Goal: Information Seeking & Learning: Learn about a topic

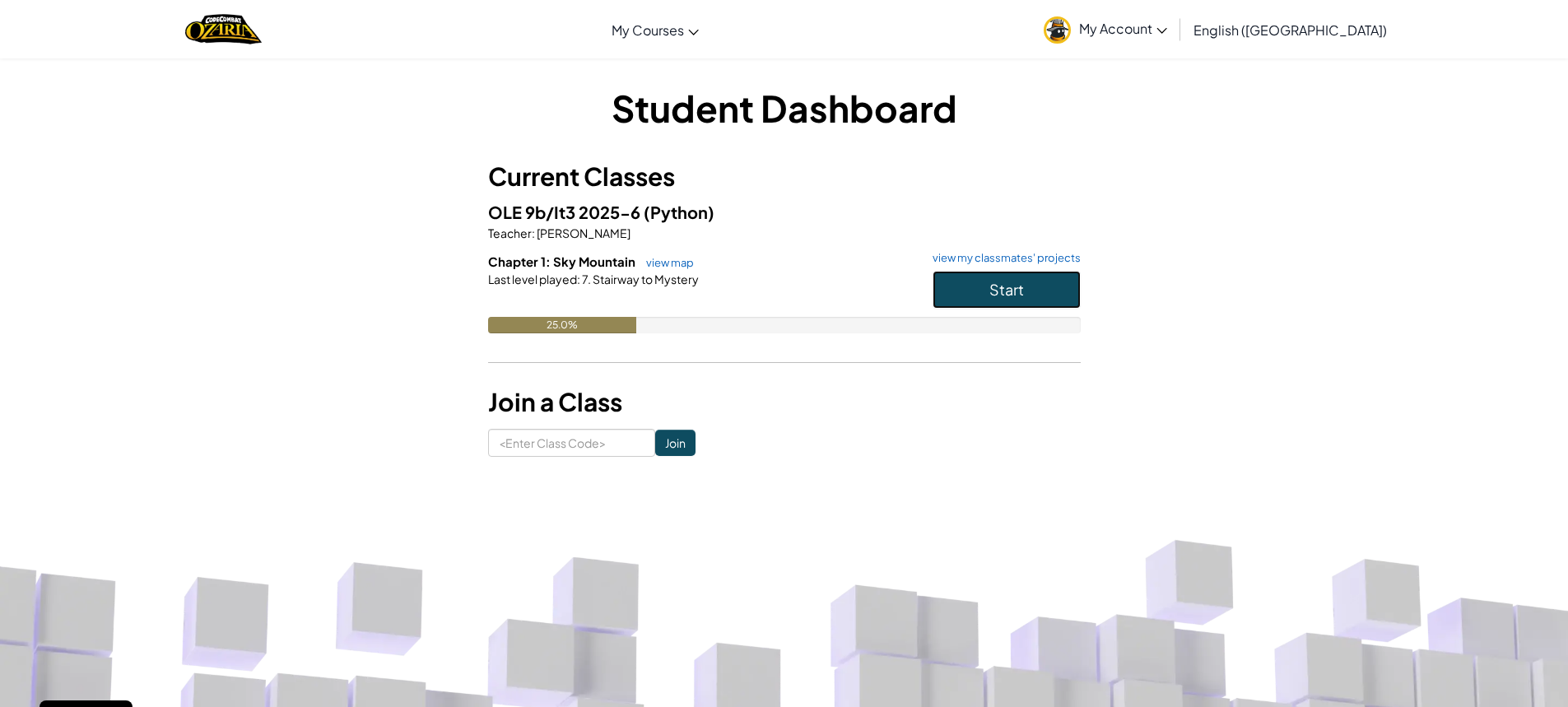
click at [994, 285] on span "Start" at bounding box center [1006, 289] width 34 height 19
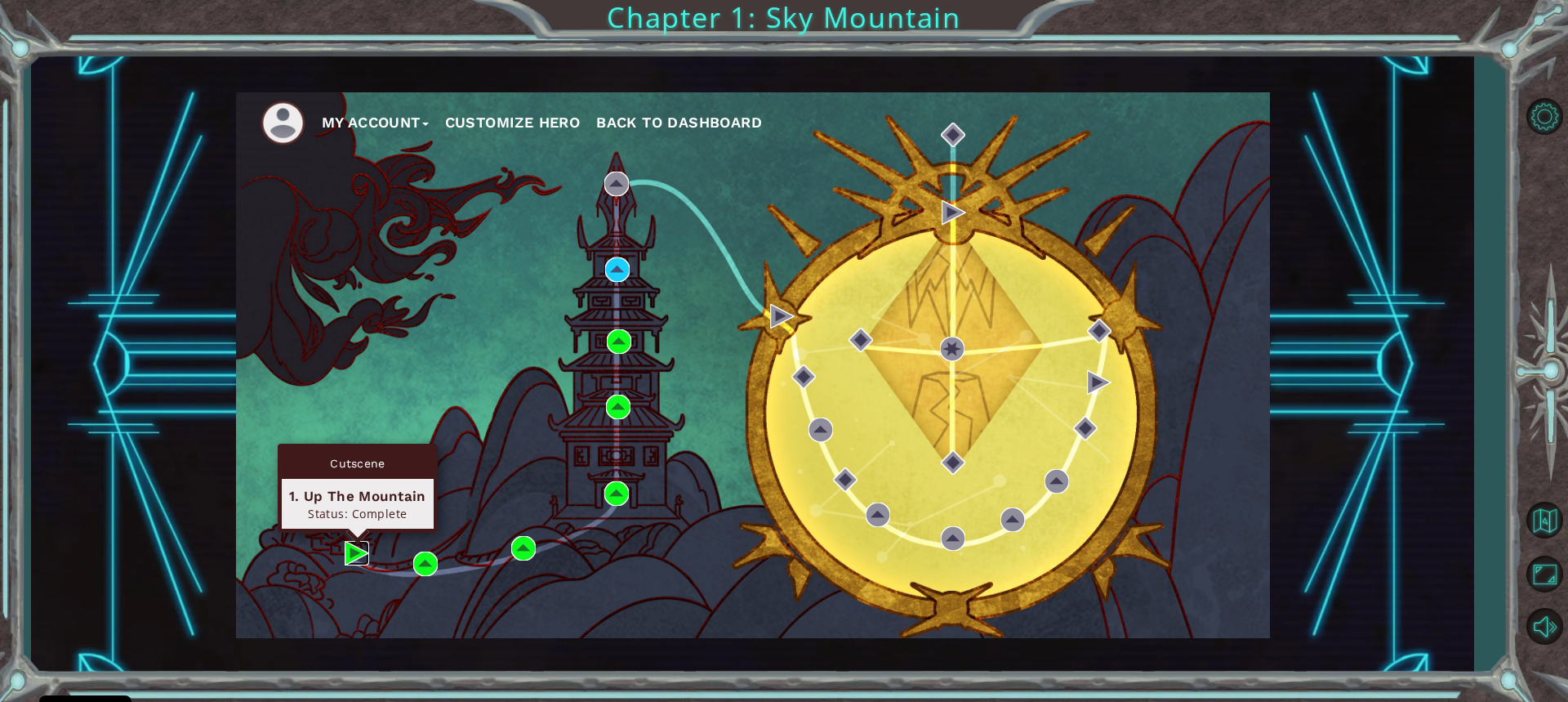
click at [364, 559] on img at bounding box center [357, 553] width 24 height 24
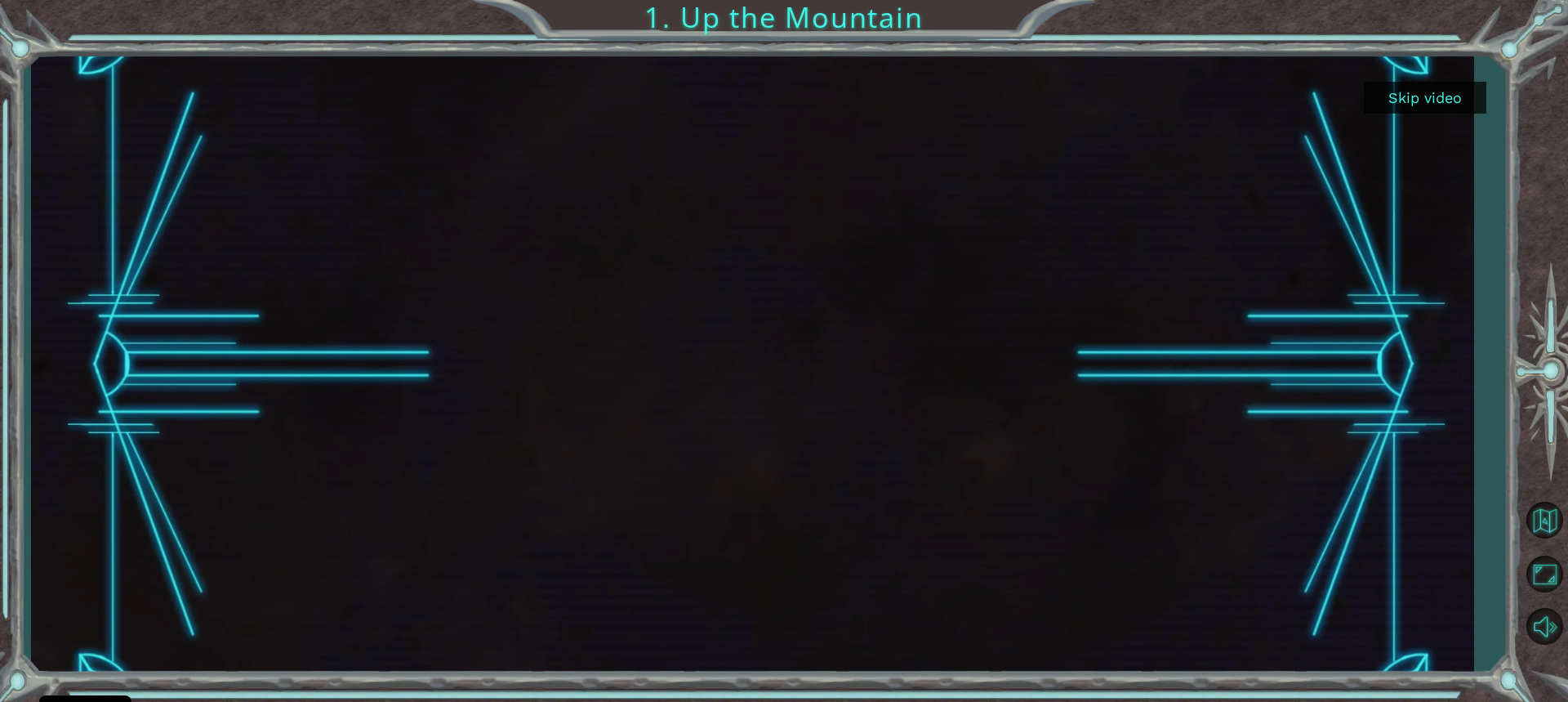
click at [1422, 86] on button "Skip video" at bounding box center [1425, 98] width 122 height 32
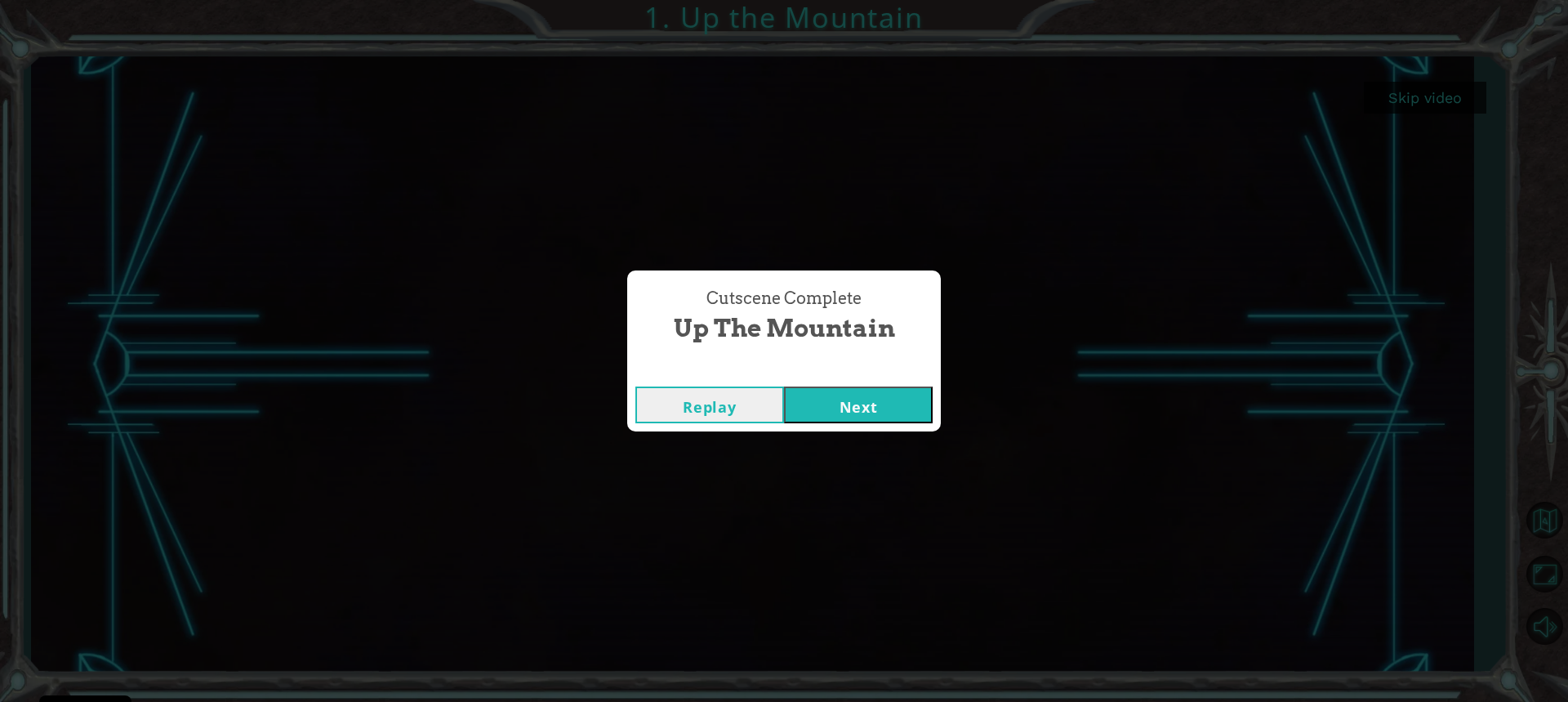
click at [871, 396] on button "Next" at bounding box center [858, 405] width 148 height 37
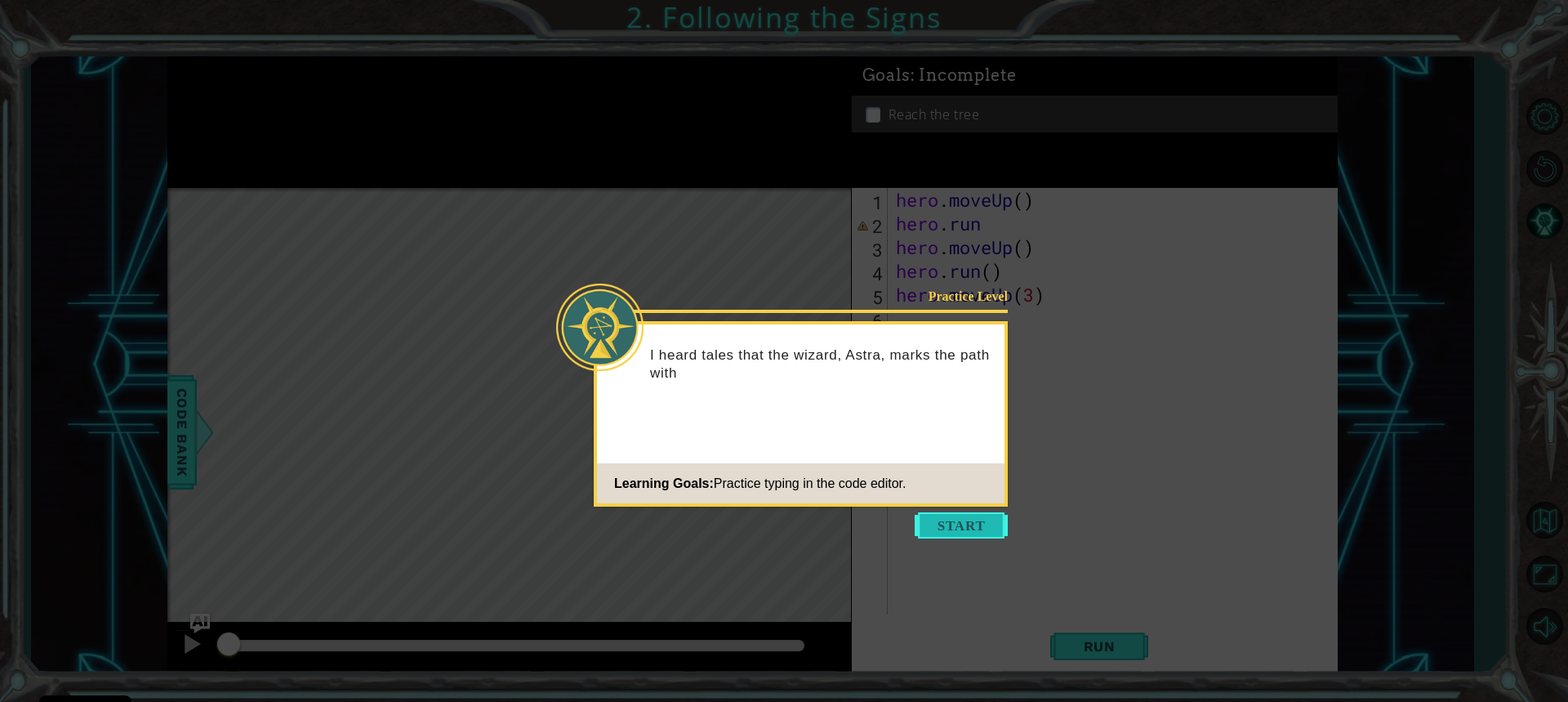
click at [941, 517] on button "Start" at bounding box center [961, 525] width 93 height 26
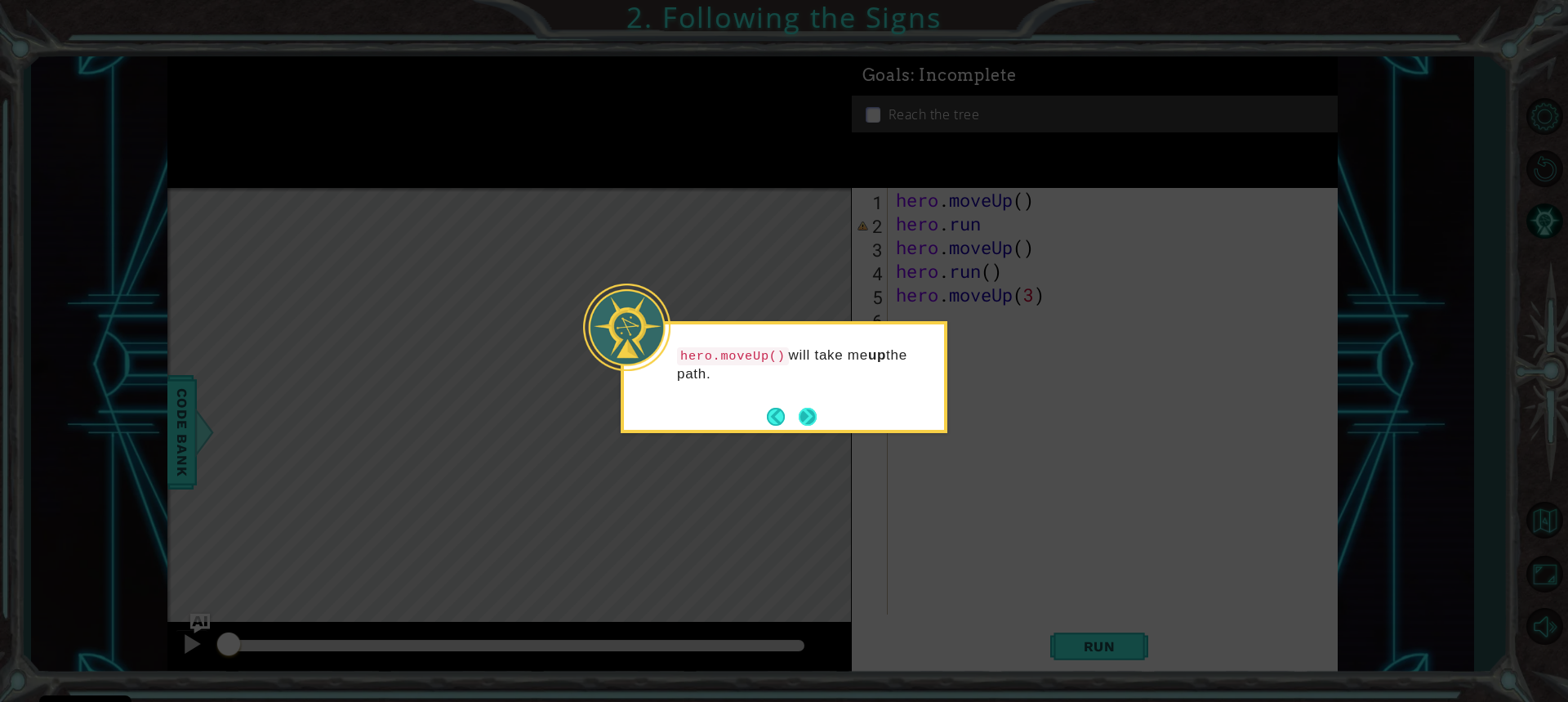
click at [800, 411] on button "Next" at bounding box center [807, 416] width 30 height 30
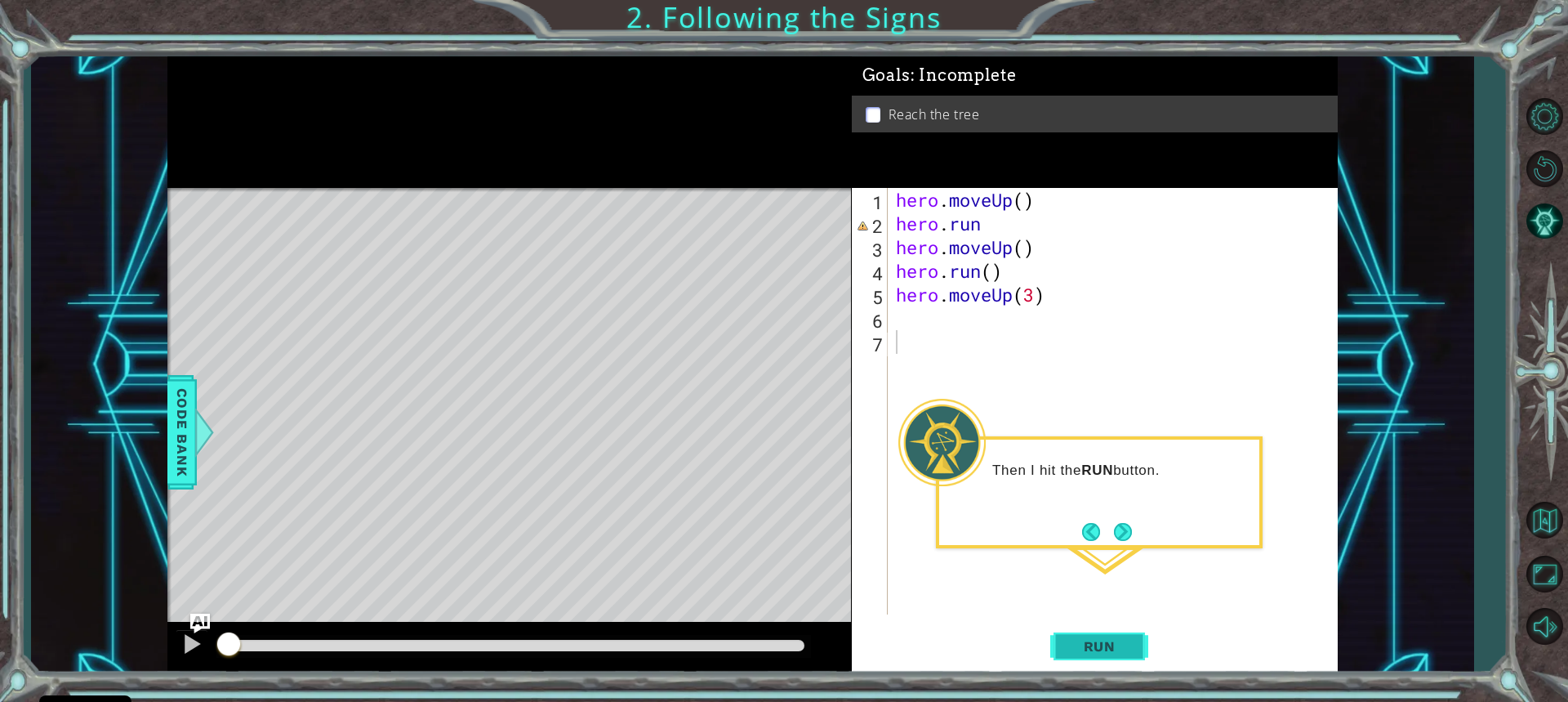
click at [1112, 639] on span "Run" at bounding box center [1099, 647] width 64 height 17
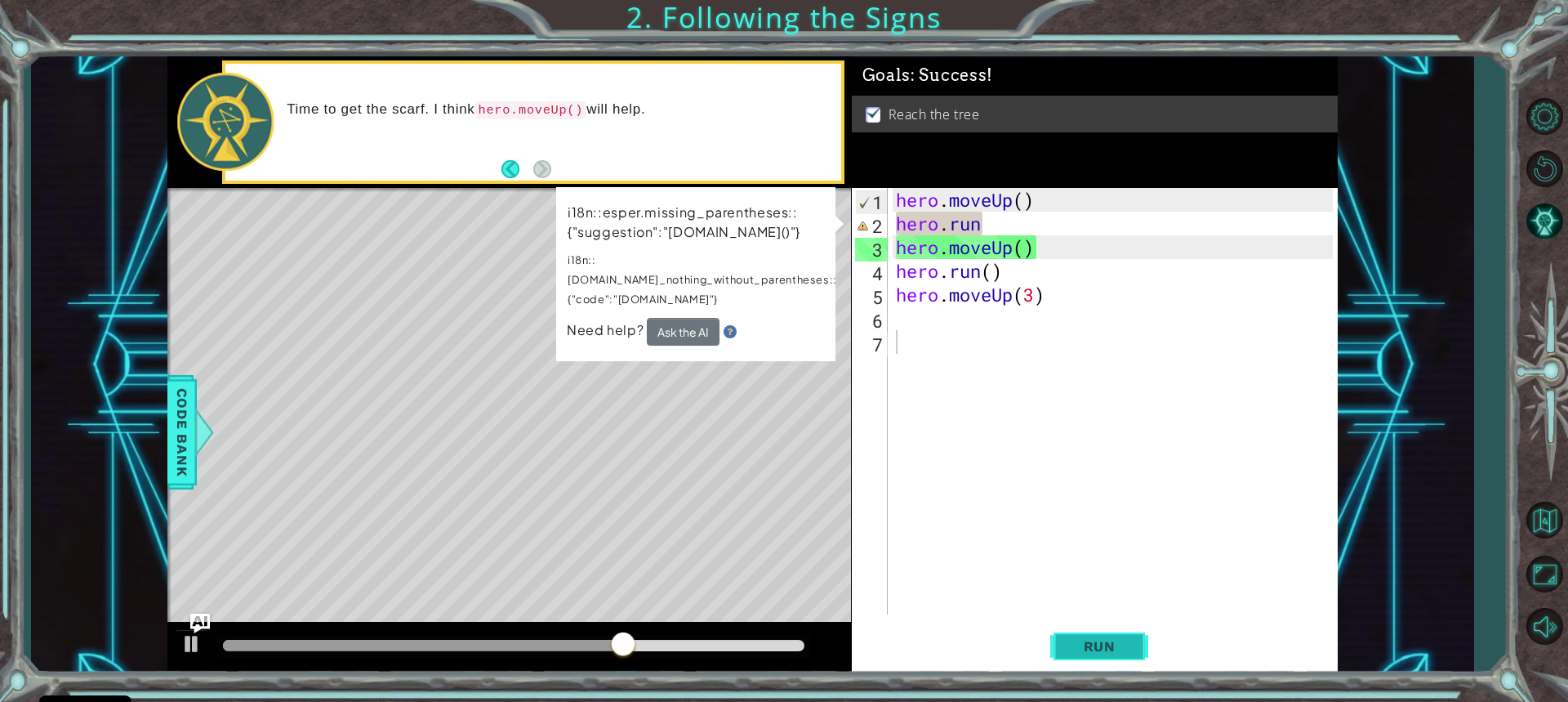
click at [1116, 644] on span "Run" at bounding box center [1099, 647] width 64 height 17
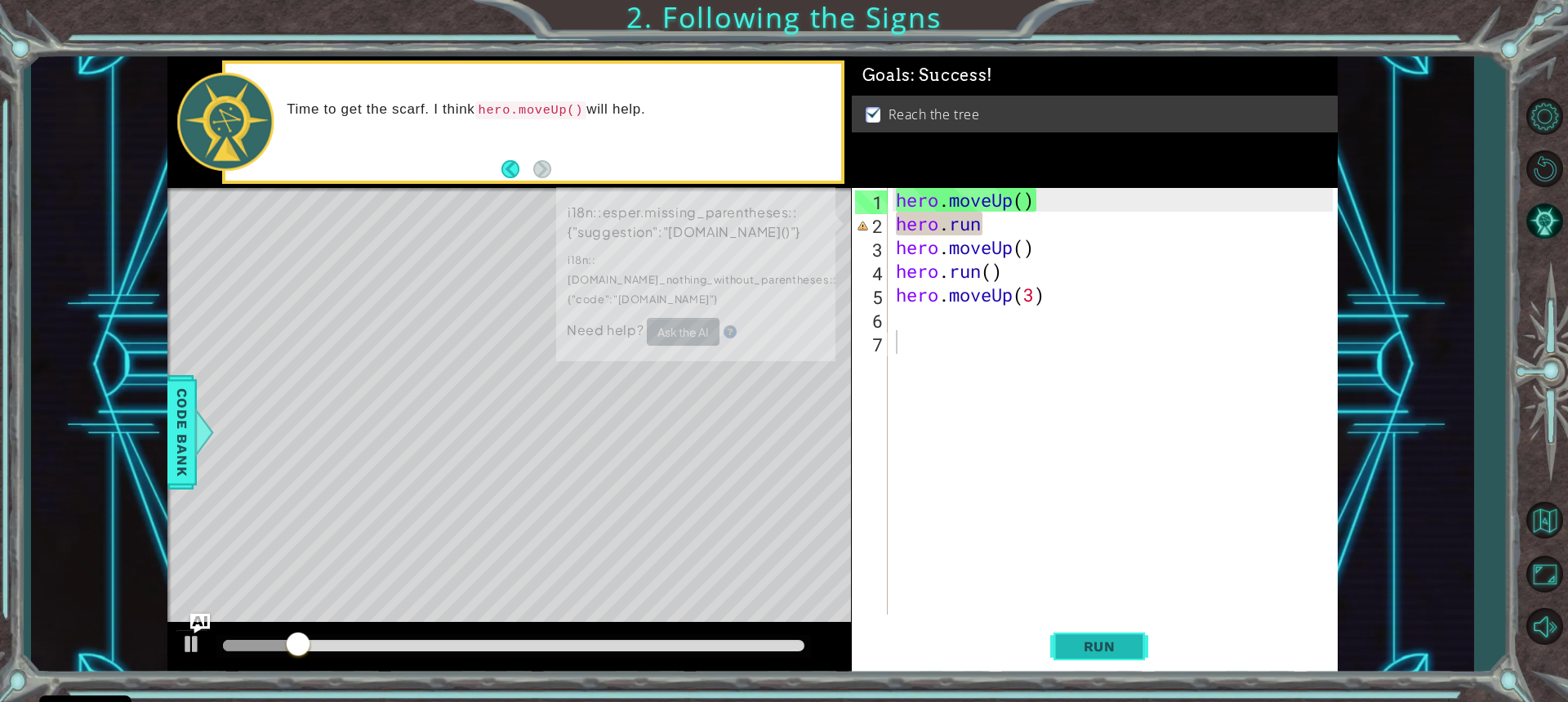
click at [1116, 644] on span "Run" at bounding box center [1099, 647] width 64 height 17
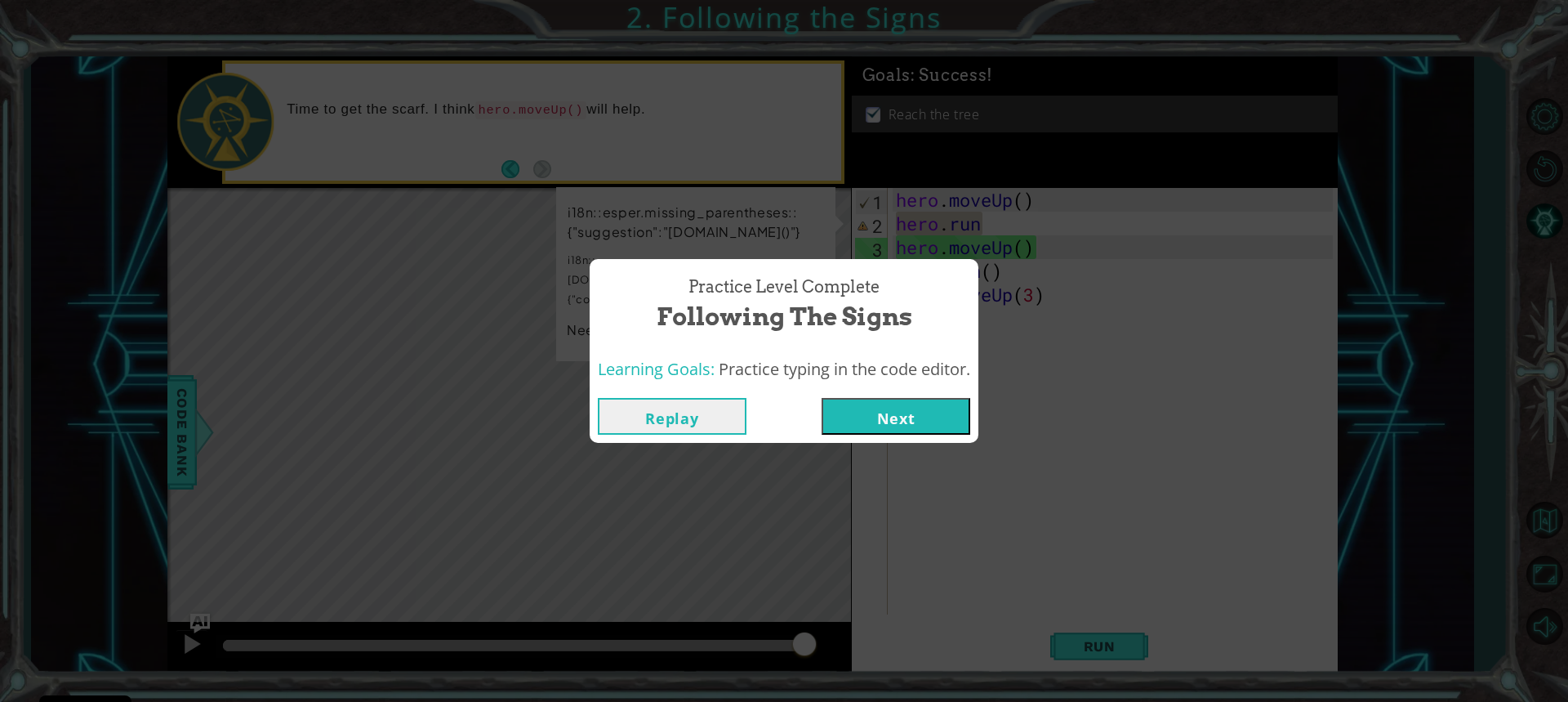
click at [869, 428] on button "Next" at bounding box center [896, 416] width 148 height 37
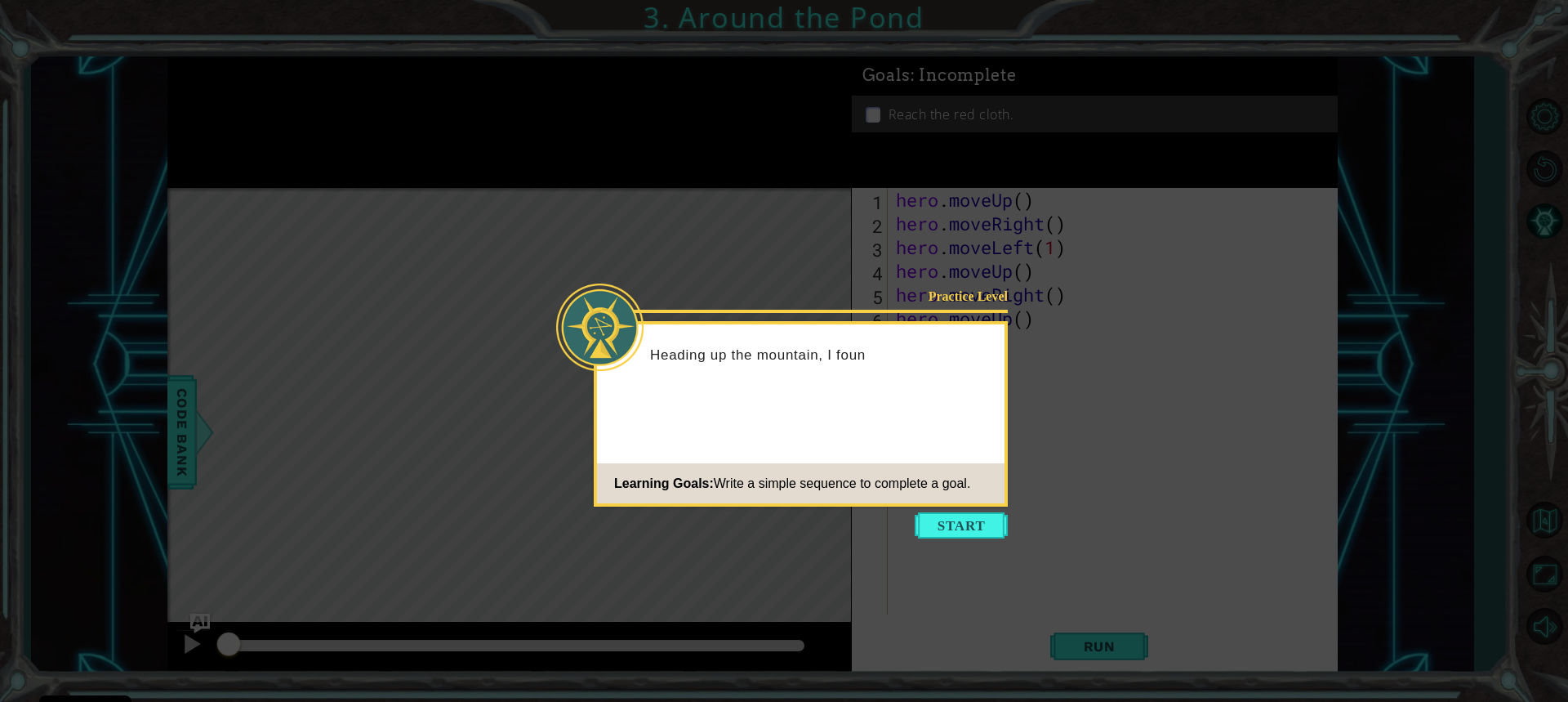
click at [926, 524] on button "Start" at bounding box center [961, 525] width 93 height 26
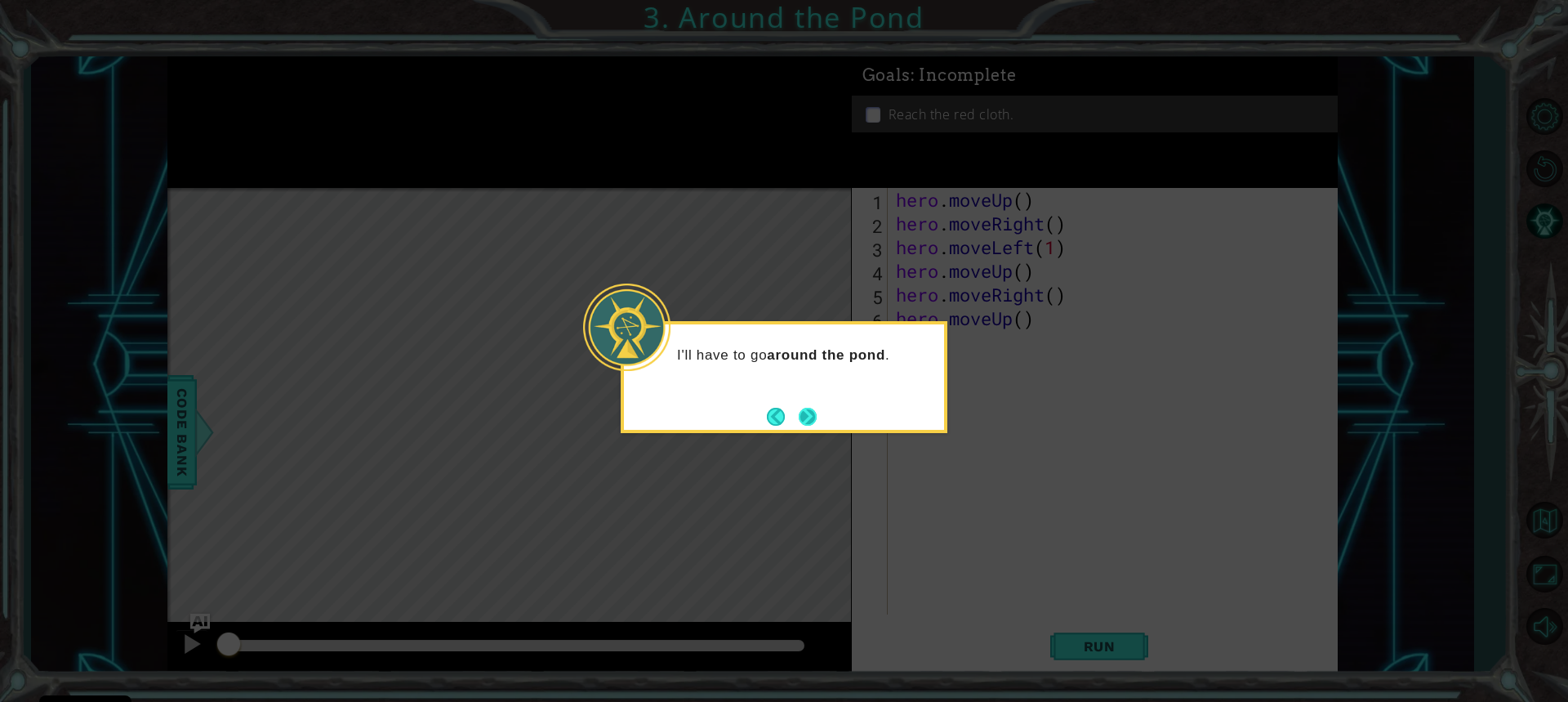
click at [816, 416] on button "Next" at bounding box center [808, 416] width 30 height 30
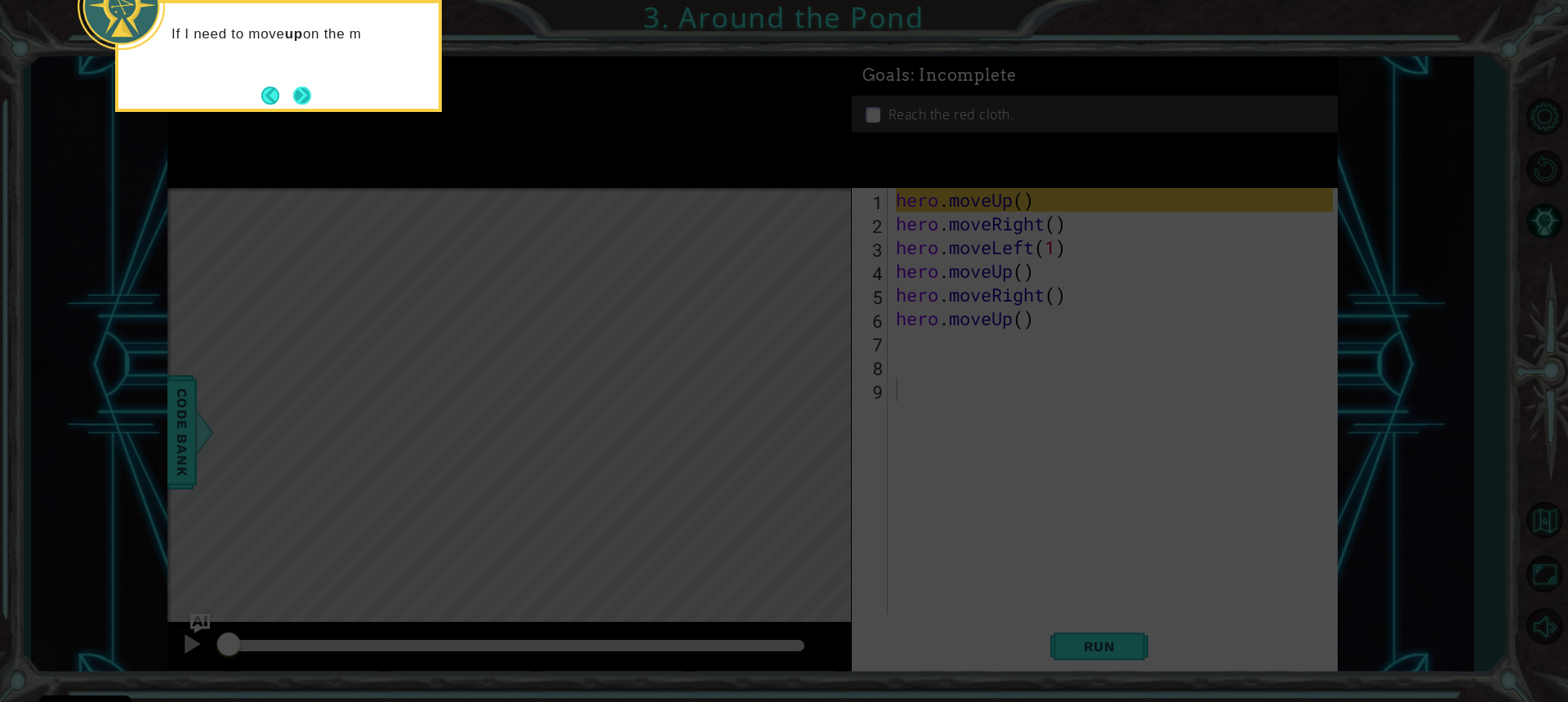
click at [302, 98] on button "Next" at bounding box center [302, 95] width 22 height 22
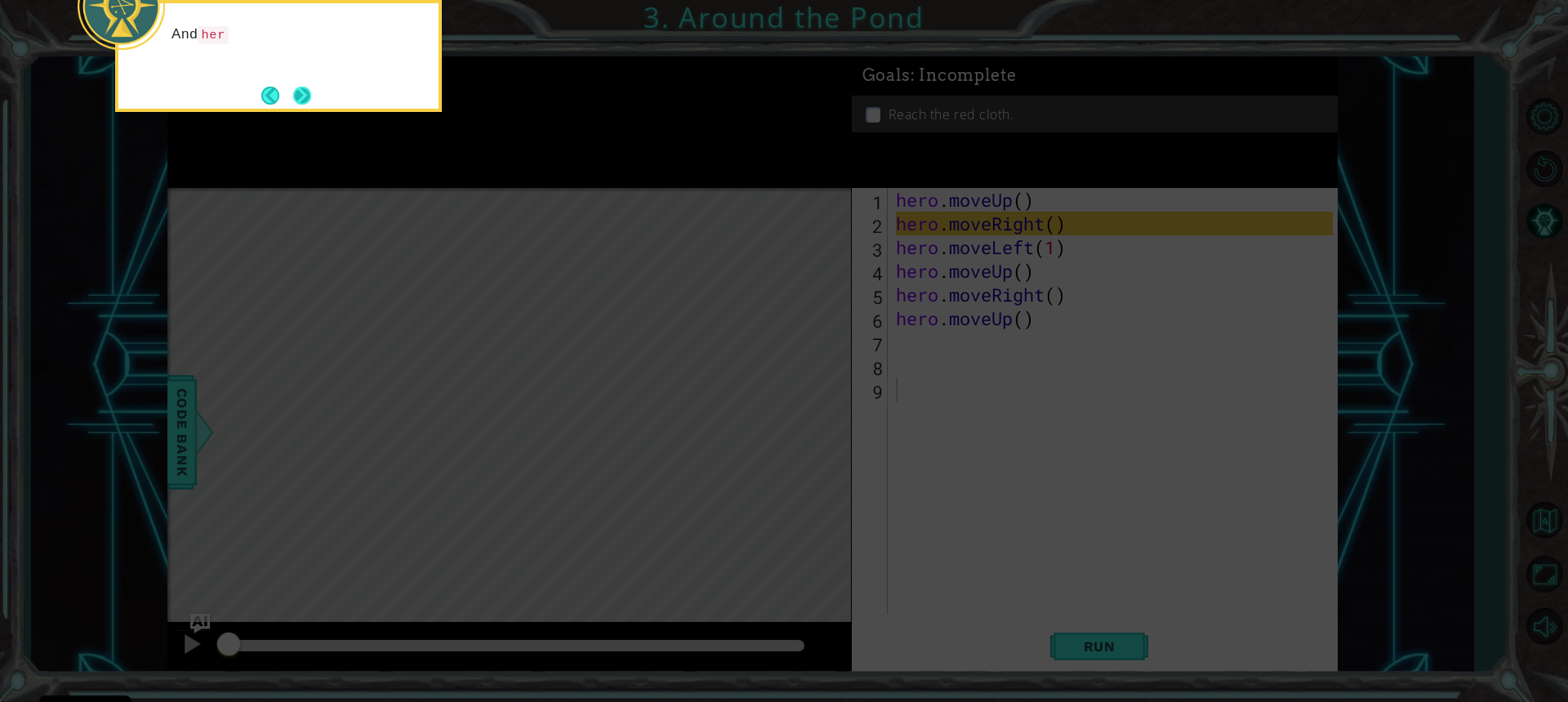
click at [310, 105] on button "Next" at bounding box center [302, 95] width 27 height 28
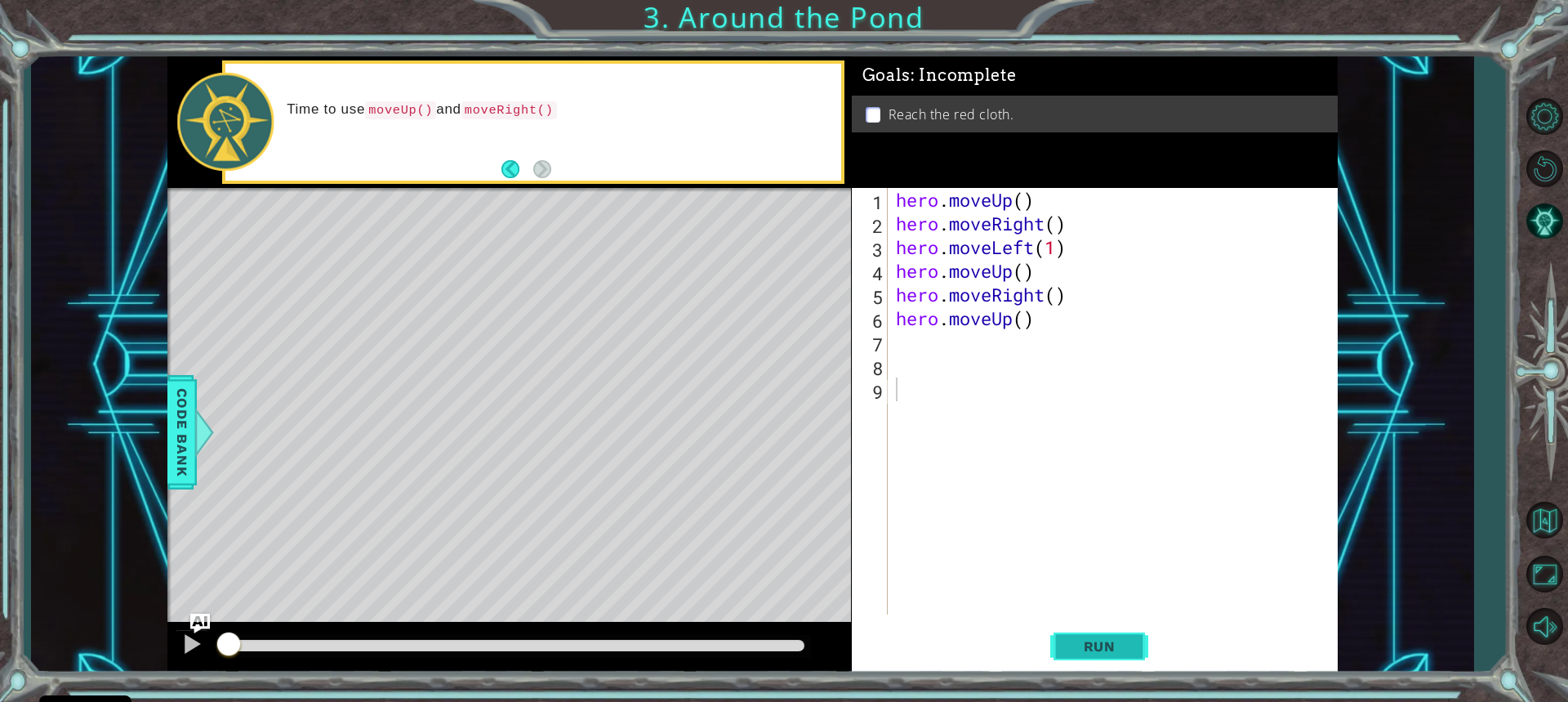
drag, startPoint x: 1126, startPoint y: 643, endPoint x: 931, endPoint y: 490, distance: 247.9
click at [1125, 643] on span "Run" at bounding box center [1099, 647] width 64 height 17
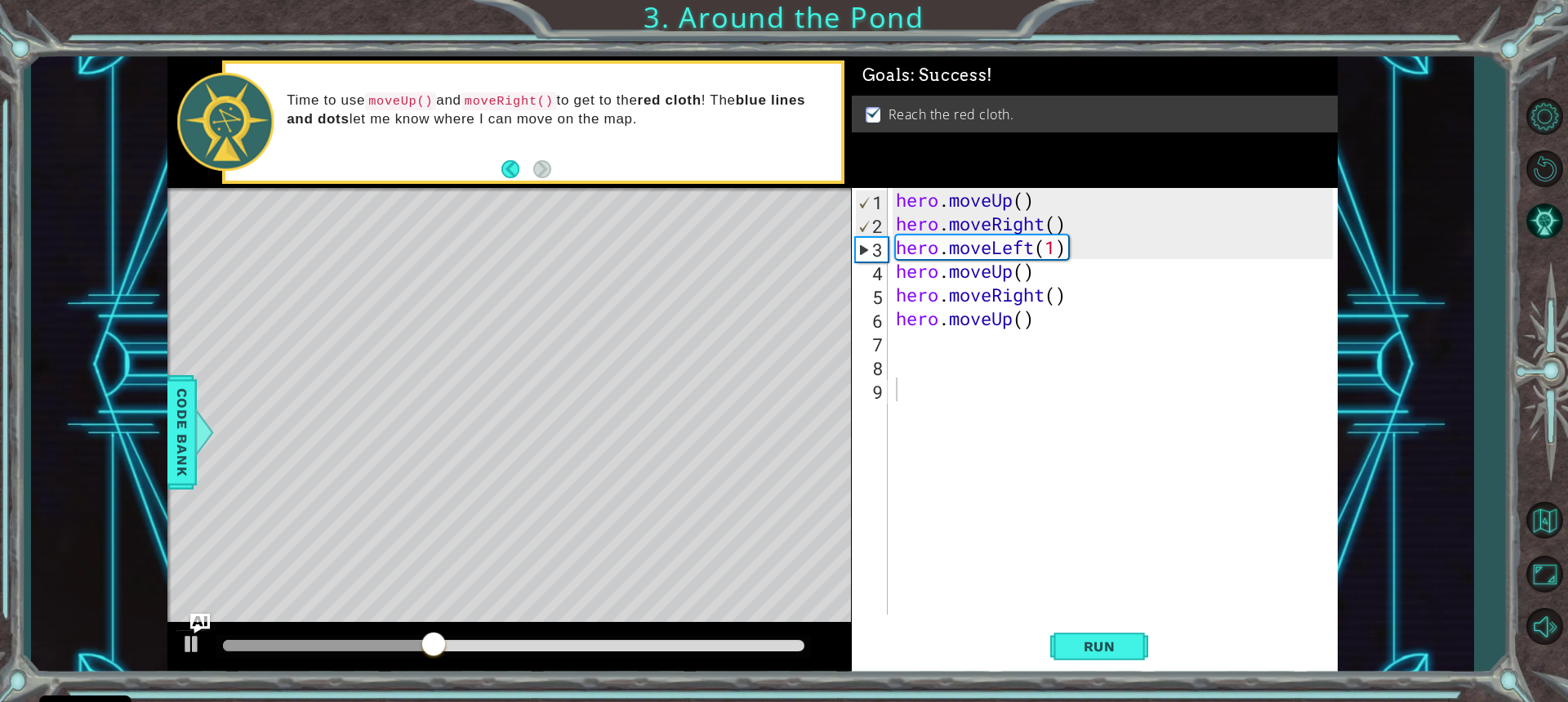
click at [514, 165] on button "Back" at bounding box center [517, 169] width 32 height 18
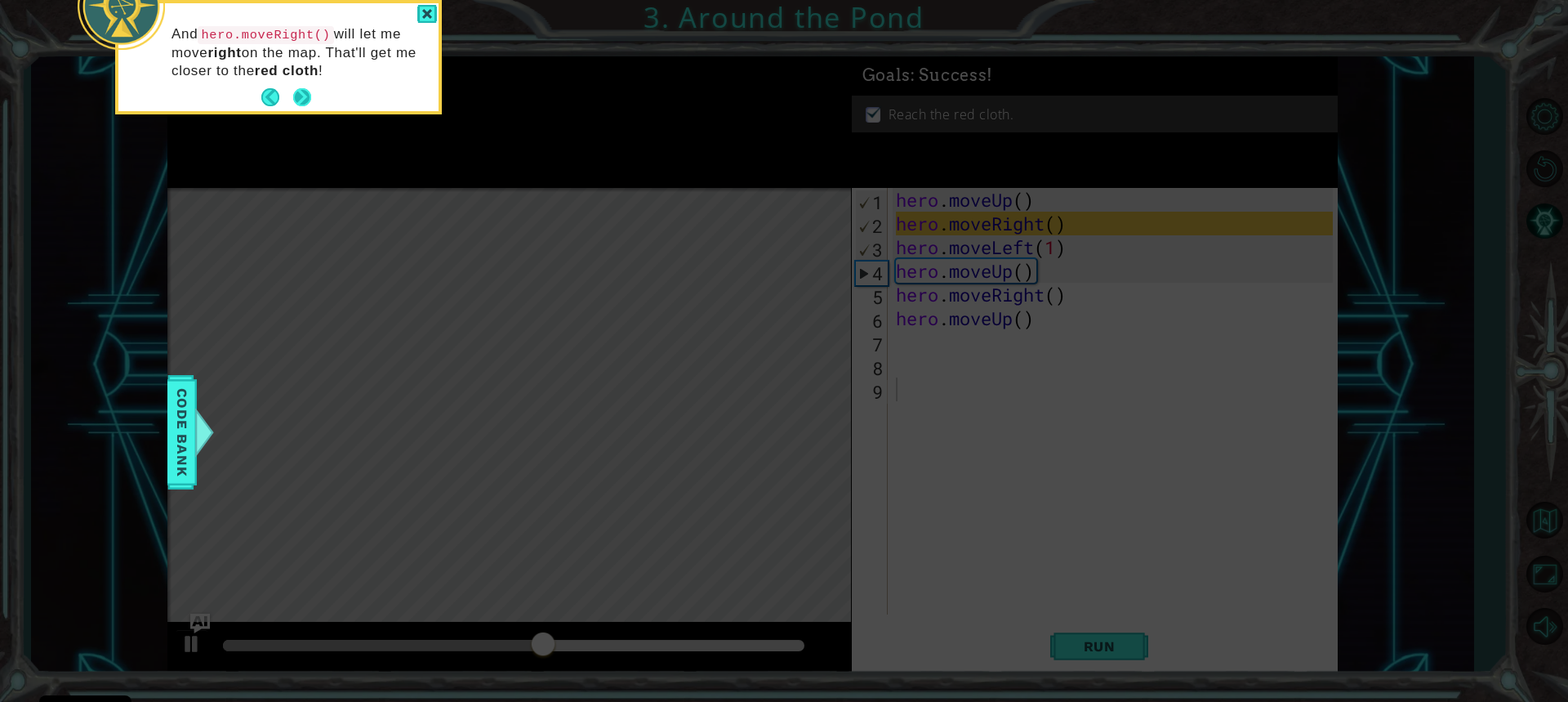
click at [307, 83] on button "Next" at bounding box center [302, 98] width 30 height 30
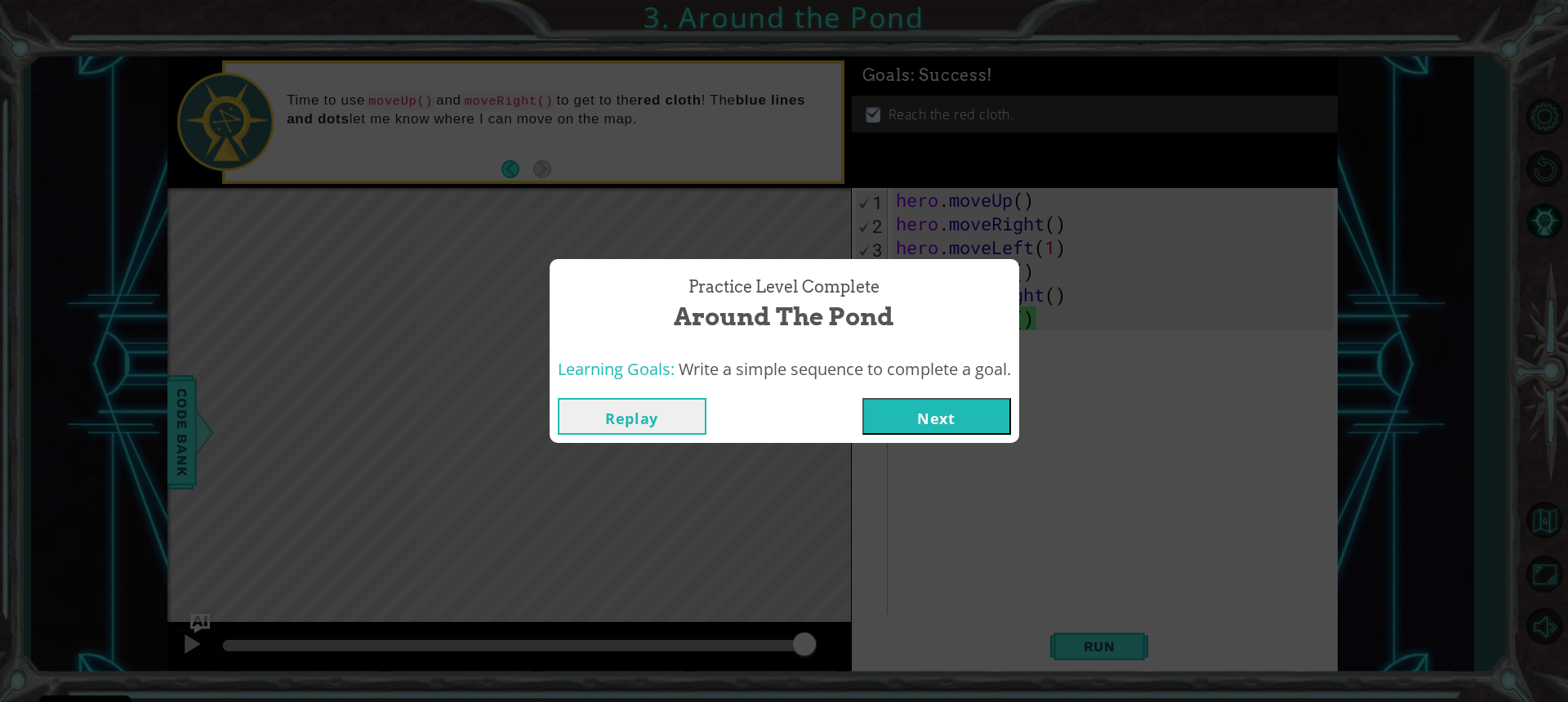
click at [920, 432] on button "Next" at bounding box center [936, 416] width 148 height 37
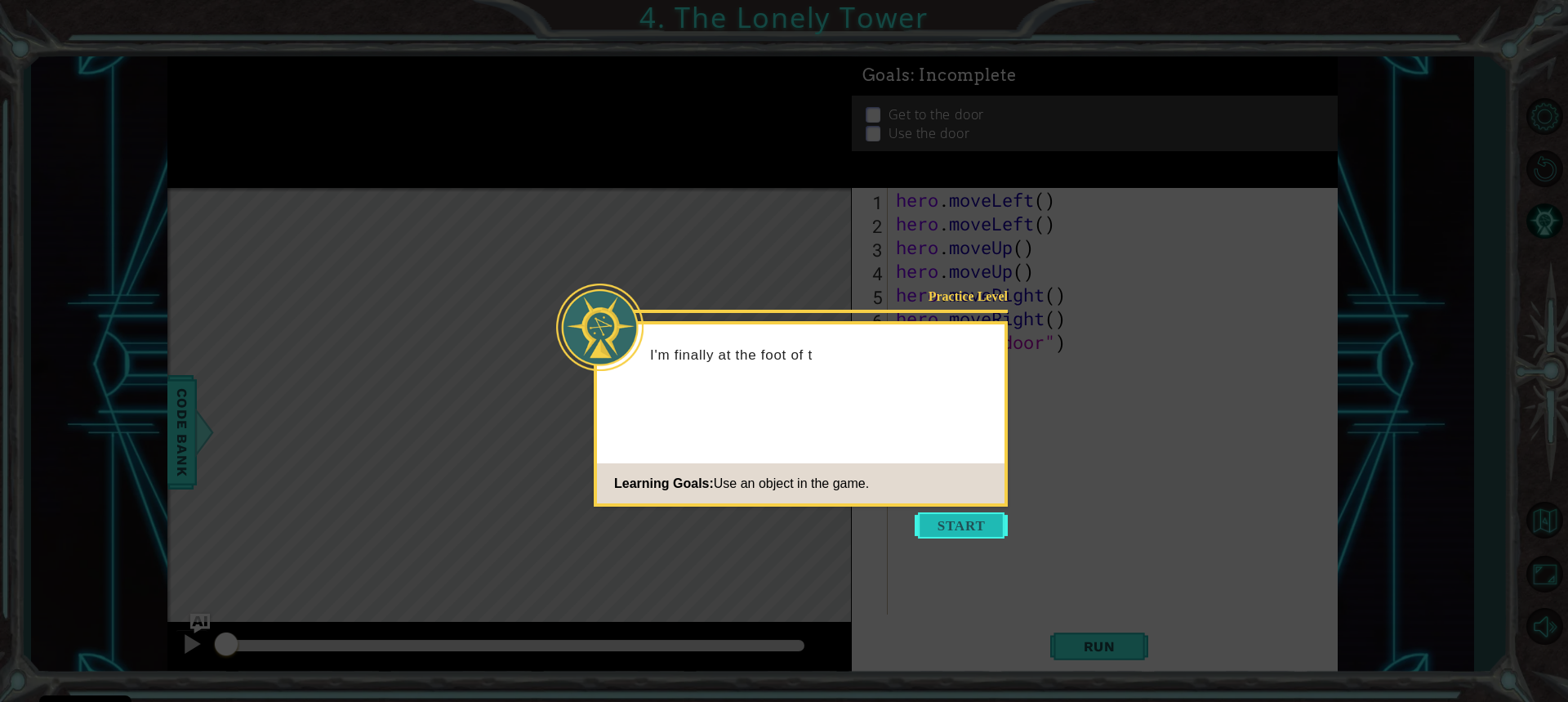
click at [971, 525] on button "Start" at bounding box center [961, 525] width 93 height 26
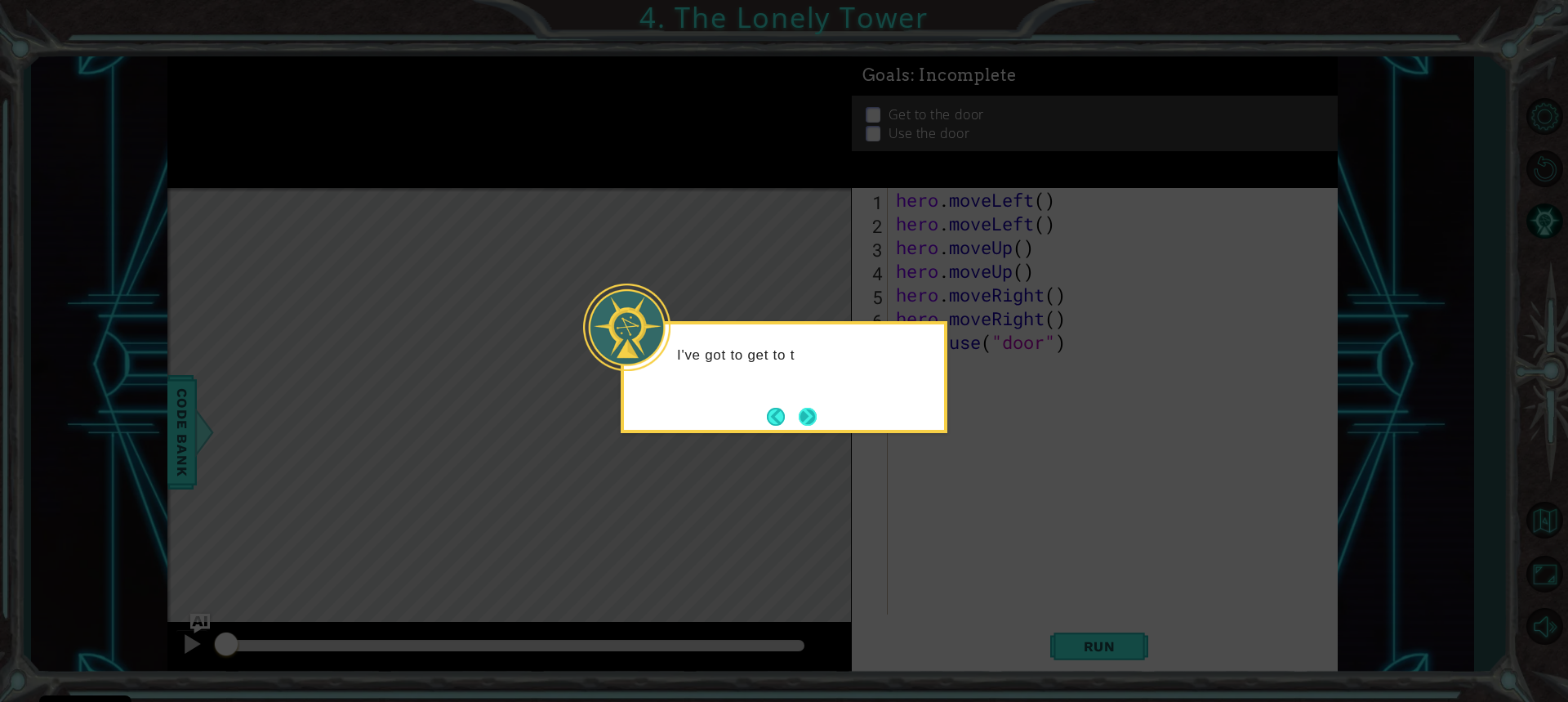
click at [799, 414] on button "Next" at bounding box center [808, 416] width 19 height 19
click at [813, 416] on button "Next" at bounding box center [808, 416] width 19 height 19
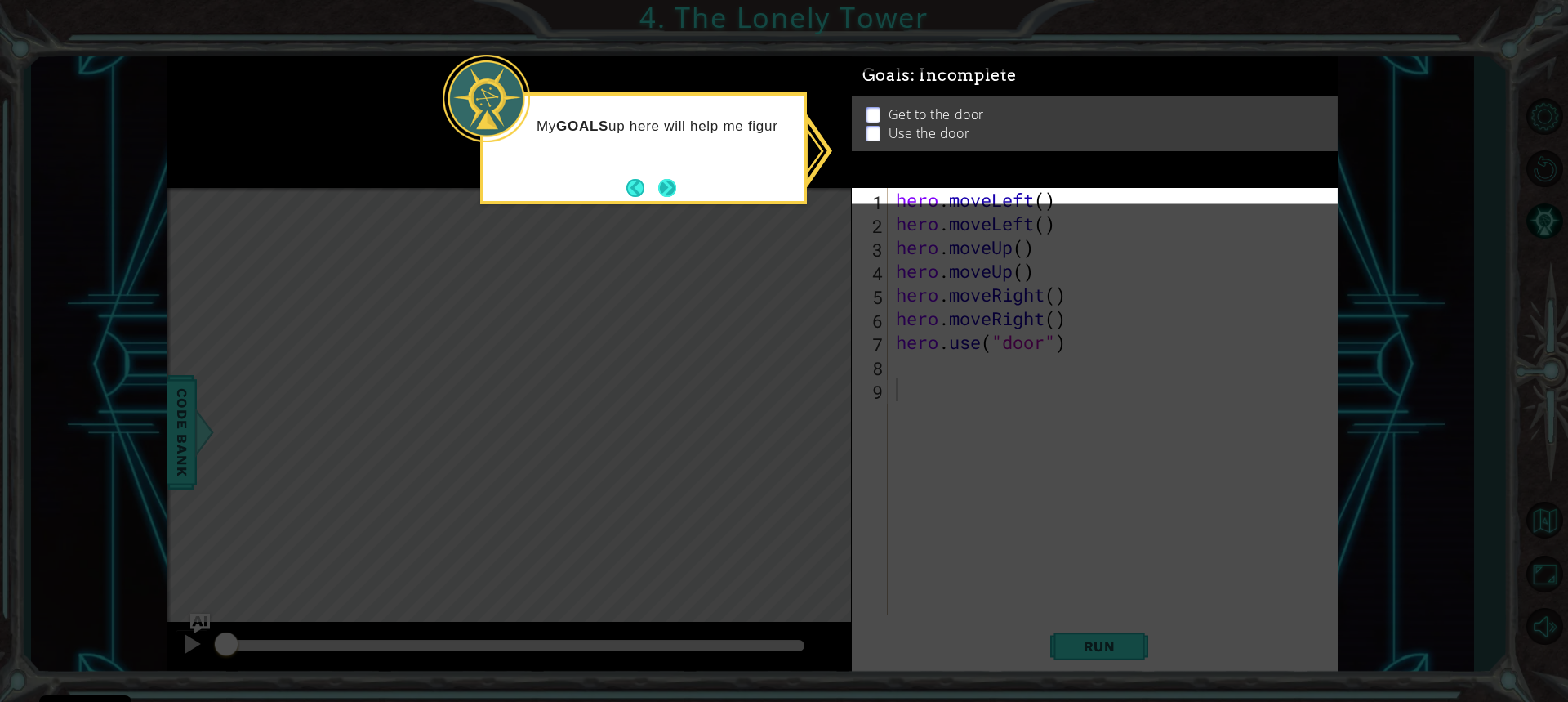
click at [664, 183] on button "Next" at bounding box center [667, 188] width 19 height 19
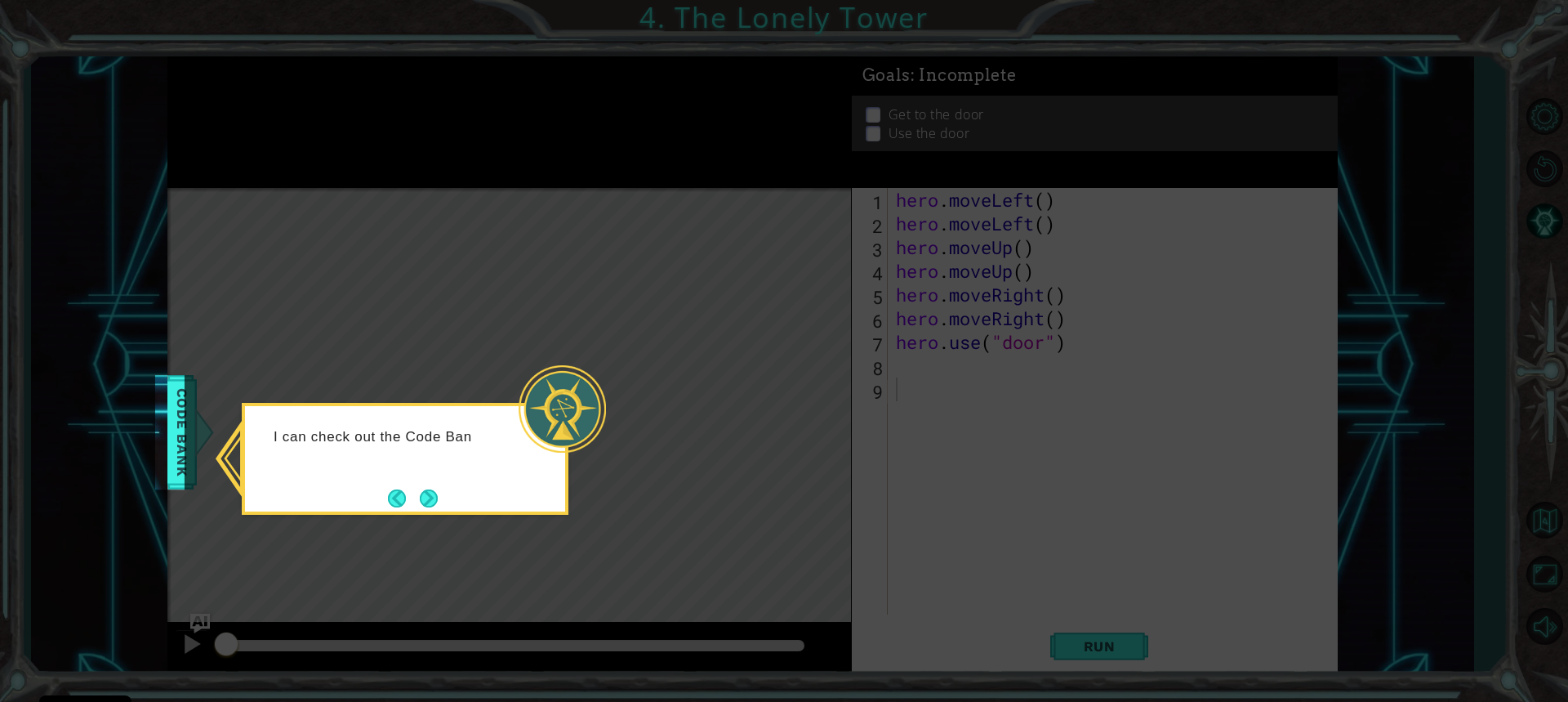
click at [435, 481] on div "I can check out the Code Ban" at bounding box center [405, 459] width 327 height 112
click at [427, 496] on button "Next" at bounding box center [428, 498] width 30 height 30
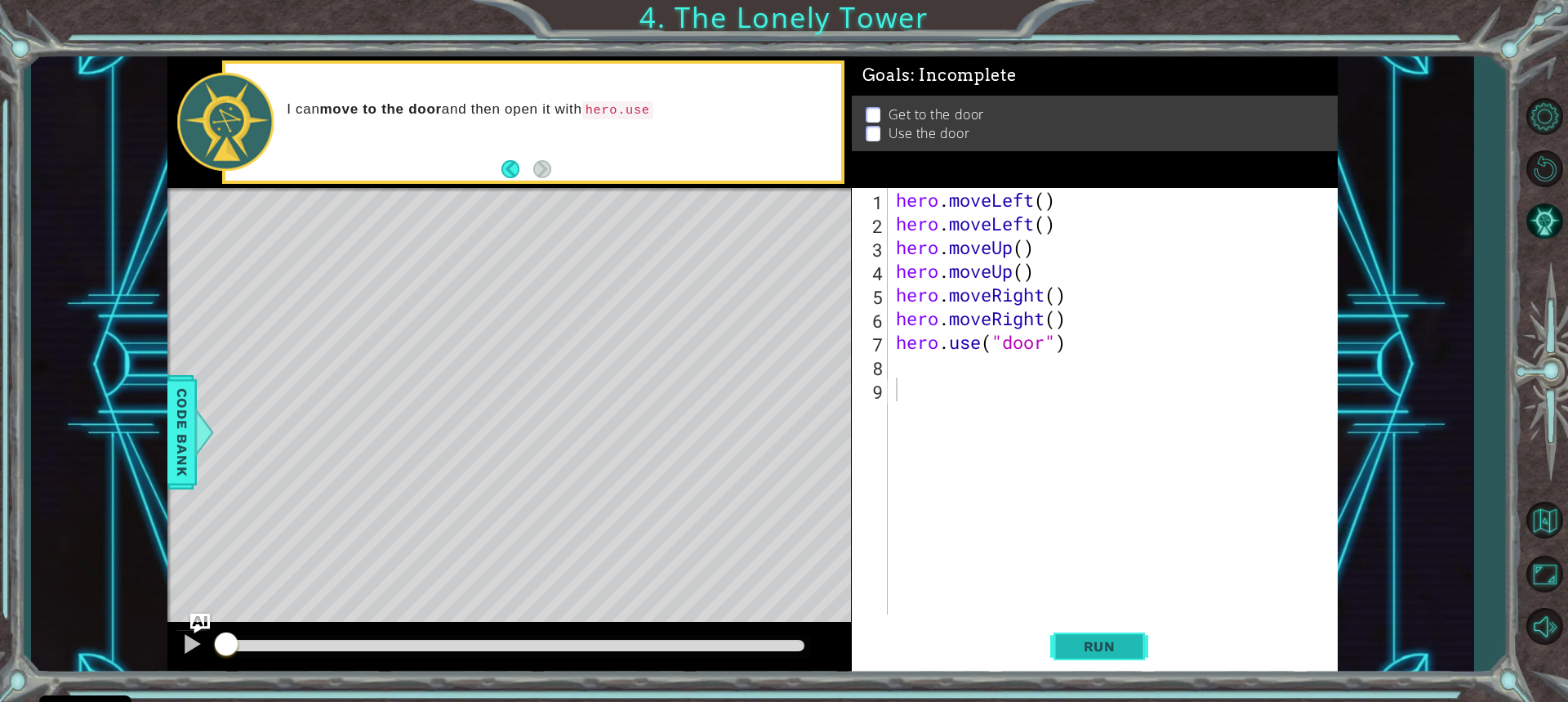
click at [1143, 638] on button "Run" at bounding box center [1100, 646] width 98 height 48
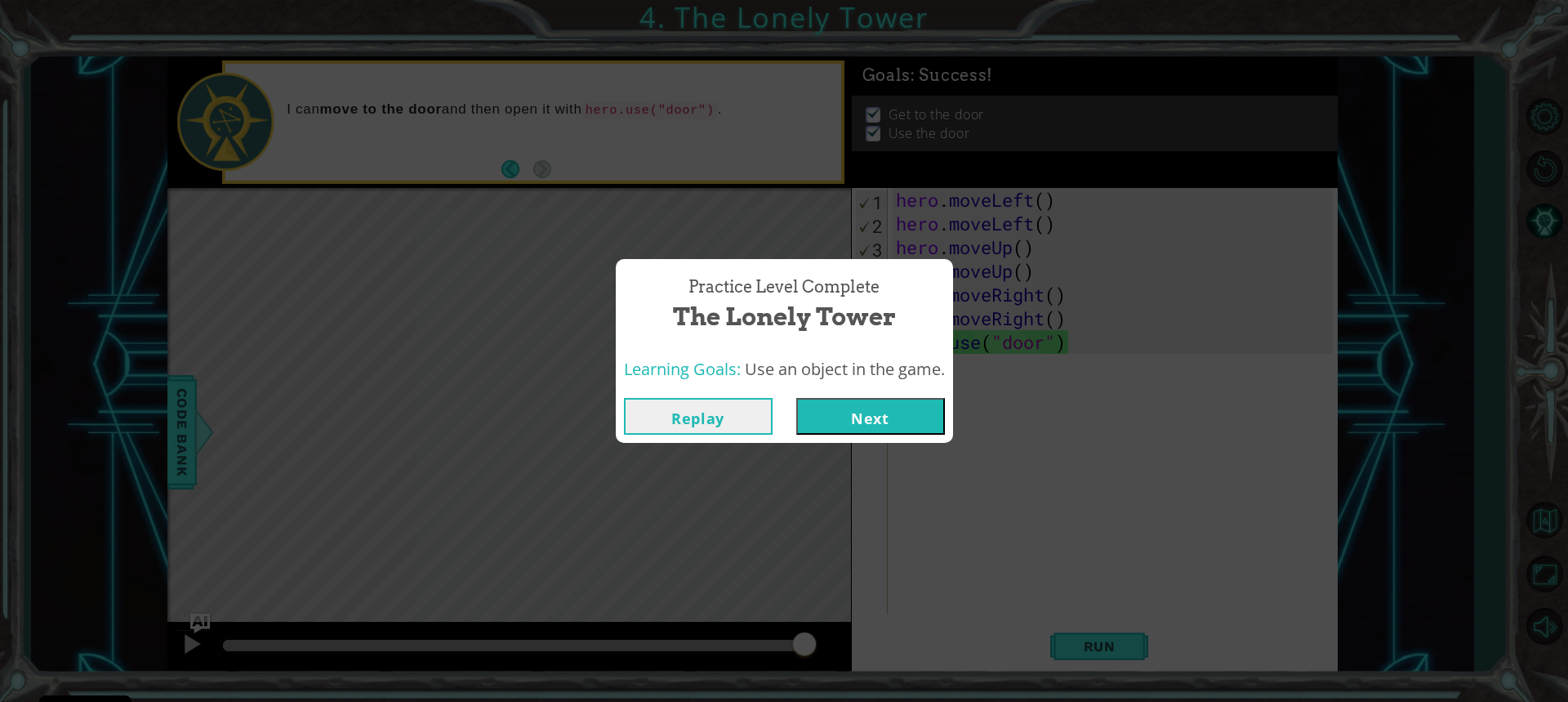
click at [912, 423] on button "Next" at bounding box center [871, 416] width 148 height 37
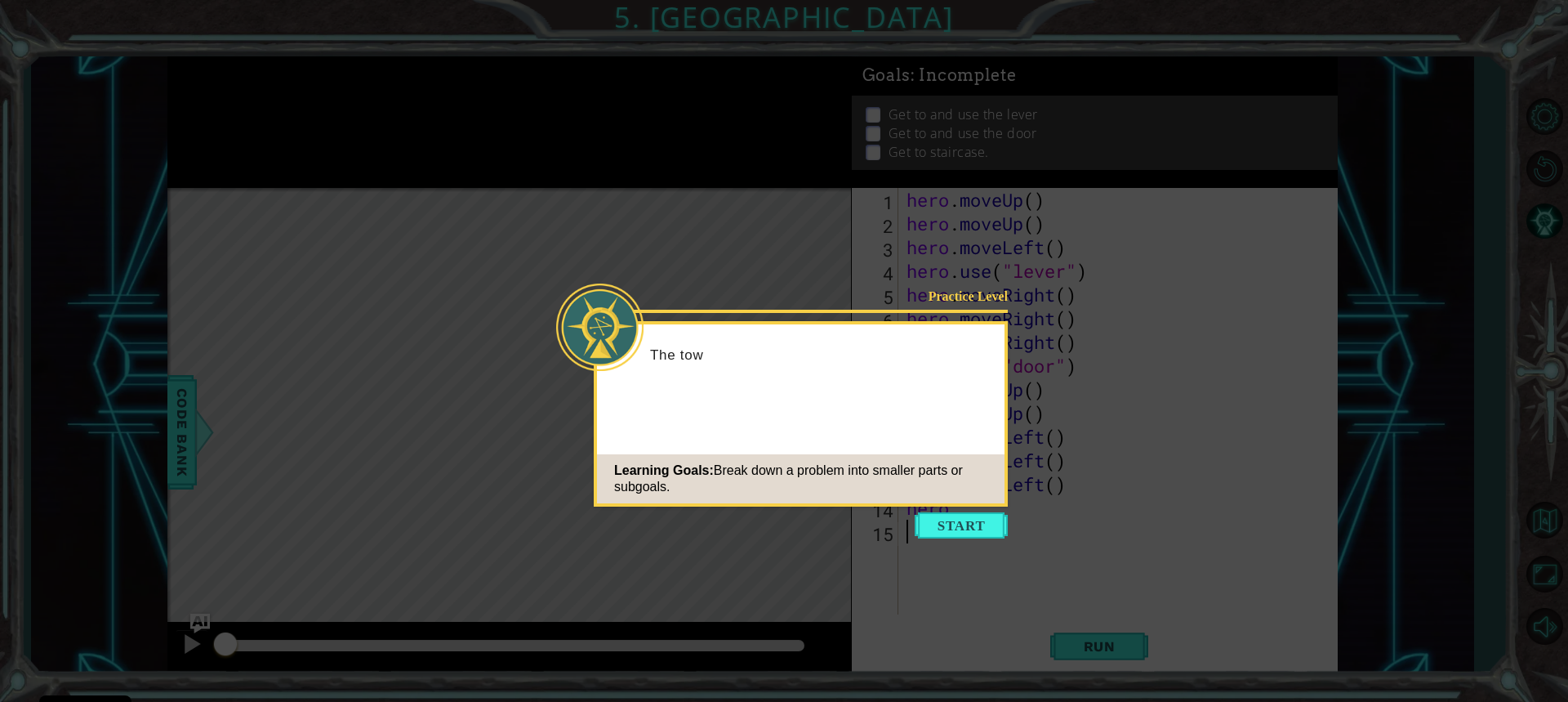
click at [986, 519] on button "Start" at bounding box center [961, 525] width 93 height 26
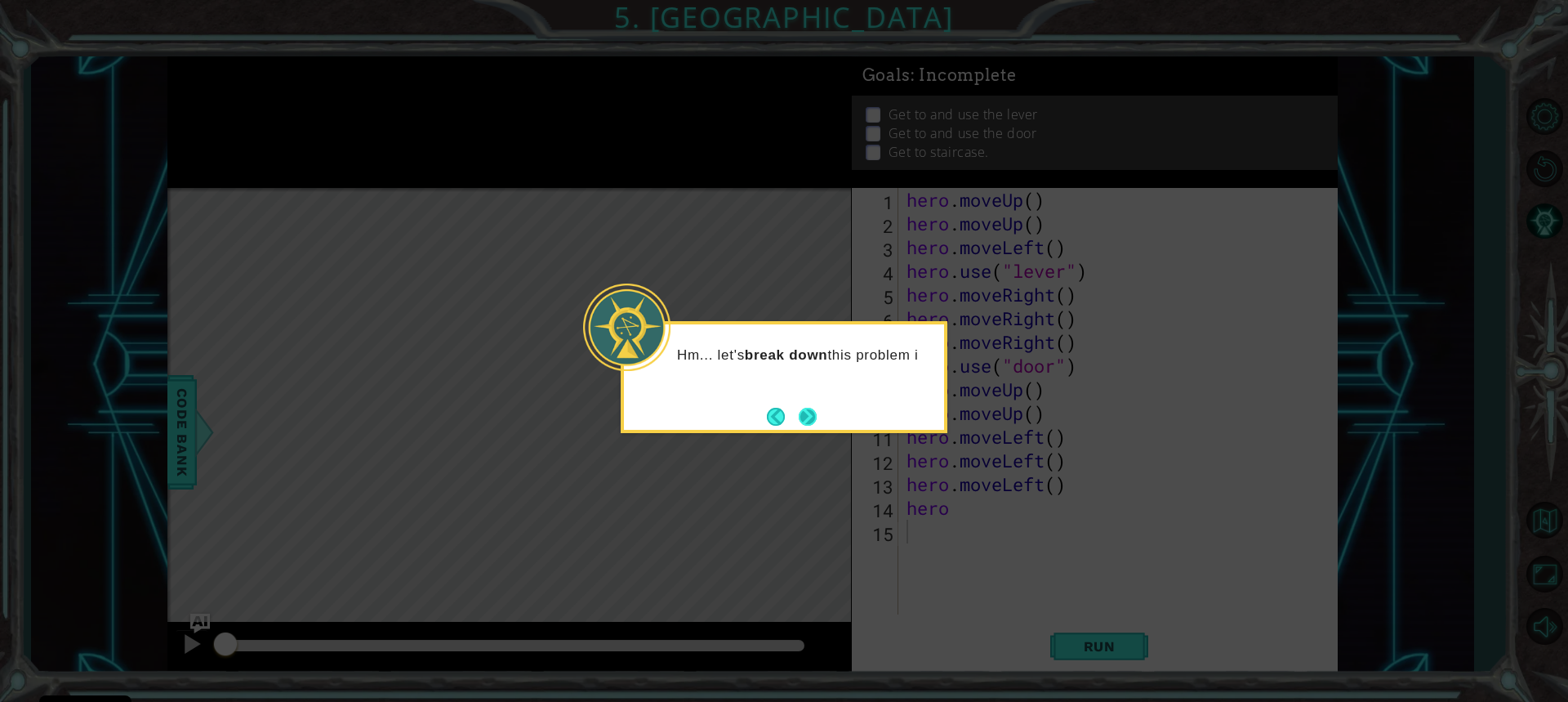
click at [819, 404] on button "Next" at bounding box center [807, 416] width 26 height 26
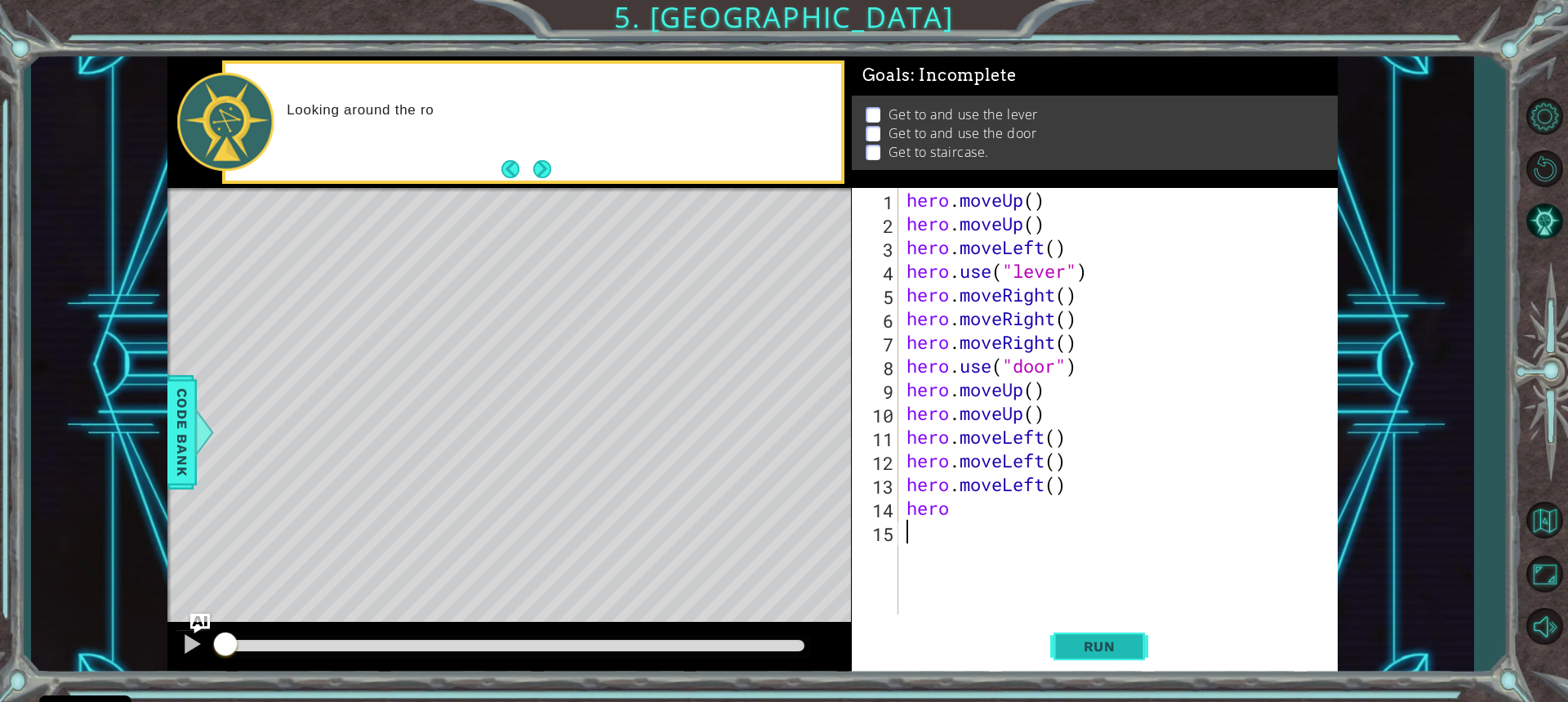
click at [1129, 647] on span "Run" at bounding box center [1099, 647] width 64 height 17
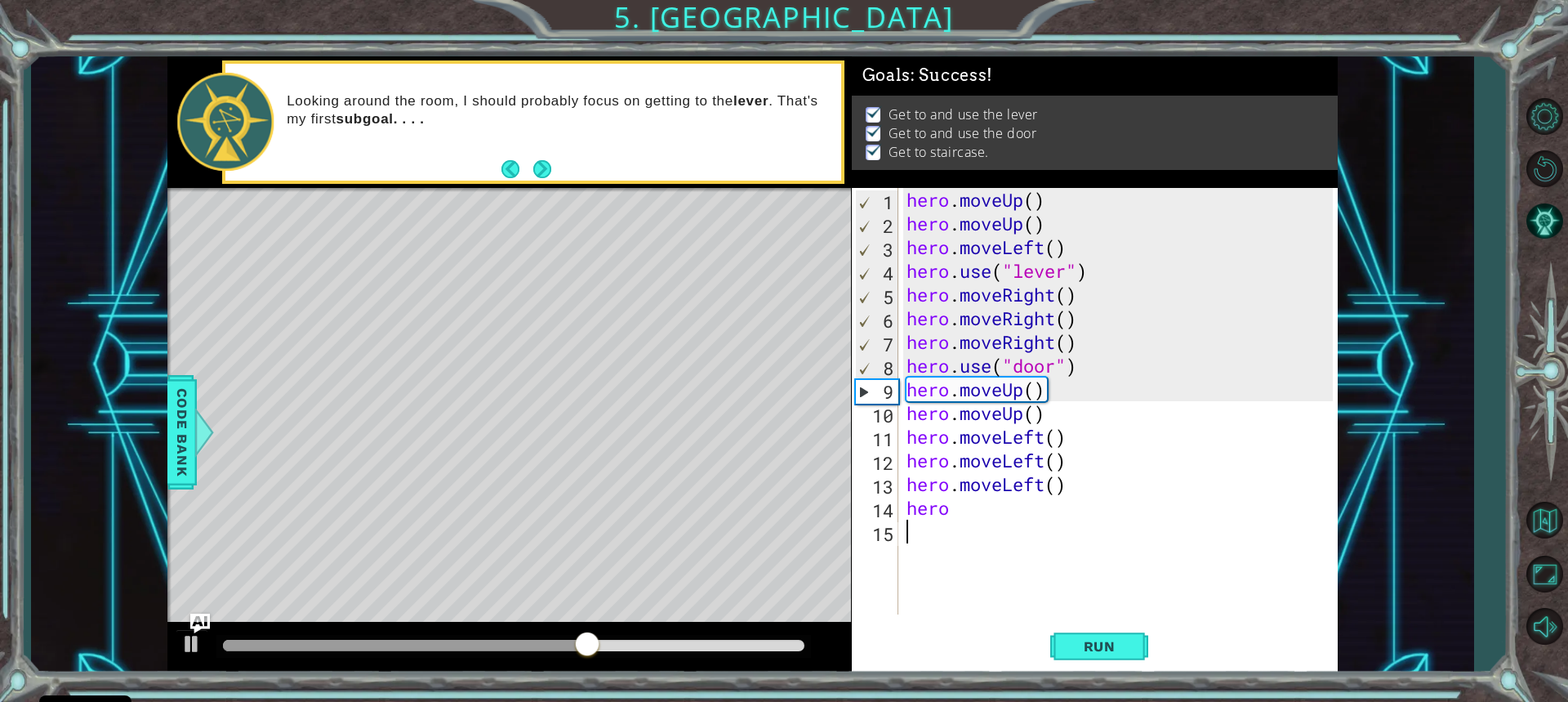
click at [753, 644] on div at bounding box center [513, 646] width 581 height 12
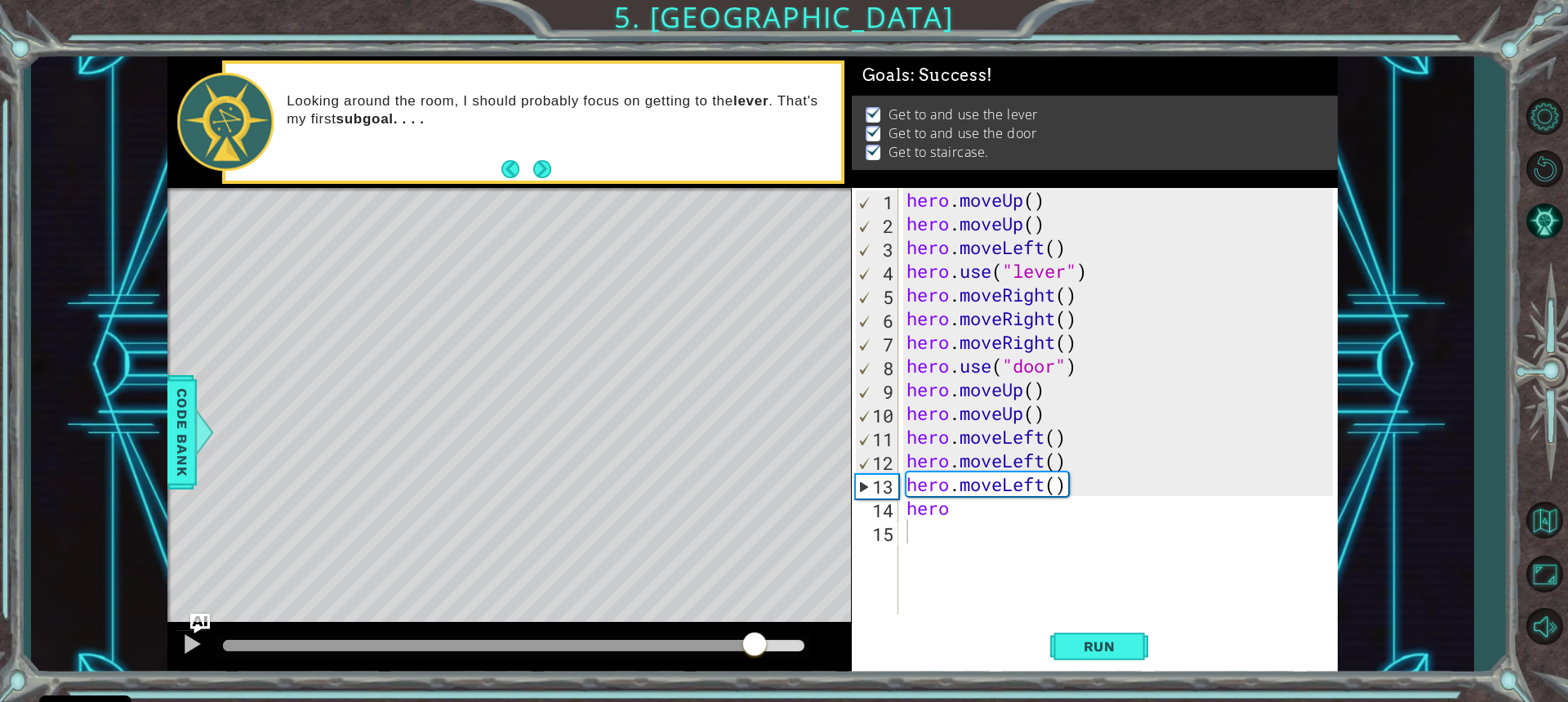
click at [818, 634] on div at bounding box center [509, 648] width 684 height 53
click at [783, 645] on div at bounding box center [513, 646] width 581 height 12
click at [178, 635] on button at bounding box center [192, 646] width 32 height 33
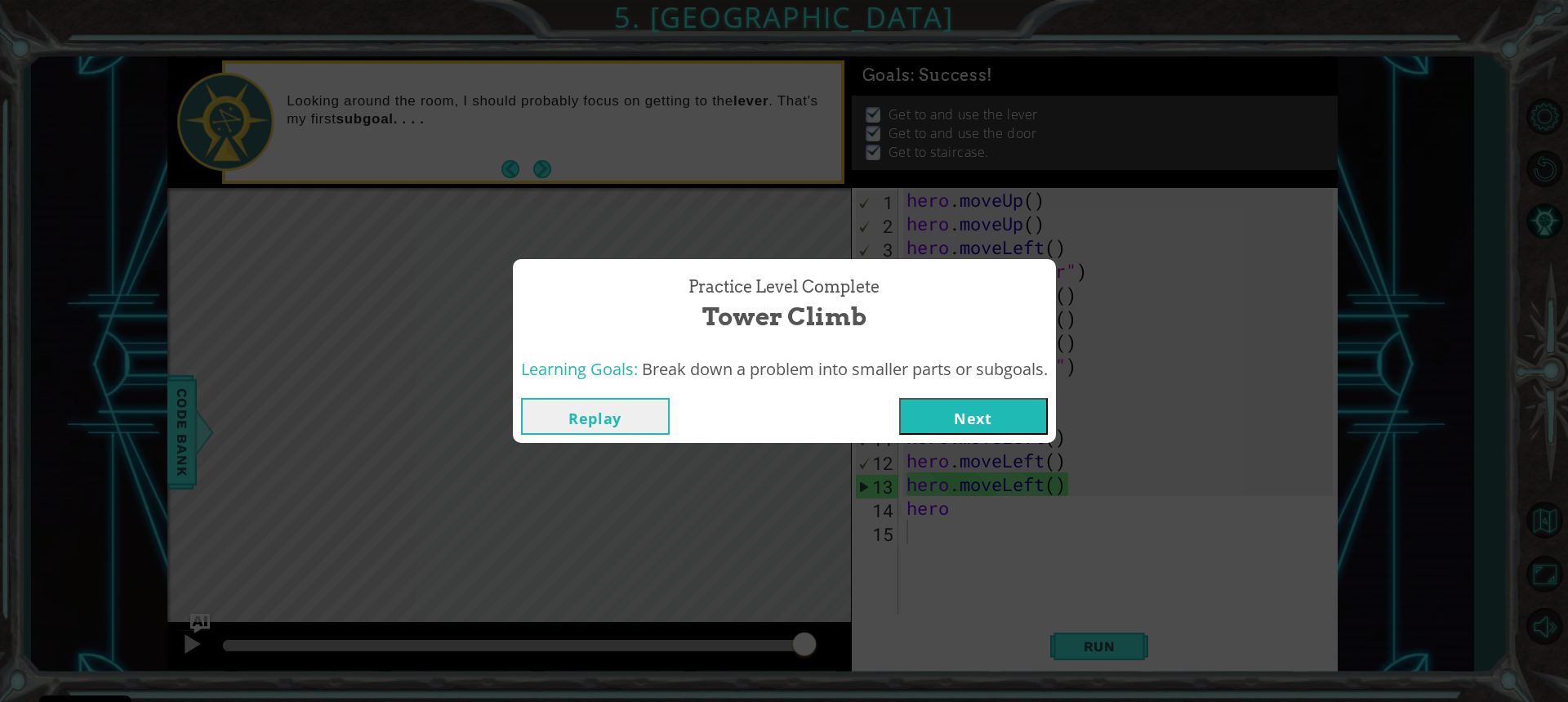
click at [1027, 430] on button "Next" at bounding box center [973, 416] width 148 height 37
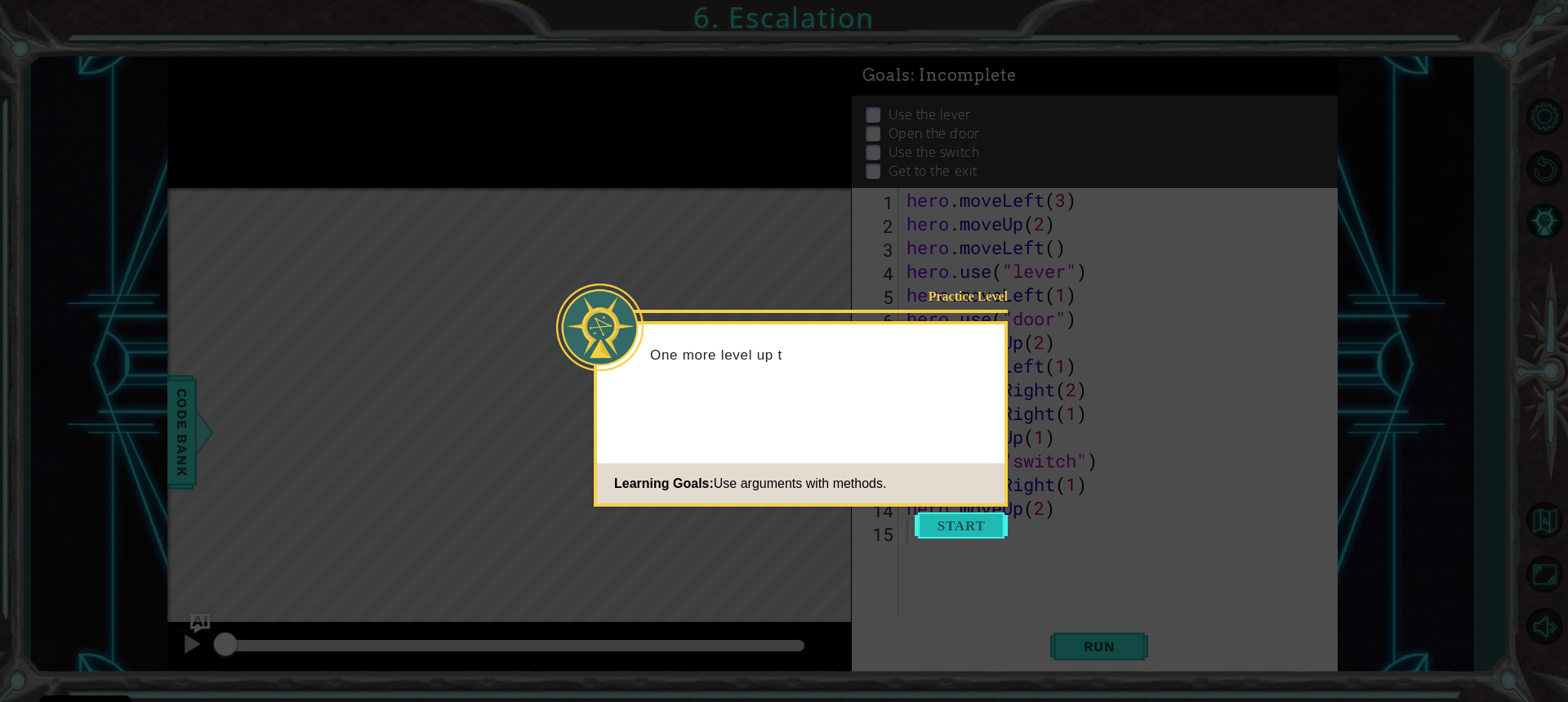
click at [943, 518] on button "Start" at bounding box center [961, 525] width 93 height 26
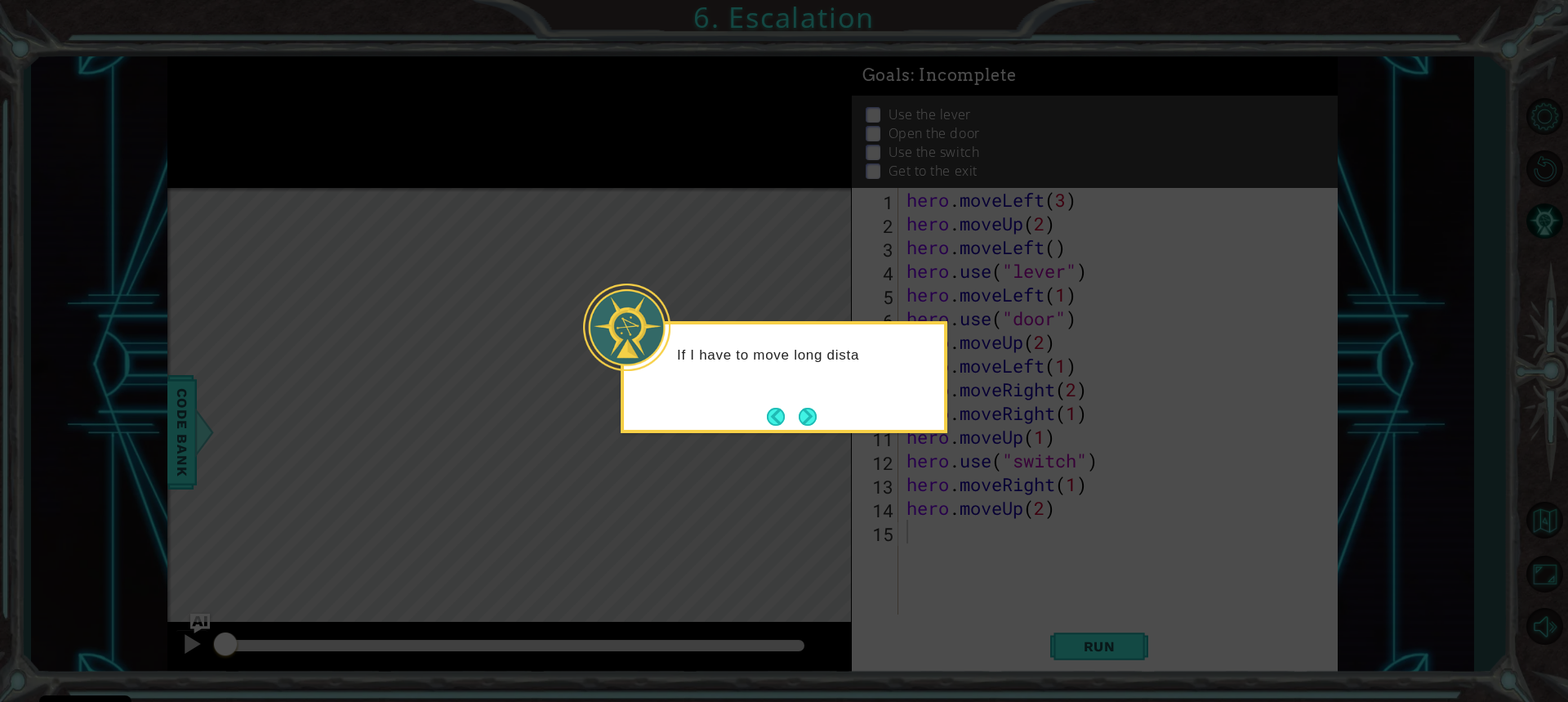
drag, startPoint x: 809, startPoint y: 409, endPoint x: 809, endPoint y: 425, distance: 16.0
click at [809, 412] on button "Next" at bounding box center [807, 416] width 28 height 28
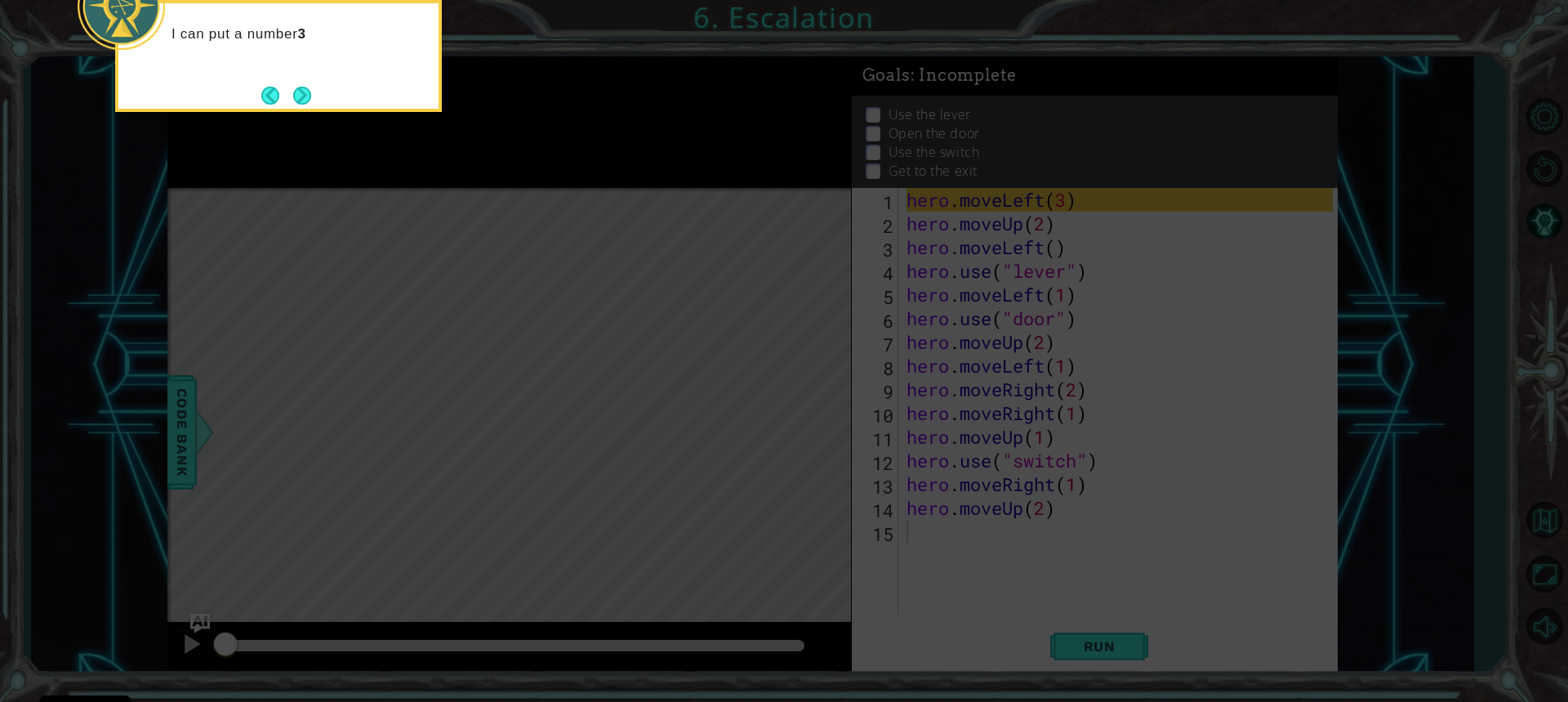
drag, startPoint x: 313, startPoint y: 102, endPoint x: 321, endPoint y: 98, distance: 8.9
click at [321, 98] on div "I can put a number 3" at bounding box center [278, 56] width 327 height 112
click at [312, 90] on button "Next" at bounding box center [302, 95] width 29 height 29
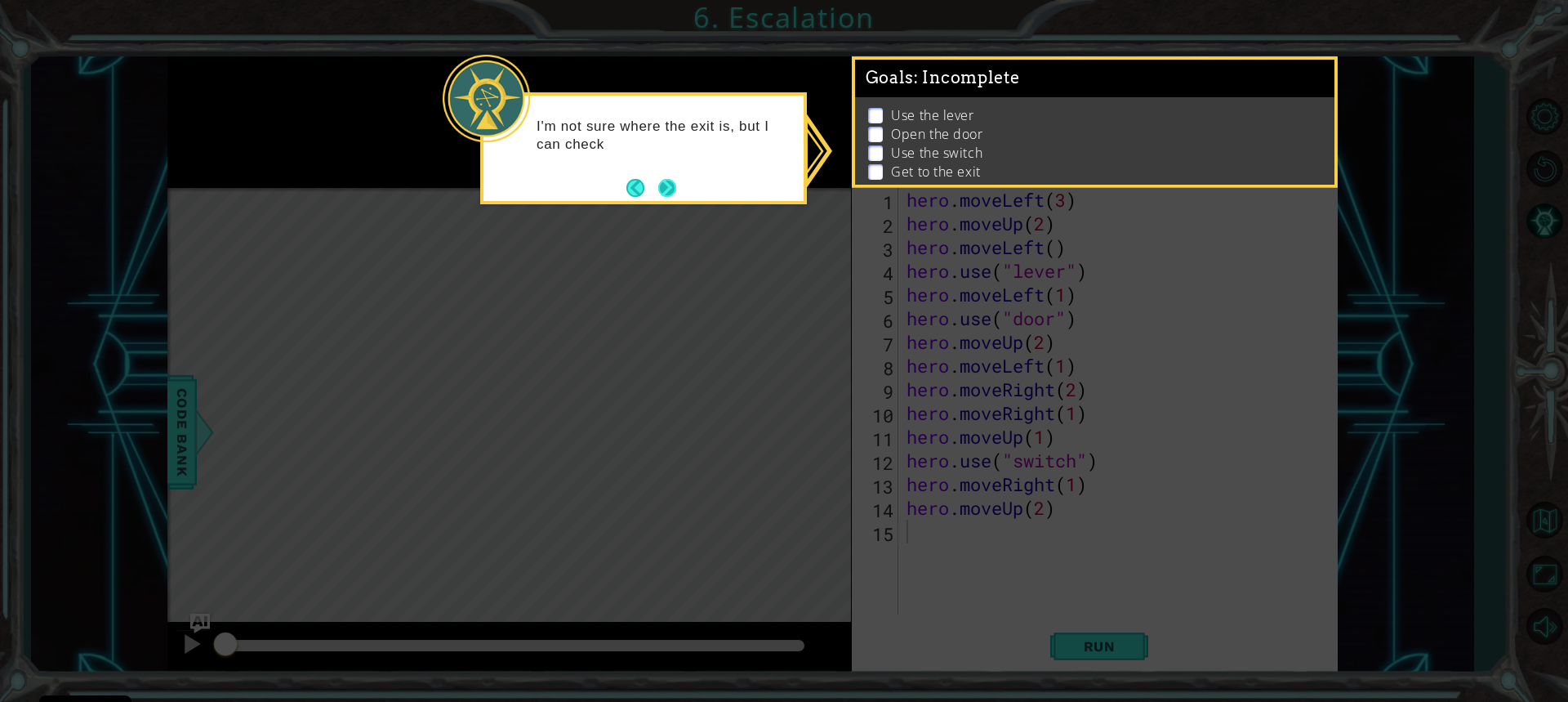
click at [660, 187] on button "Next" at bounding box center [667, 188] width 30 height 30
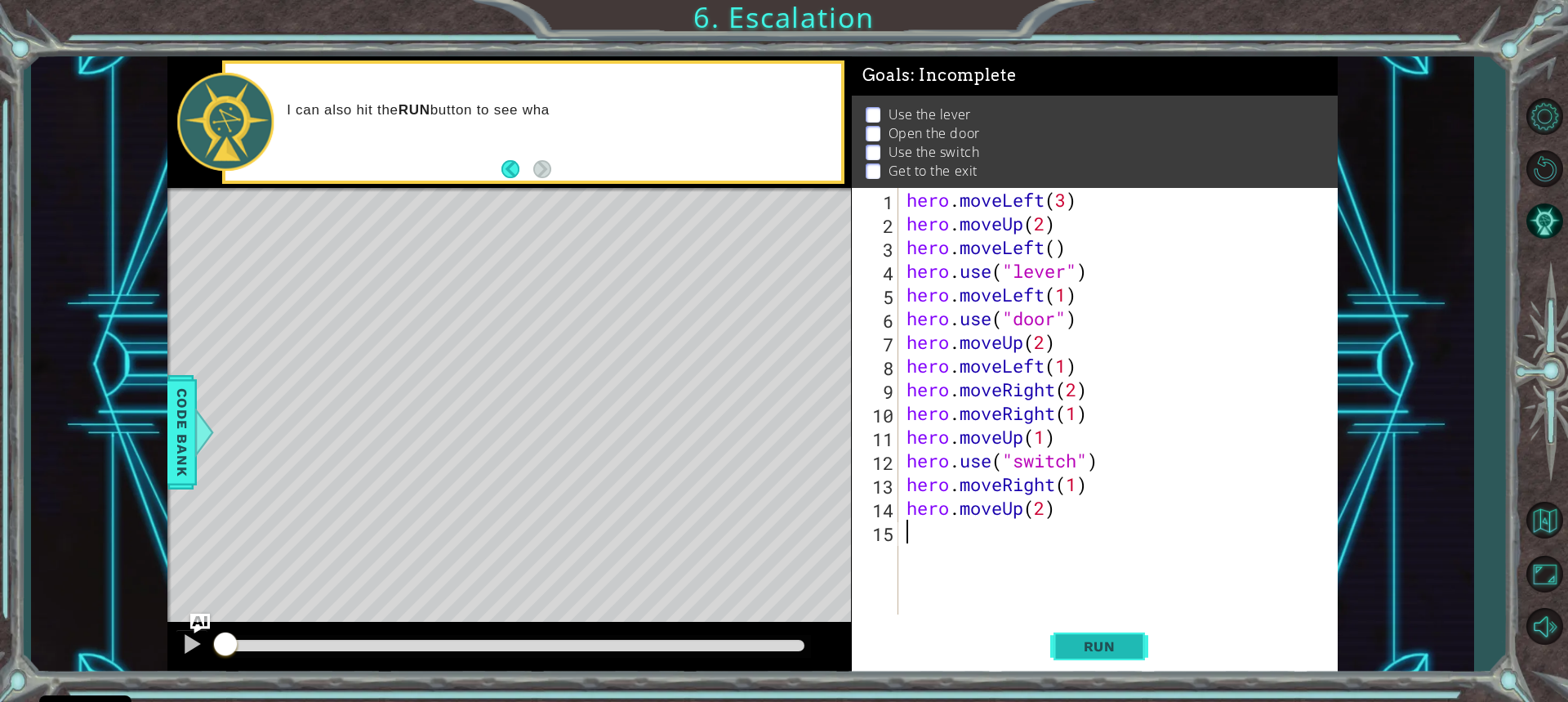
click at [1075, 646] on span "Run" at bounding box center [1099, 647] width 64 height 17
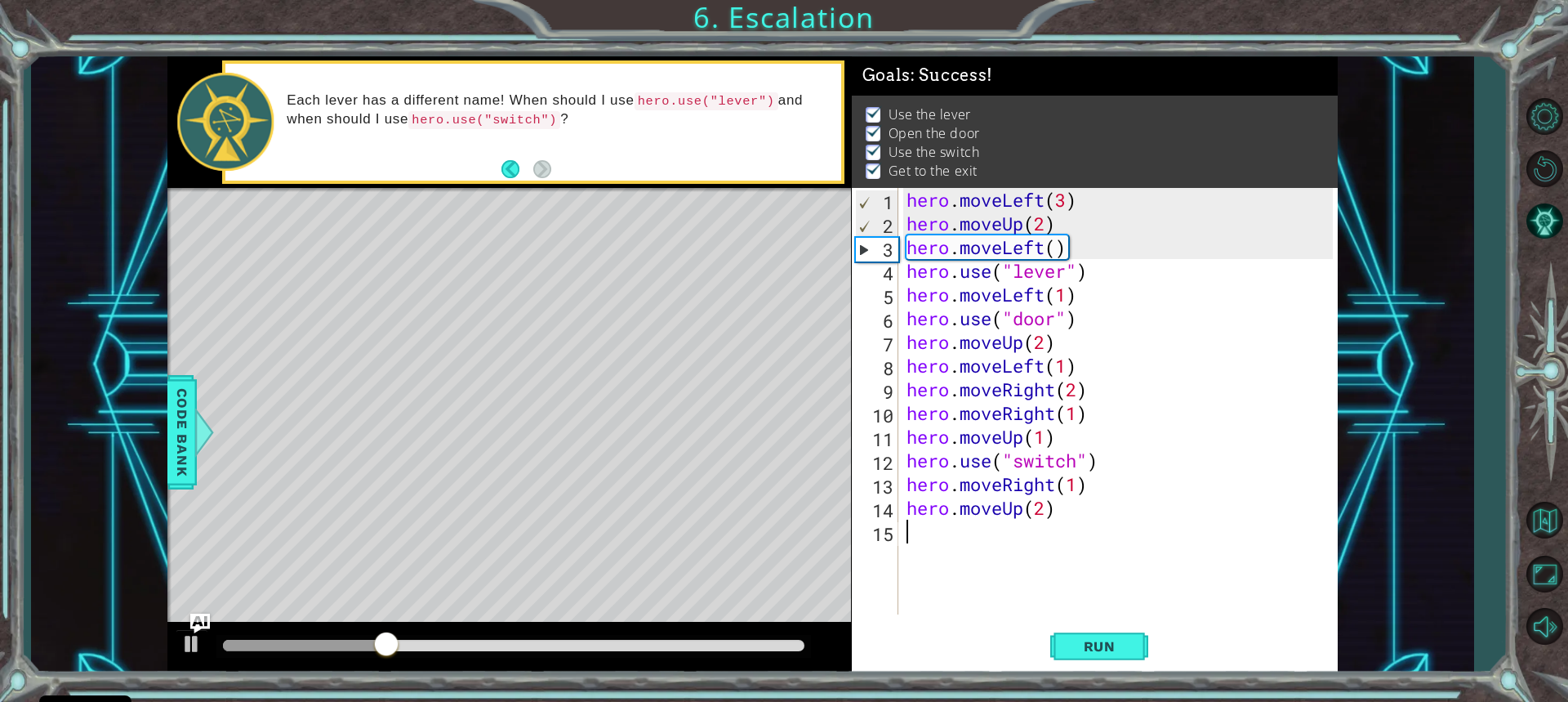
click at [784, 641] on div at bounding box center [513, 646] width 581 height 12
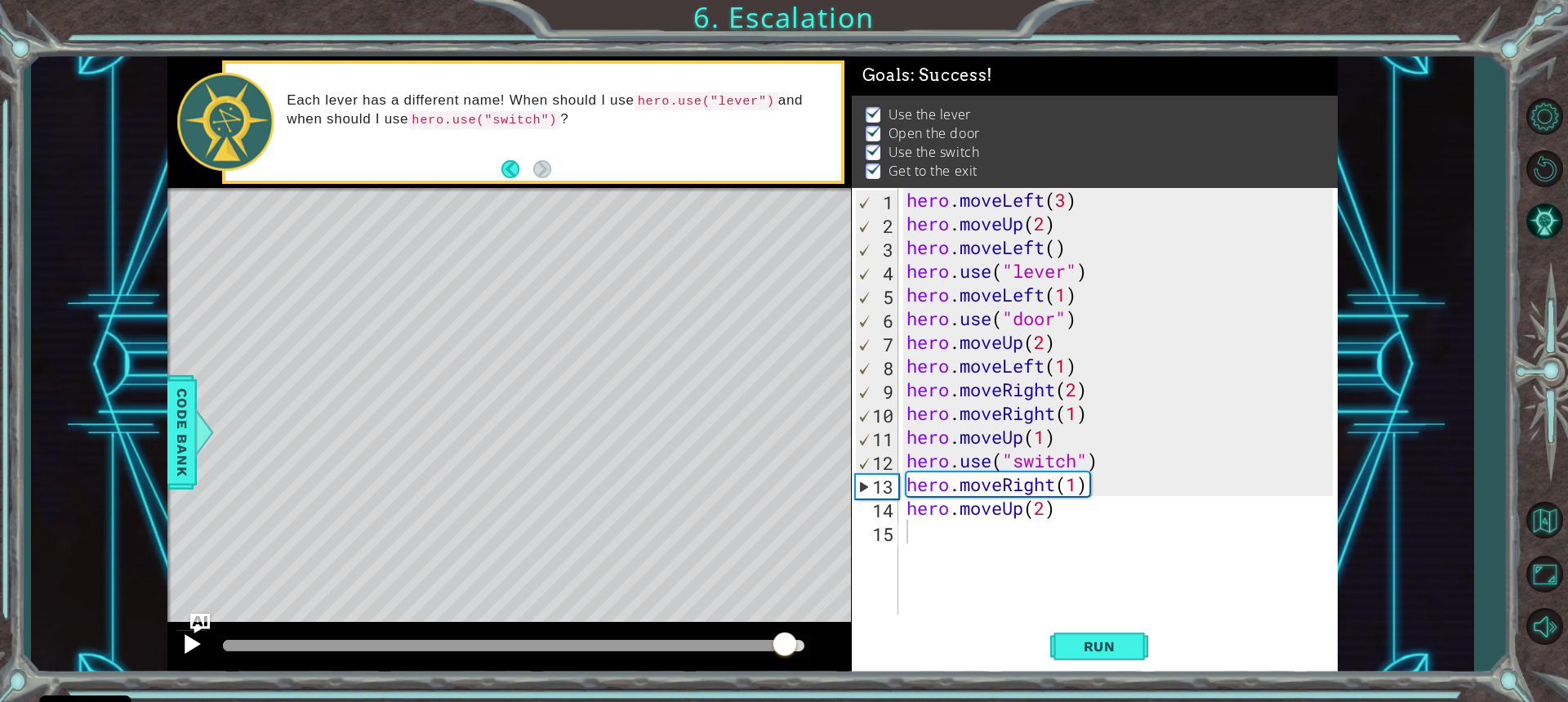
click at [191, 635] on div "1 ההההההההההההההההההההההההההההההההההההההההההההההההההההההההההההההההההההההההההההה…" at bounding box center [752, 365] width 1171 height 618
click at [188, 642] on div at bounding box center [192, 644] width 21 height 21
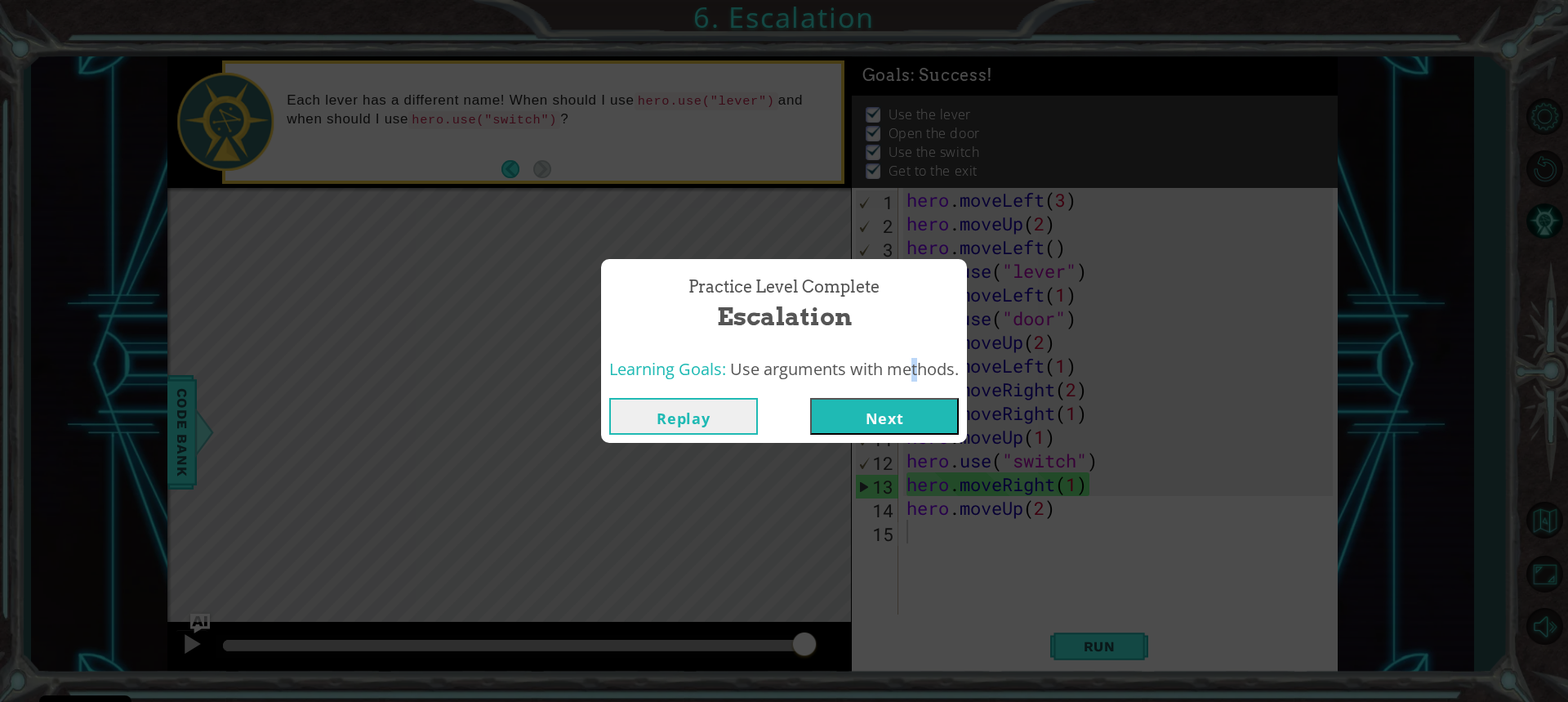
click at [903, 369] on div "Learning Goals: Use arguments with methods." at bounding box center [784, 370] width 366 height 40
click at [896, 404] on button "Next" at bounding box center [885, 416] width 148 height 37
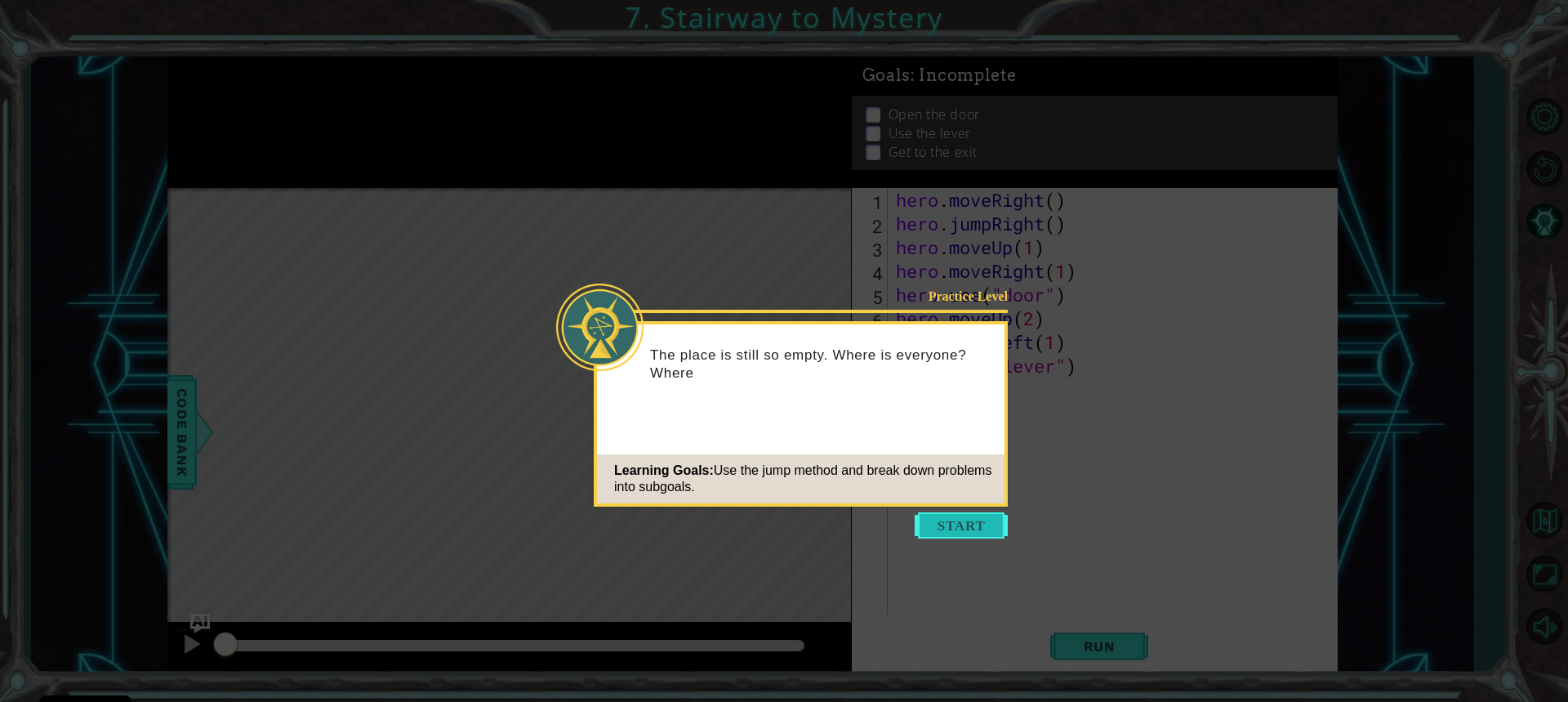
click at [967, 528] on button "Start" at bounding box center [961, 525] width 93 height 26
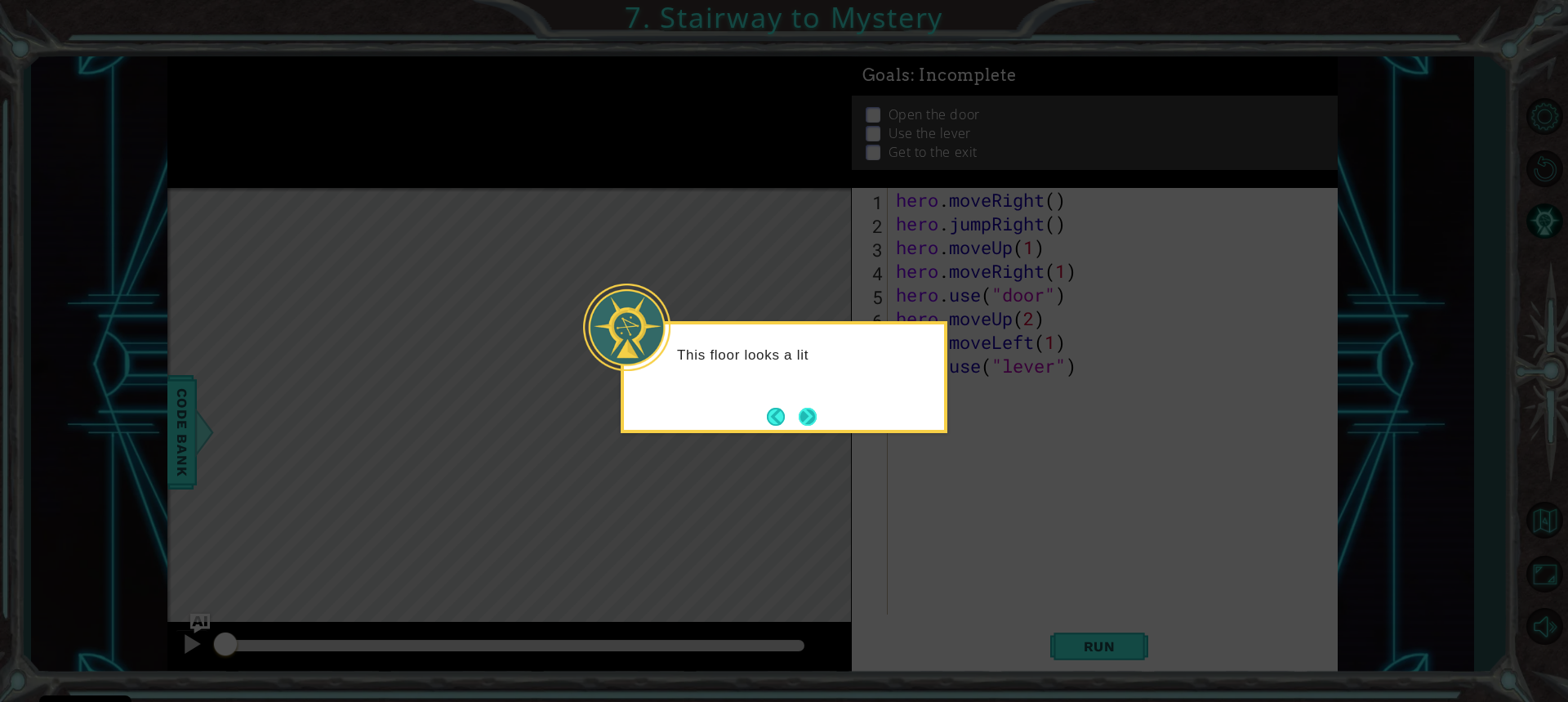
click at [808, 421] on button "Next" at bounding box center [807, 416] width 30 height 30
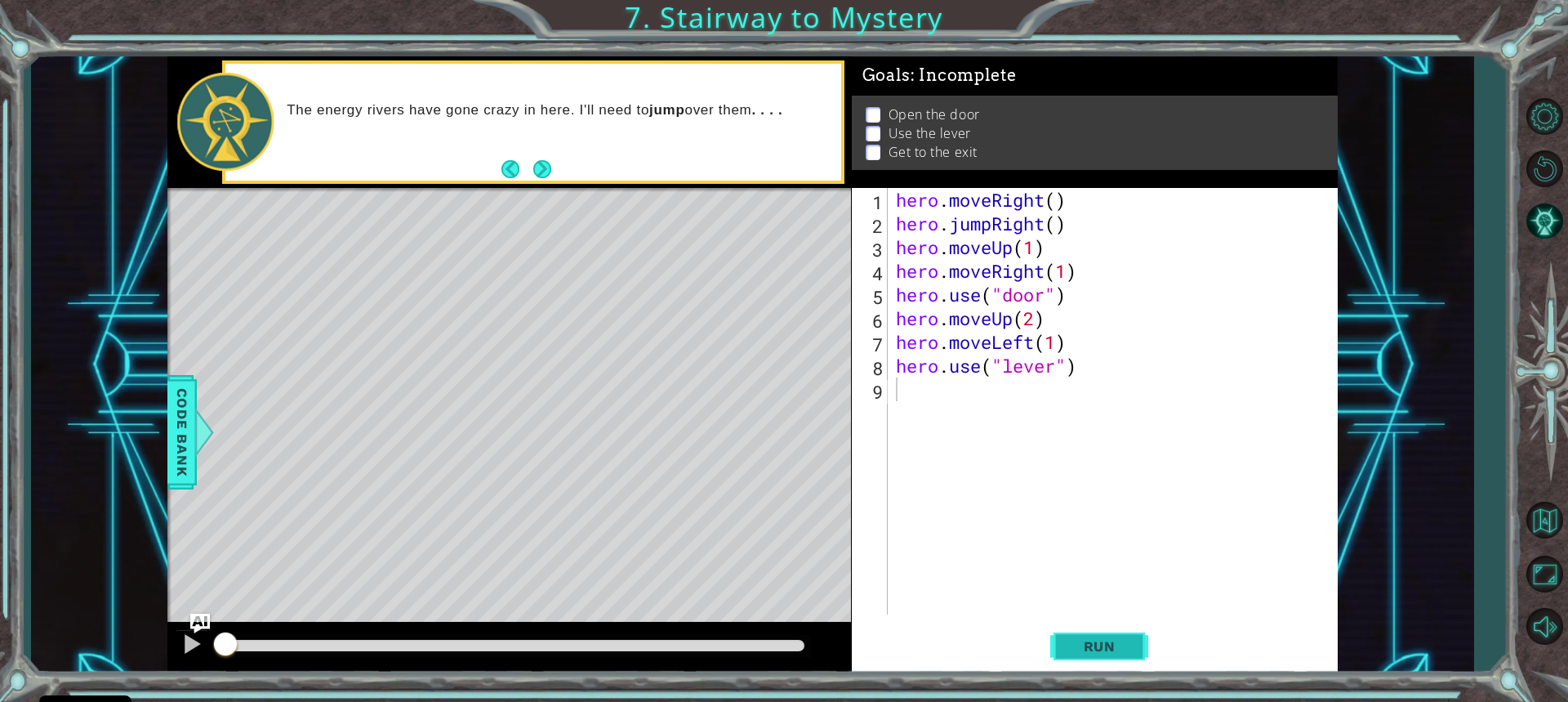
click at [1134, 643] on button "Run" at bounding box center [1100, 646] width 98 height 48
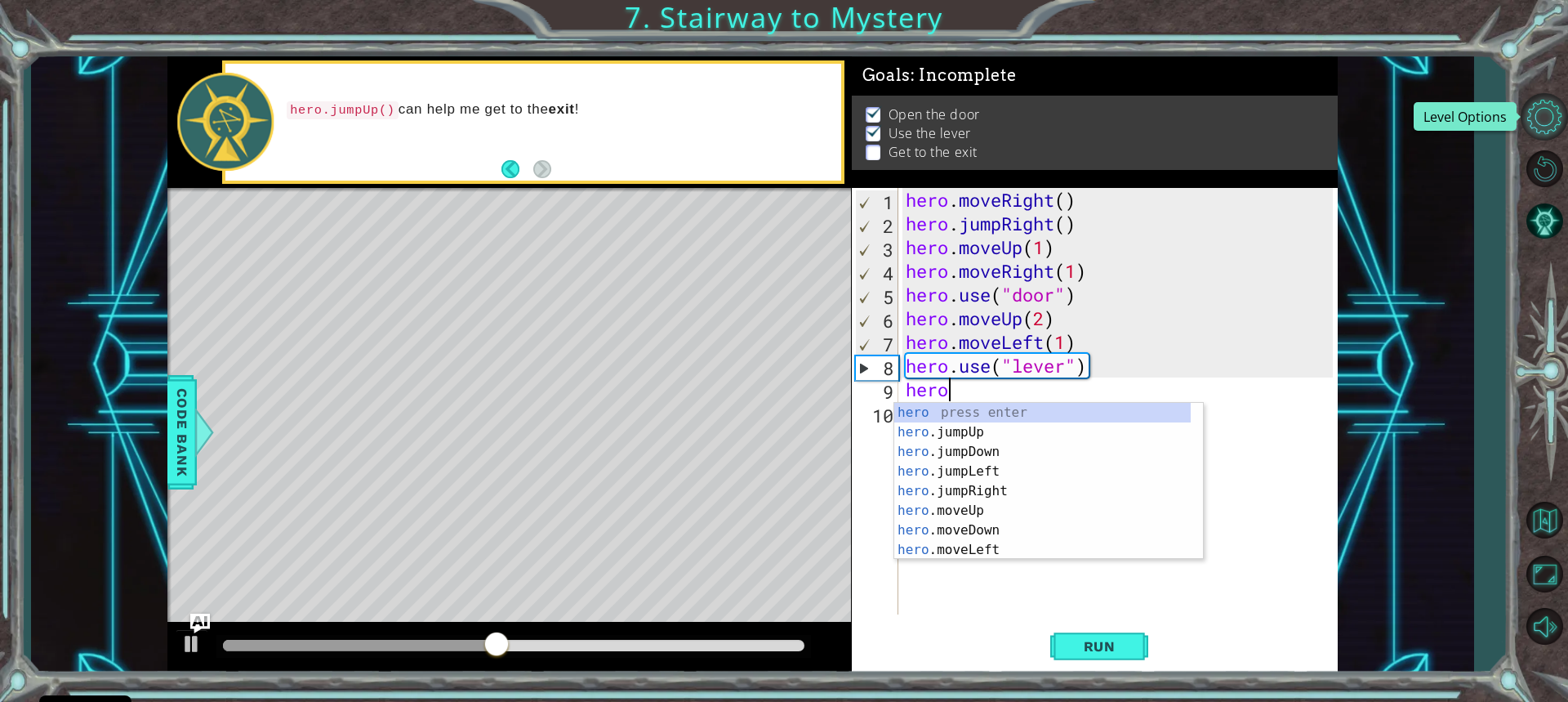
scroll to position [0, 2]
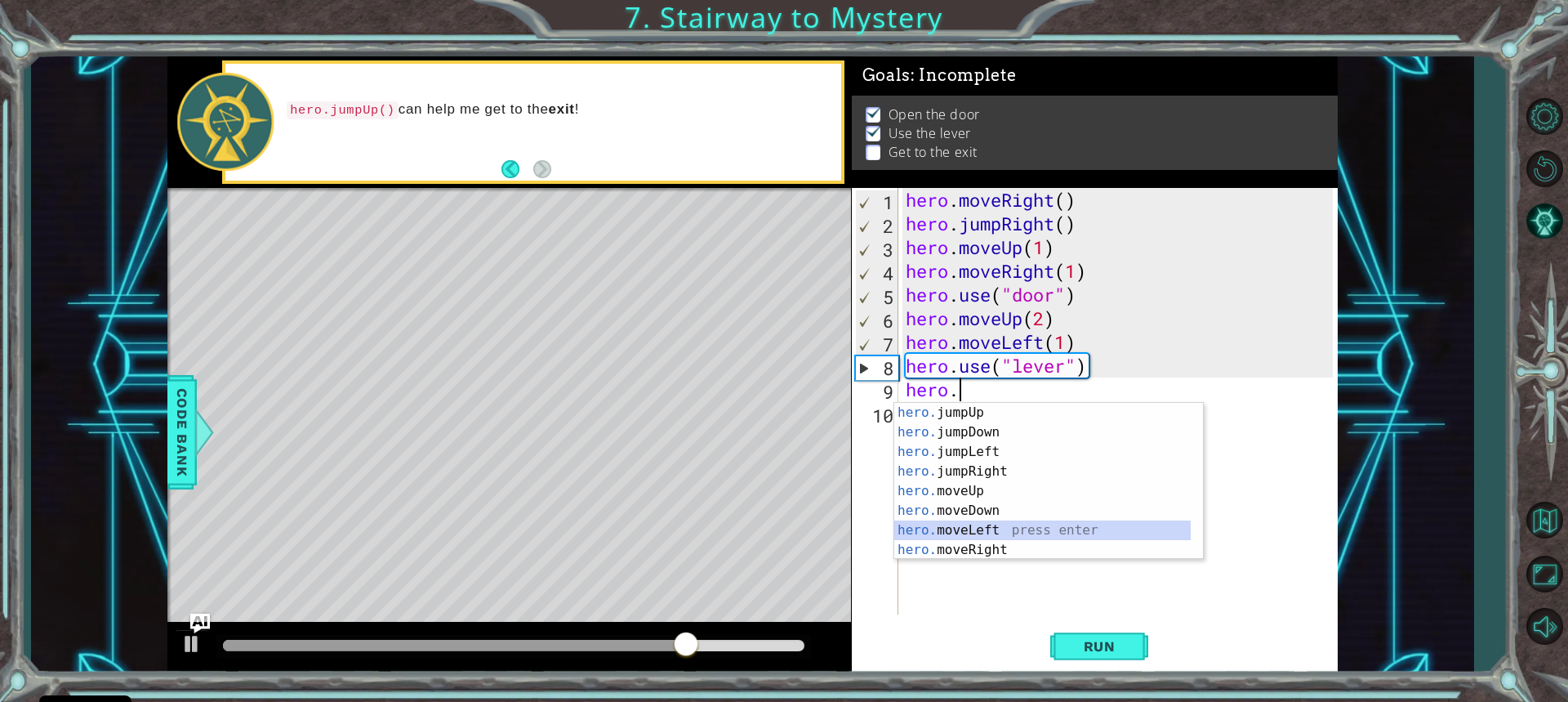
drag, startPoint x: 980, startPoint y: 532, endPoint x: 977, endPoint y: 509, distance: 23.2
click at [978, 529] on div "hero. jumpUp press enter hero. jumpDown press enter hero. jumpLeft press enter …" at bounding box center [1042, 500] width 297 height 196
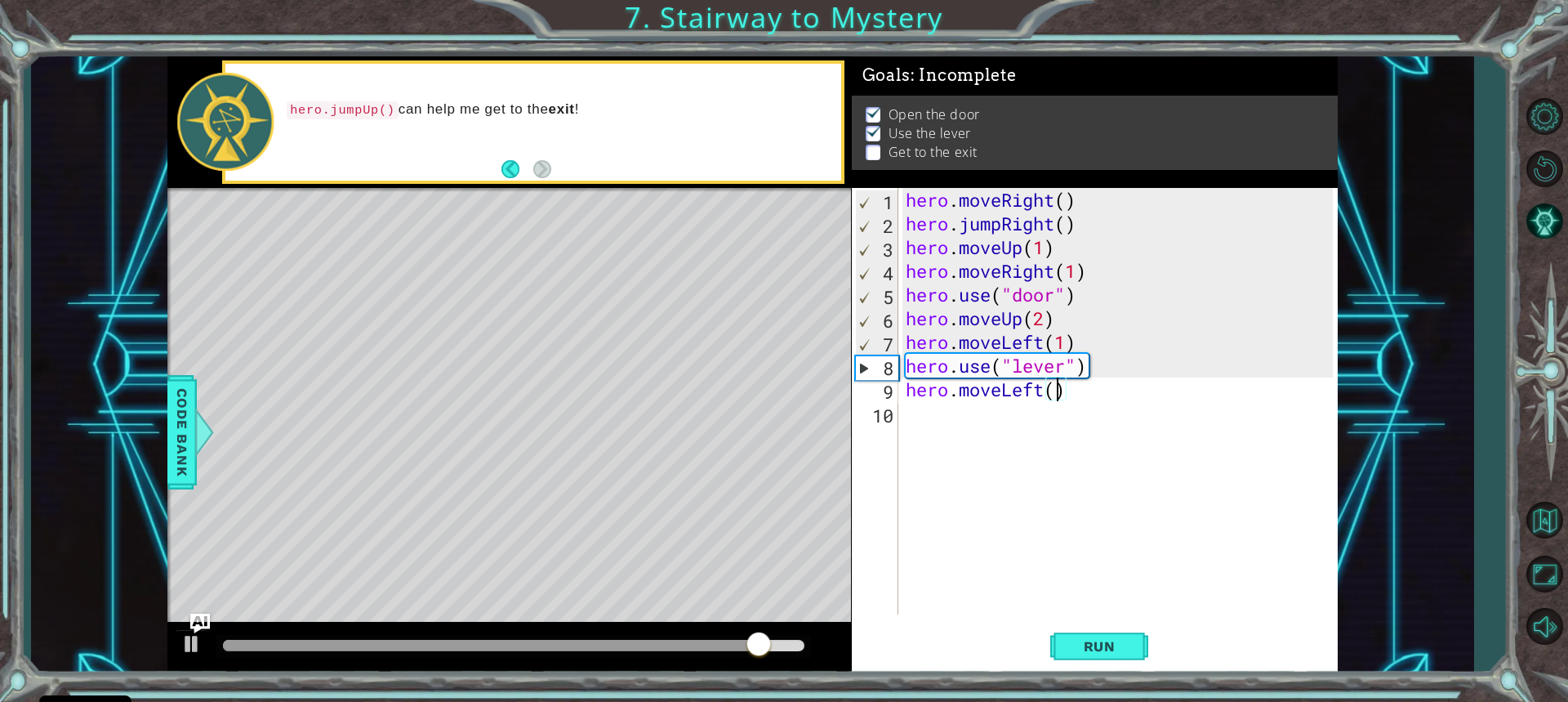
type textarea "hero.moveLeft(2)"
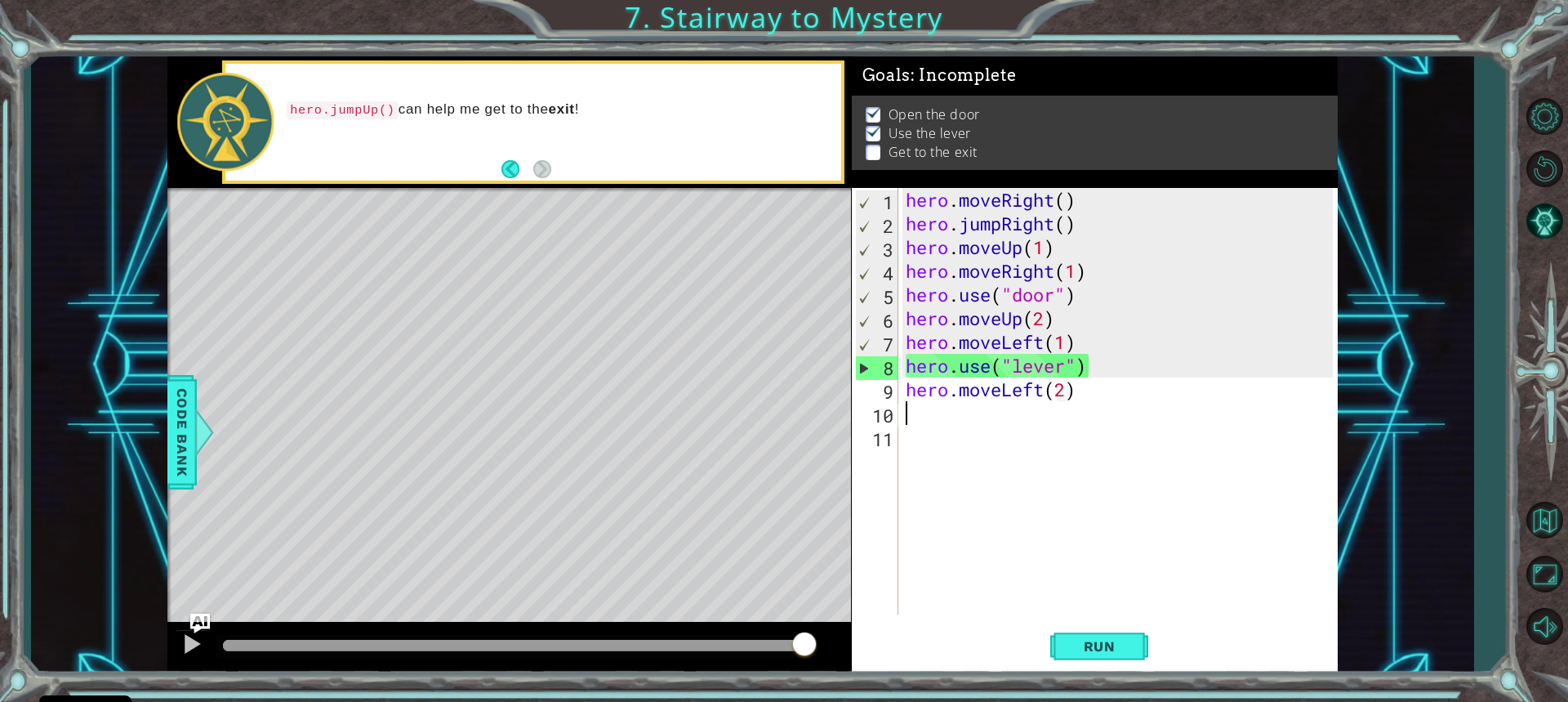
drag, startPoint x: 904, startPoint y: 417, endPoint x: 927, endPoint y: 414, distance: 23.2
click at [921, 414] on div "hero . moveRight ( ) hero . jumpRight ( ) hero . moveUp ( 1 ) hero . moveRight …" at bounding box center [1121, 424] width 438 height 474
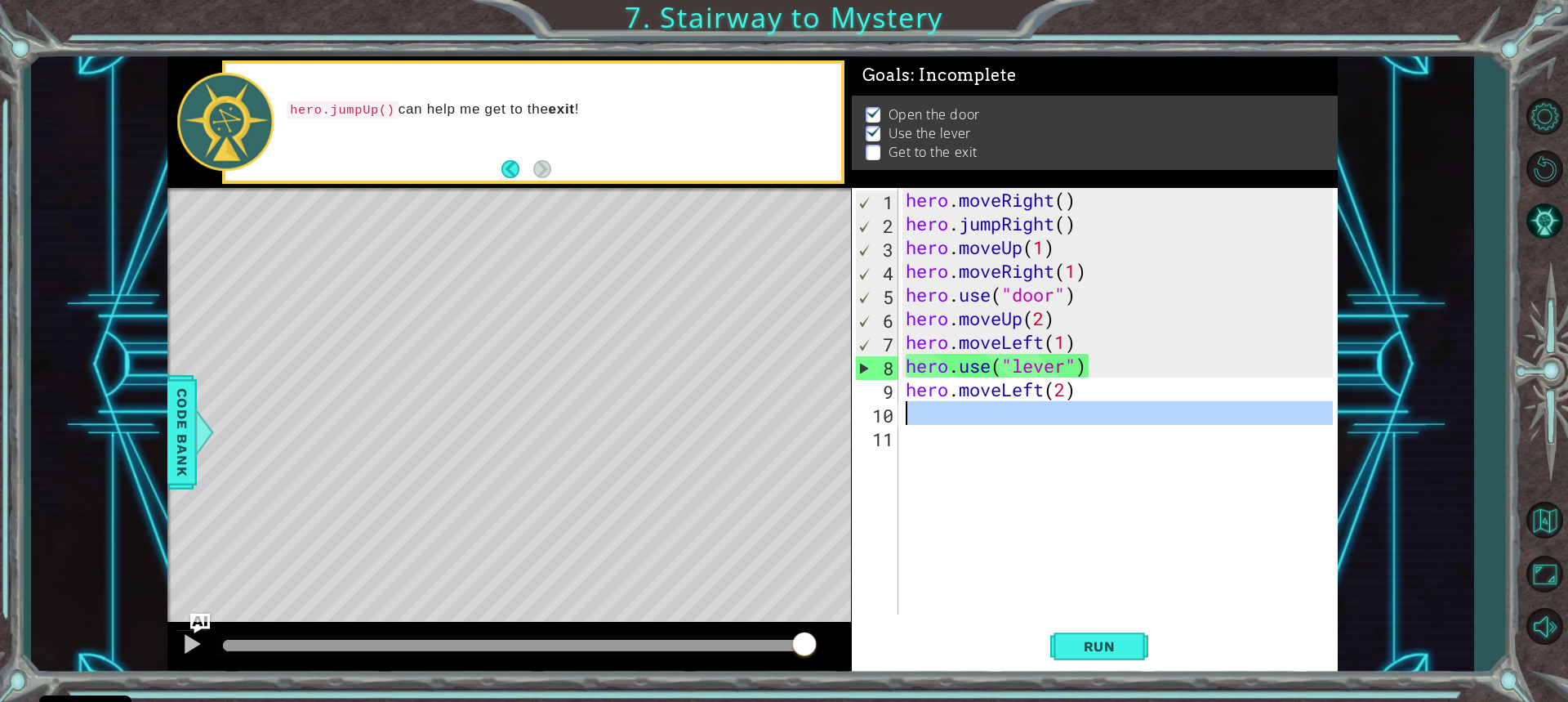
drag, startPoint x: 895, startPoint y: 412, endPoint x: 930, endPoint y: 409, distance: 35.1
click at [901, 414] on div "1 2 3 4 5 6 7 8 9 10 11 hero . moveRight ( ) hero . jumpRight ( ) hero . moveUp…" at bounding box center [1091, 401] width 481 height 427
click at [930, 409] on div "hero . moveRight ( ) hero . jumpRight ( ) hero . moveUp ( 1 ) hero . moveRight …" at bounding box center [1117, 401] width 431 height 427
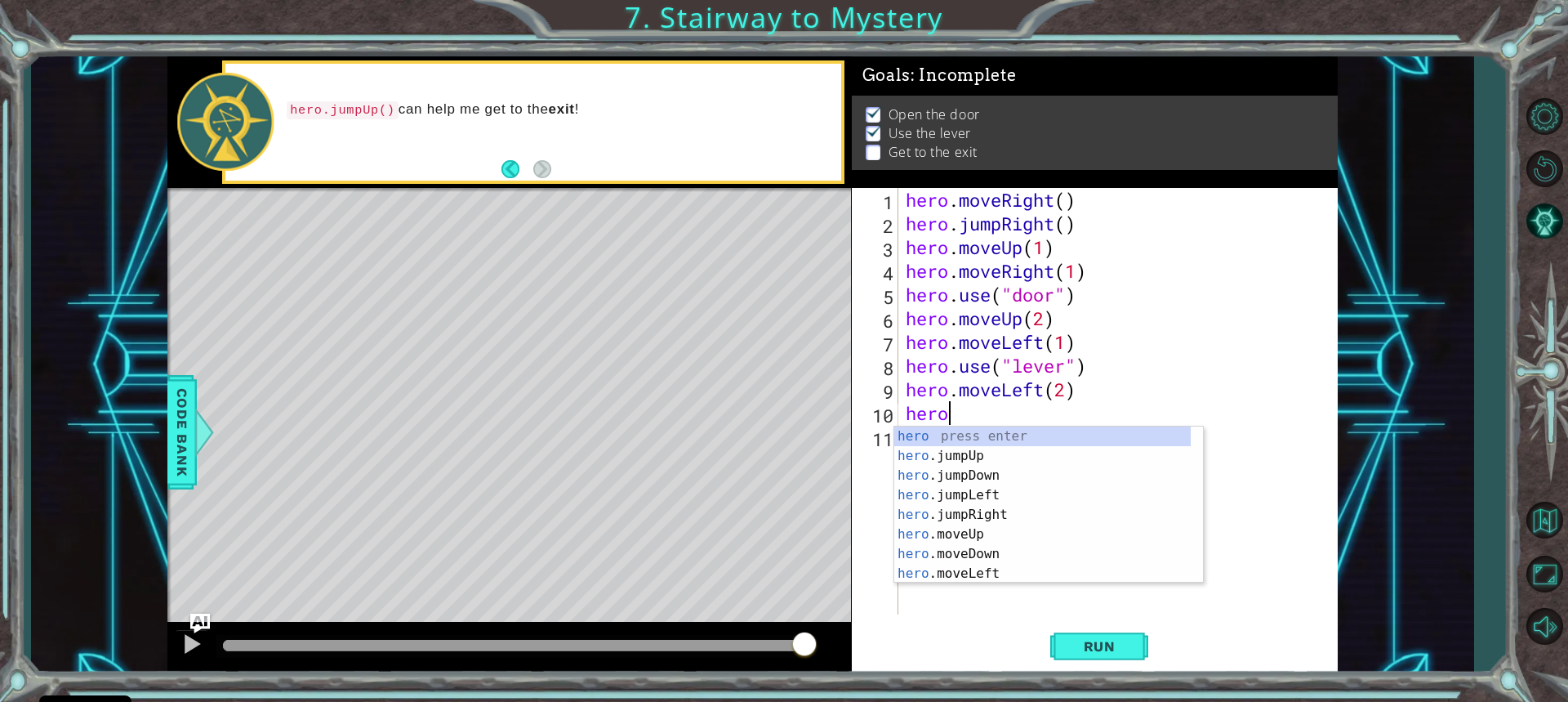
type textarea "hero."
click at [961, 429] on div "hero. jumpUp press enter hero. jumpDown press enter hero. jumpLeft press enter …" at bounding box center [1042, 524] width 297 height 196
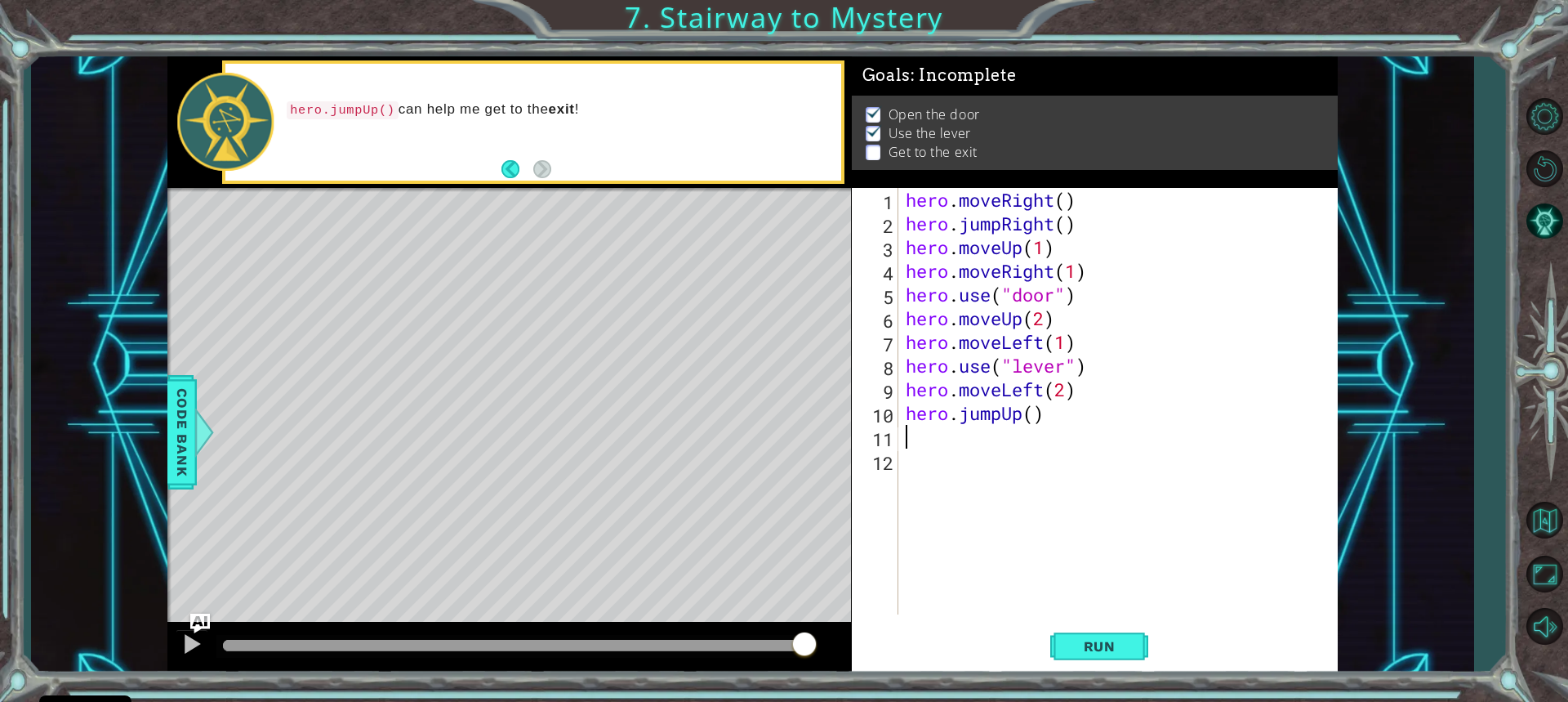
scroll to position [0, 0]
type textarea "hero.jumpUp()"
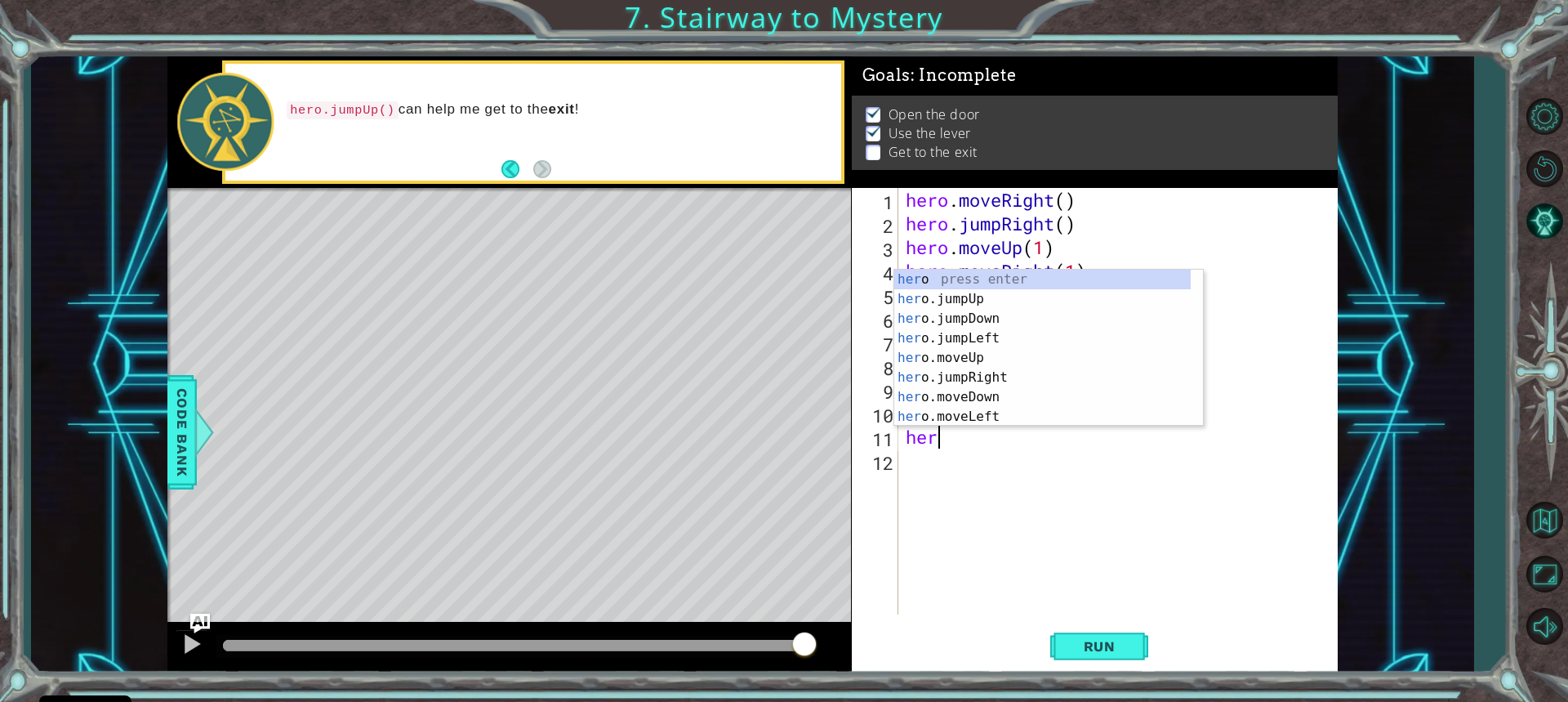
scroll to position [0, 1]
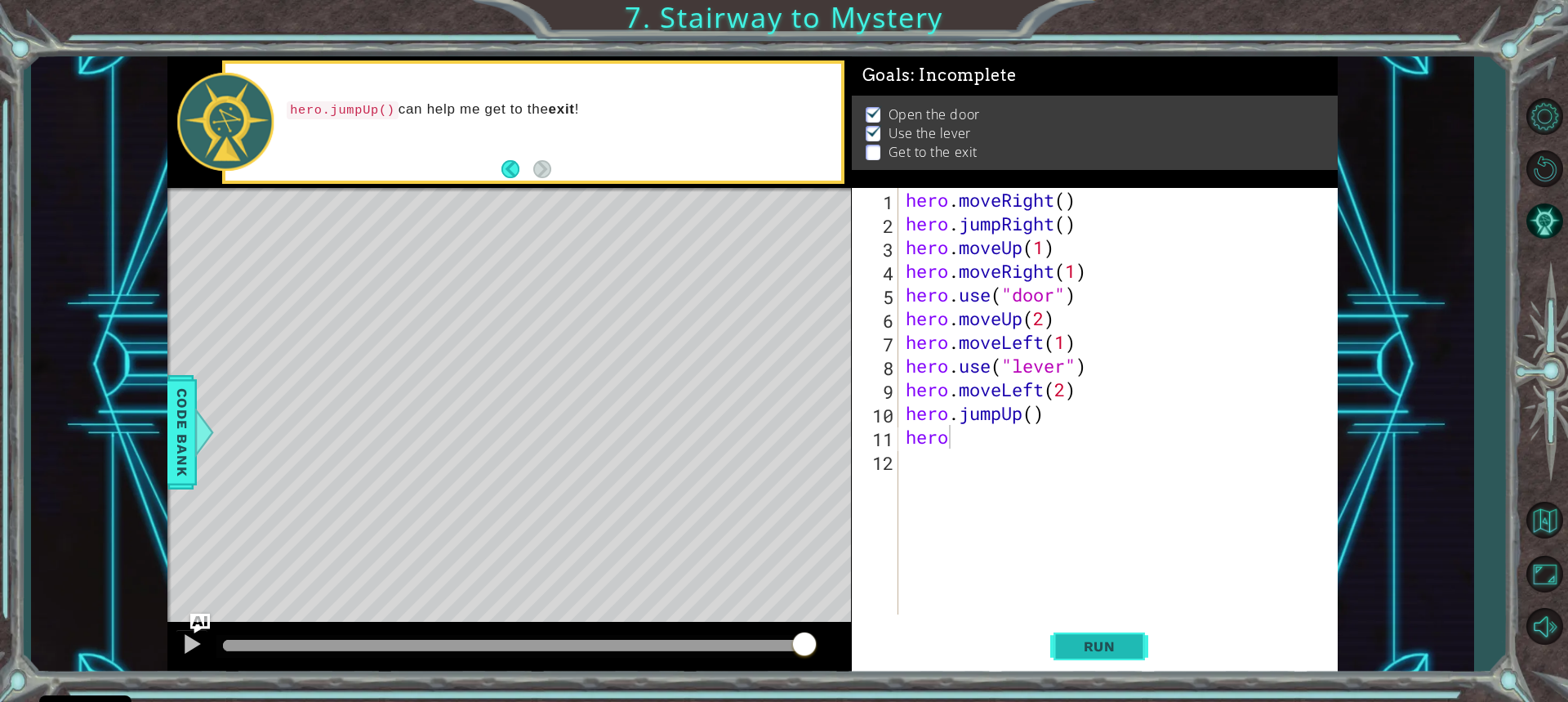
click at [1068, 650] on span "Run" at bounding box center [1099, 647] width 64 height 17
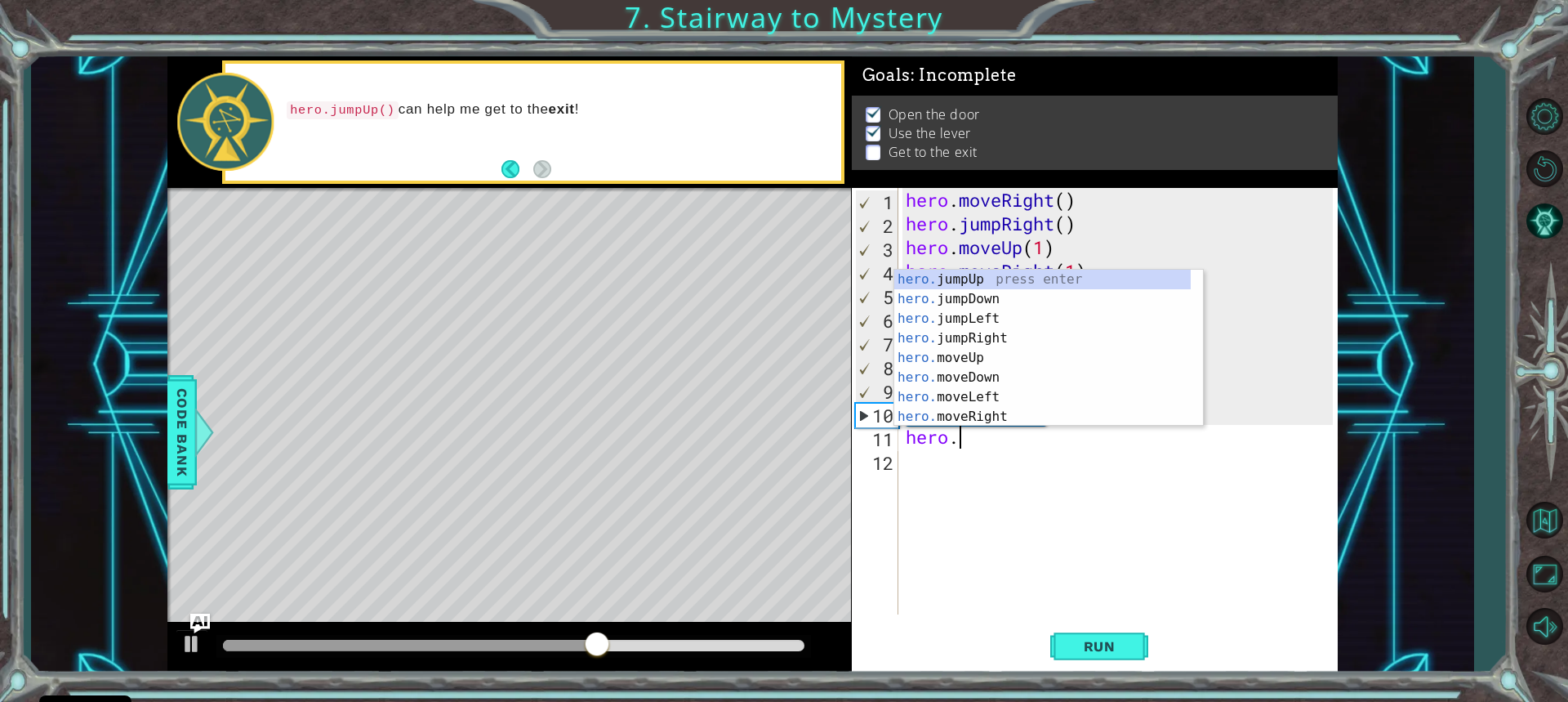
scroll to position [0, 2]
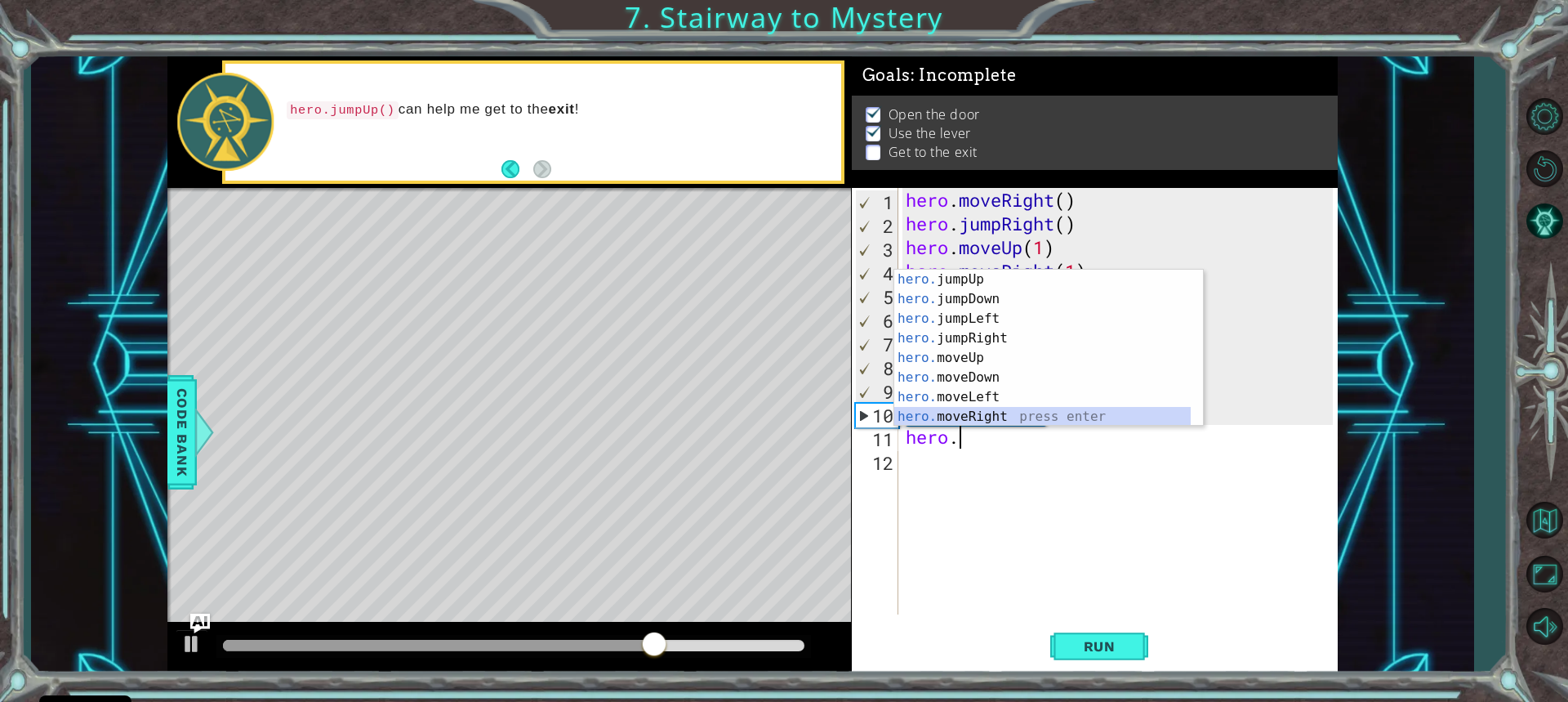
click at [931, 415] on div "hero. jumpUp press enter hero. jumpDown press enter hero. jumpLeft press enter …" at bounding box center [1042, 368] width 297 height 196
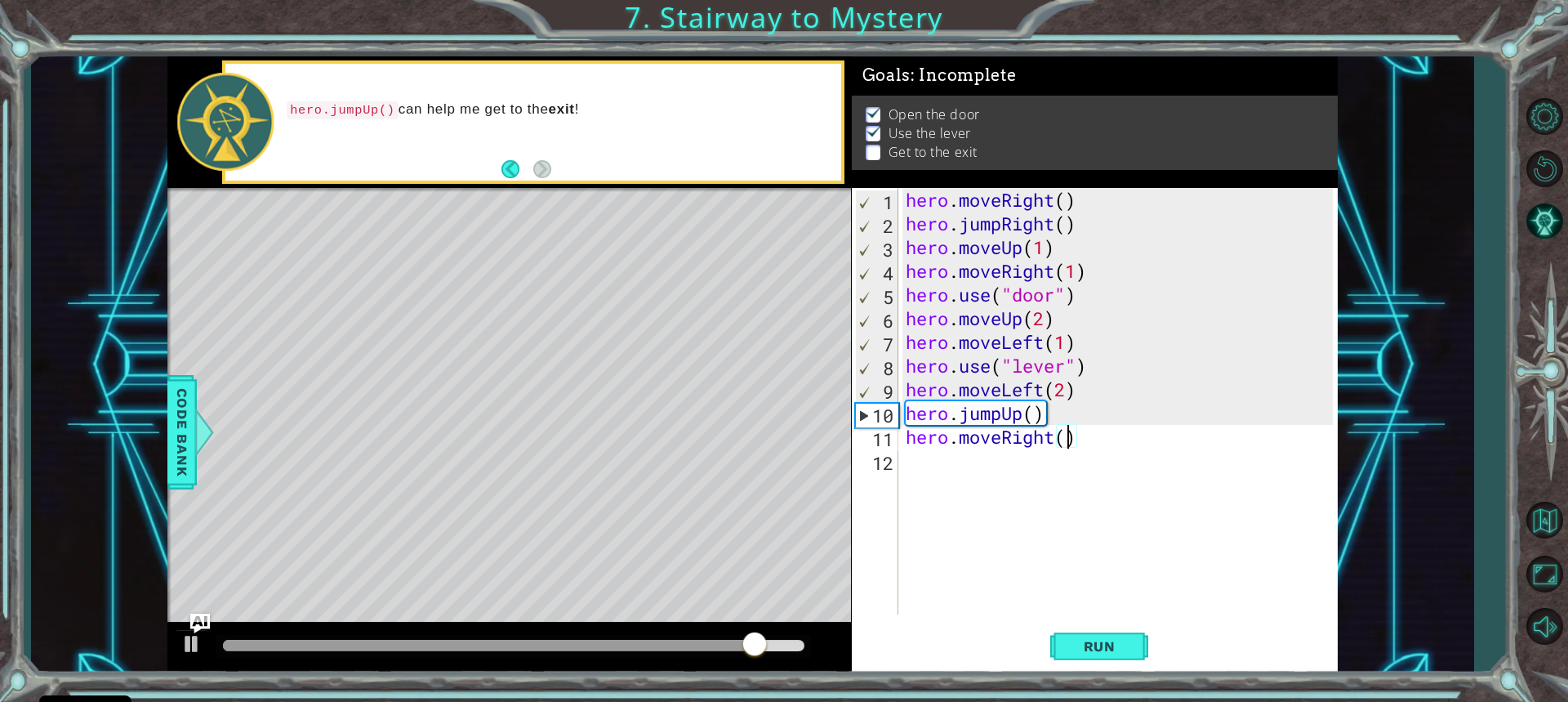
type textarea "hero.moveRight(2)"
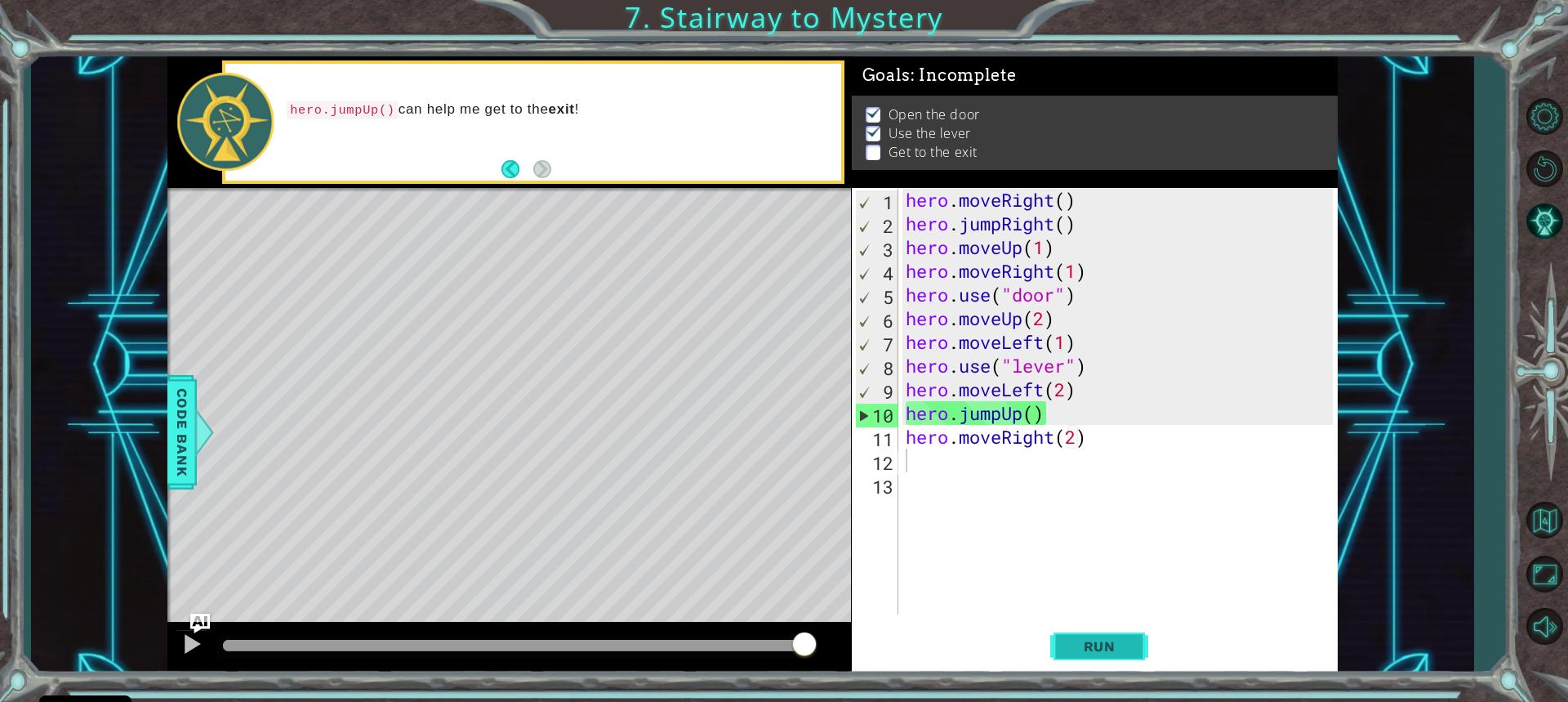
click at [1071, 635] on button "Run" at bounding box center [1100, 646] width 98 height 48
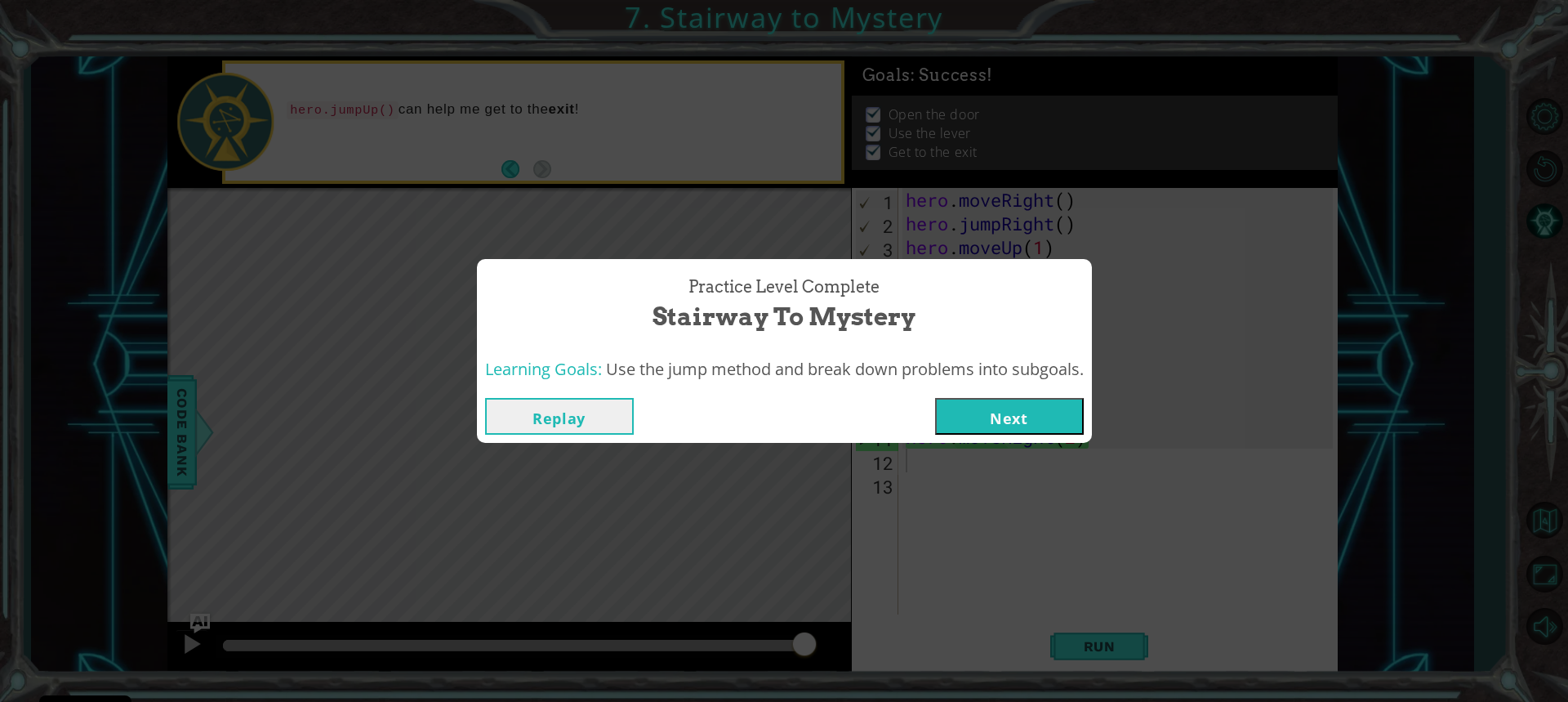
drag, startPoint x: 958, startPoint y: 422, endPoint x: 966, endPoint y: 428, distance: 10.0
click at [966, 428] on button "Next" at bounding box center [1009, 416] width 148 height 37
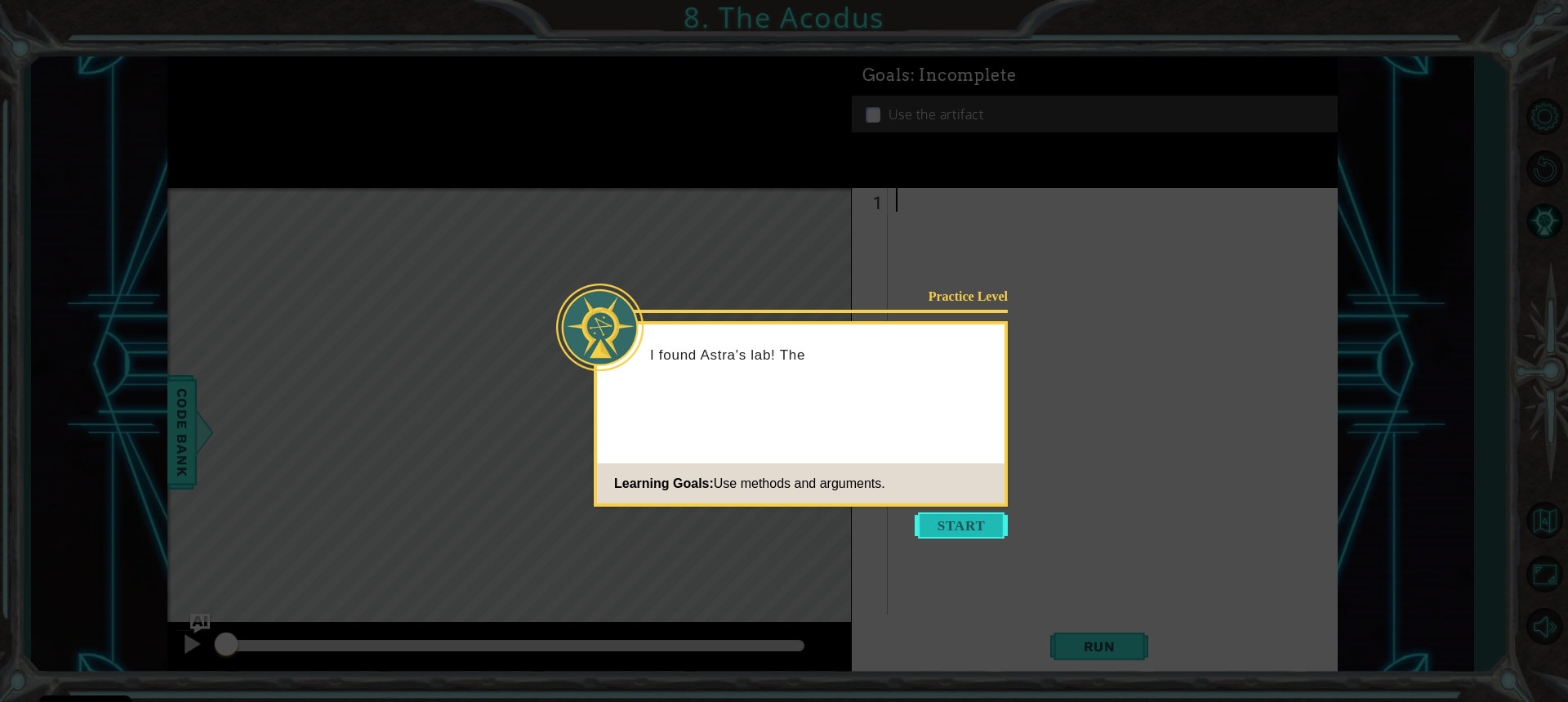
click at [973, 529] on button "Start" at bounding box center [961, 525] width 93 height 26
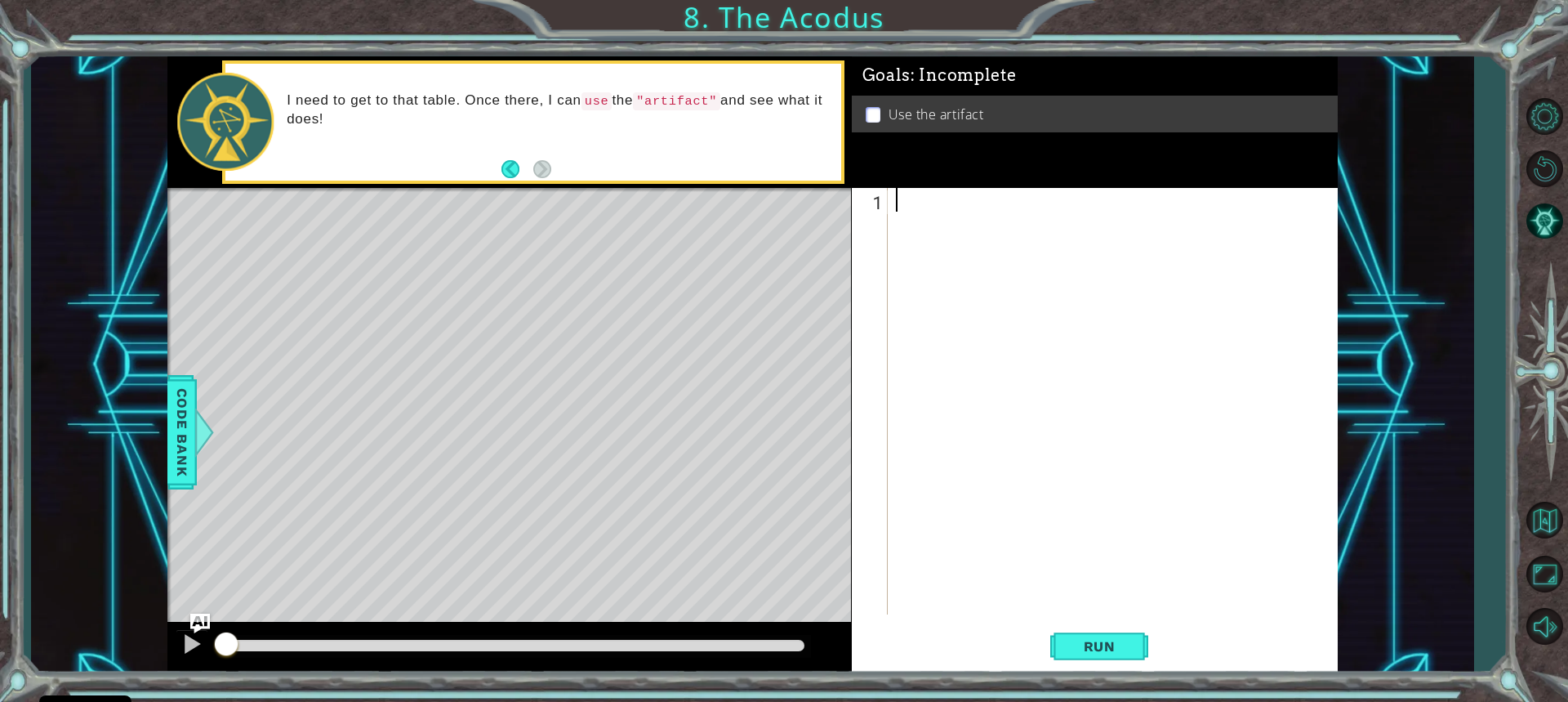
click at [916, 210] on div at bounding box center [1117, 424] width 448 height 474
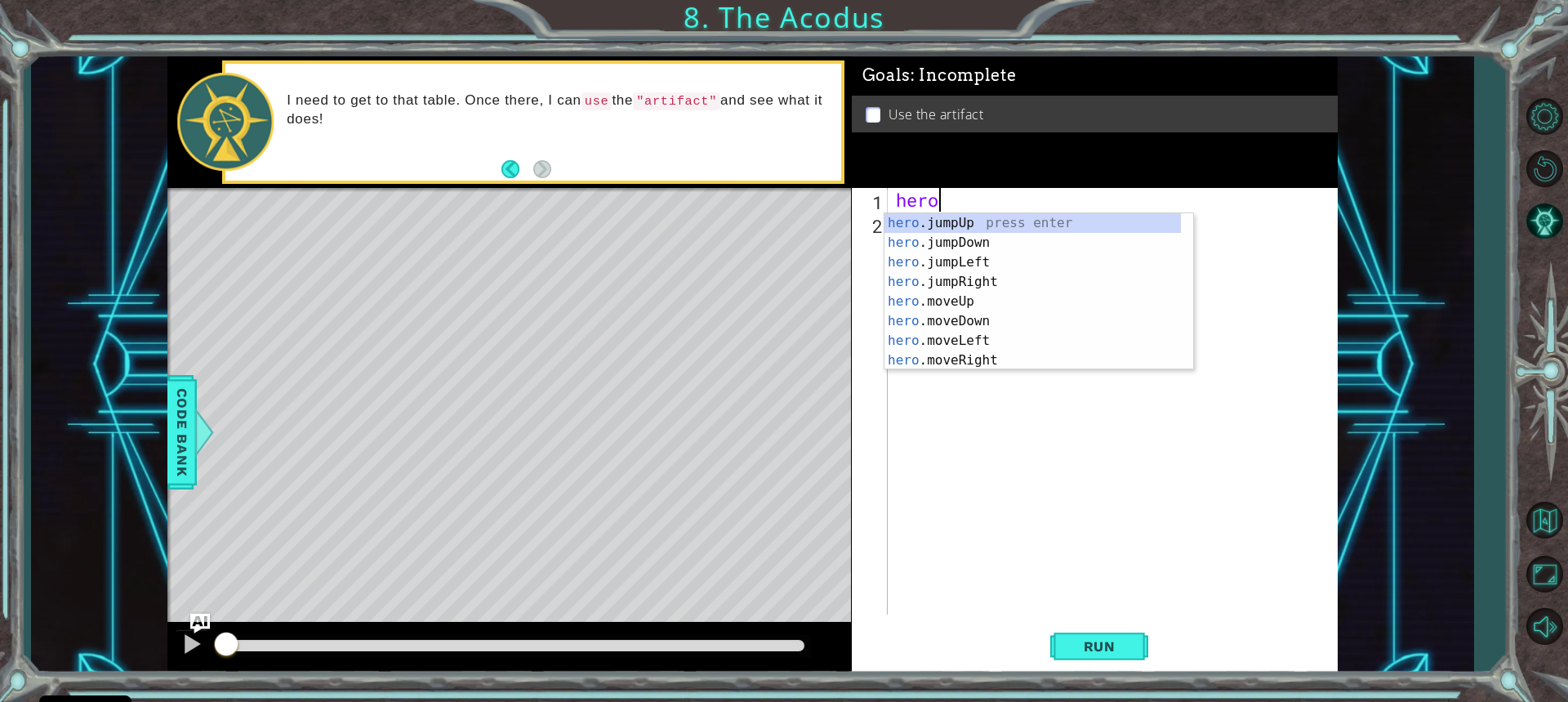
scroll to position [0, 2]
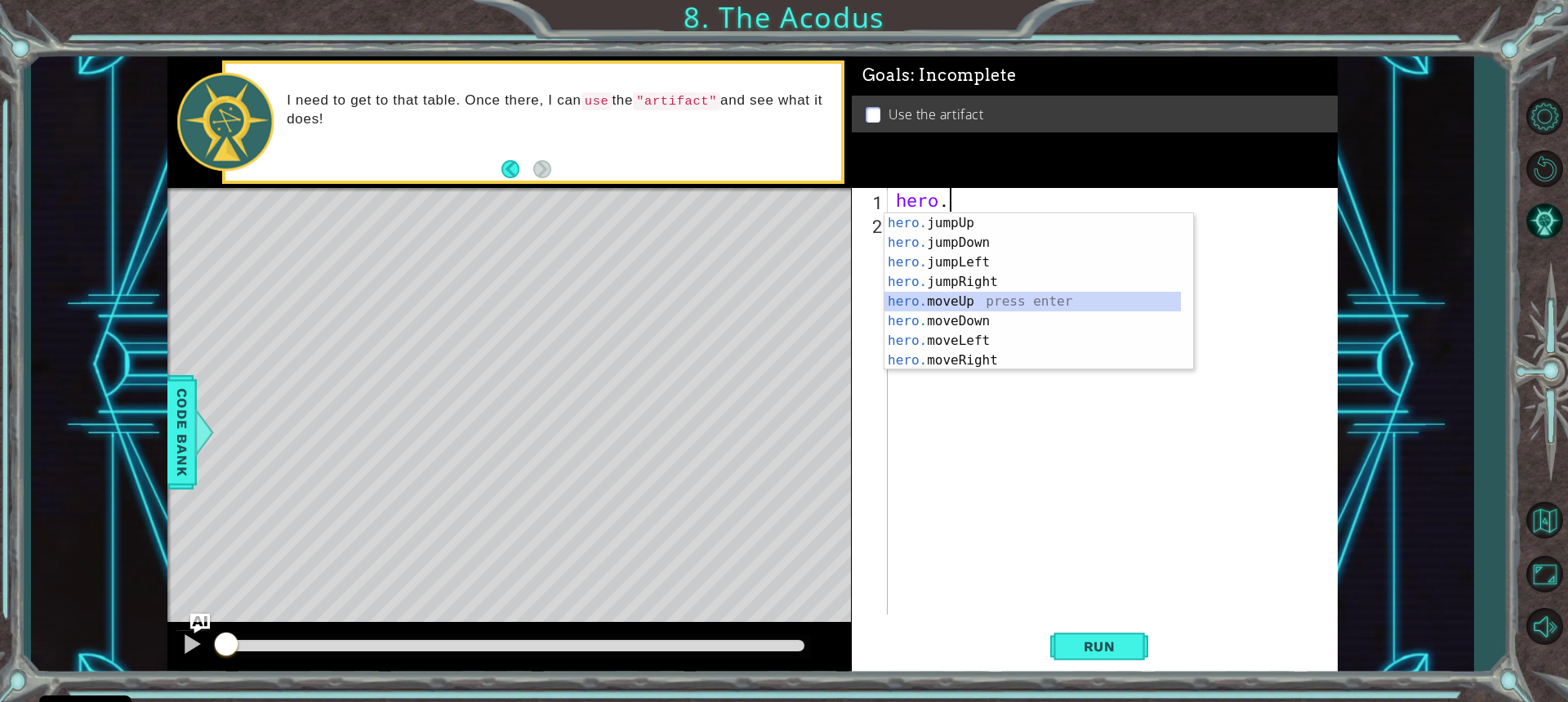
click at [967, 294] on div "hero. jumpUp press enter hero. jumpDown press enter hero. jumpLeft press enter …" at bounding box center [1033, 311] width 297 height 196
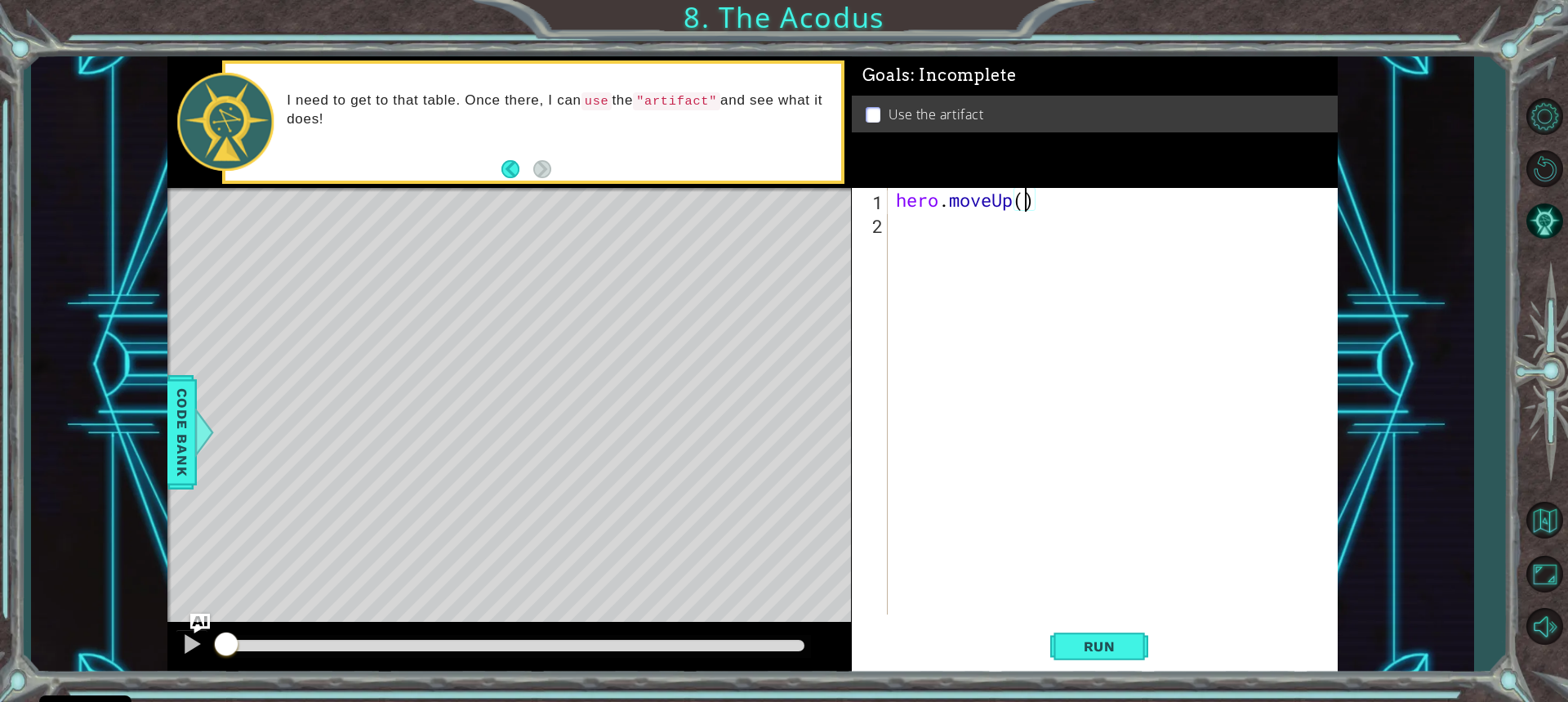
type textarea "hero.moveUp(2)"
drag, startPoint x: 887, startPoint y: 241, endPoint x: 895, endPoint y: 228, distance: 15.3
click at [893, 231] on div "hero.moveUp(2) 1 2 hero . moveUp ( 2 ) הההההההההההההההההההההההההההההההההההההההה…" at bounding box center [1091, 401] width 481 height 427
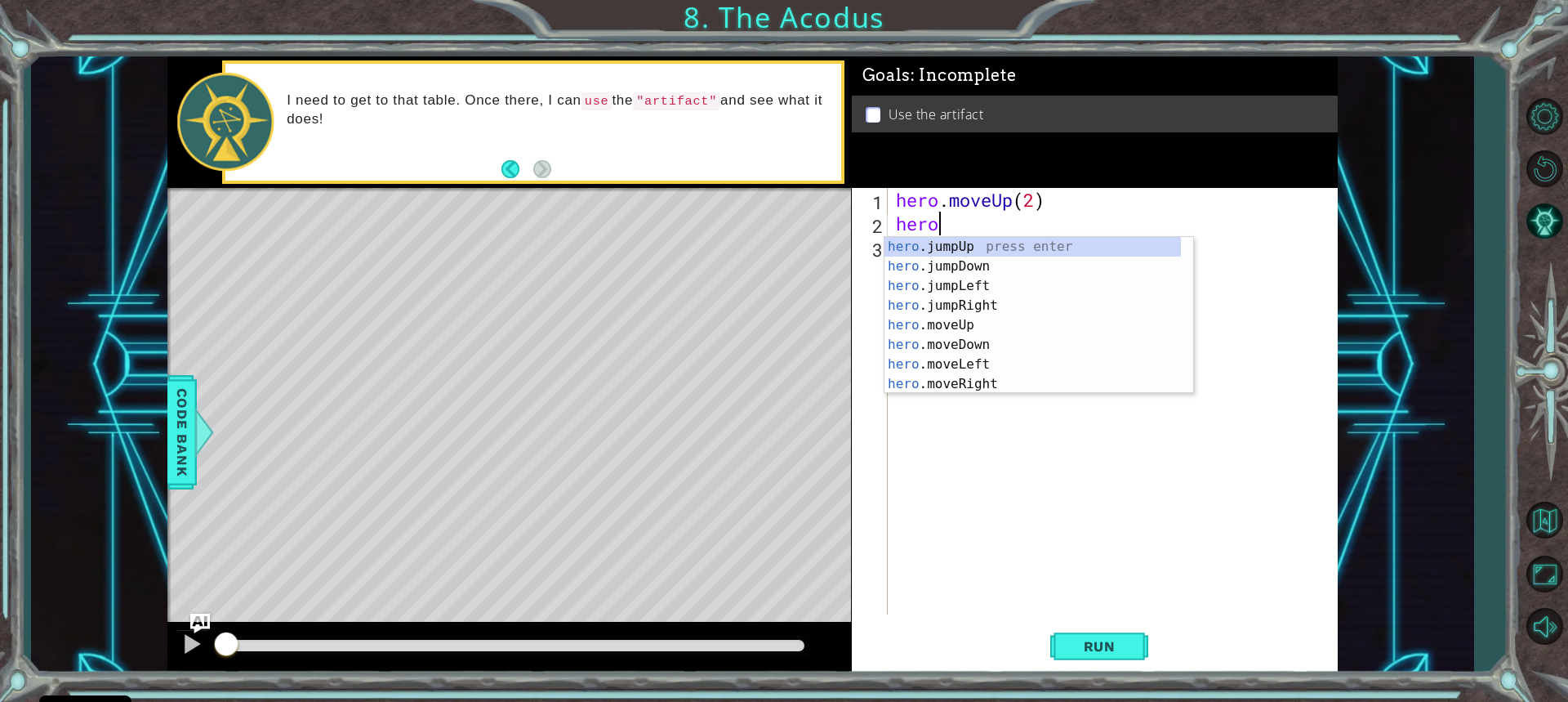
type textarea "hero."
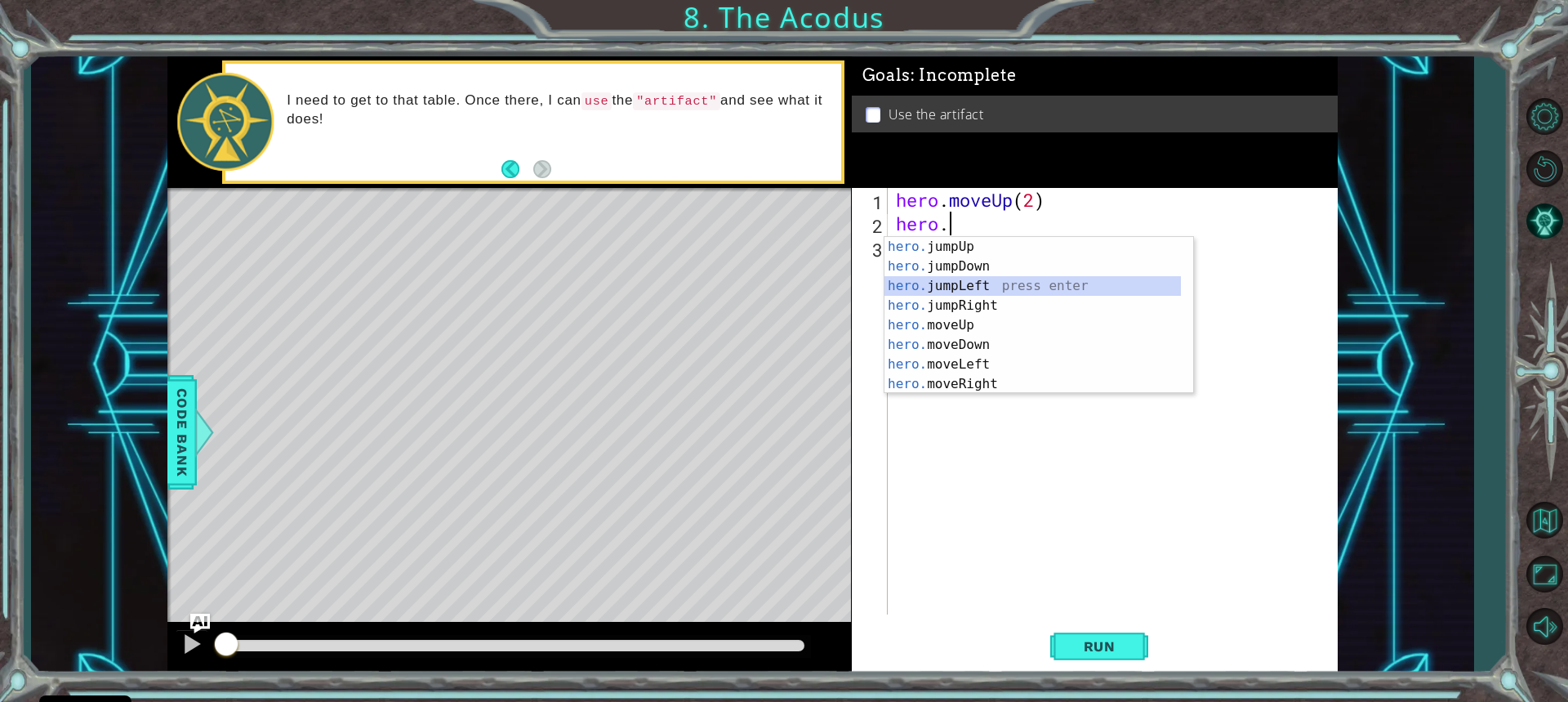
click at [966, 288] on div "hero. jumpUp press enter hero. jumpDown press enter hero. jumpLeft press enter …" at bounding box center [1033, 334] width 297 height 196
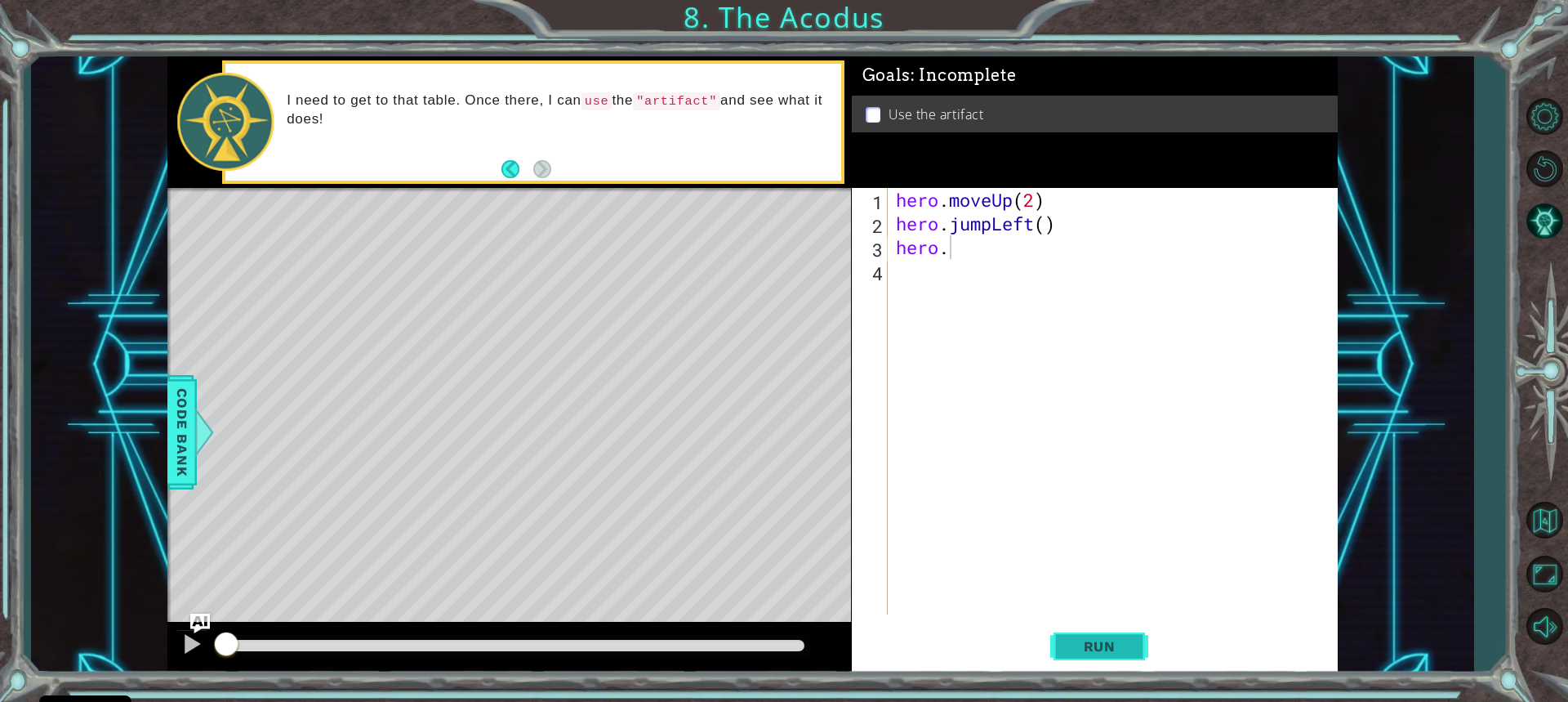
click at [1119, 643] on span "Run" at bounding box center [1099, 647] width 64 height 17
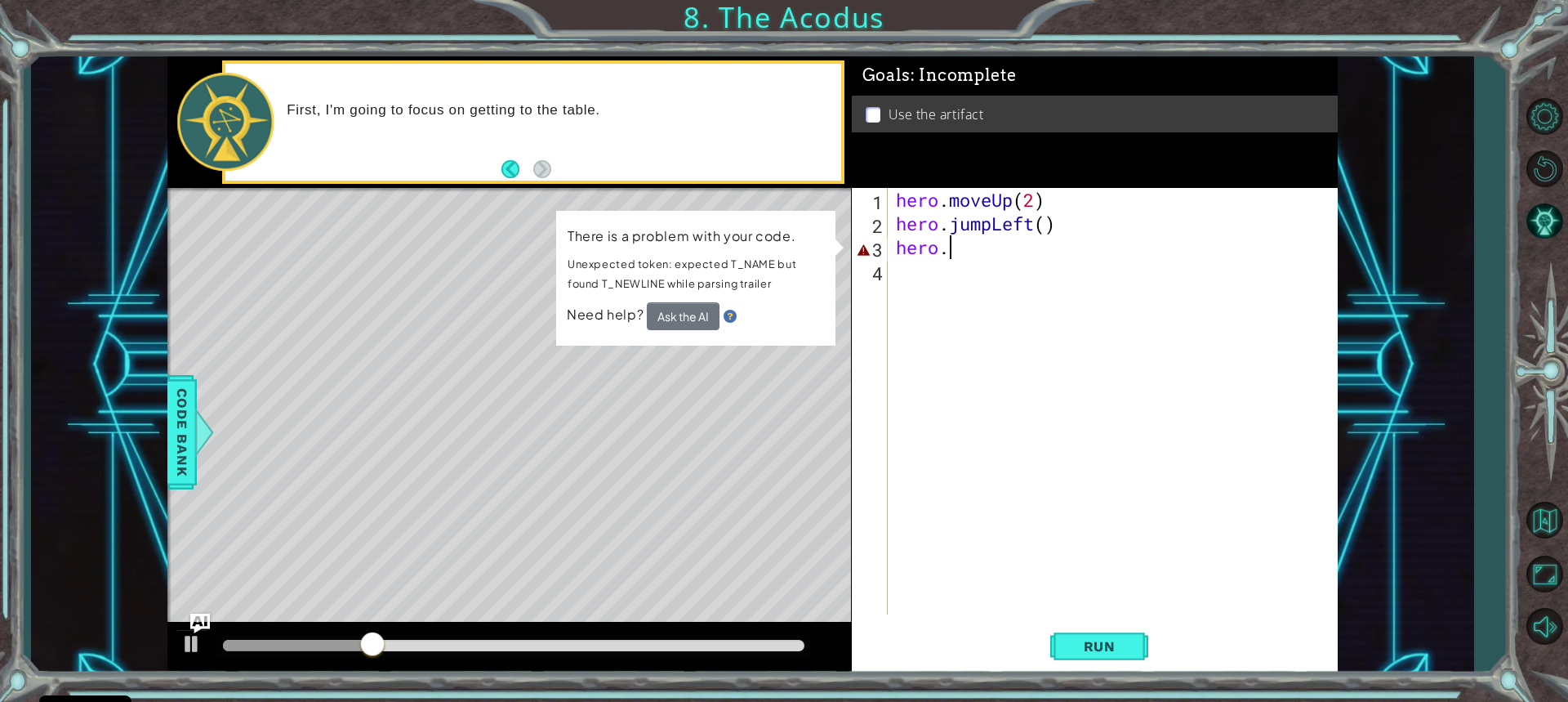
click at [967, 239] on div "hero . moveUp ( 2 ) hero . jumpLeft ( ) hero ." at bounding box center [1117, 424] width 448 height 474
click at [1000, 219] on div "hero . moveUp ( 2 ) hero . jumpLeft ( ) hero ." at bounding box center [1117, 424] width 448 height 474
click at [993, 223] on div "hero . moveUp ( 2 ) hero . jumpLeft ( ) hero ." at bounding box center [1113, 401] width 440 height 427
click at [1065, 223] on div "hero . moveUp ( 2 ) hero . jumpLeft ( ) hero ." at bounding box center [1117, 424] width 448 height 474
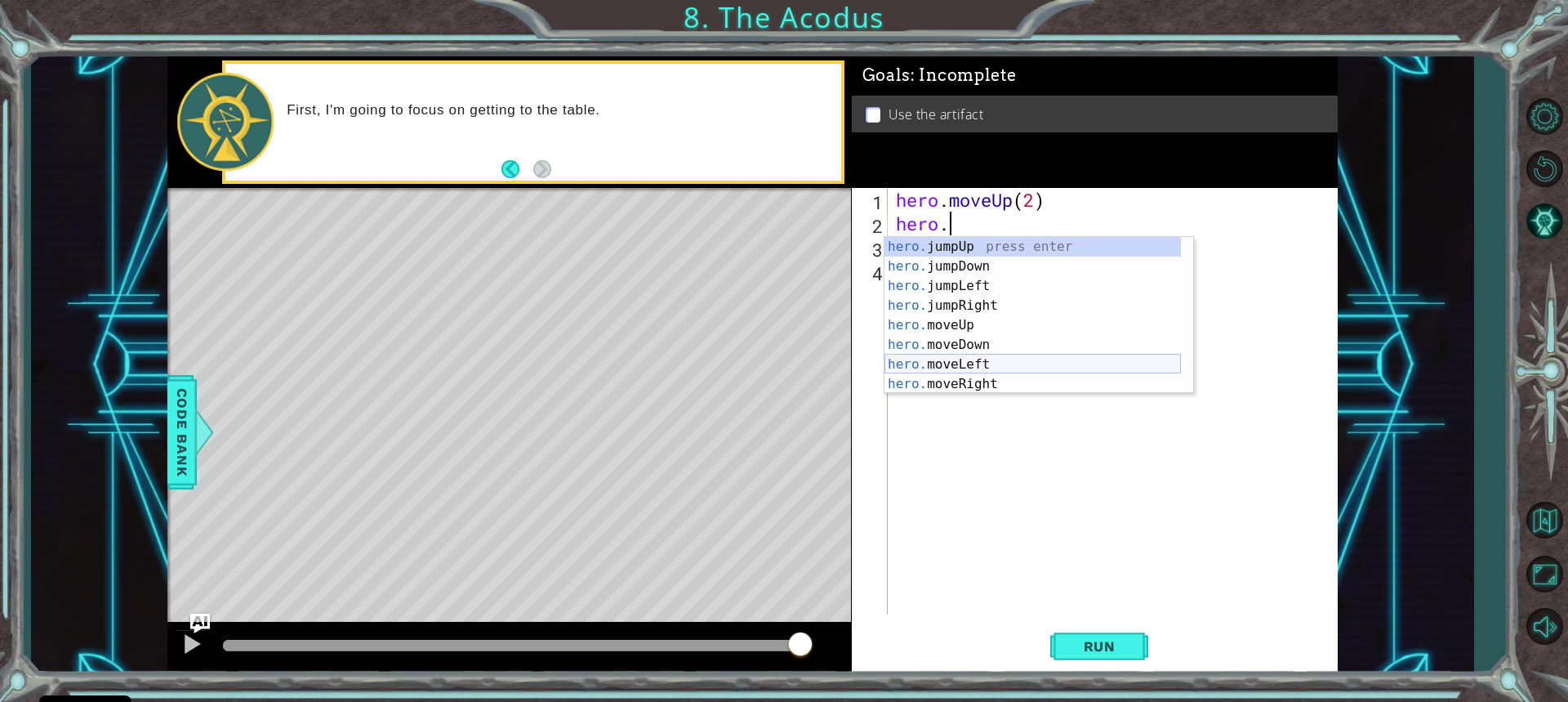
click at [986, 364] on div "hero. jumpUp press enter hero. jumpDown press enter hero. jumpLeft press enter …" at bounding box center [1033, 334] width 297 height 196
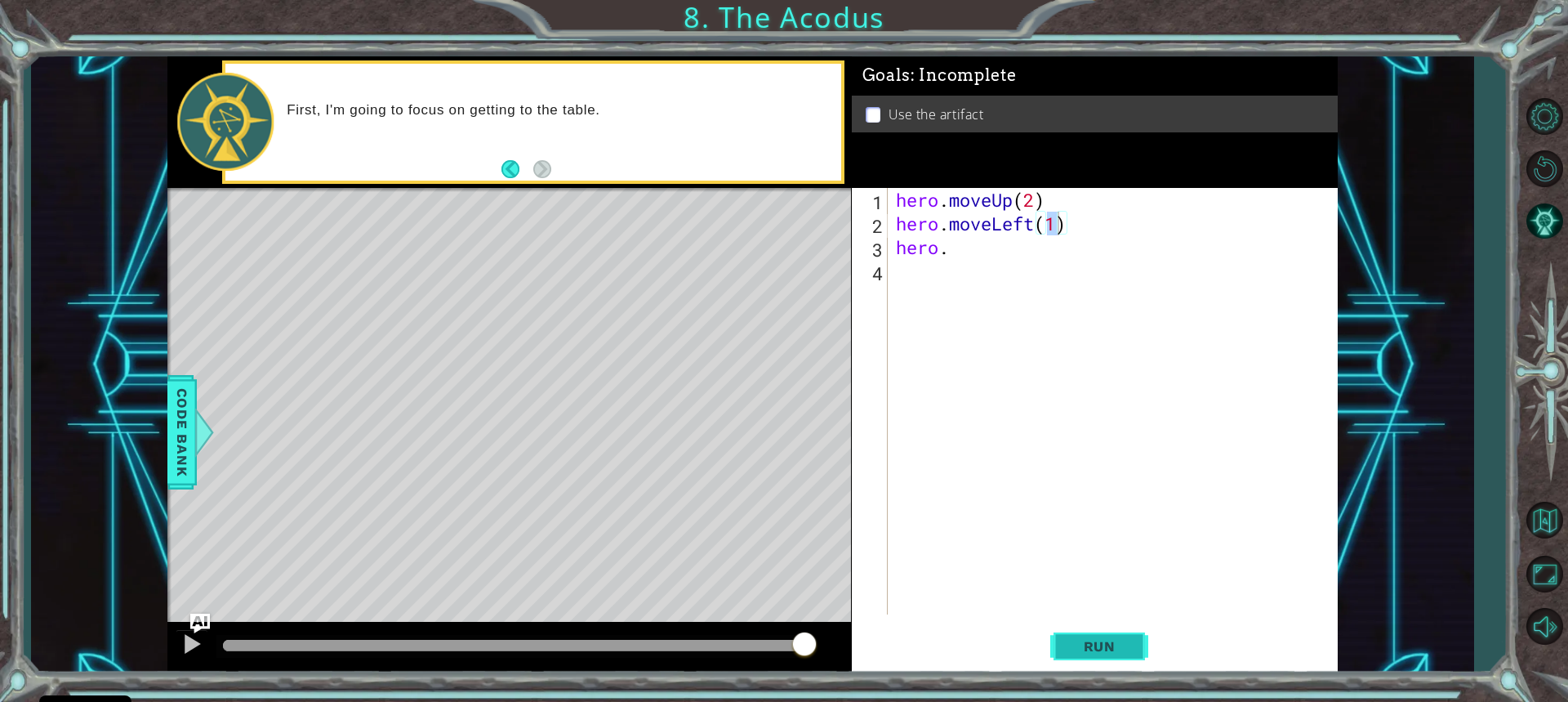
click at [1086, 639] on span "Run" at bounding box center [1099, 647] width 64 height 17
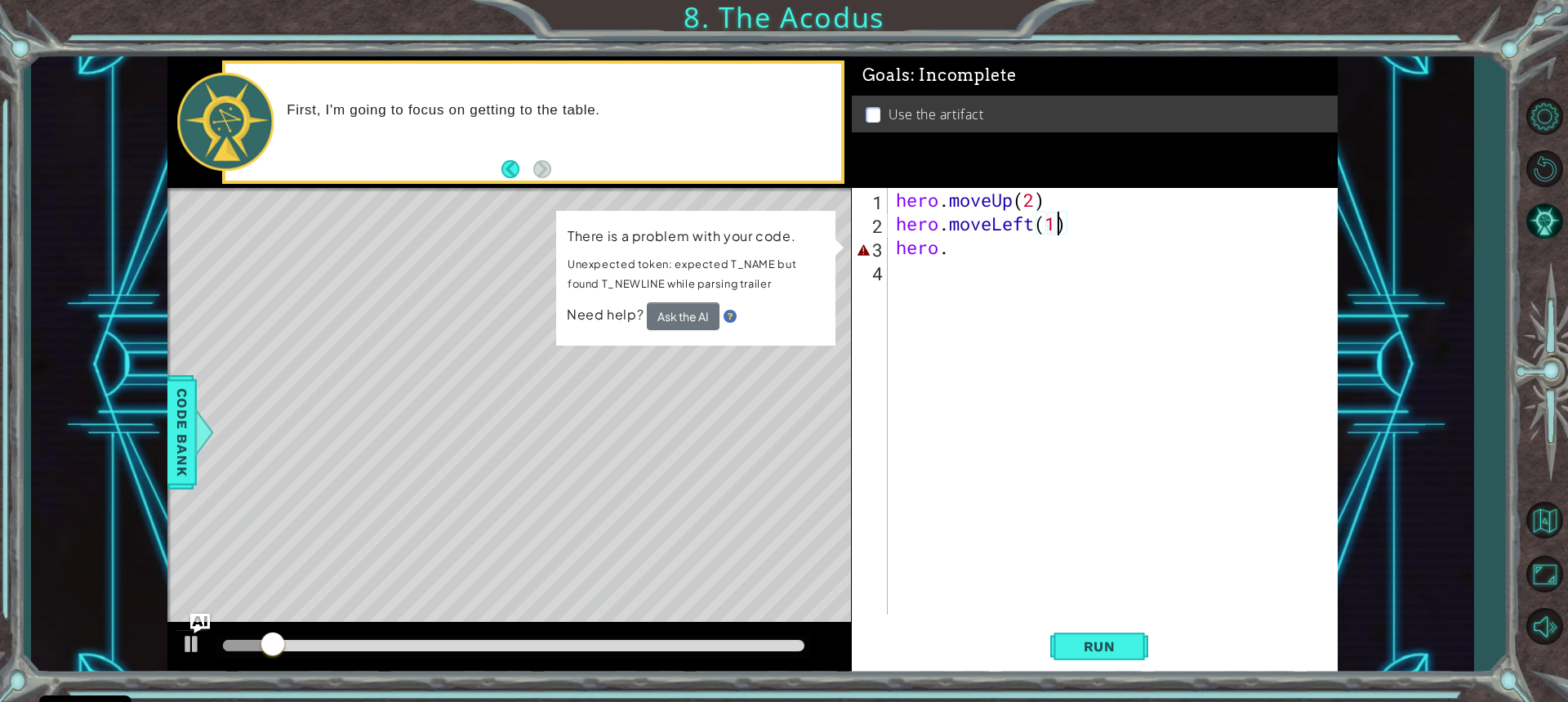
drag, startPoint x: 965, startPoint y: 249, endPoint x: 956, endPoint y: 209, distance: 41.0
click at [961, 235] on div "hero . moveUp ( 2 ) hero . moveLeft ( 1 ) hero ." at bounding box center [1117, 424] width 448 height 474
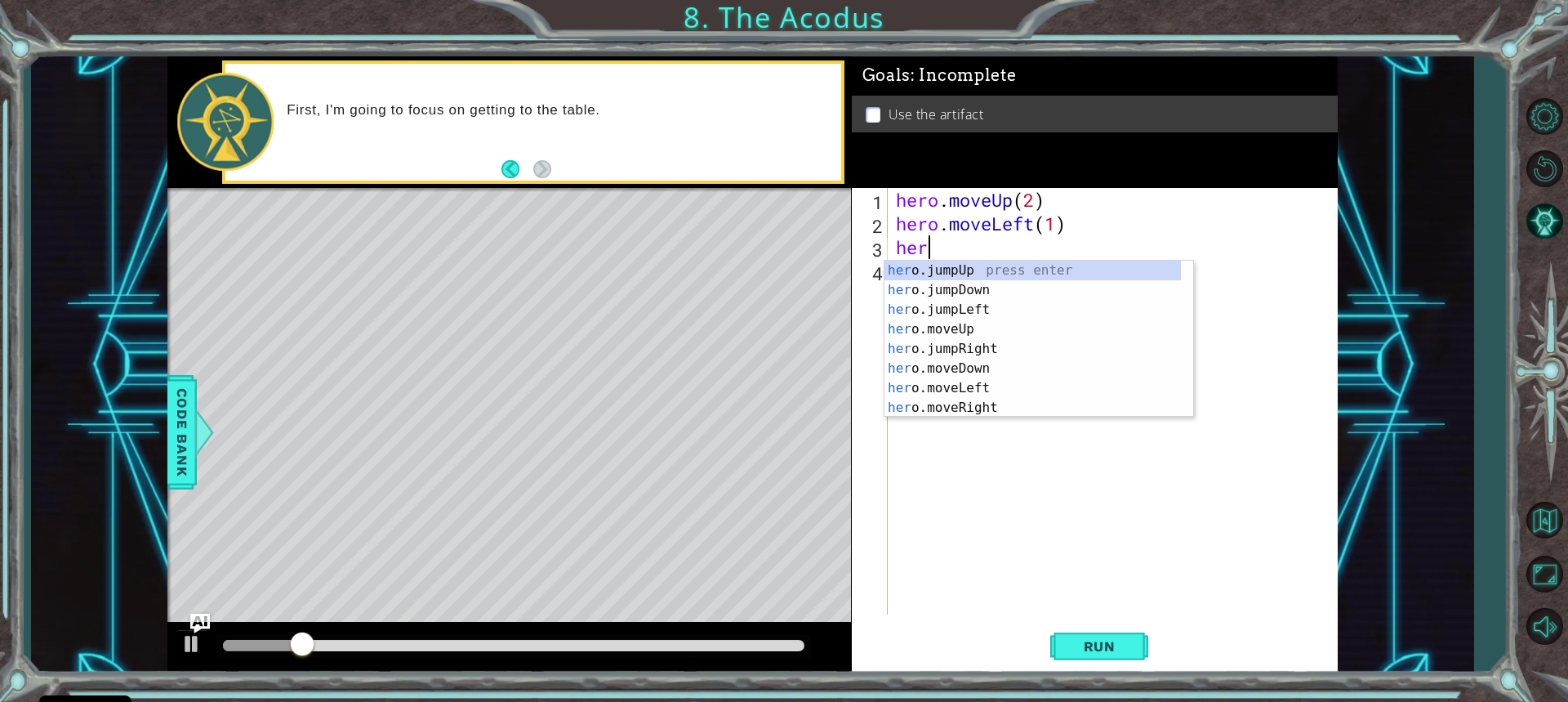
scroll to position [0, 0]
type textarea "h"
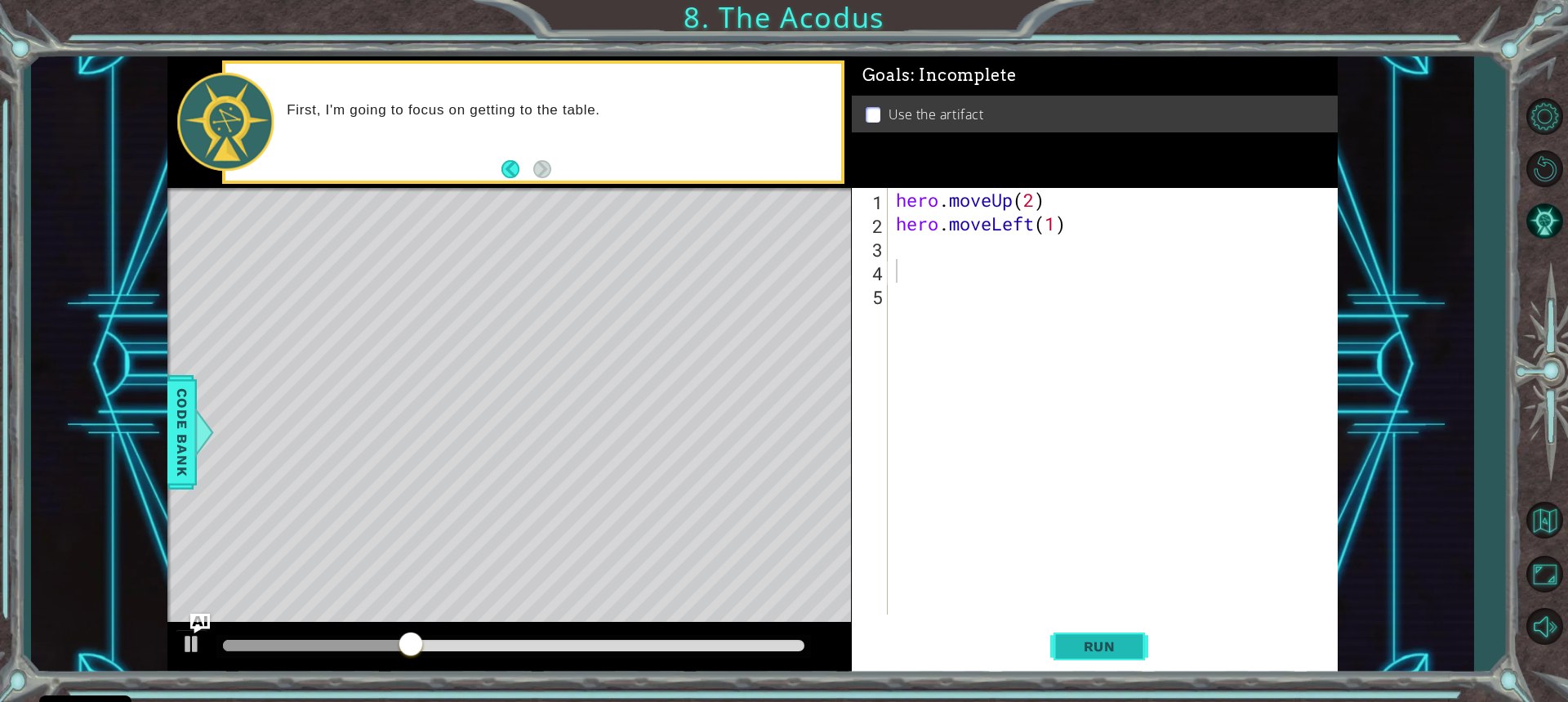
drag, startPoint x: 1103, startPoint y: 640, endPoint x: 1085, endPoint y: 634, distance: 19.0
click at [1101, 648] on span "Run" at bounding box center [1099, 647] width 64 height 17
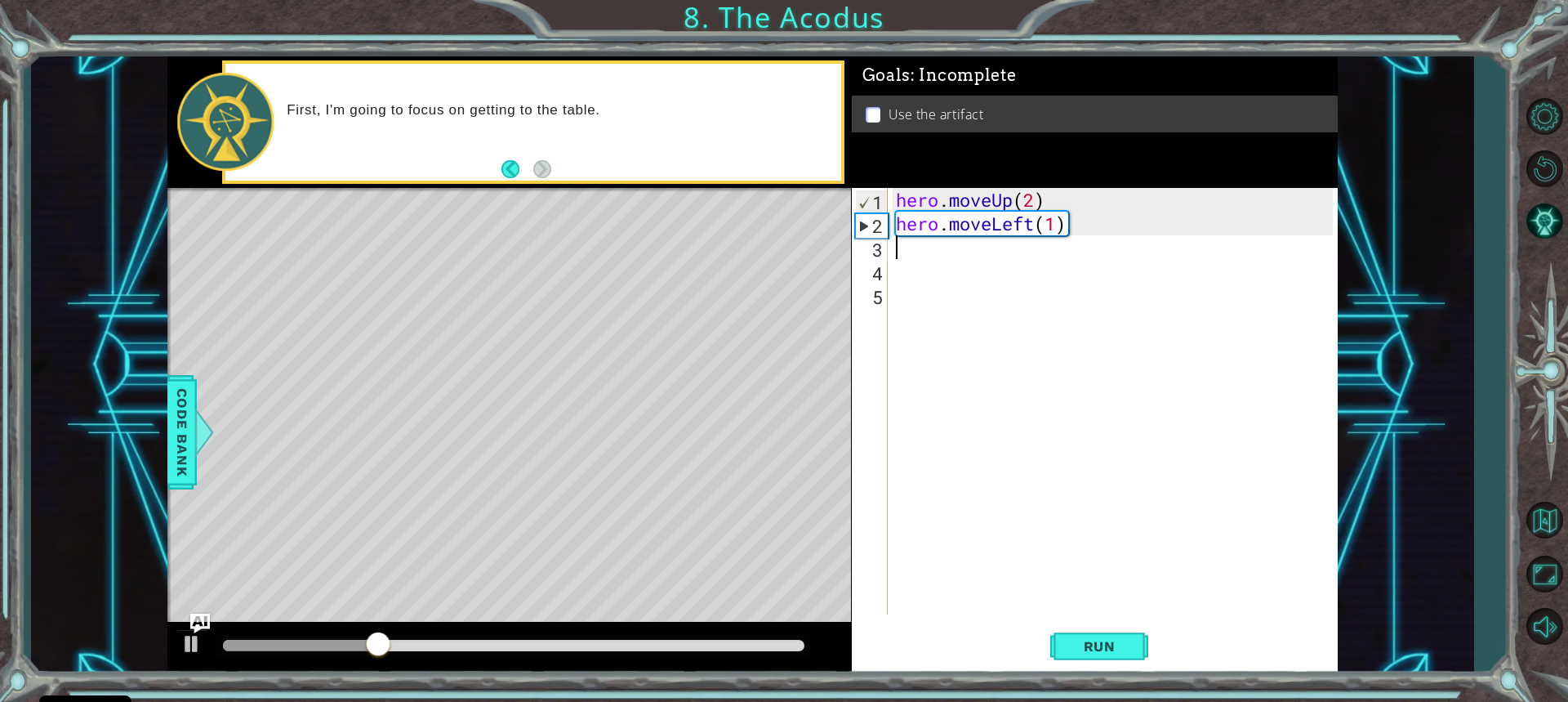
click at [912, 251] on div "hero . moveUp ( 2 ) hero . moveLeft ( 1 )" at bounding box center [1117, 424] width 448 height 474
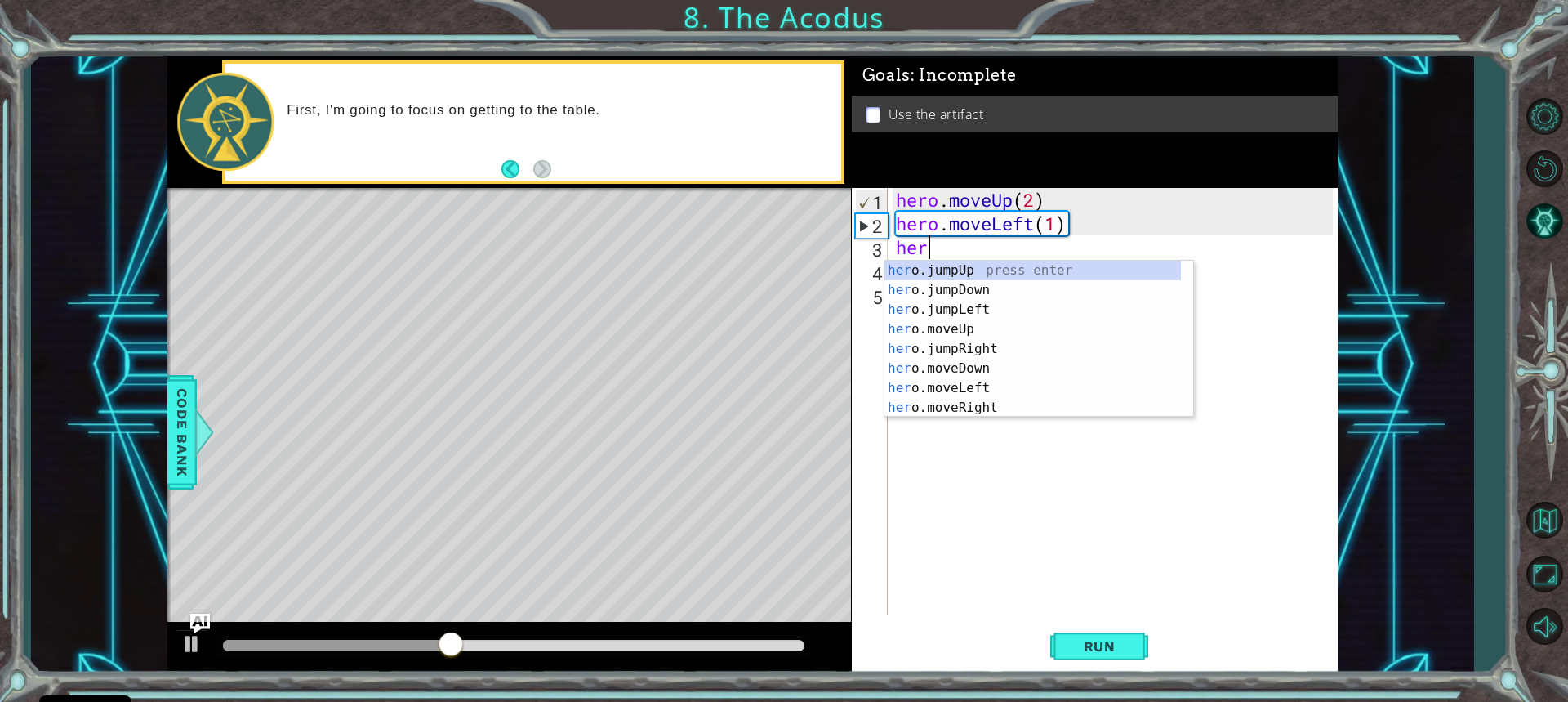
scroll to position [0, 1]
drag, startPoint x: 970, startPoint y: 354, endPoint x: 981, endPoint y: 353, distance: 11.0
click at [981, 353] on div "hero .jumpUp press enter hero .jumpDown press enter hero .jumpLeft press enter …" at bounding box center [1033, 359] width 297 height 196
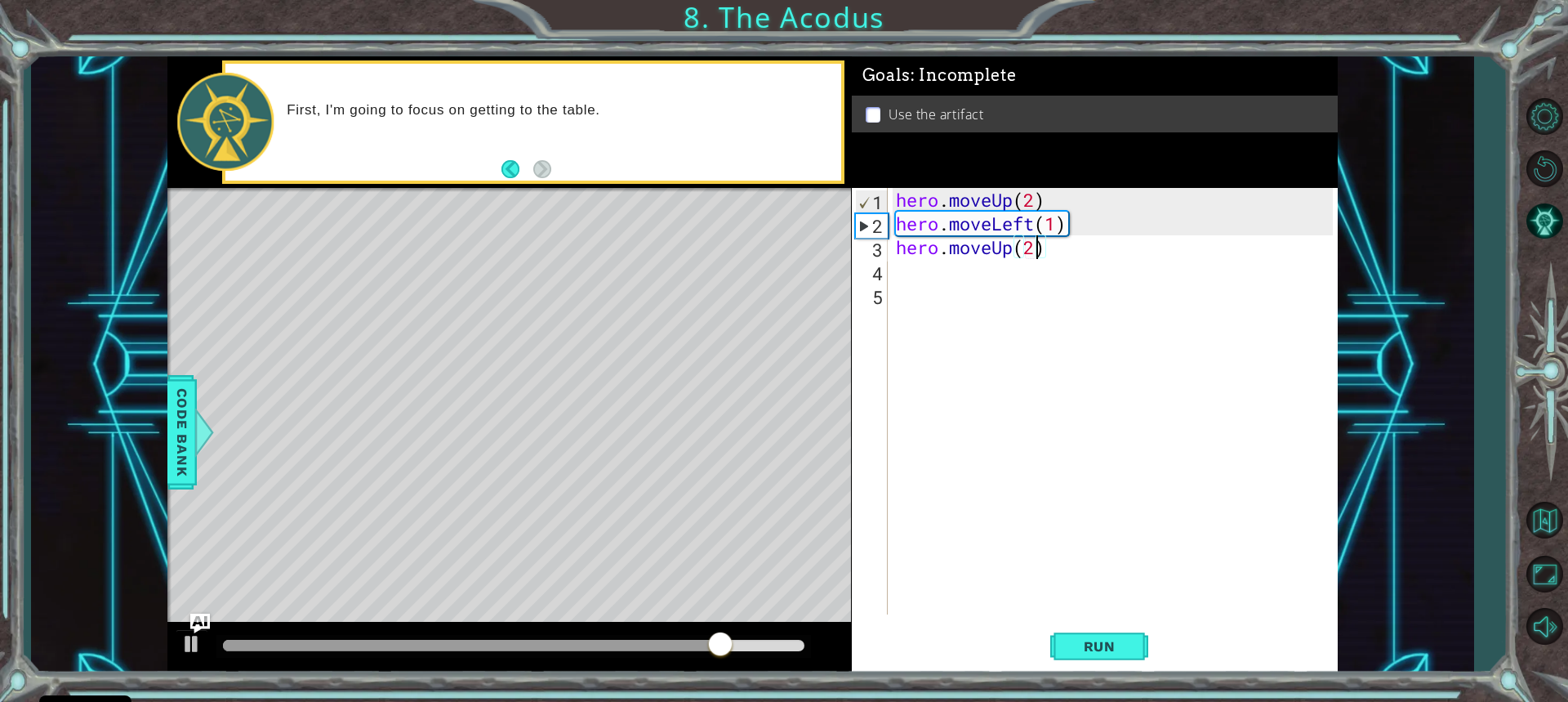
scroll to position [0, 6]
click at [1067, 639] on span "Run" at bounding box center [1099, 647] width 64 height 17
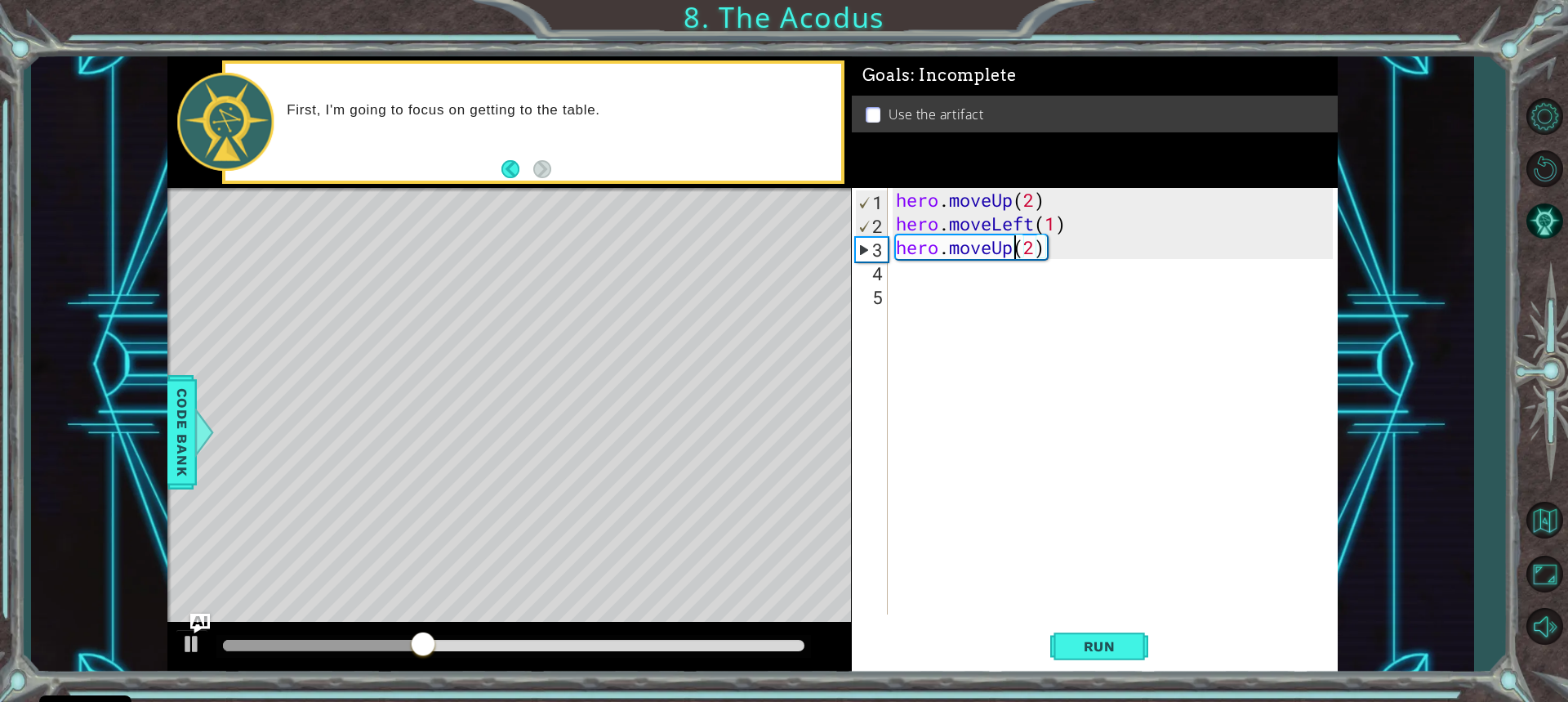
click at [1016, 243] on div "hero . moveUp ( 2 ) hero . moveLeft ( 1 ) hero . moveUp ( 2 )" at bounding box center [1117, 424] width 448 height 474
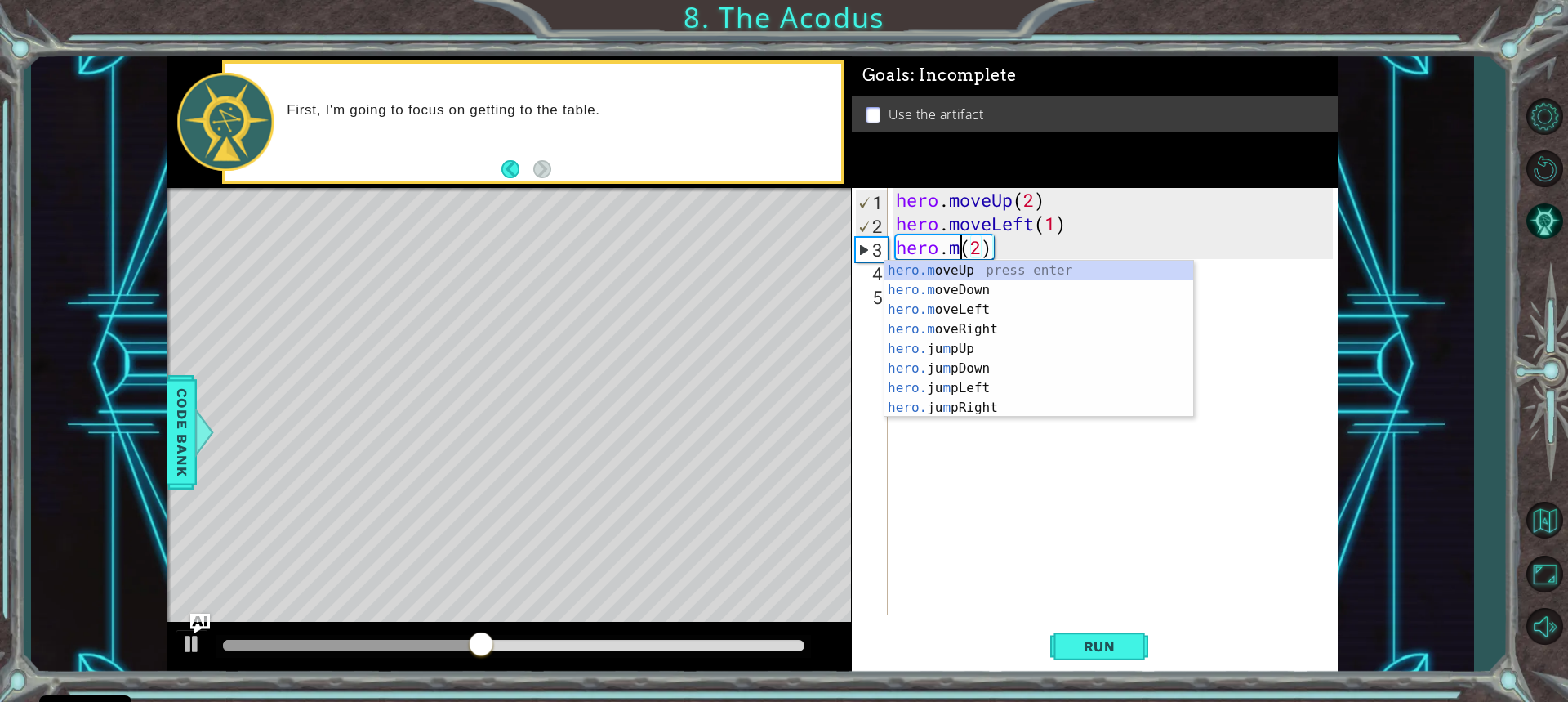
scroll to position [0, 3]
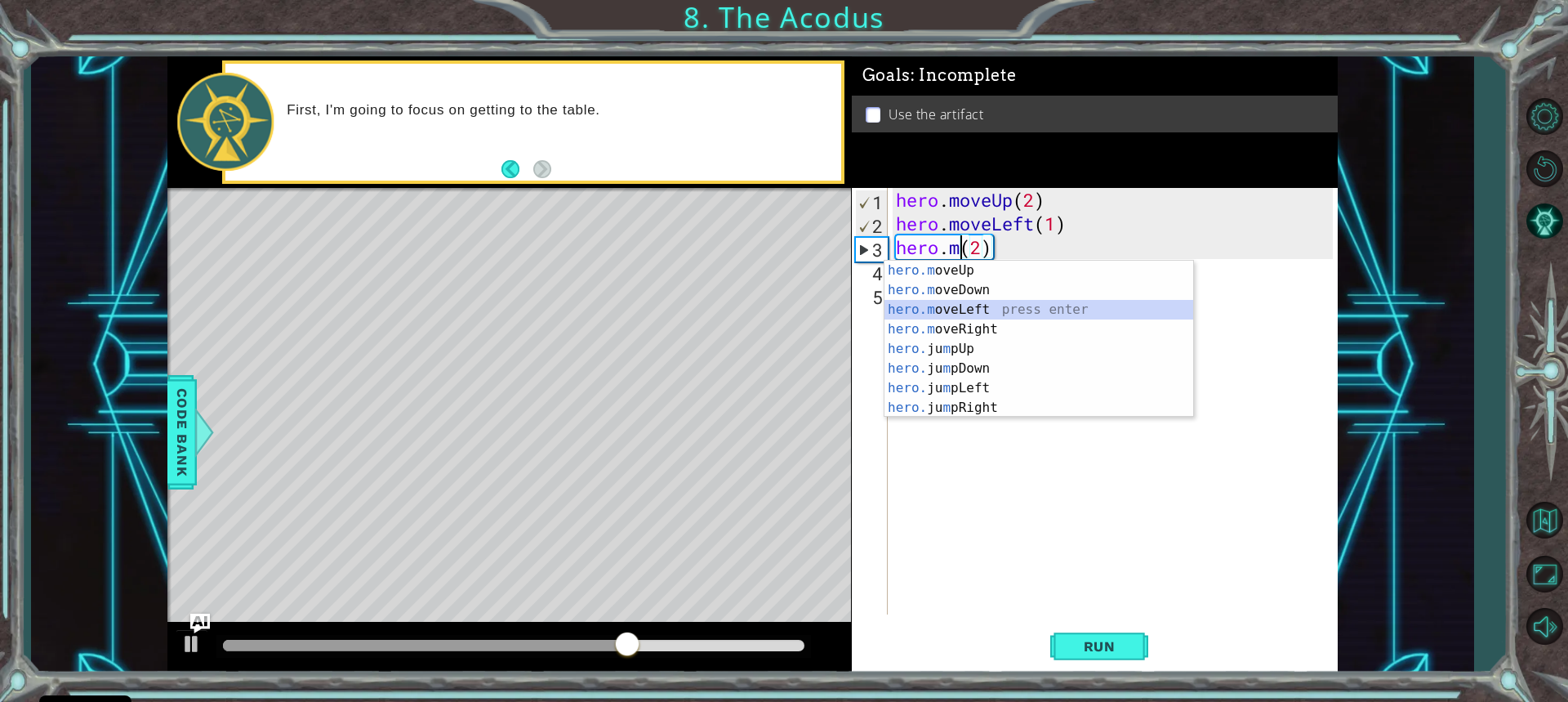
click at [961, 303] on div "hero.m oveUp press enter hero.m oveDown press enter hero.m oveLeft press enter …" at bounding box center [1039, 359] width 309 height 196
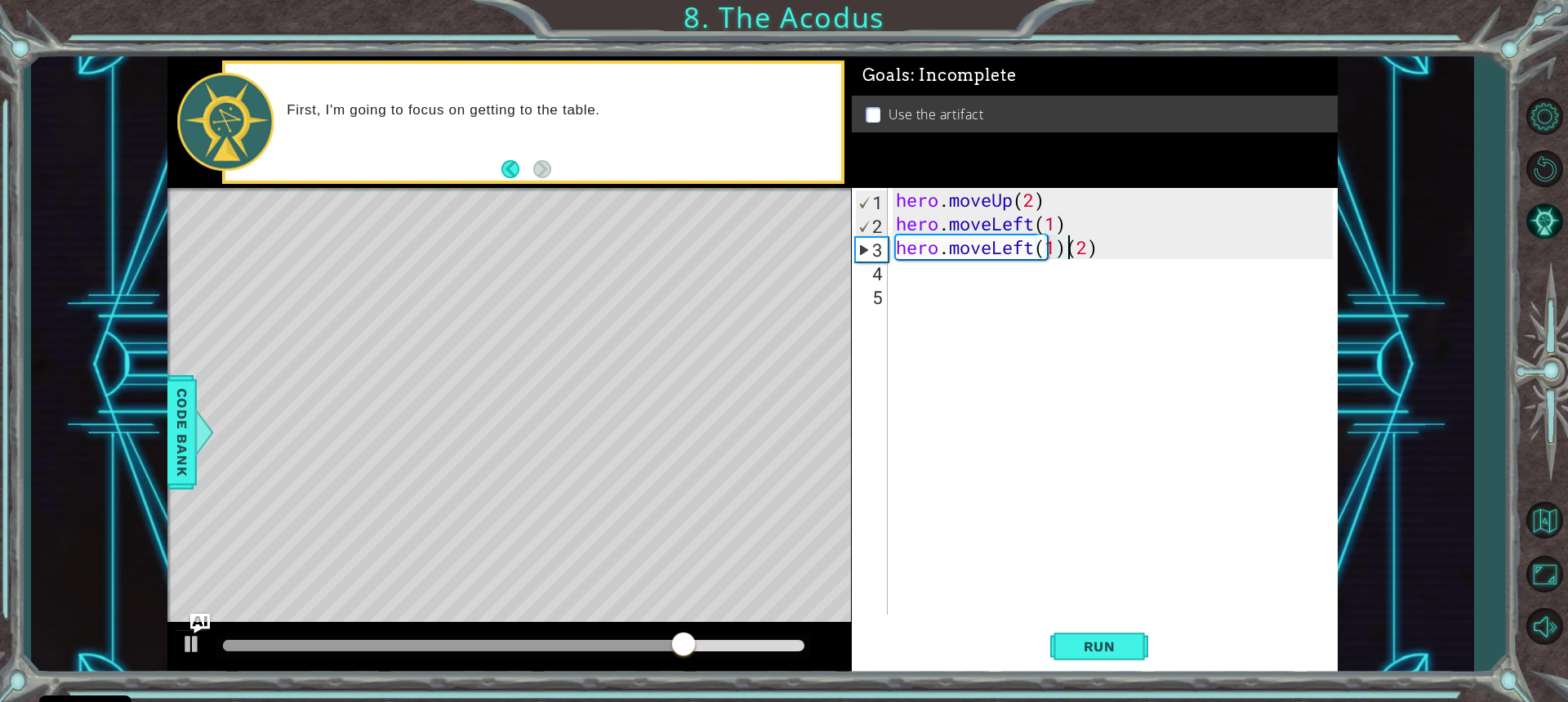
click at [1066, 252] on div "hero . moveUp ( 2 ) hero . moveLeft ( 1 ) hero . moveLeft ( 1 ) ( 2 )" at bounding box center [1117, 424] width 448 height 474
click at [1065, 252] on div "hero . moveUp ( 2 ) hero . moveLeft ( 1 ) hero . moveLeft ( 1 ) ( 2 )" at bounding box center [1117, 424] width 448 height 474
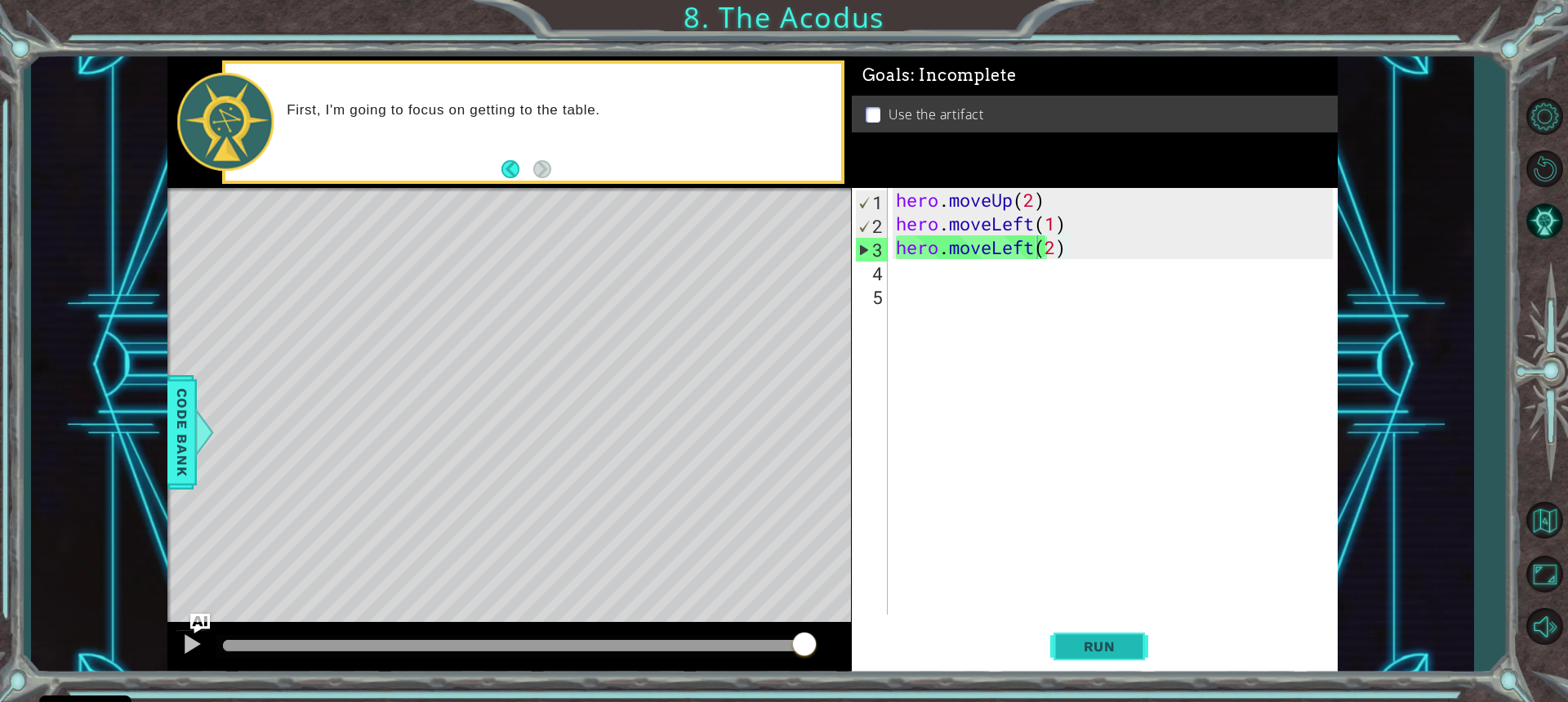
click at [1070, 639] on span "Run" at bounding box center [1099, 647] width 64 height 17
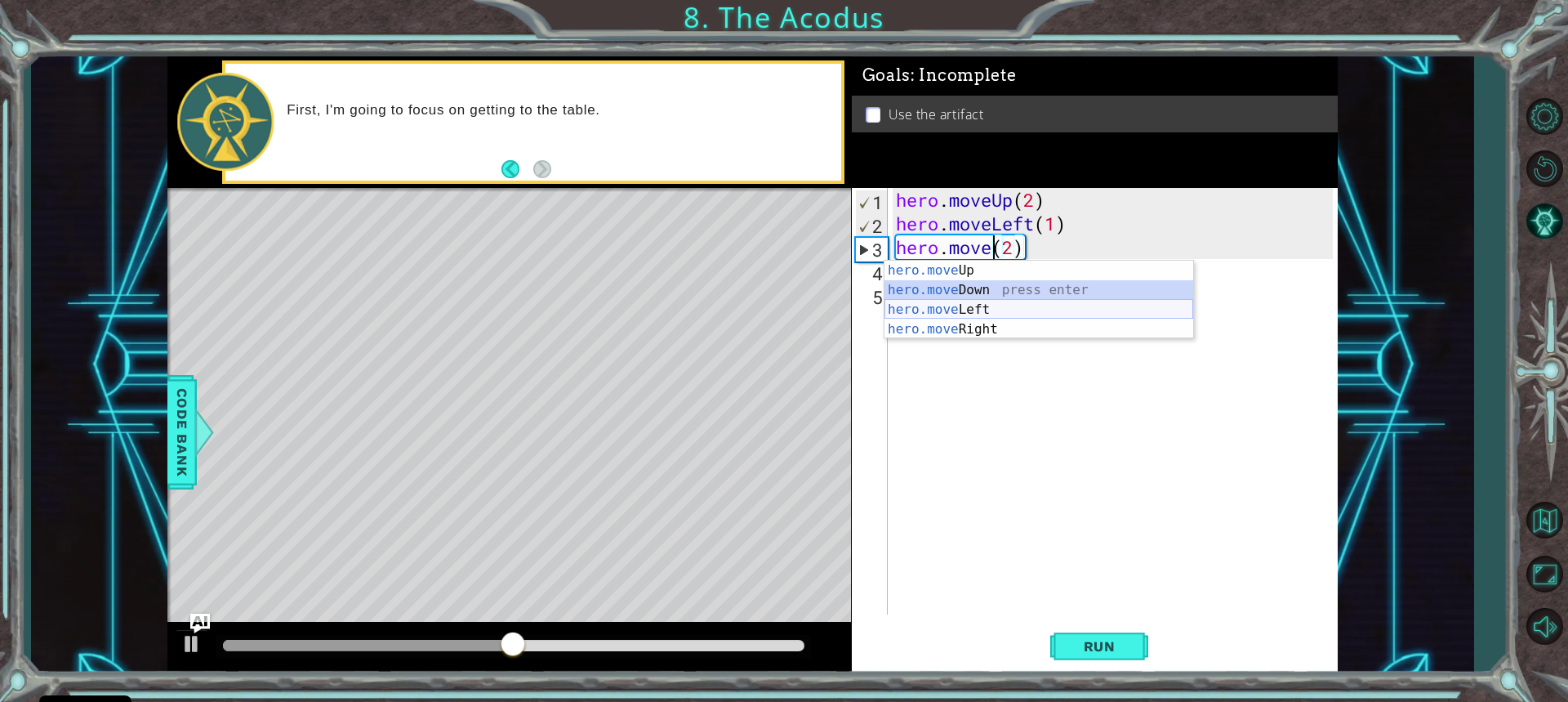
drag, startPoint x: 975, startPoint y: 293, endPoint x: 970, endPoint y: 312, distance: 19.6
click at [971, 308] on div "hero.move Up press enter hero.move Down press enter hero.move Left press enter …" at bounding box center [1039, 319] width 309 height 118
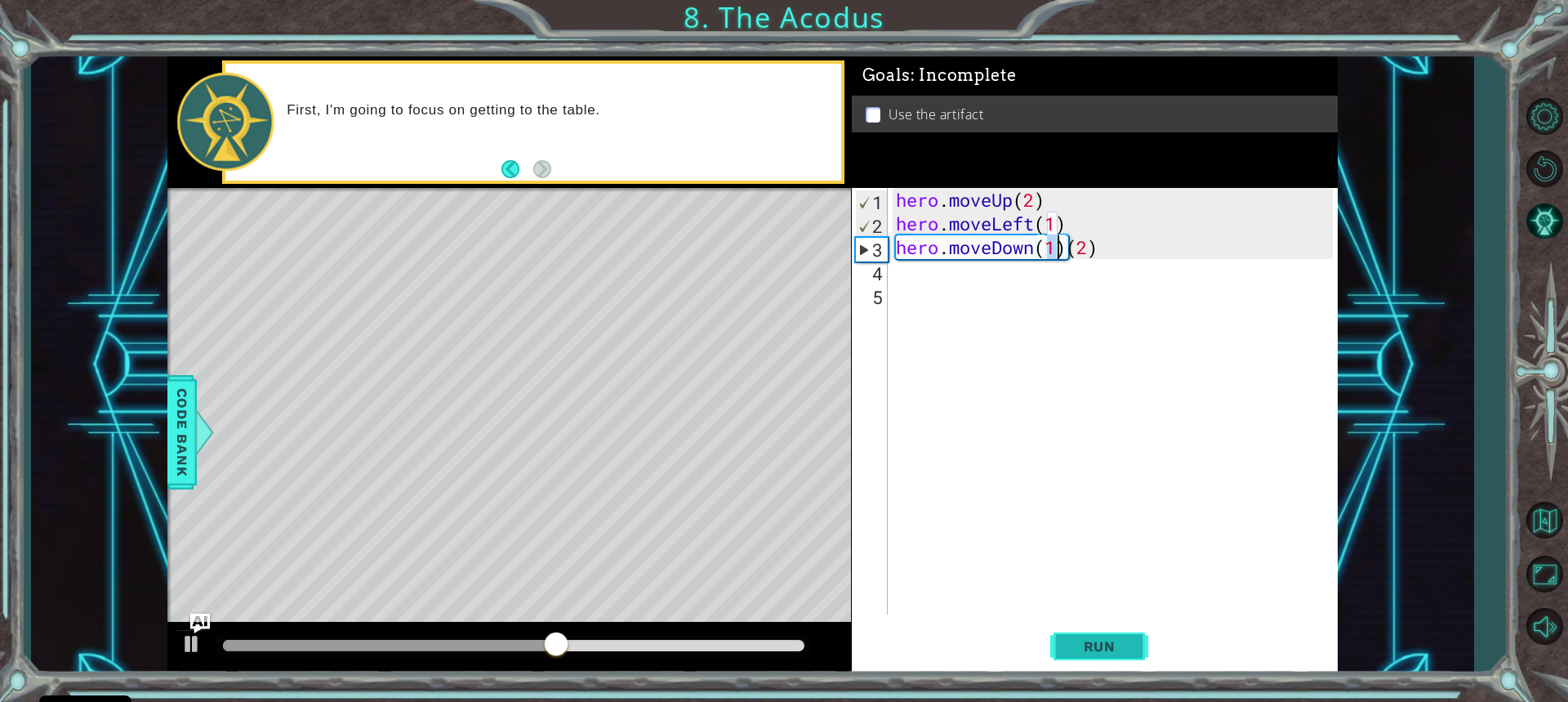
click at [1074, 649] on span "Run" at bounding box center [1099, 647] width 64 height 17
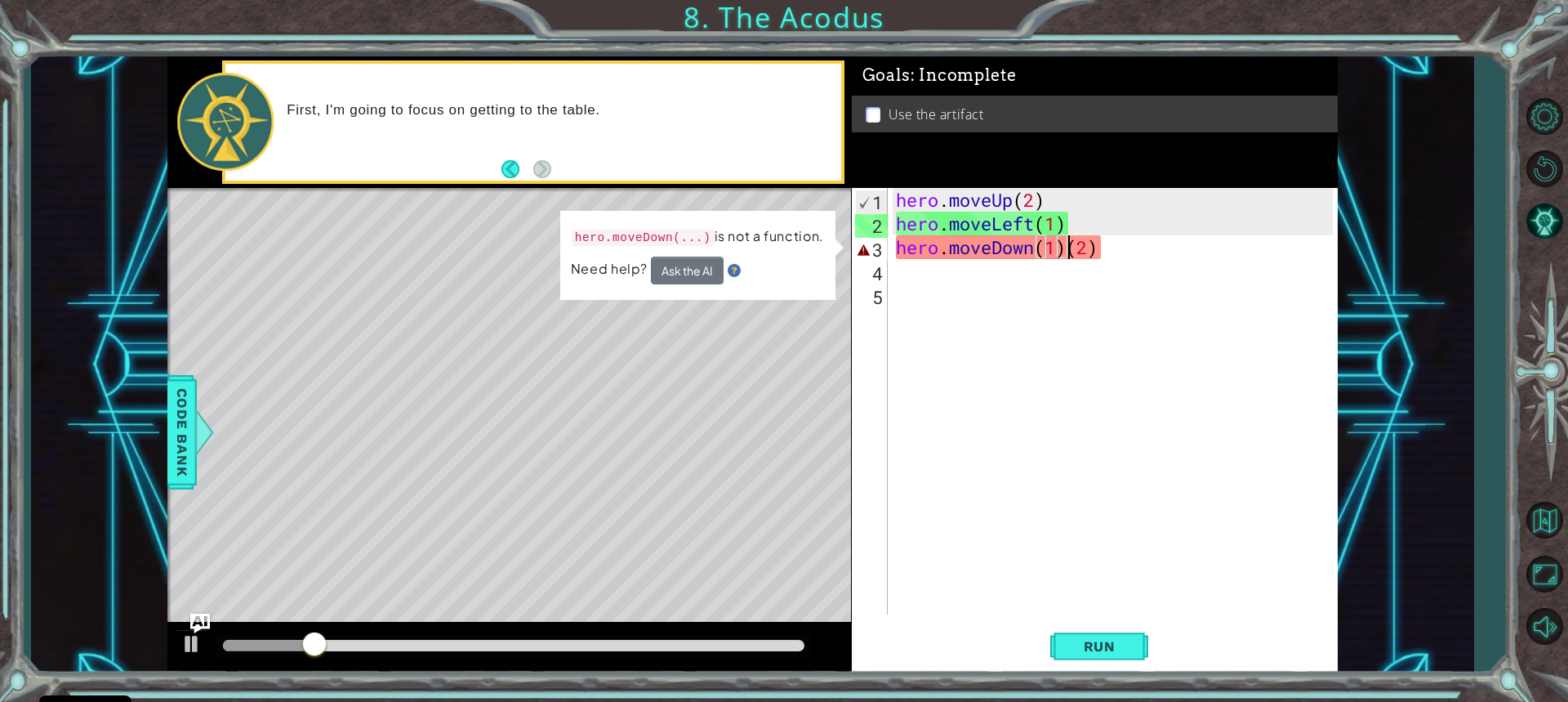
click at [1071, 247] on div "hero . moveUp ( 2 ) hero . moveLeft ( 1 ) hero . moveDown ( 1 ) ( 2 )" at bounding box center [1117, 424] width 448 height 474
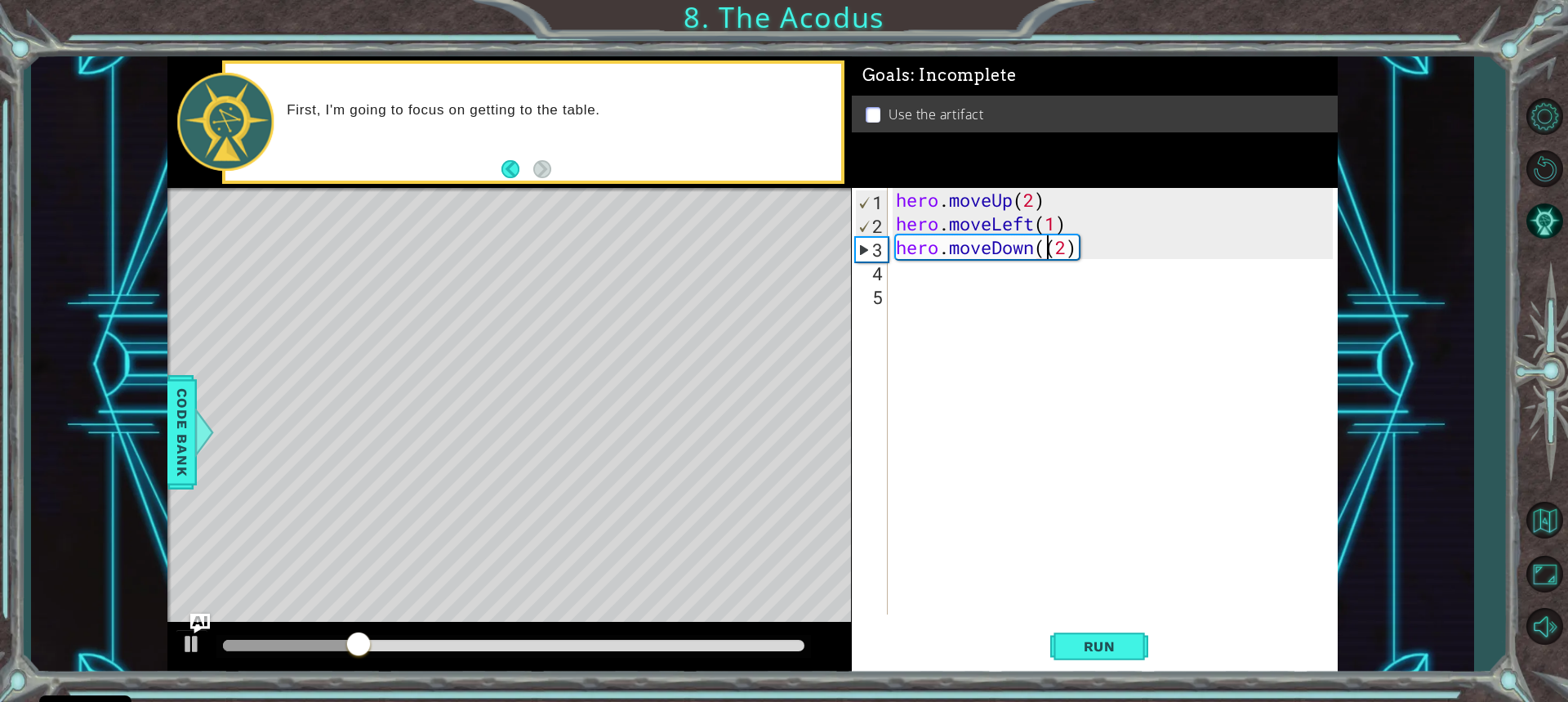
type textarea "hero.moveDown(2)"
drag, startPoint x: 1140, startPoint y: 638, endPoint x: 1127, endPoint y: 635, distance: 13.3
click at [1131, 639] on button "Run" at bounding box center [1100, 646] width 98 height 48
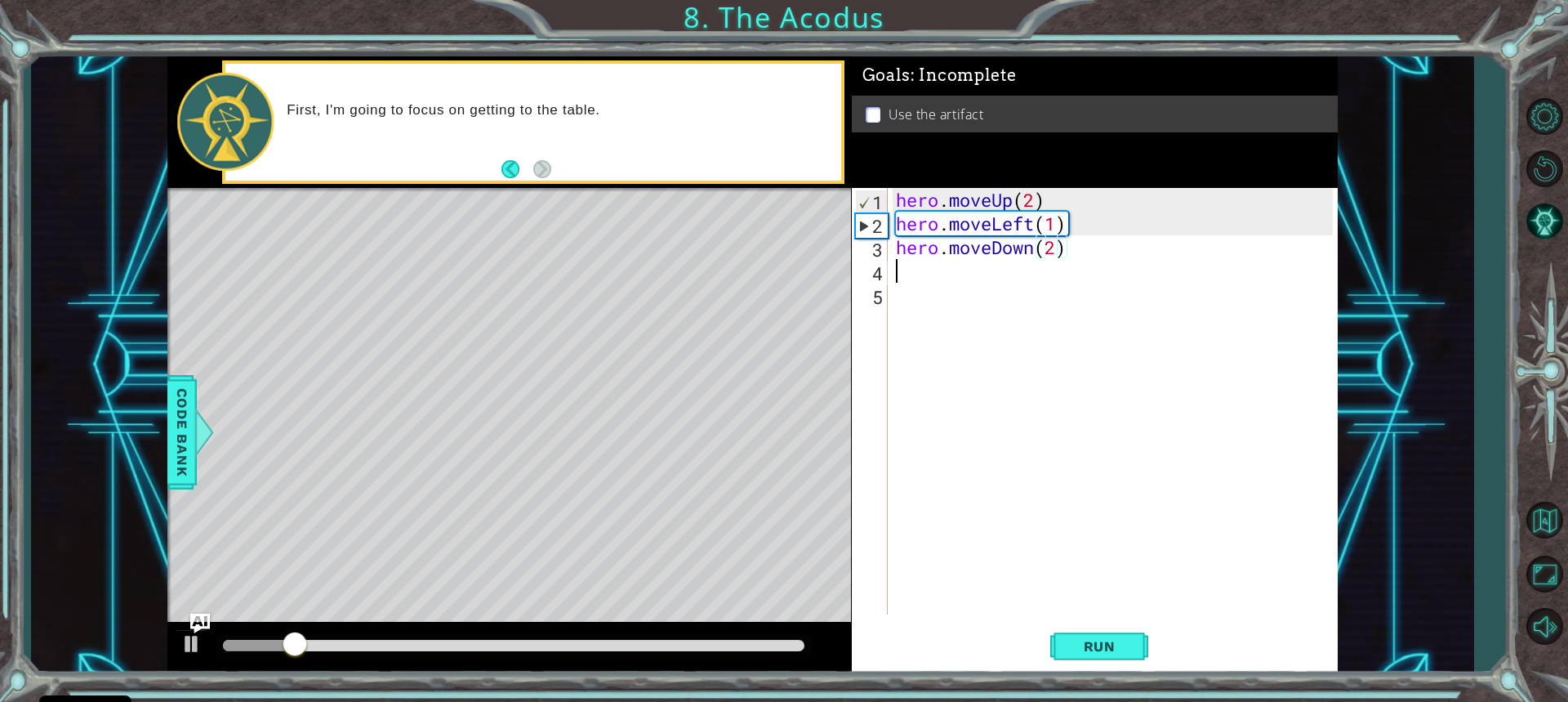
drag, startPoint x: 893, startPoint y: 280, endPoint x: 876, endPoint y: 250, distance: 34.5
click at [890, 276] on div "hero.moveDown(2) 1 2 3 4 5 hero . moveUp ( 2 ) hero . moveLeft ( 1 ) hero . mov…" at bounding box center [1091, 401] width 481 height 427
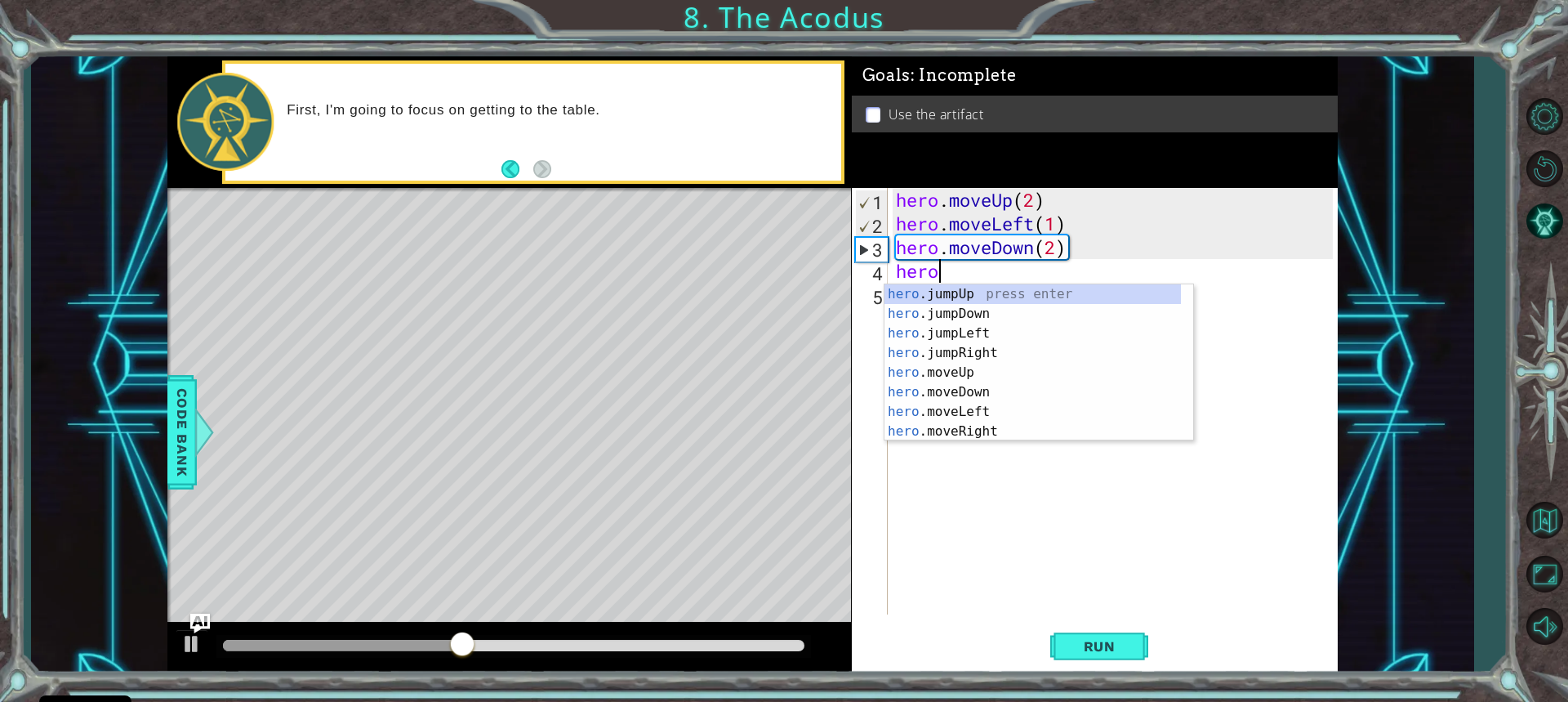
type textarea "hero."
click at [962, 321] on div "hero. jumpUp press enter hero. jumpDown press enter hero. jumpLeft press enter …" at bounding box center [1033, 382] width 297 height 196
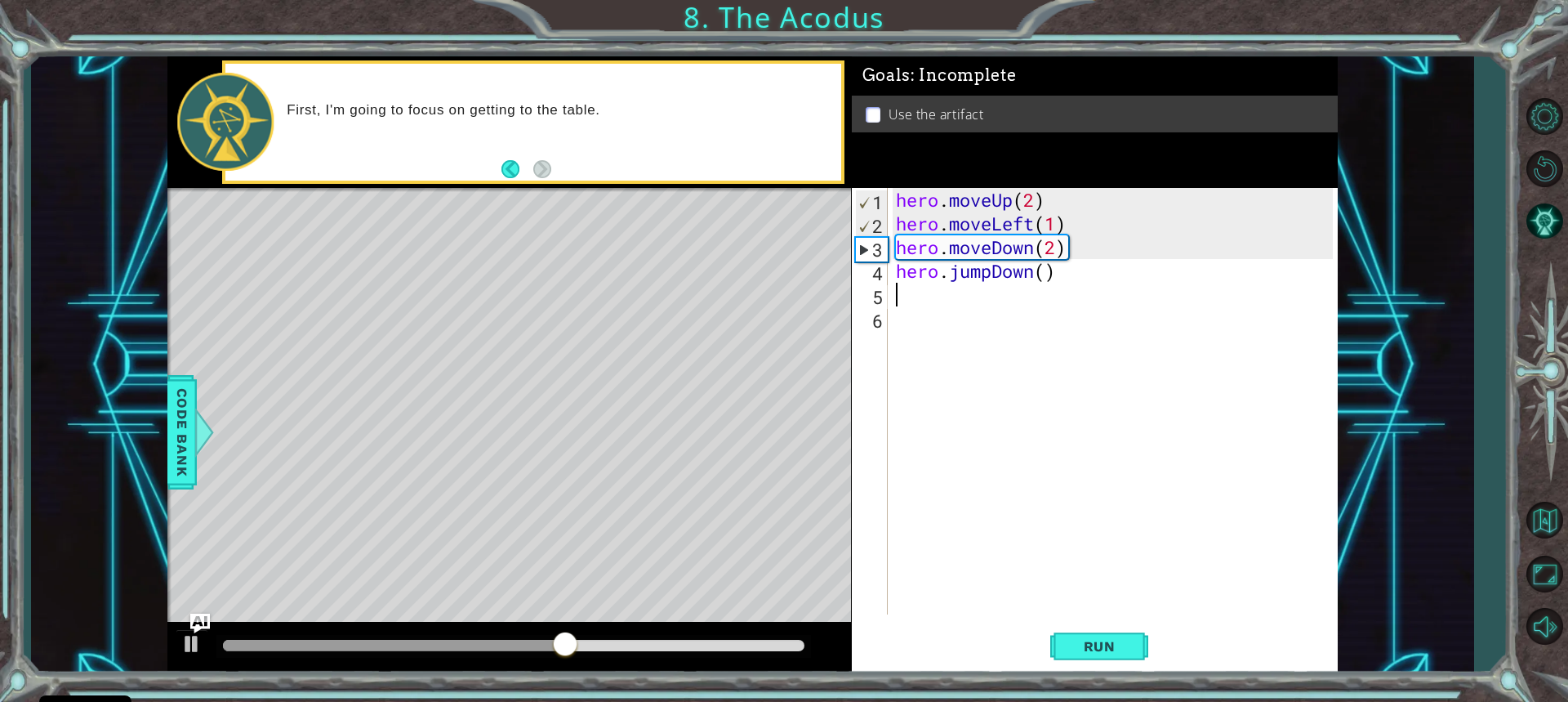
scroll to position [0, 0]
click at [1052, 272] on div "hero . moveUp ( 2 ) hero . moveLeft ( 1 ) hero . moveDown ( 2 ) hero . jumpDown…" at bounding box center [1117, 424] width 448 height 474
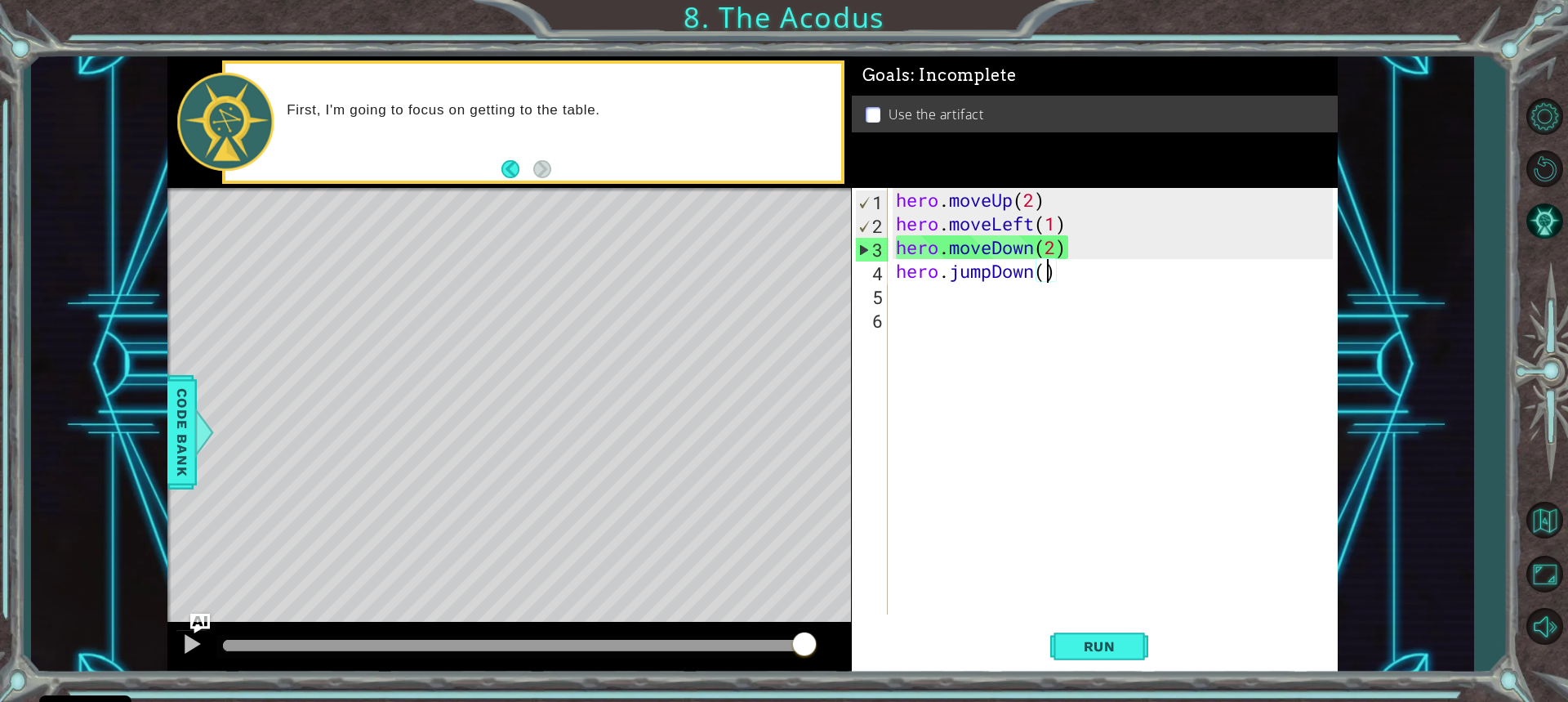
click at [1036, 274] on div "hero . moveUp ( 2 ) hero . moveLeft ( 1 ) hero . moveDown ( 2 ) hero . jumpDown…" at bounding box center [1117, 424] width 448 height 474
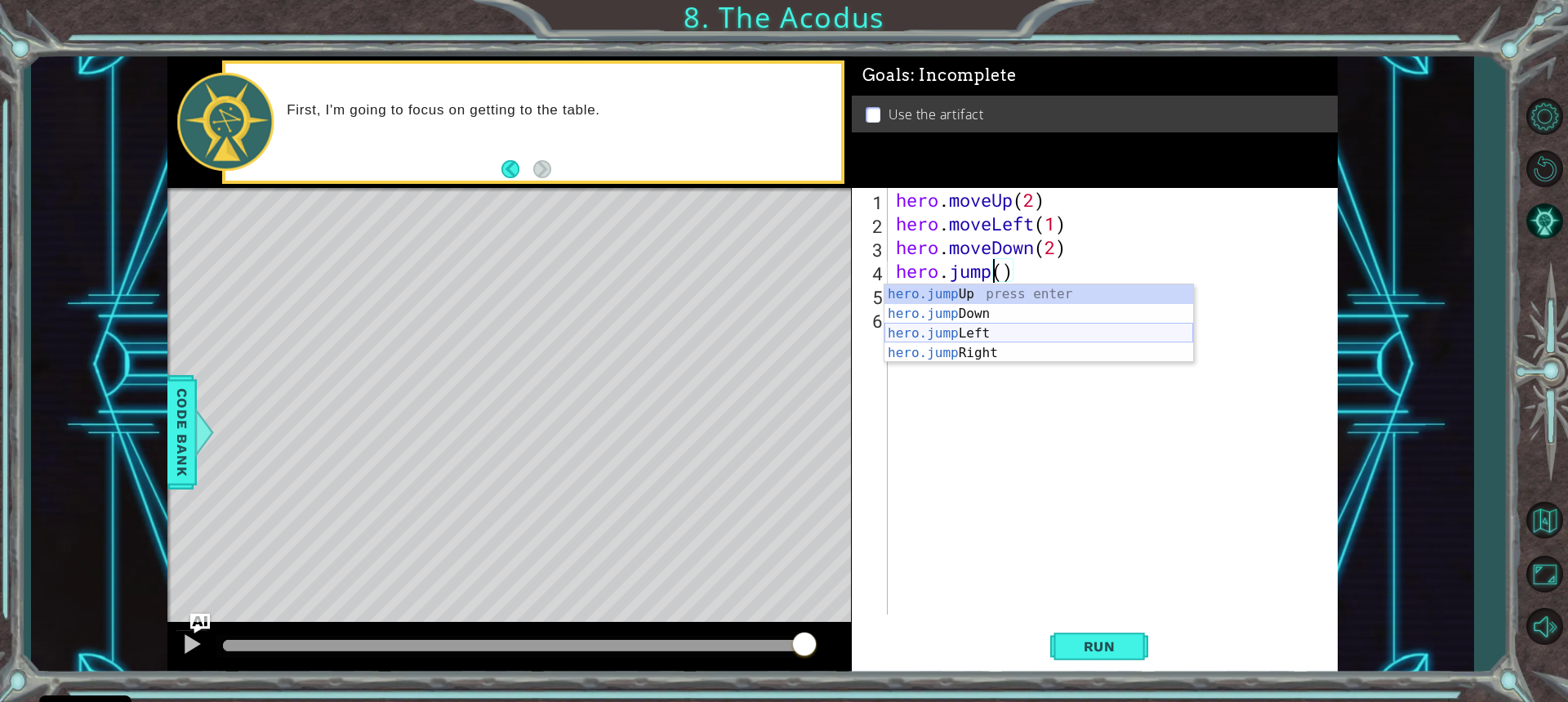
click at [1011, 329] on div "hero.jump Up press enter hero.jump Down press enter hero.jump Left press enter …" at bounding box center [1039, 343] width 309 height 118
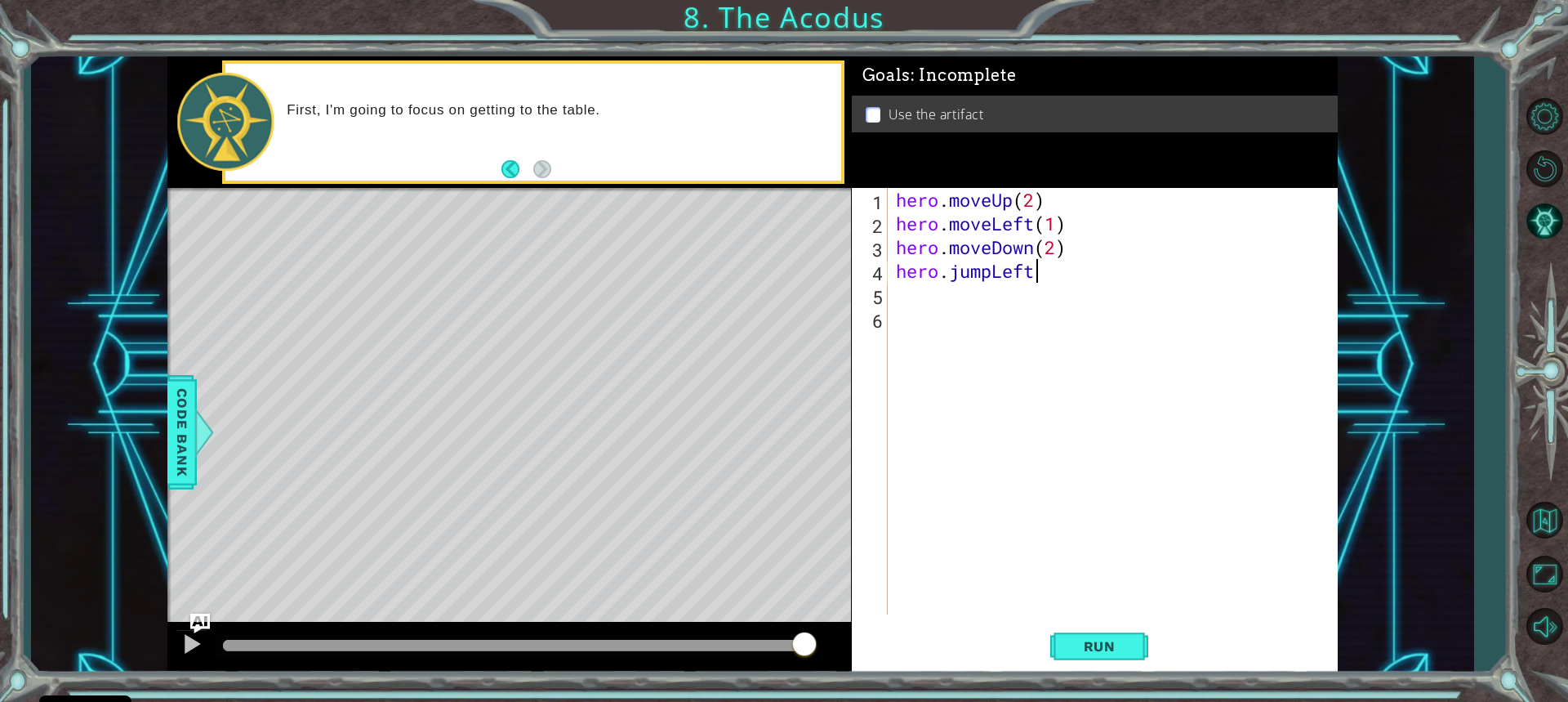
click at [1055, 272] on div "hero . moveUp ( 2 ) hero . moveLeft ( 1 ) hero . moveDown ( 2 ) hero . jumpLeft" at bounding box center [1117, 424] width 448 height 474
click at [1101, 644] on span "Run" at bounding box center [1099, 647] width 64 height 17
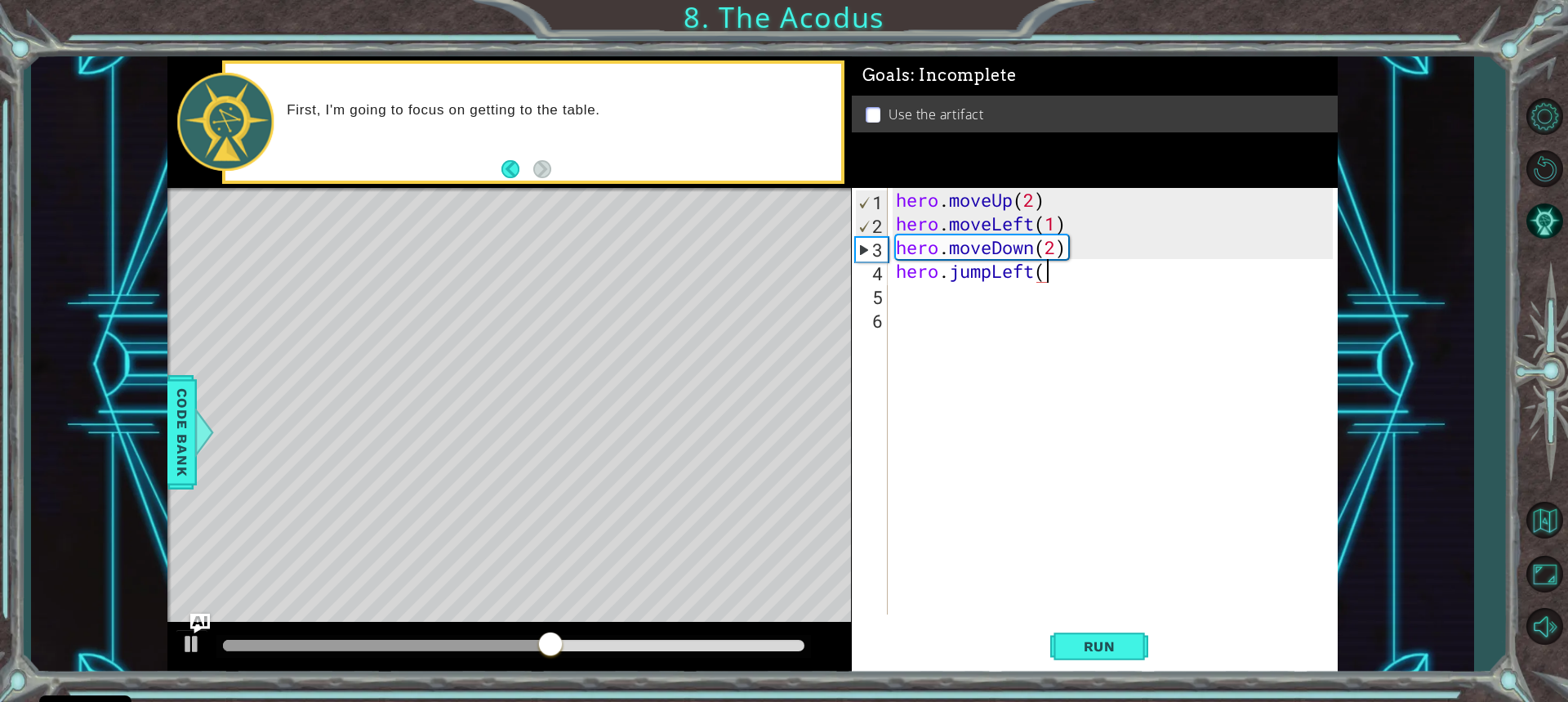
scroll to position [0, 7]
type textarea "hero.jumpLeft(3)"
click at [1104, 654] on button "Run" at bounding box center [1100, 646] width 98 height 48
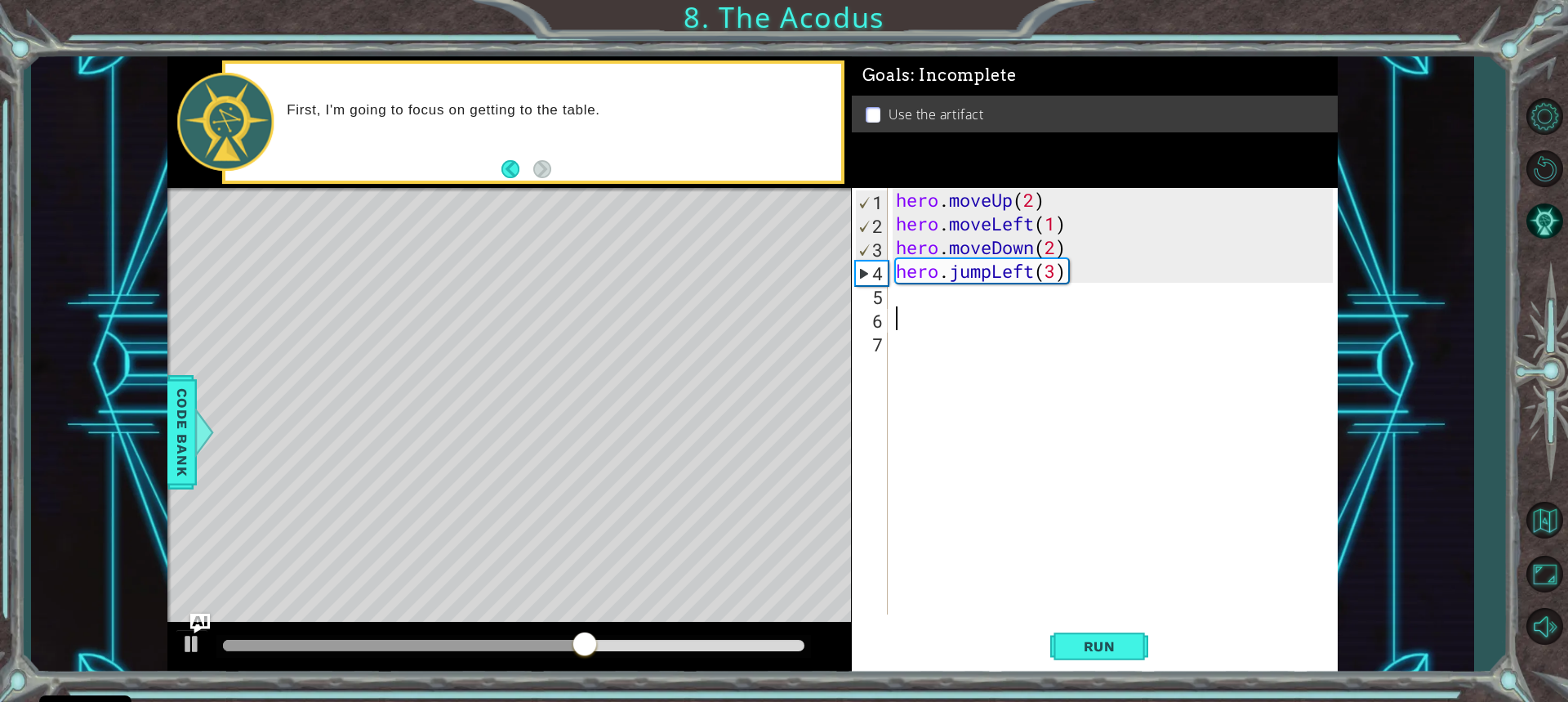
click at [917, 316] on div "hero . moveUp ( 2 ) hero . moveLeft ( 1 ) hero . moveDown ( 2 ) hero . jumpLeft…" at bounding box center [1117, 424] width 448 height 474
click at [910, 300] on div "hero . moveUp ( 2 ) hero . moveLeft ( 1 ) hero . moveDown ( 2 ) hero . jumpLeft…" at bounding box center [1117, 424] width 448 height 474
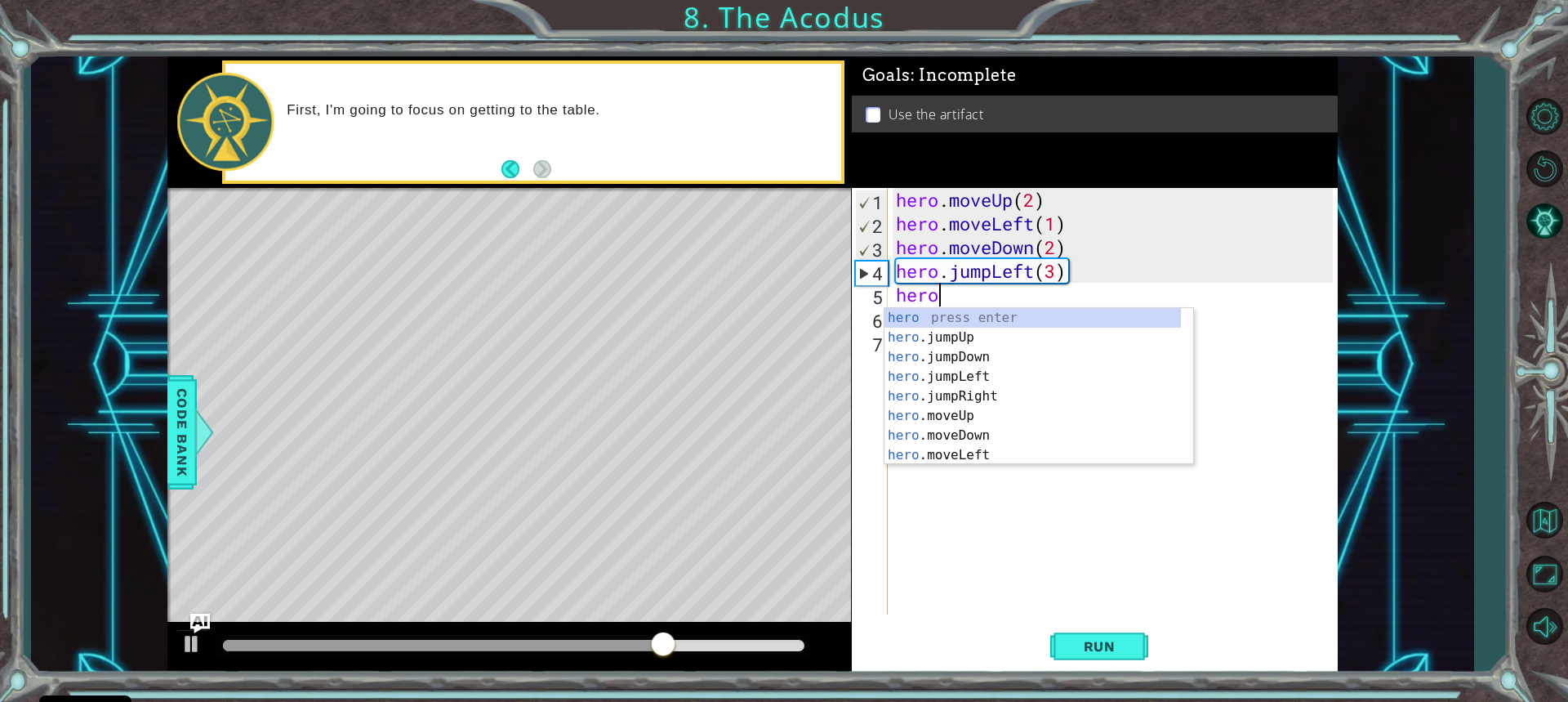
type textarea "hero."
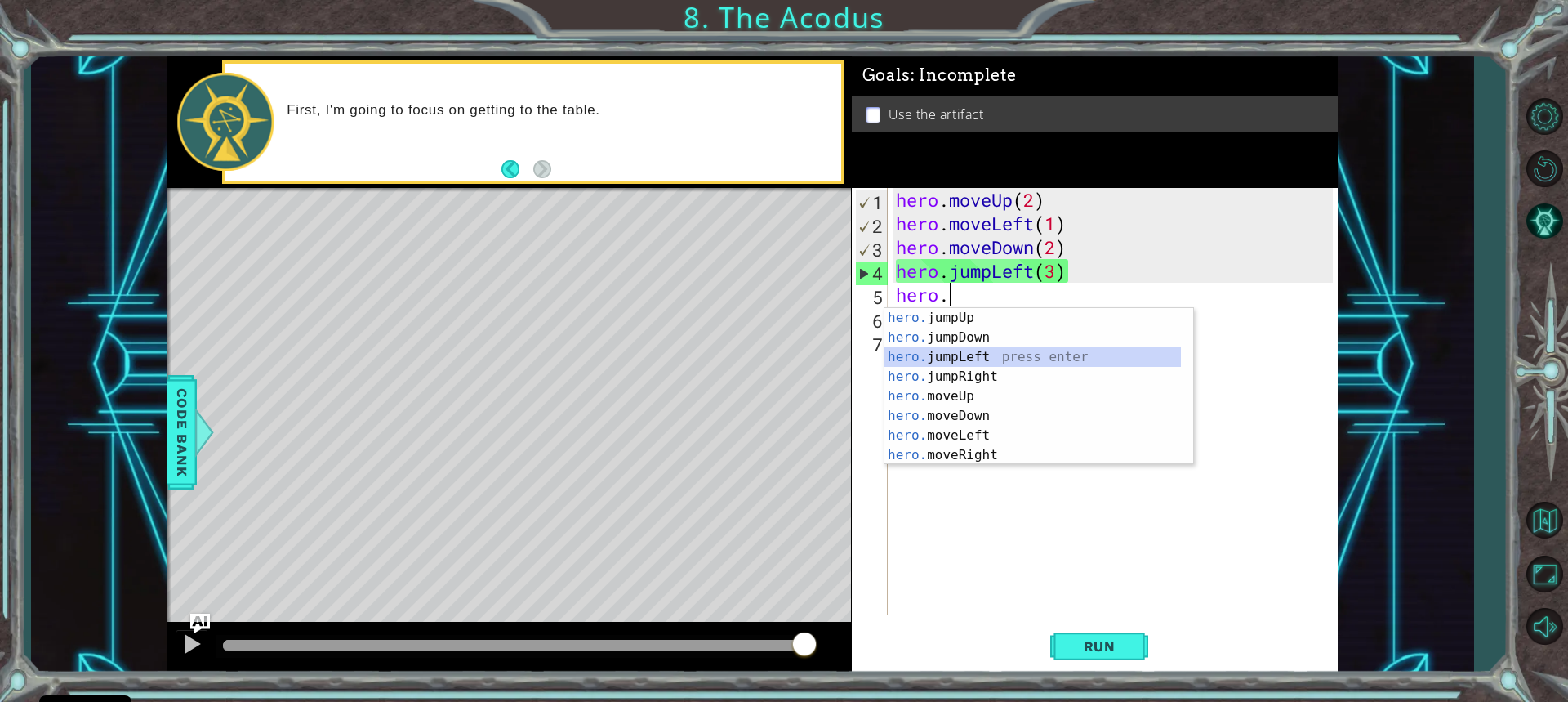
drag, startPoint x: 957, startPoint y: 364, endPoint x: 943, endPoint y: 392, distance: 31.3
click at [943, 389] on div "hero. jumpUp press enter hero. jumpDown press enter hero. jumpLeft press enter …" at bounding box center [1033, 406] width 297 height 196
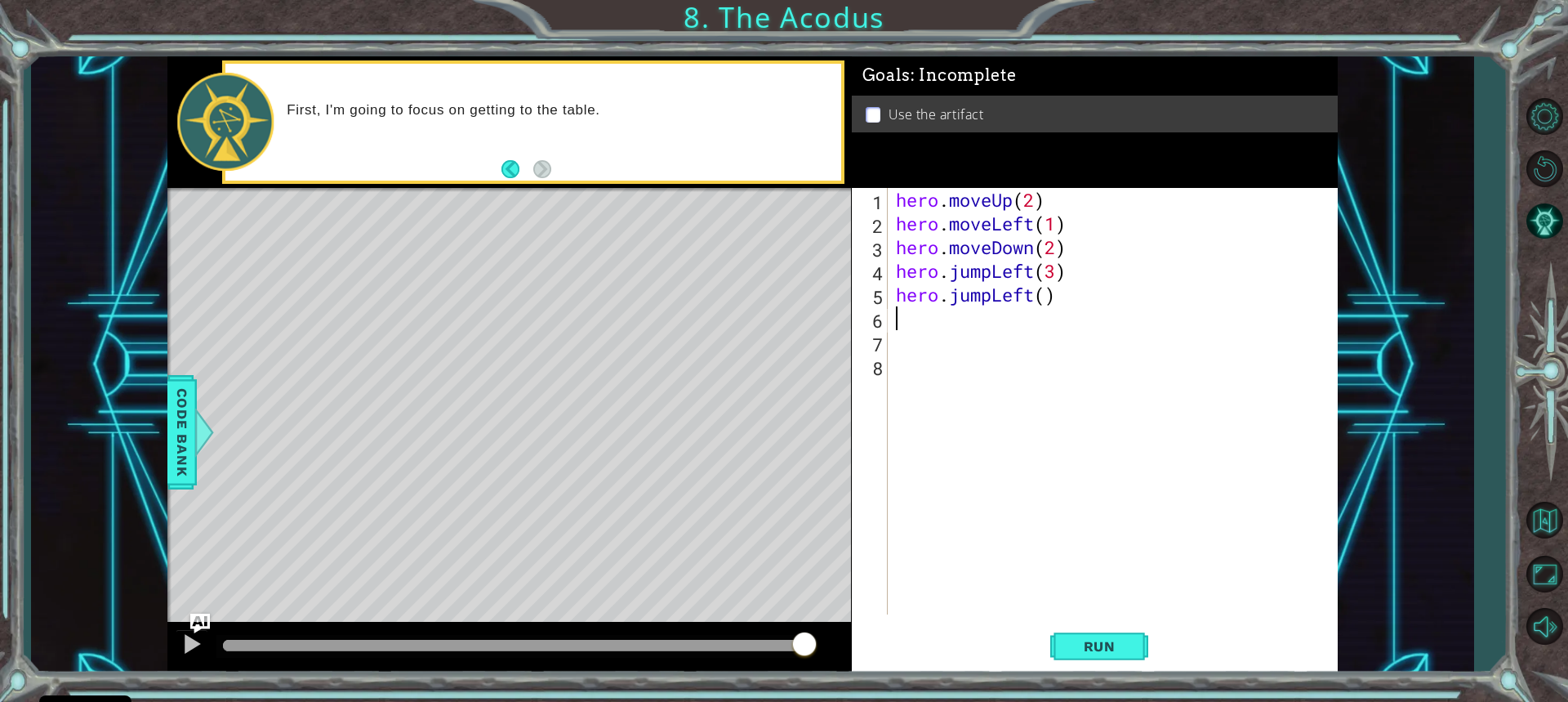
scroll to position [0, 0]
click at [1025, 299] on div "hero . moveUp ( 2 ) hero . moveLeft ( 1 ) hero . moveDown ( 2 ) hero . jumpLeft…" at bounding box center [1117, 424] width 448 height 474
click at [1031, 293] on div "hero . moveUp ( 2 ) hero . moveLeft ( 1 ) hero . moveDown ( 2 ) hero . jumpLeft…" at bounding box center [1117, 424] width 448 height 474
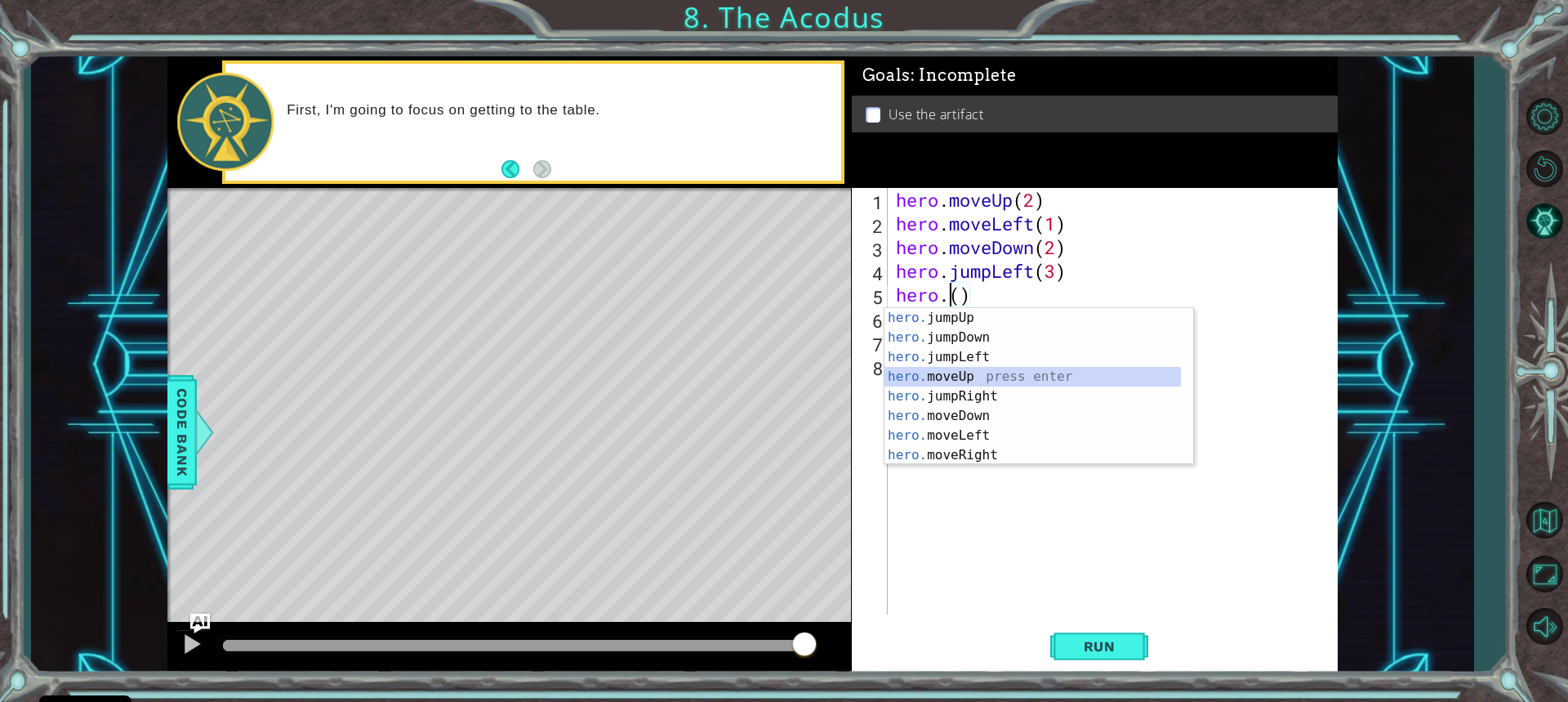
click at [974, 384] on div "hero. jumpUp press enter hero. jumpDown press enter hero. jumpLeft press enter …" at bounding box center [1033, 406] width 297 height 196
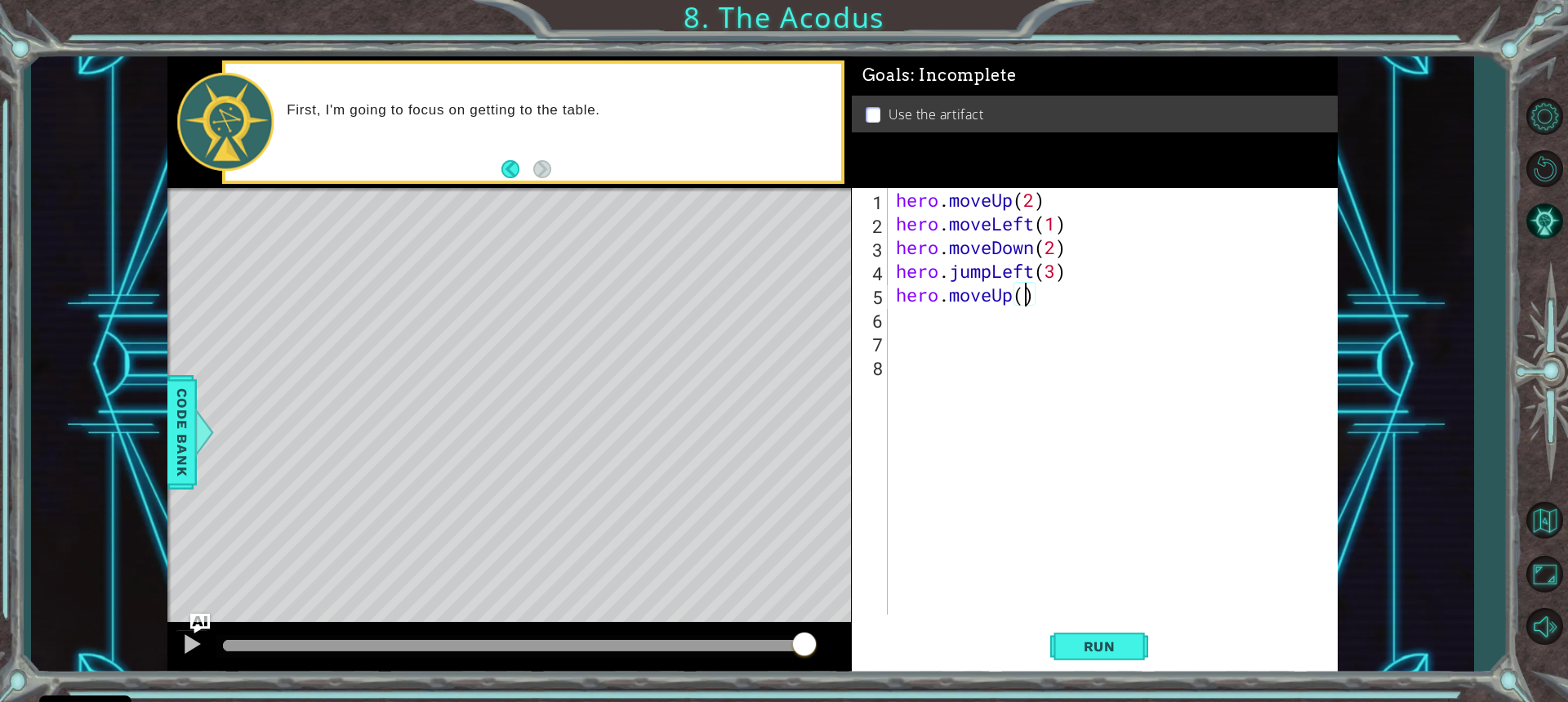
scroll to position [0, 6]
type textarea "hero.moveUp(2)"
click at [1054, 629] on div "hero.moveUp(2) 1 2 3 4 5 6 7 8 hero . moveUp ( 2 ) hero . moveLeft ( 1 ) hero .…" at bounding box center [1094, 430] width 486 height 486
click at [1095, 638] on button "Run" at bounding box center [1100, 646] width 98 height 48
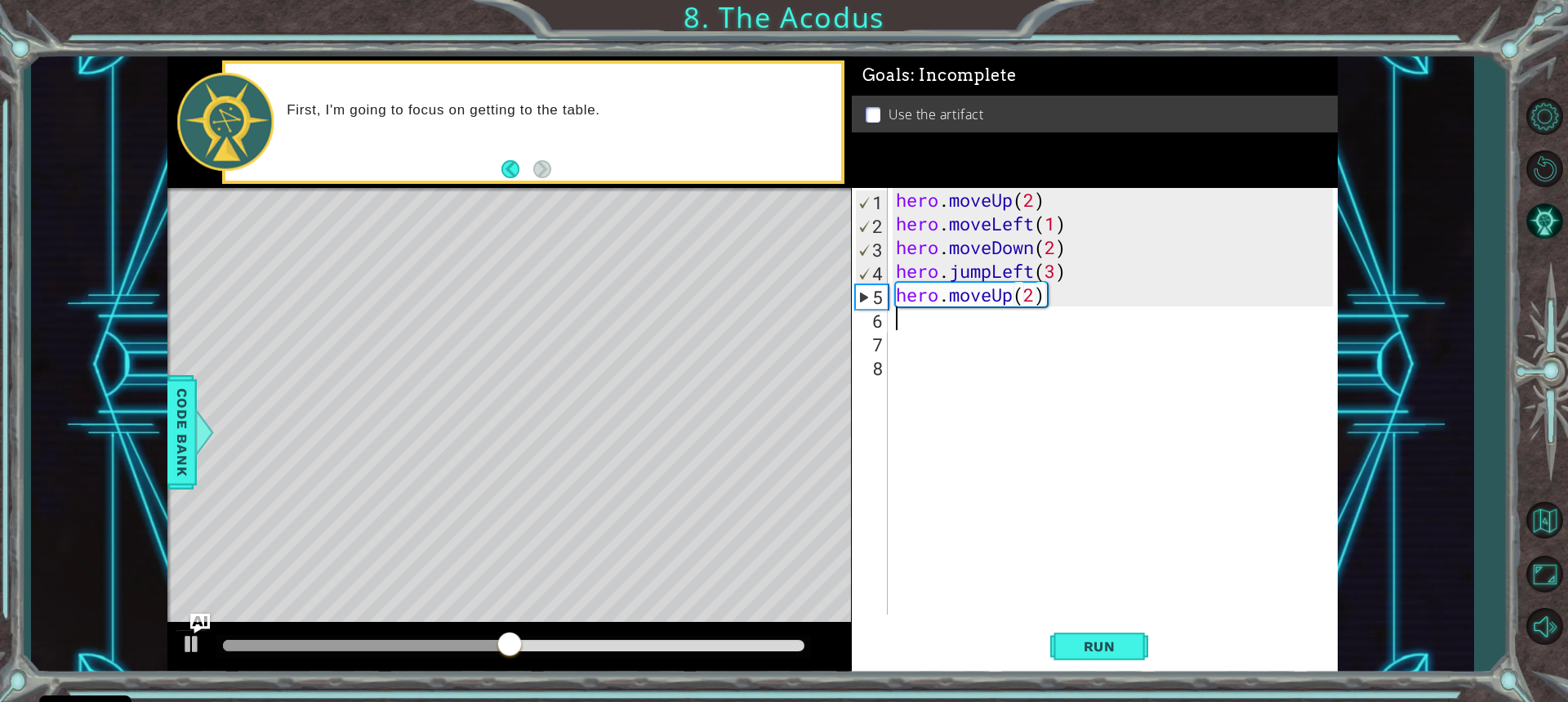
click at [901, 313] on div "hero . moveUp ( 2 ) hero . moveLeft ( 1 ) hero . moveDown ( 2 ) hero . jumpLeft…" at bounding box center [1117, 424] width 448 height 474
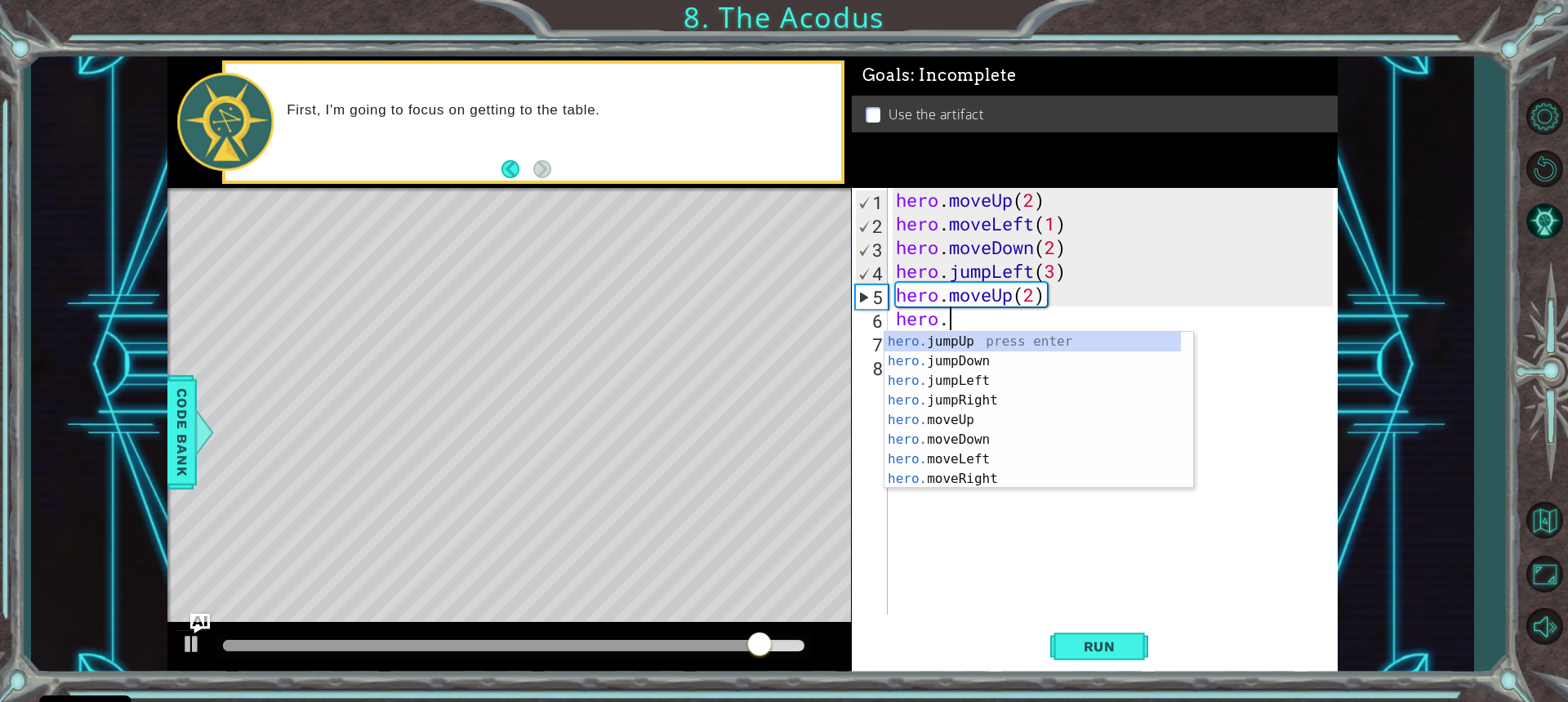
scroll to position [0, 2]
click at [971, 474] on div "hero. jumpUp press enter hero. jumpDown press enter hero. jumpLeft press enter …" at bounding box center [1033, 429] width 297 height 196
type textarea "hero.moveRight(1)"
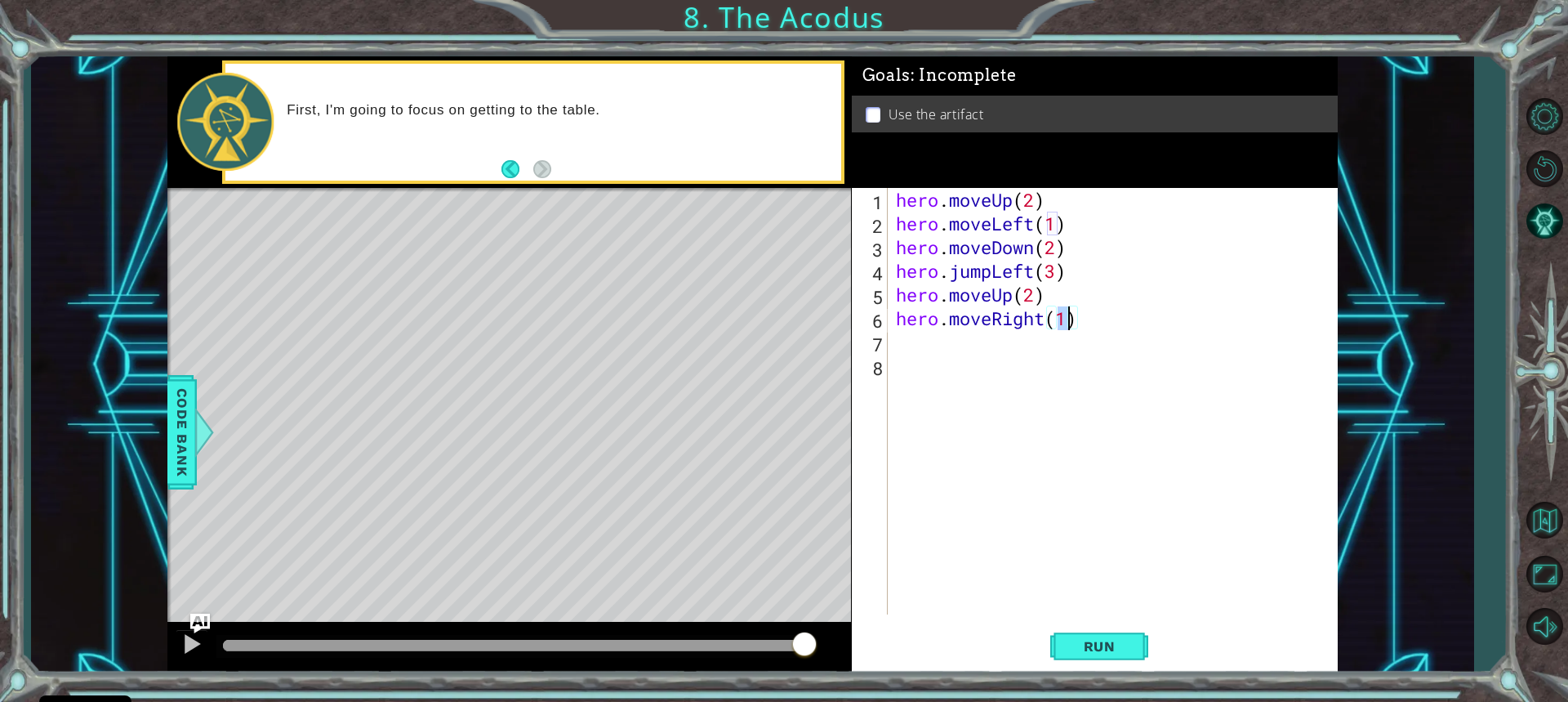
click at [893, 343] on div "hero . moveUp ( 2 ) hero . moveLeft ( 1 ) hero . moveDown ( 2 ) hero . jumpLeft…" at bounding box center [1117, 424] width 448 height 474
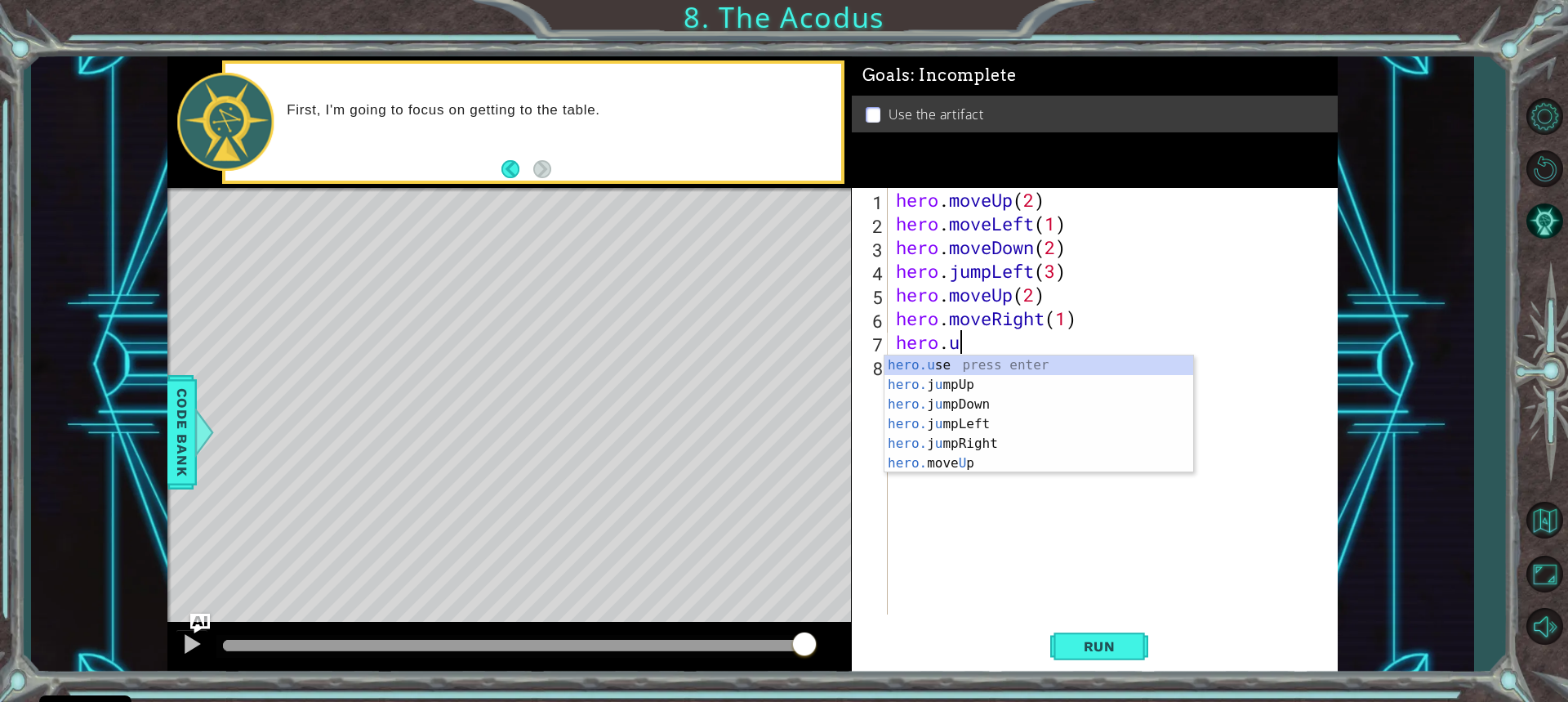
scroll to position [0, 2]
drag, startPoint x: 904, startPoint y: 364, endPoint x: 954, endPoint y: 337, distance: 56.8
click at [903, 364] on div "hero.use press enter" at bounding box center [1039, 384] width 309 height 59
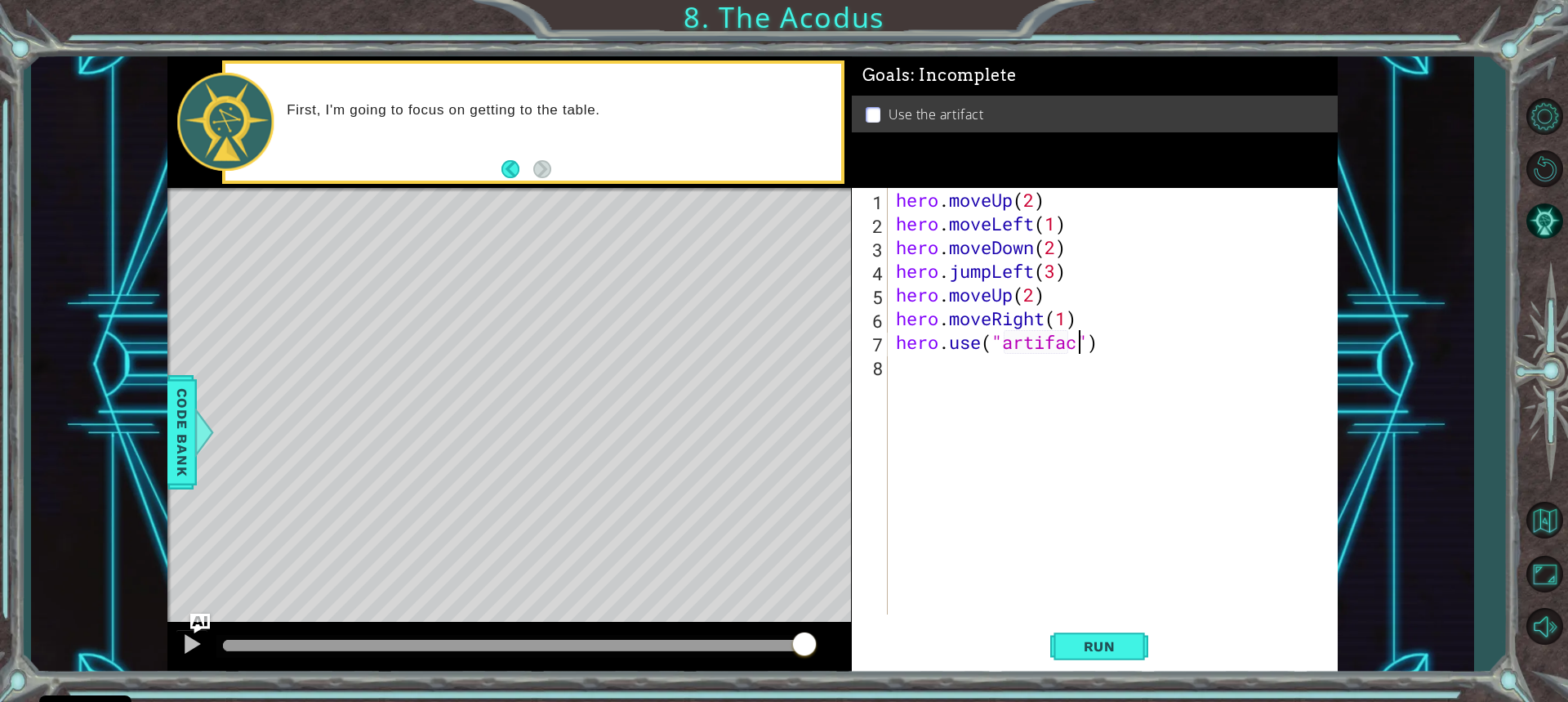
scroll to position [0, 8]
type textarea "hero.use("artifact")"
drag, startPoint x: 1102, startPoint y: 641, endPoint x: 1070, endPoint y: 634, distance: 32.8
click at [1075, 637] on button "Run" at bounding box center [1100, 646] width 98 height 48
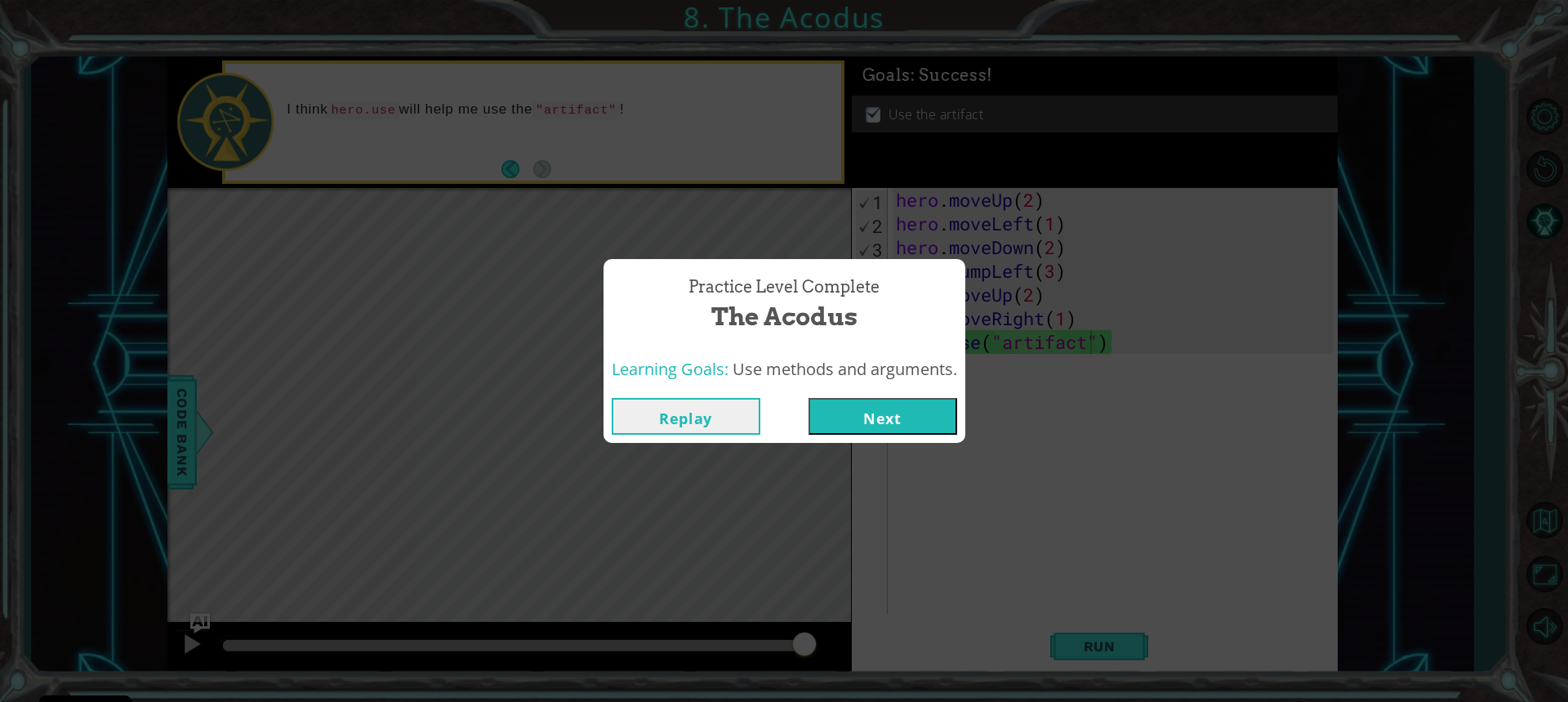
drag, startPoint x: 915, startPoint y: 433, endPoint x: 905, endPoint y: 437, distance: 10.8
click at [911, 435] on div "Replay Next" at bounding box center [784, 417] width 362 height 53
drag, startPoint x: 908, startPoint y: 419, endPoint x: 920, endPoint y: 427, distance: 14.4
click at [916, 424] on button "Next" at bounding box center [883, 416] width 148 height 37
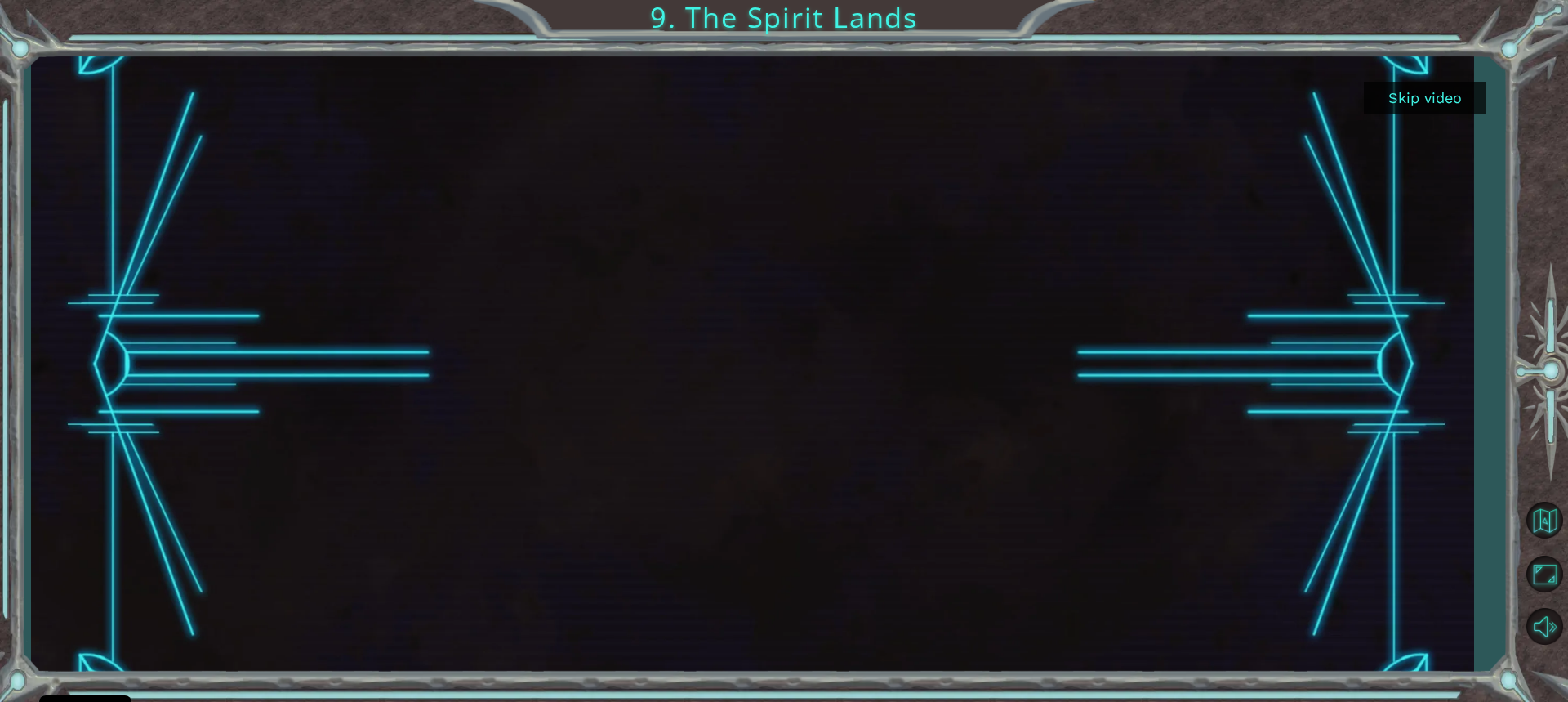
click at [1415, 98] on button "Skip video" at bounding box center [1425, 98] width 122 height 32
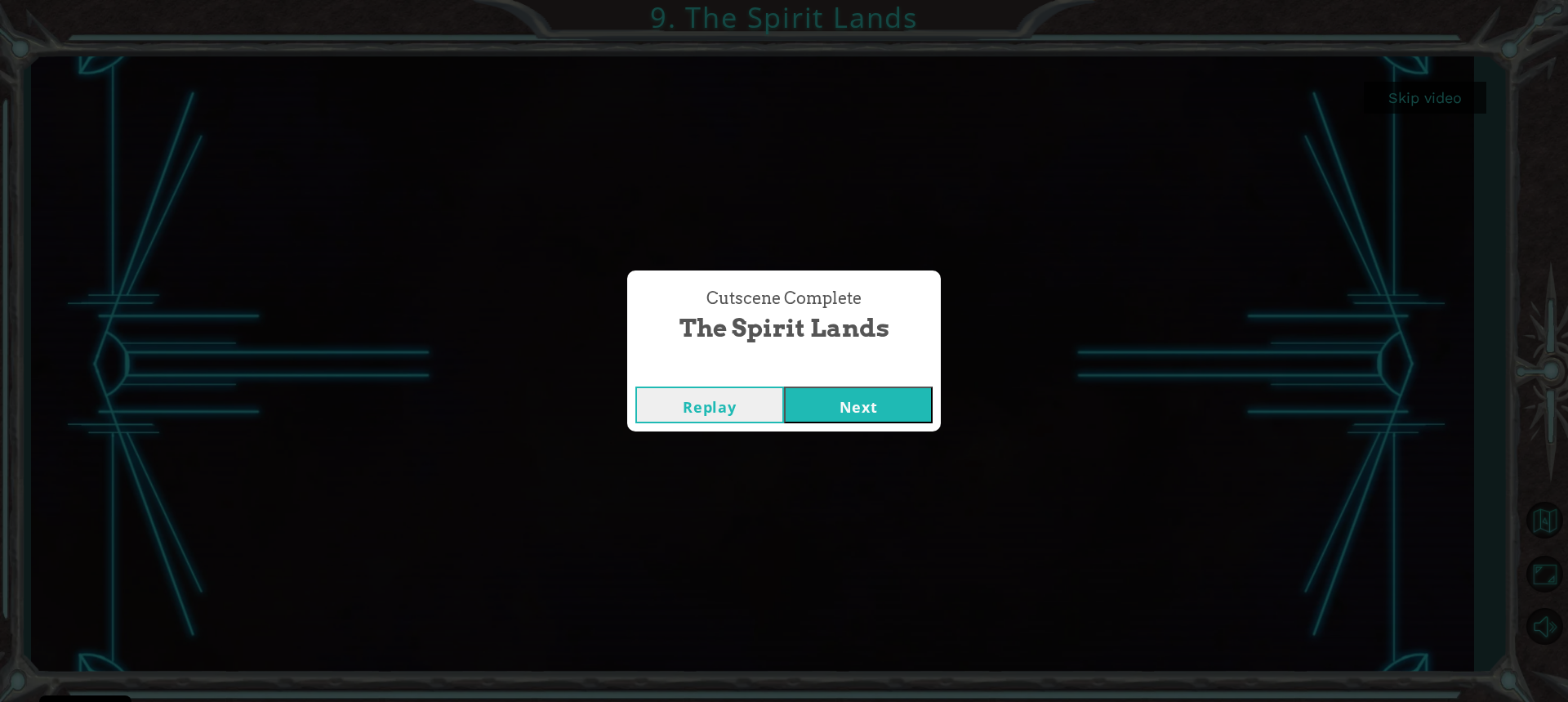
click at [893, 398] on button "Next" at bounding box center [858, 405] width 148 height 37
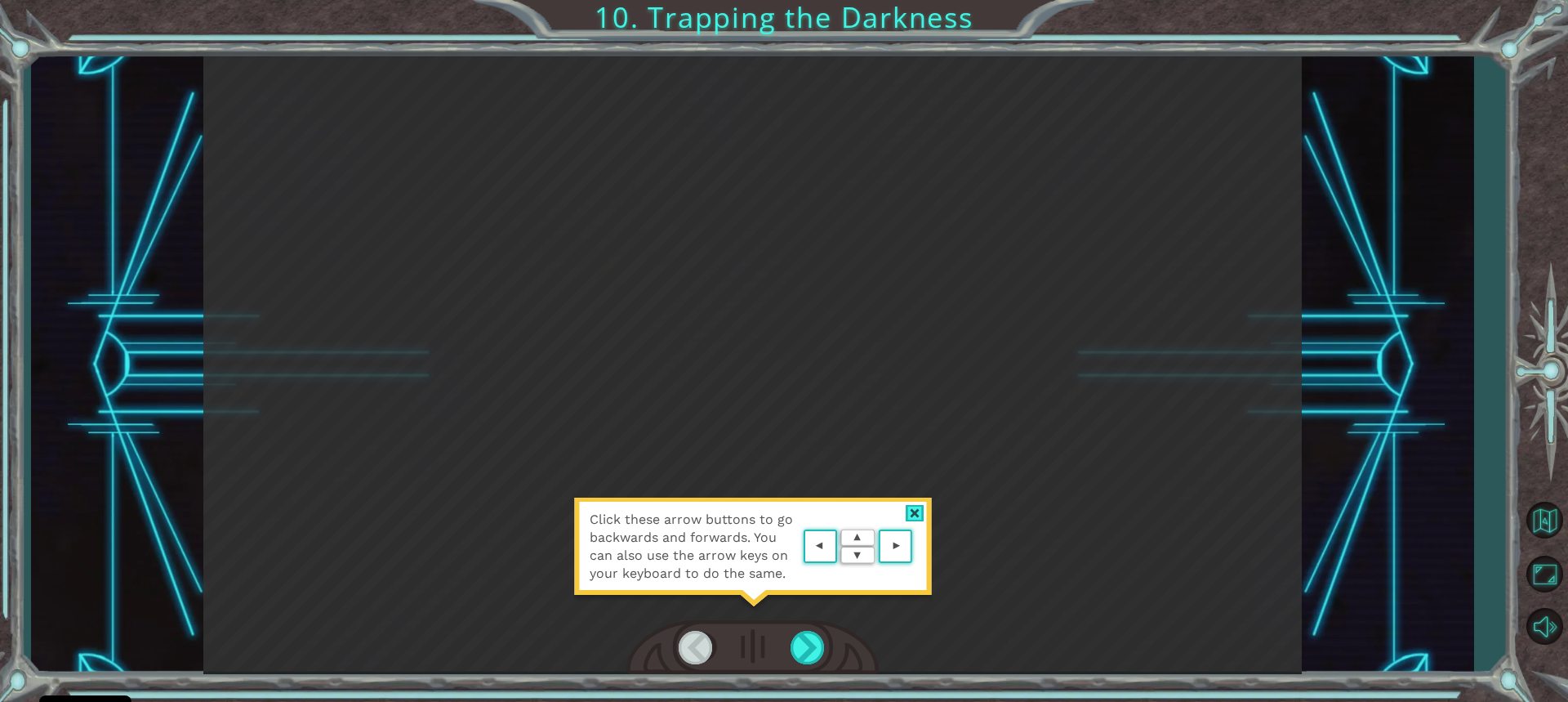
click at [915, 518] on div at bounding box center [915, 514] width 19 height 18
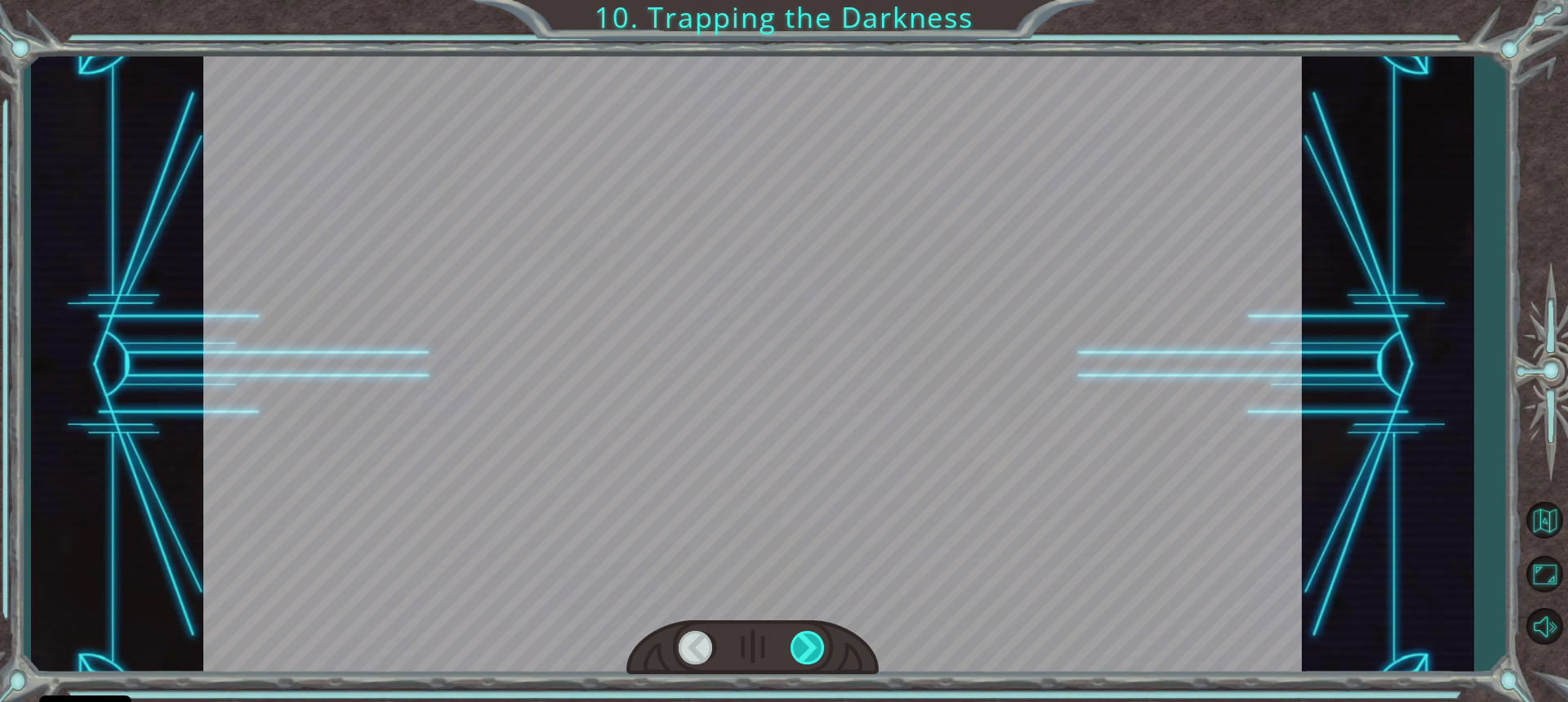
click at [815, 643] on div at bounding box center [808, 648] width 36 height 33
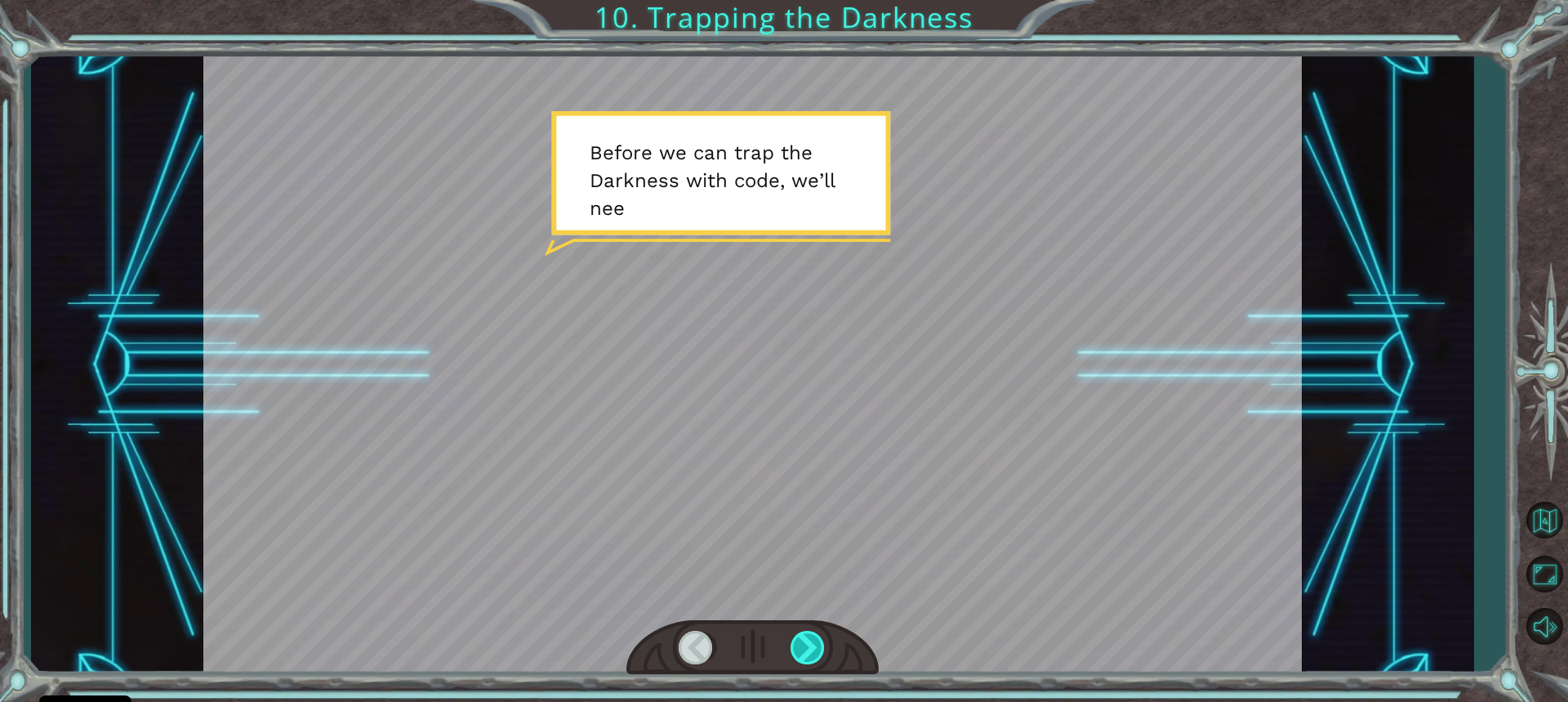
click at [801, 651] on div at bounding box center [808, 648] width 36 height 33
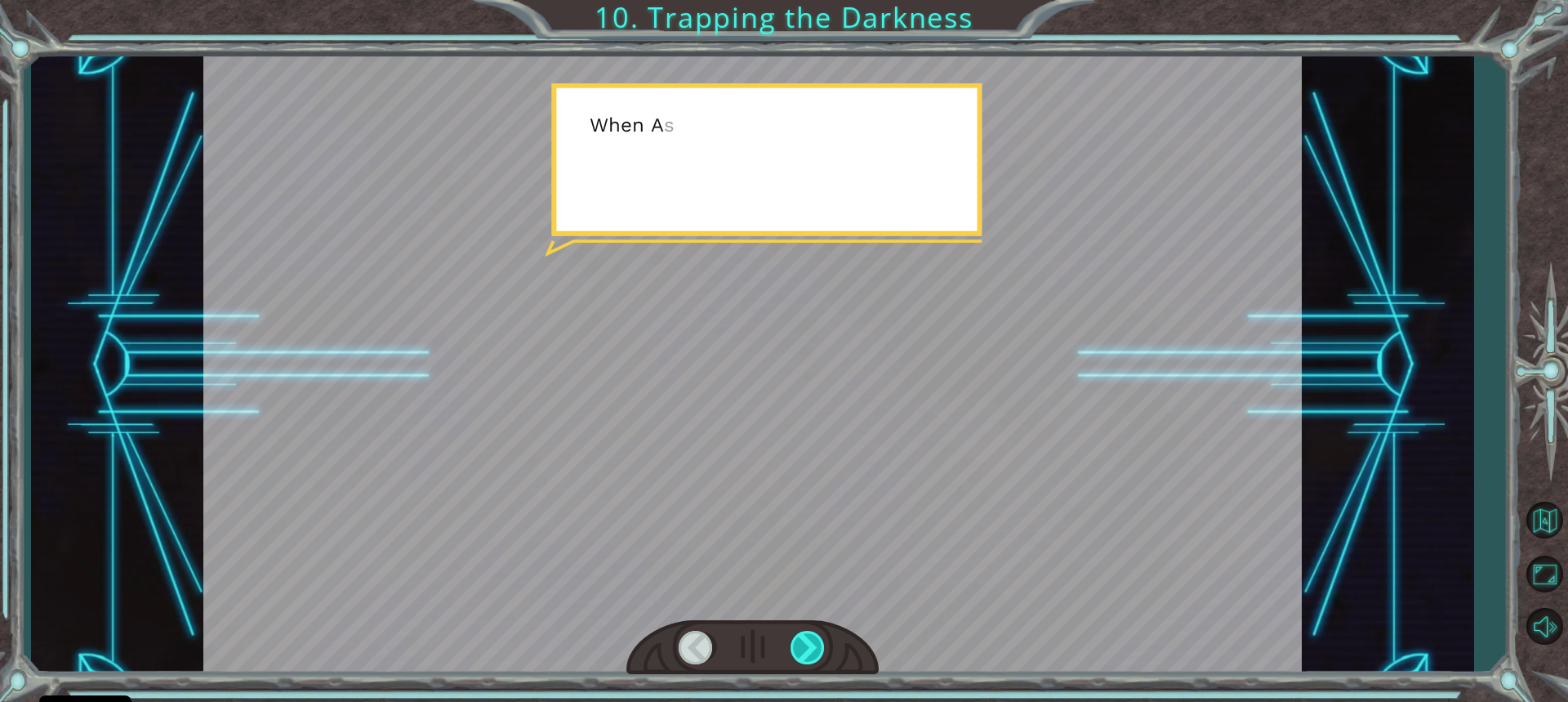
click at [800, 651] on div at bounding box center [808, 648] width 36 height 33
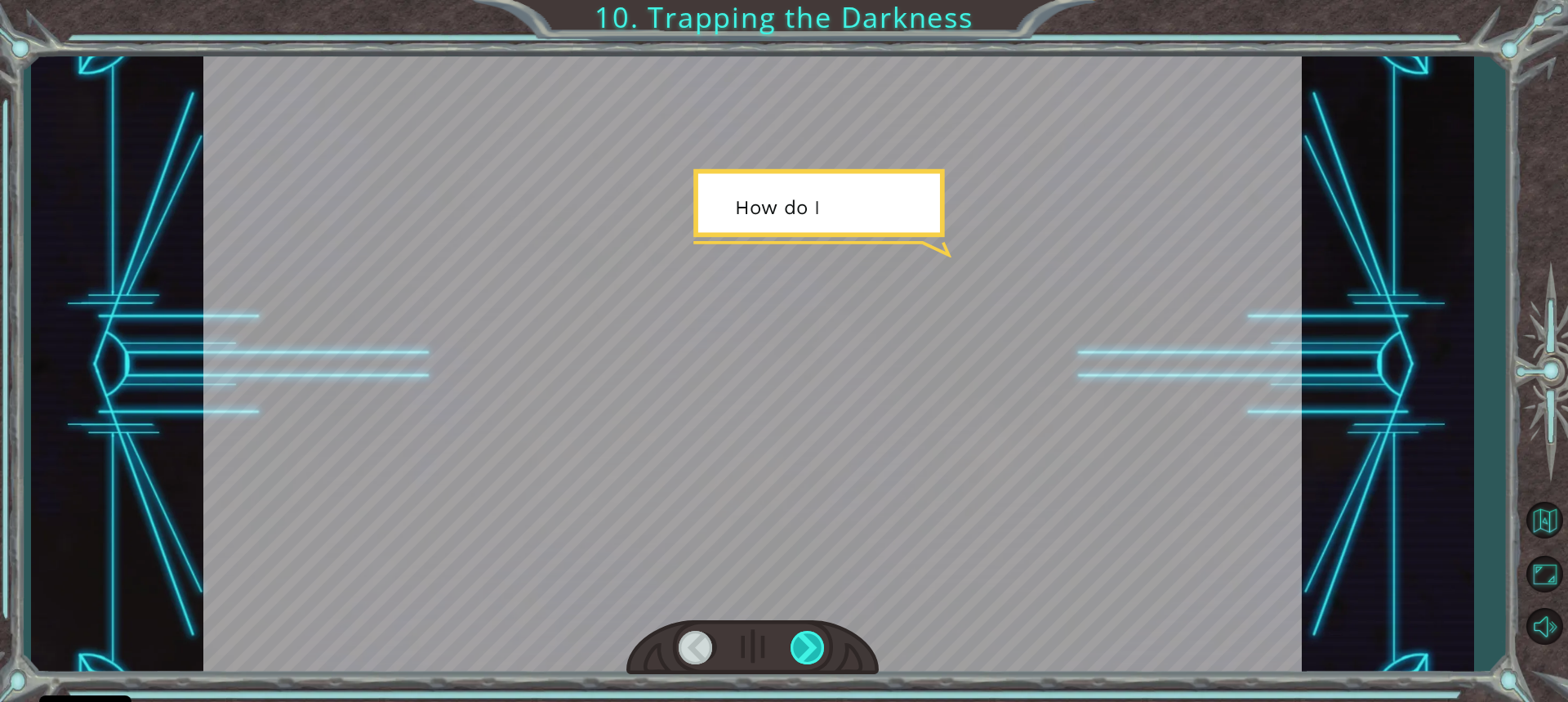
click at [800, 651] on div at bounding box center [808, 648] width 36 height 33
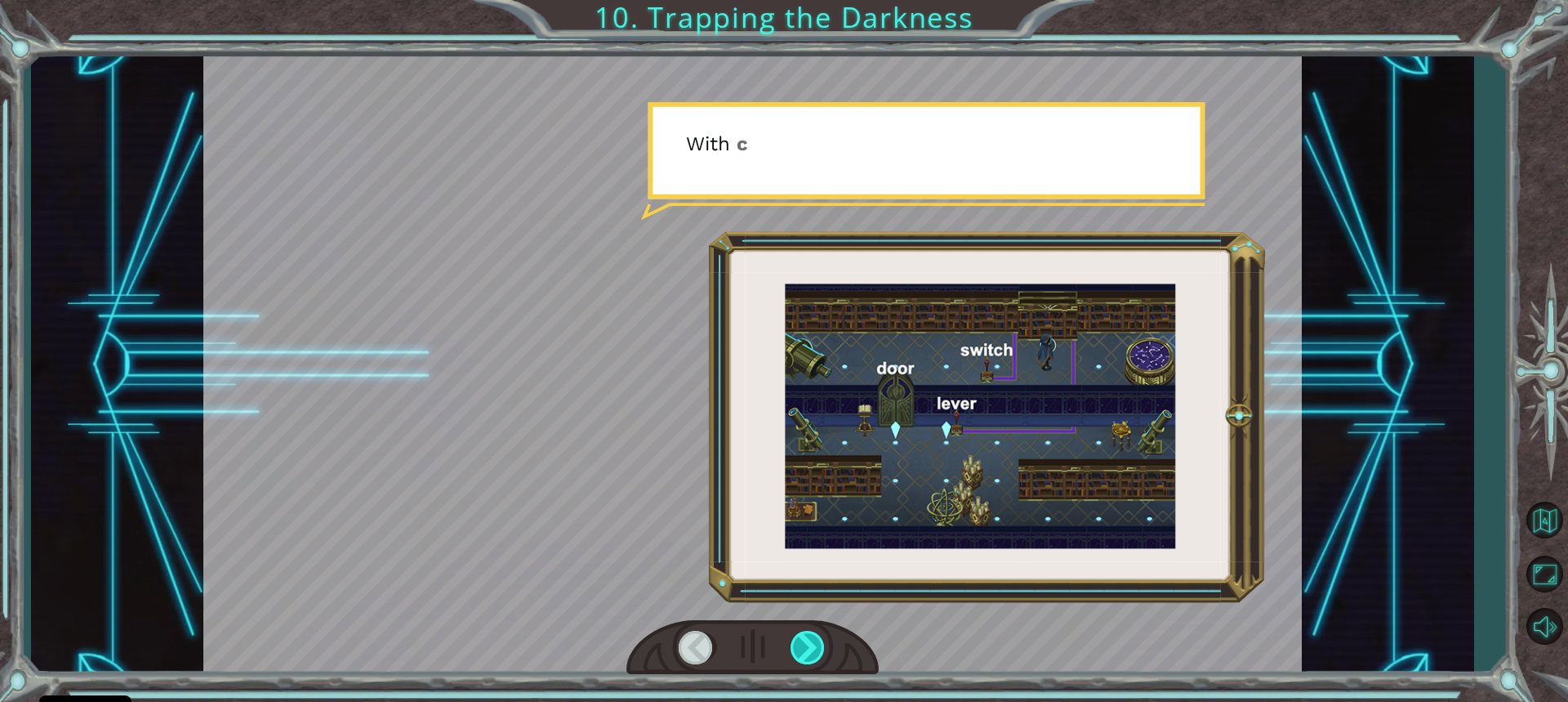
click at [801, 654] on div at bounding box center [808, 648] width 36 height 33
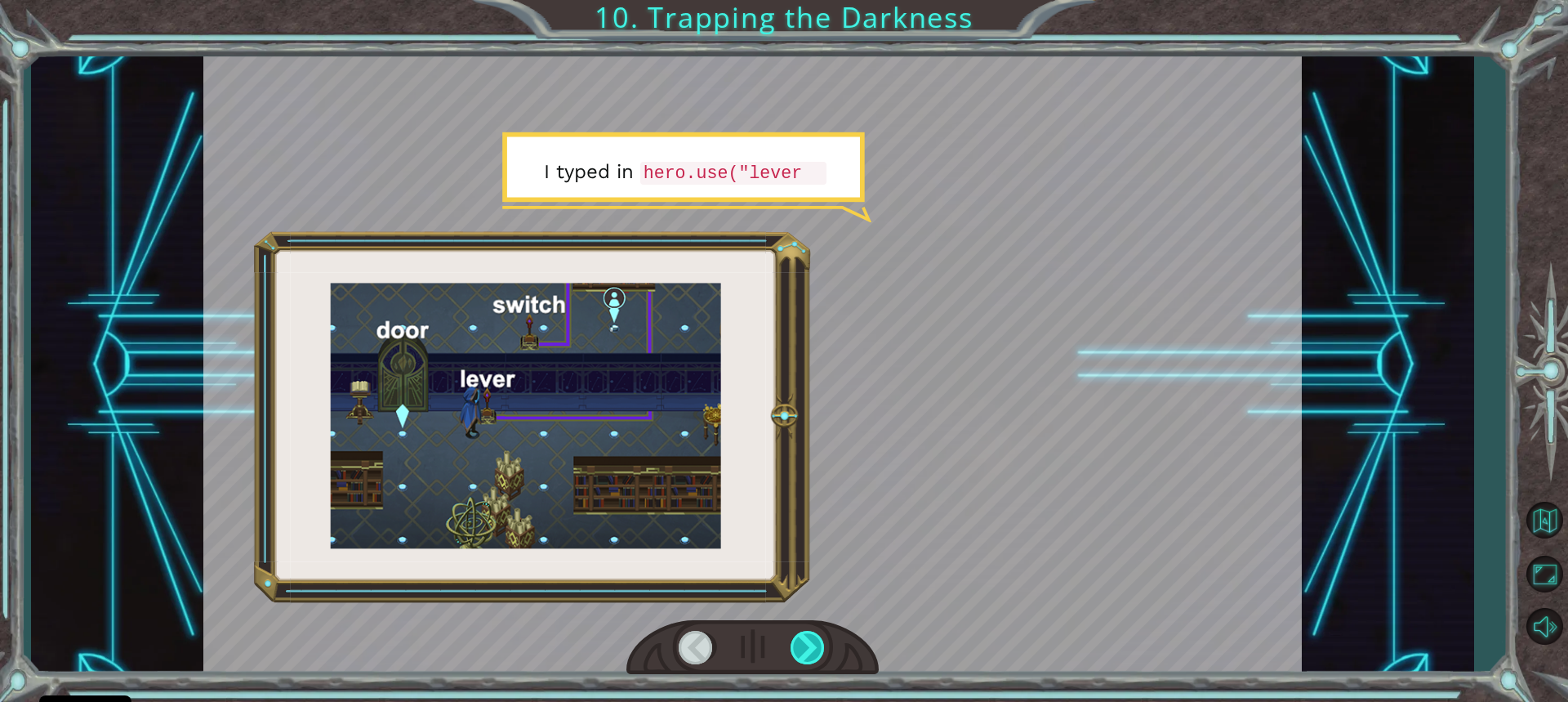
click at [796, 656] on div at bounding box center [808, 648] width 36 height 33
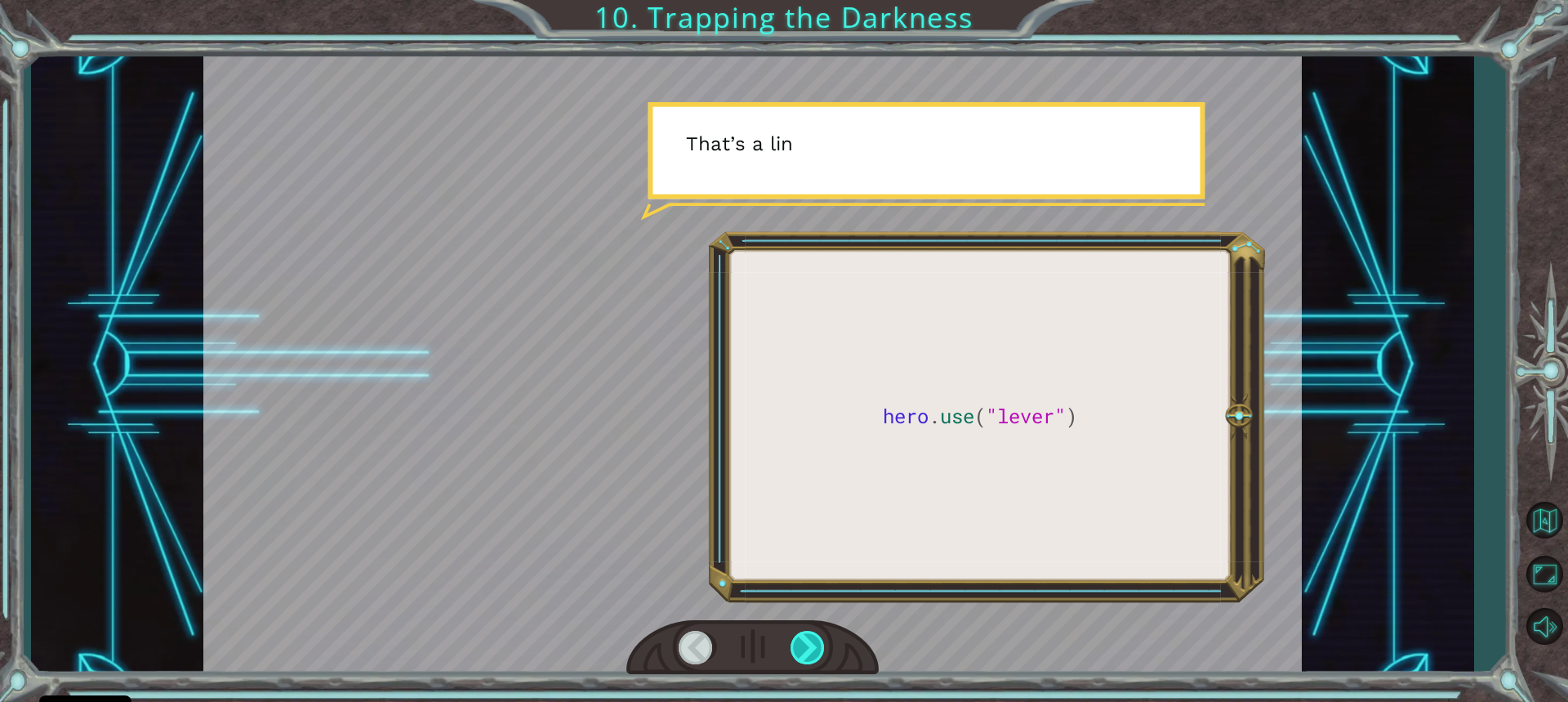
click at [796, 656] on div at bounding box center [808, 648] width 36 height 33
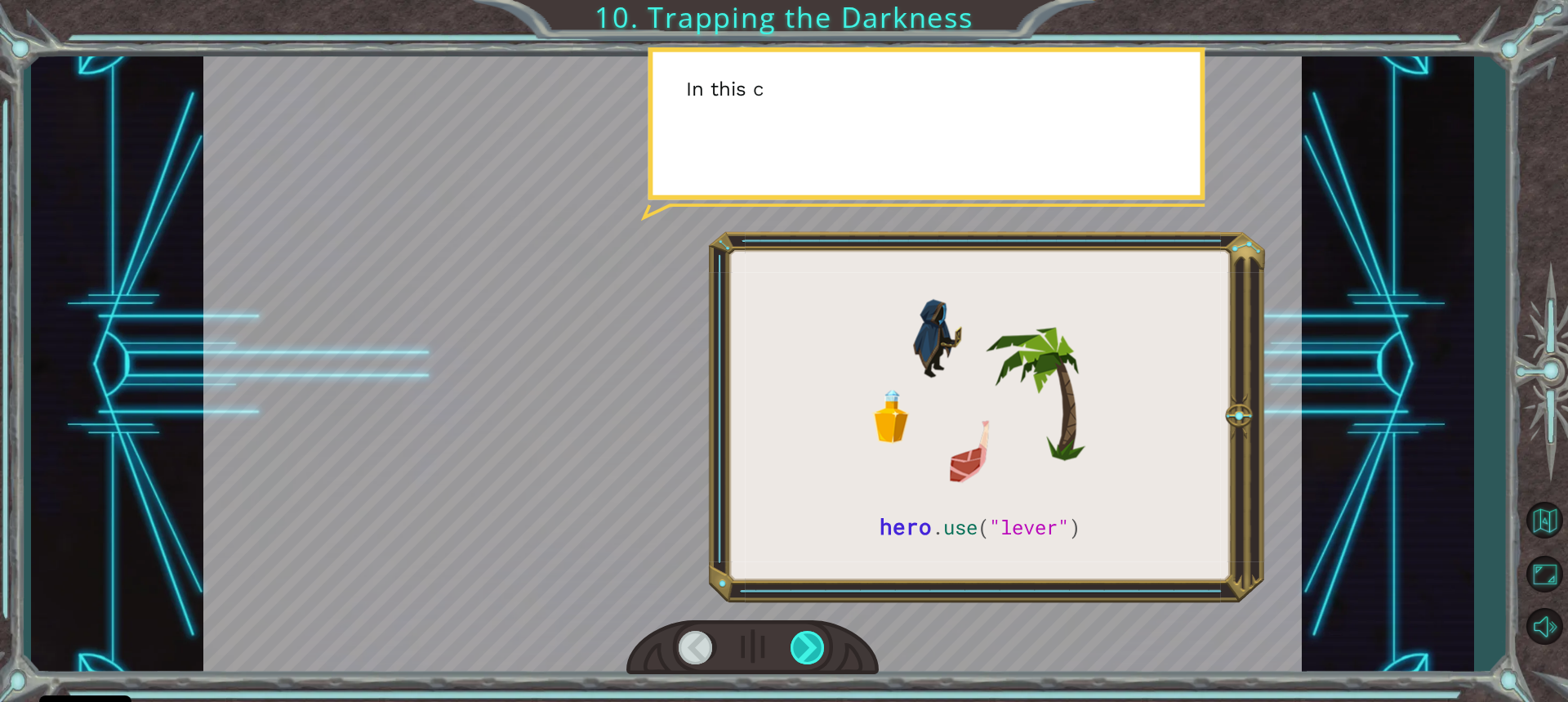
click at [791, 655] on div at bounding box center [808, 648] width 36 height 33
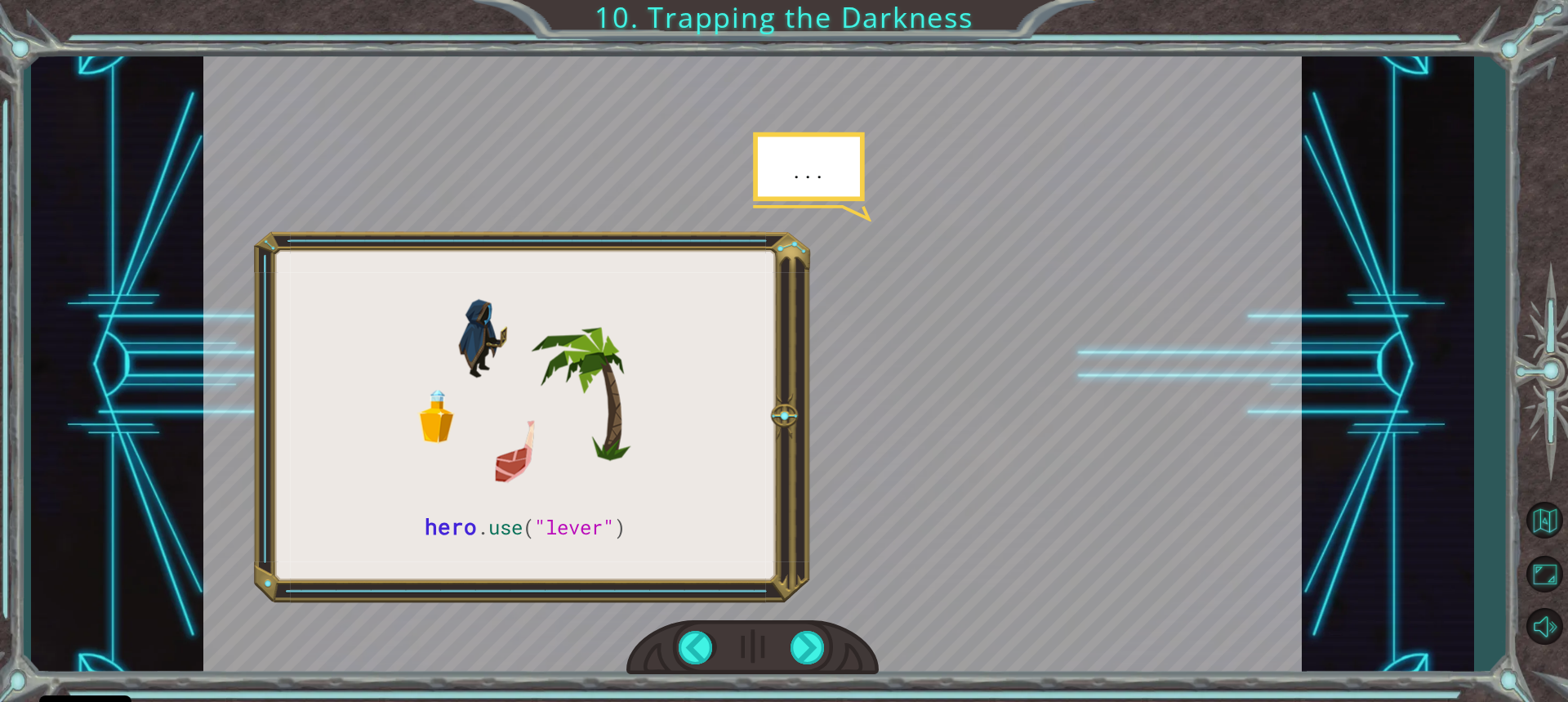
click at [790, 654] on div at bounding box center [752, 648] width 252 height 56
click at [790, 657] on div at bounding box center [752, 648] width 252 height 56
click at [791, 662] on div at bounding box center [752, 648] width 252 height 56
click at [791, 661] on div at bounding box center [808, 648] width 36 height 33
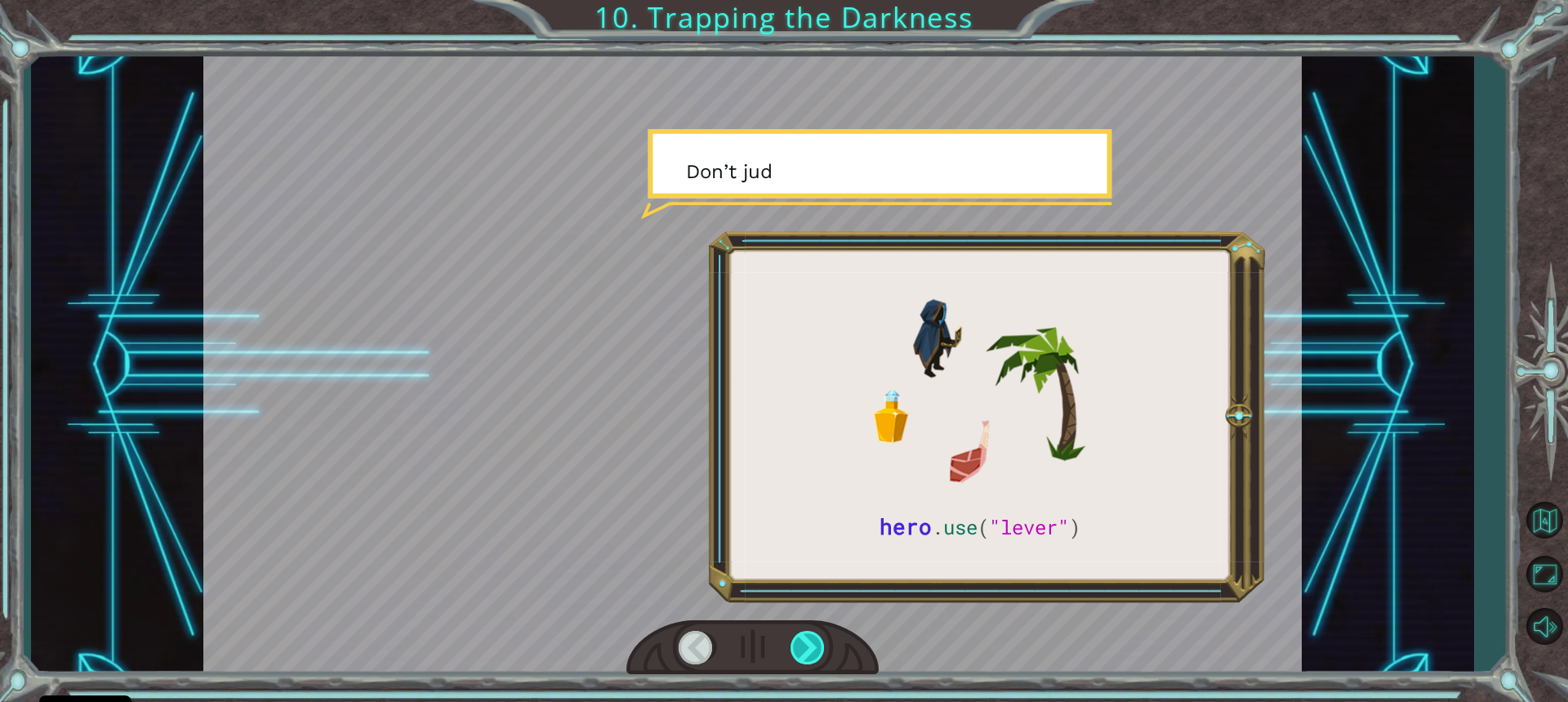
click at [791, 655] on div at bounding box center [808, 648] width 36 height 33
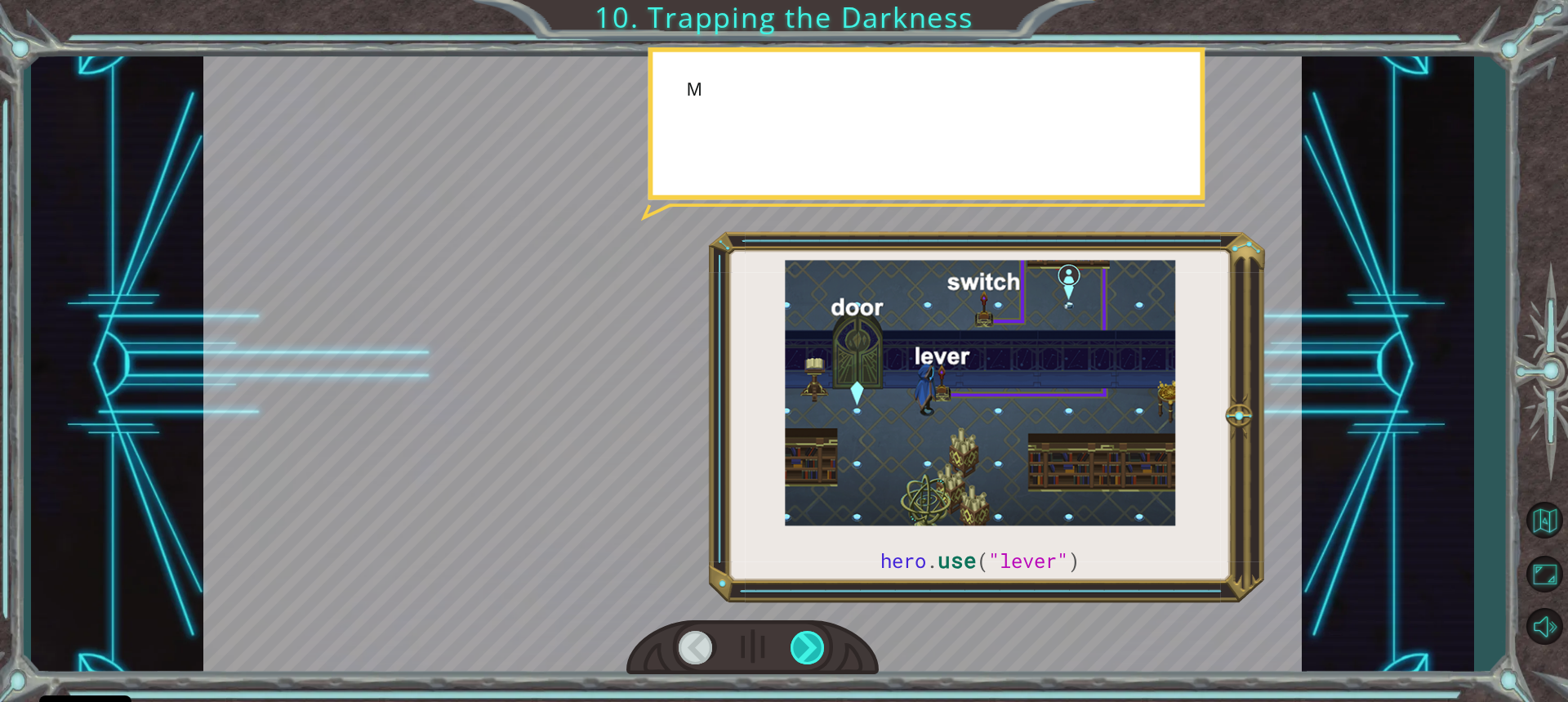
click at [795, 654] on div at bounding box center [808, 648] width 36 height 33
click at [805, 643] on div at bounding box center [808, 648] width 36 height 33
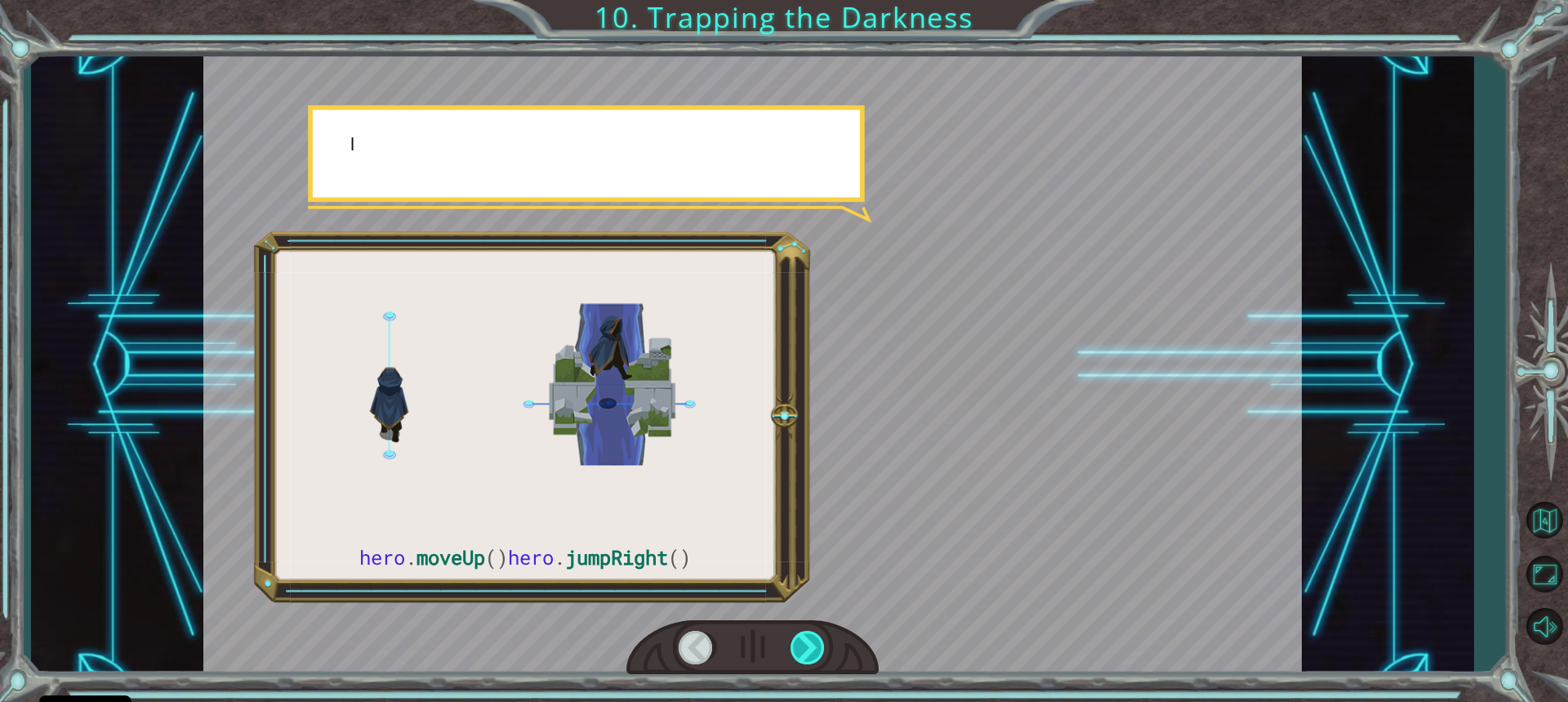
click at [806, 643] on div at bounding box center [808, 648] width 36 height 33
click at [806, 642] on div at bounding box center [808, 648] width 36 height 33
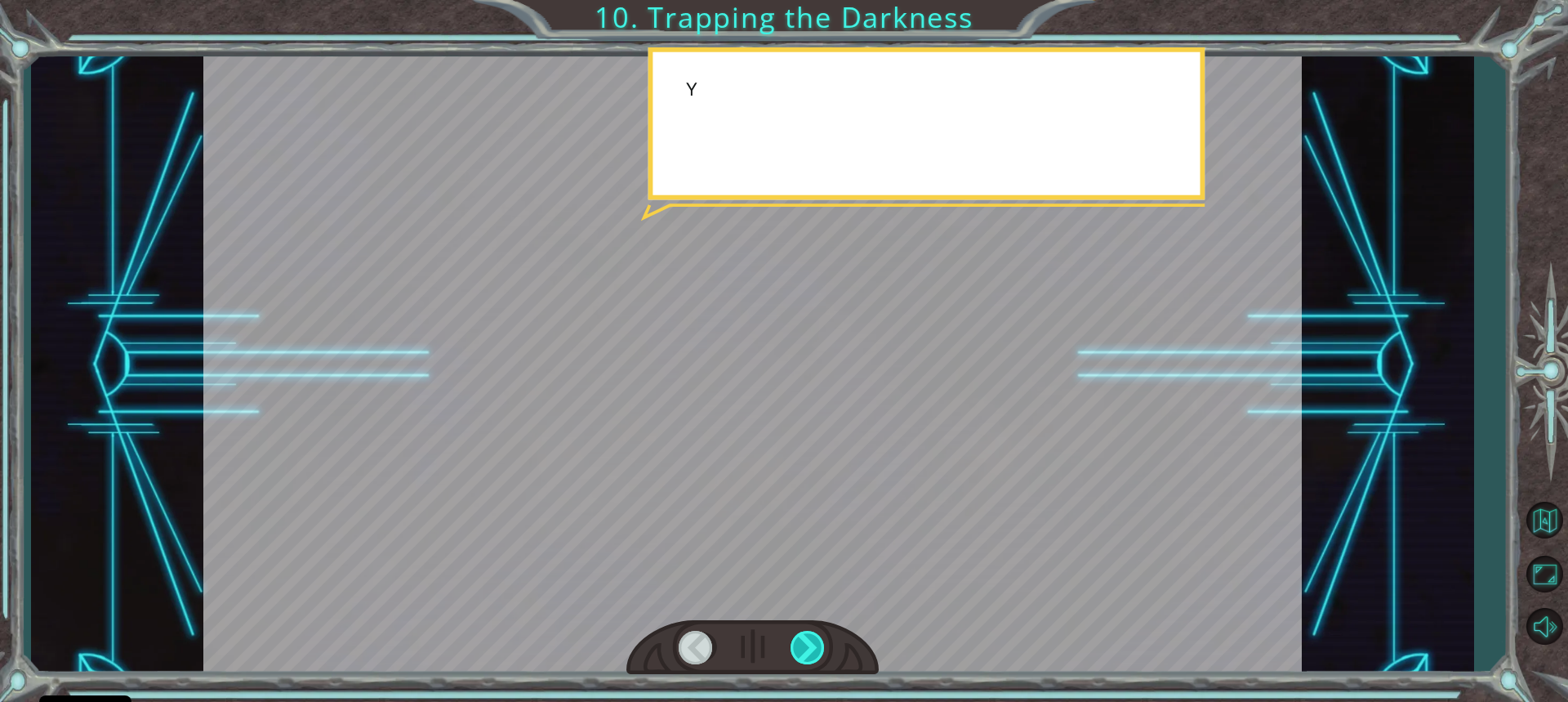
click at [811, 644] on div at bounding box center [808, 648] width 36 height 33
click at [807, 643] on div at bounding box center [808, 648] width 36 height 33
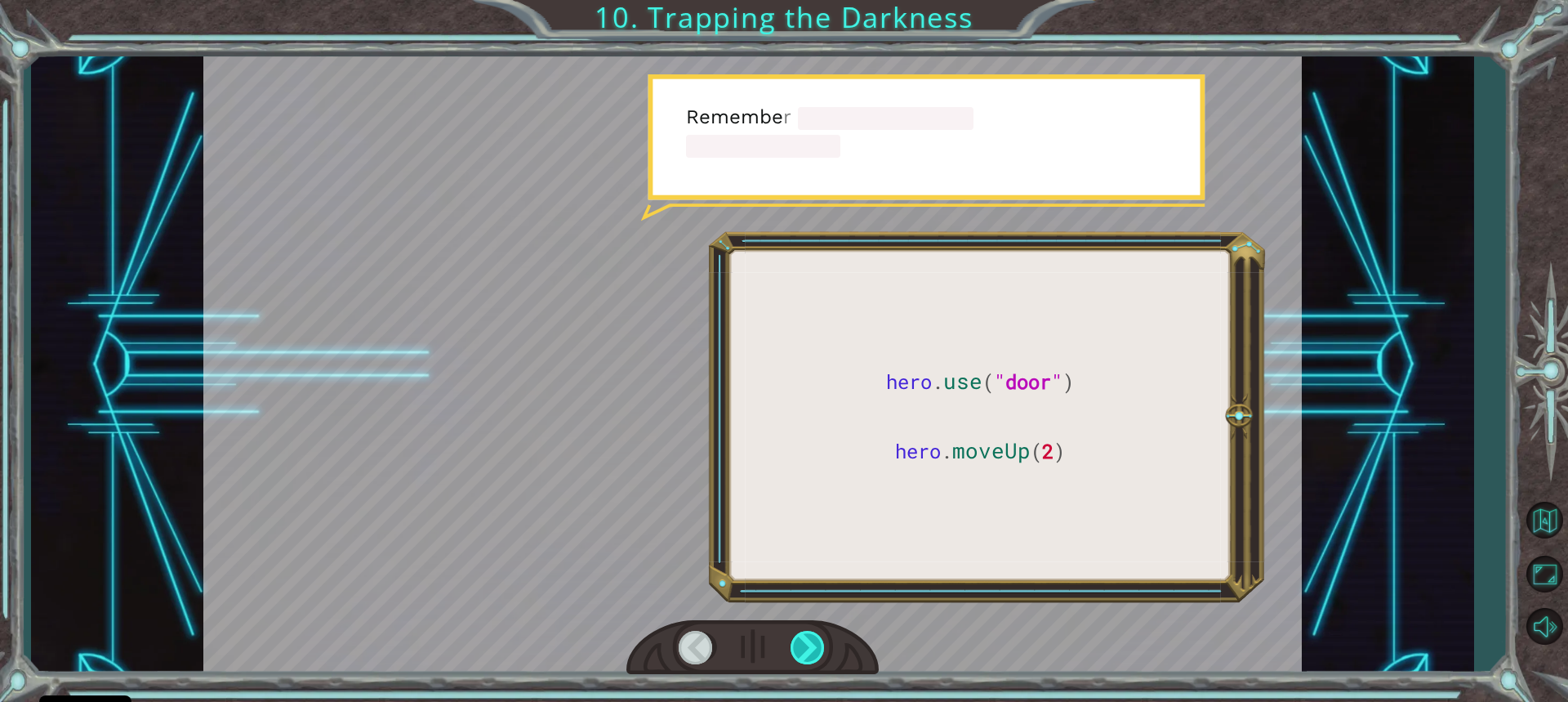
click at [810, 638] on div at bounding box center [808, 648] width 36 height 33
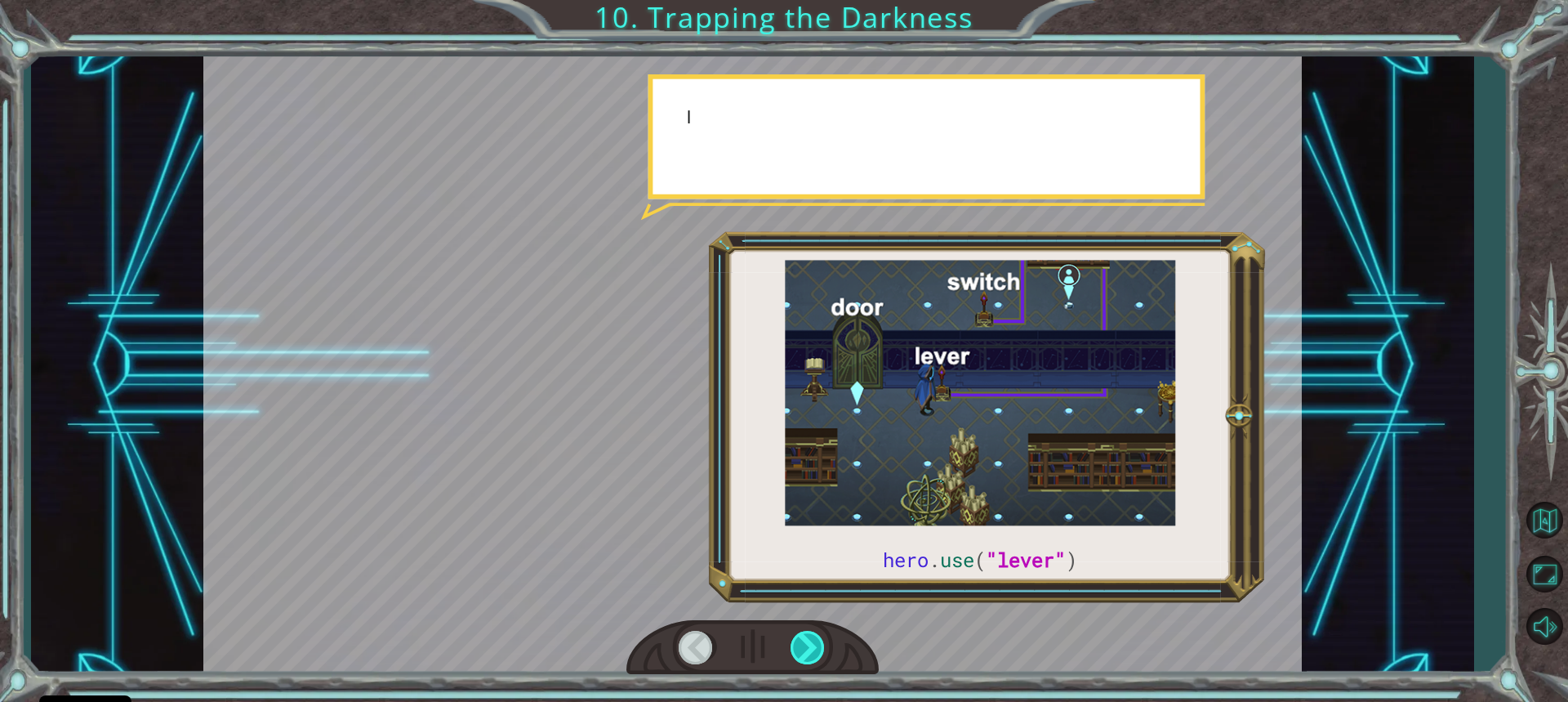
click at [810, 638] on div at bounding box center [808, 648] width 36 height 33
click at [811, 641] on div at bounding box center [808, 648] width 36 height 33
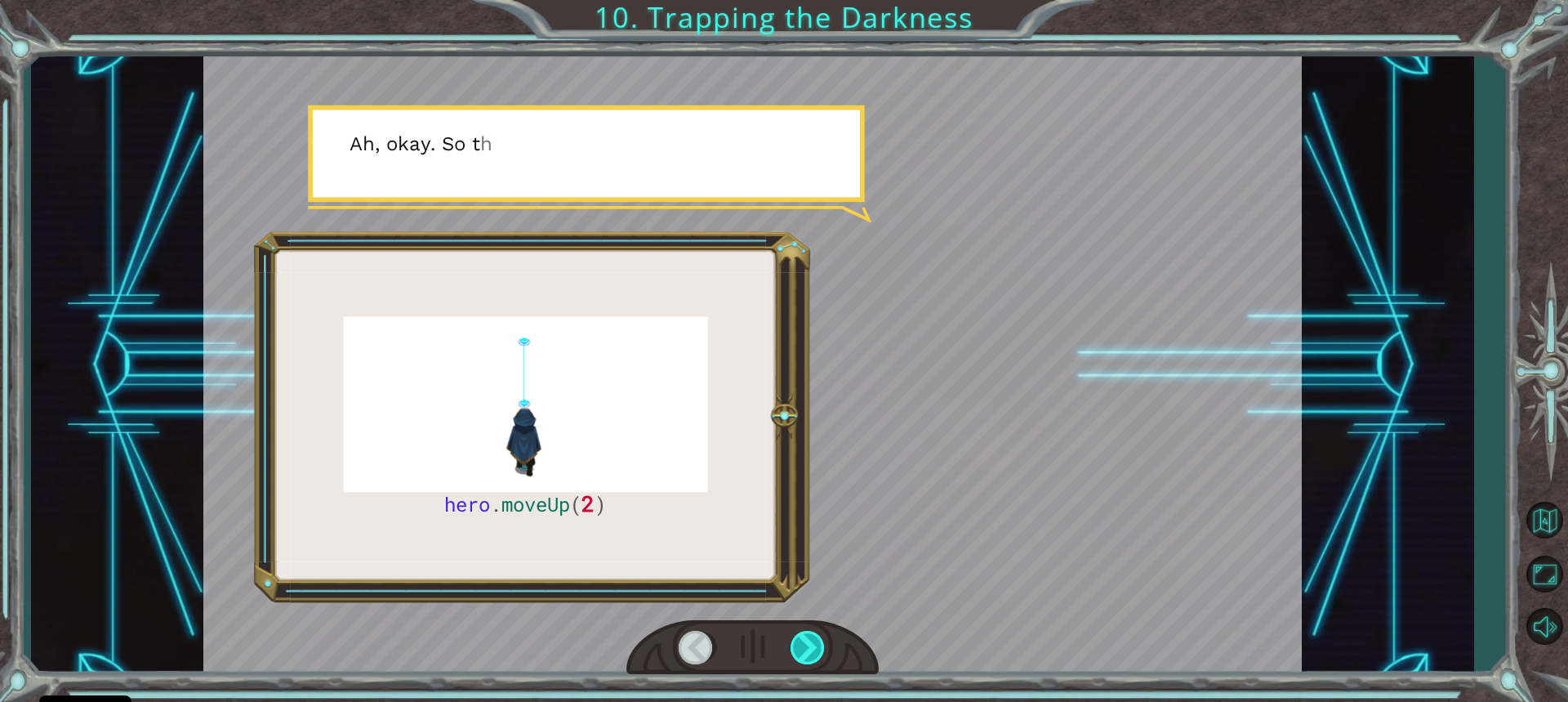
click at [822, 641] on div at bounding box center [808, 648] width 36 height 33
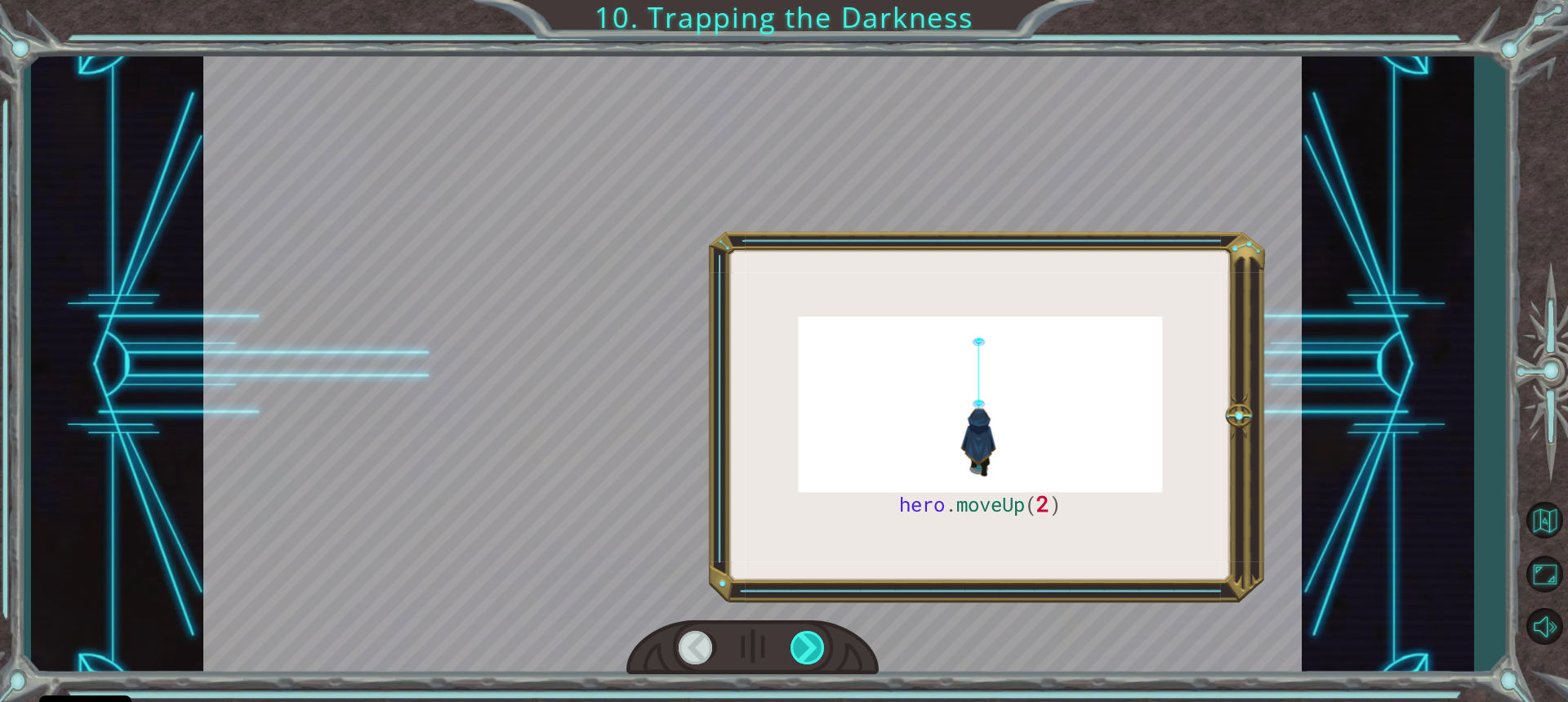
click at [814, 644] on div at bounding box center [808, 648] width 36 height 33
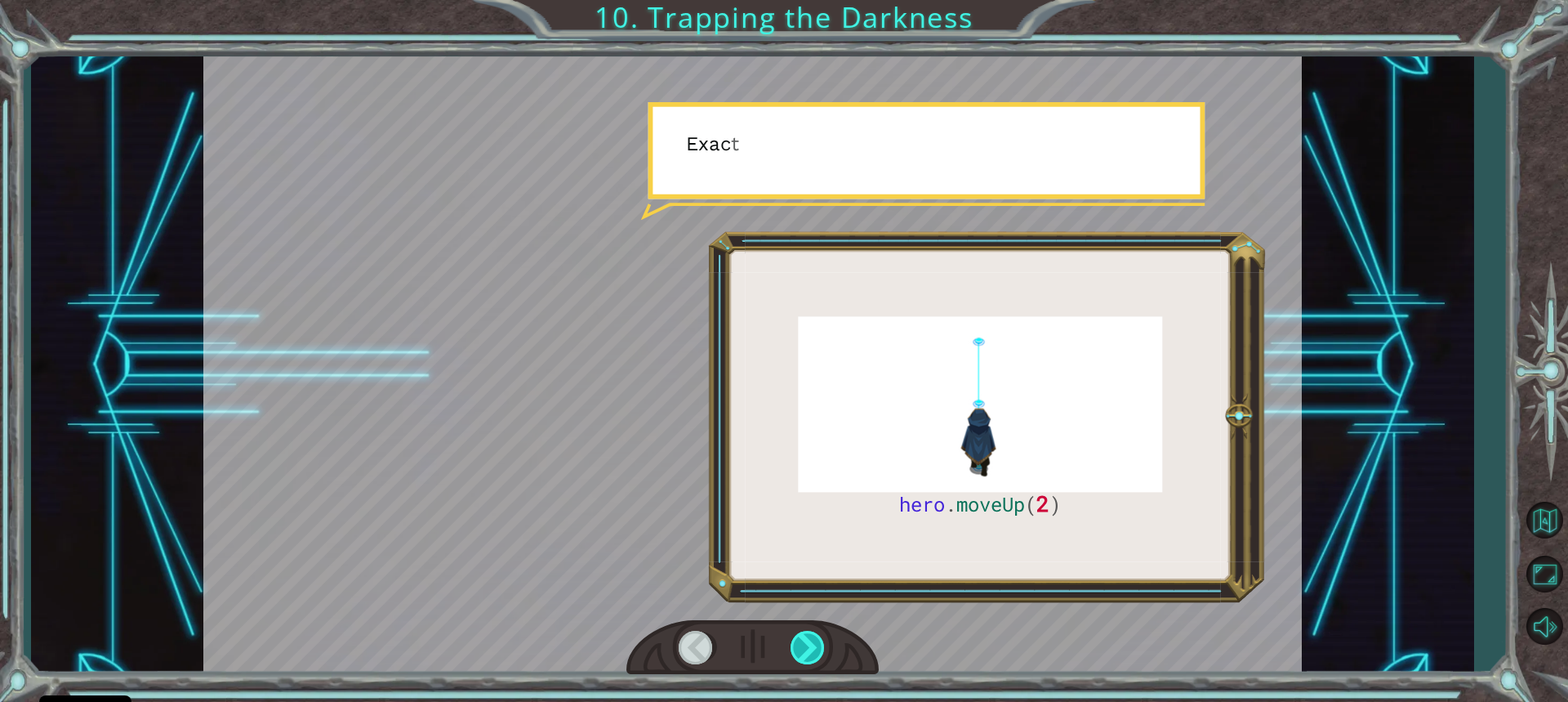
click at [811, 644] on div at bounding box center [808, 648] width 36 height 33
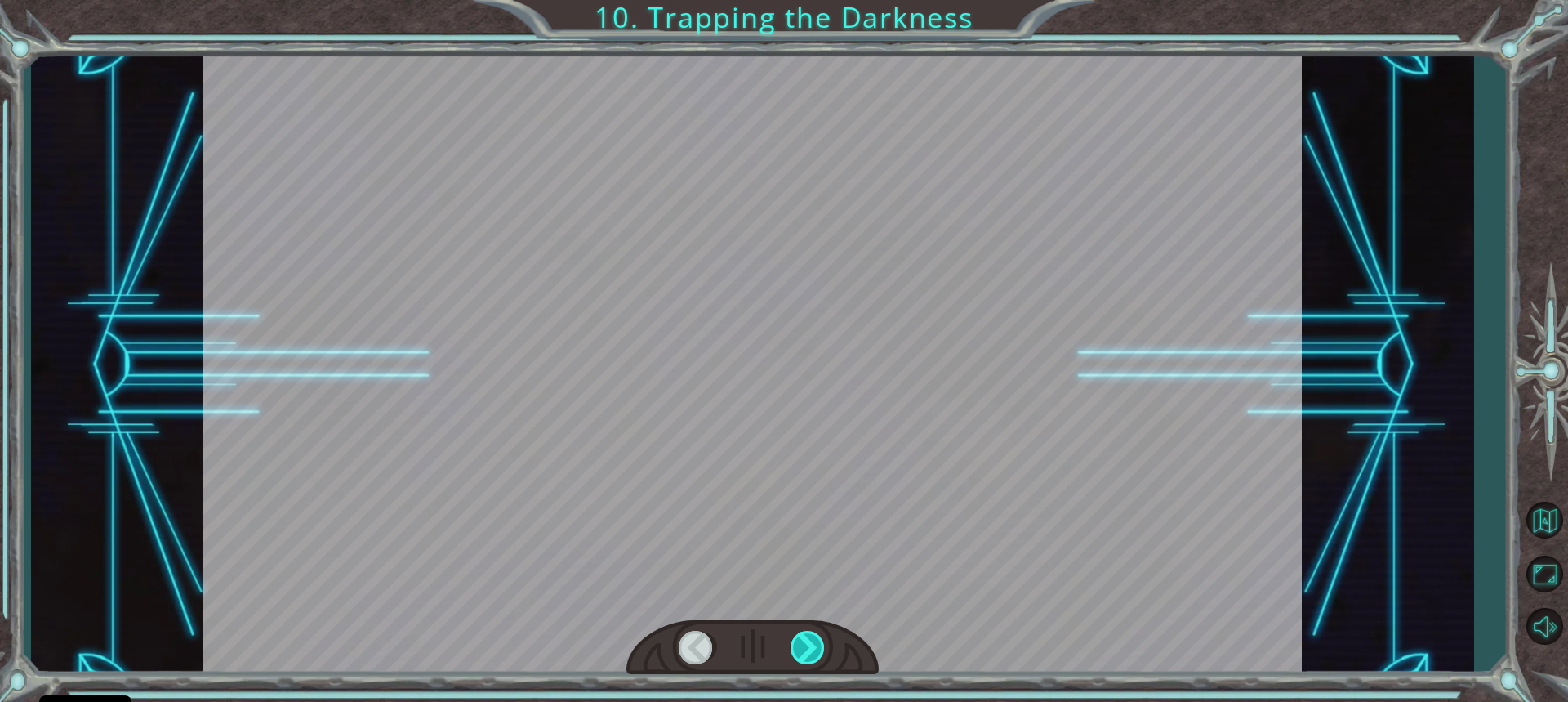
click at [811, 644] on div at bounding box center [808, 648] width 36 height 33
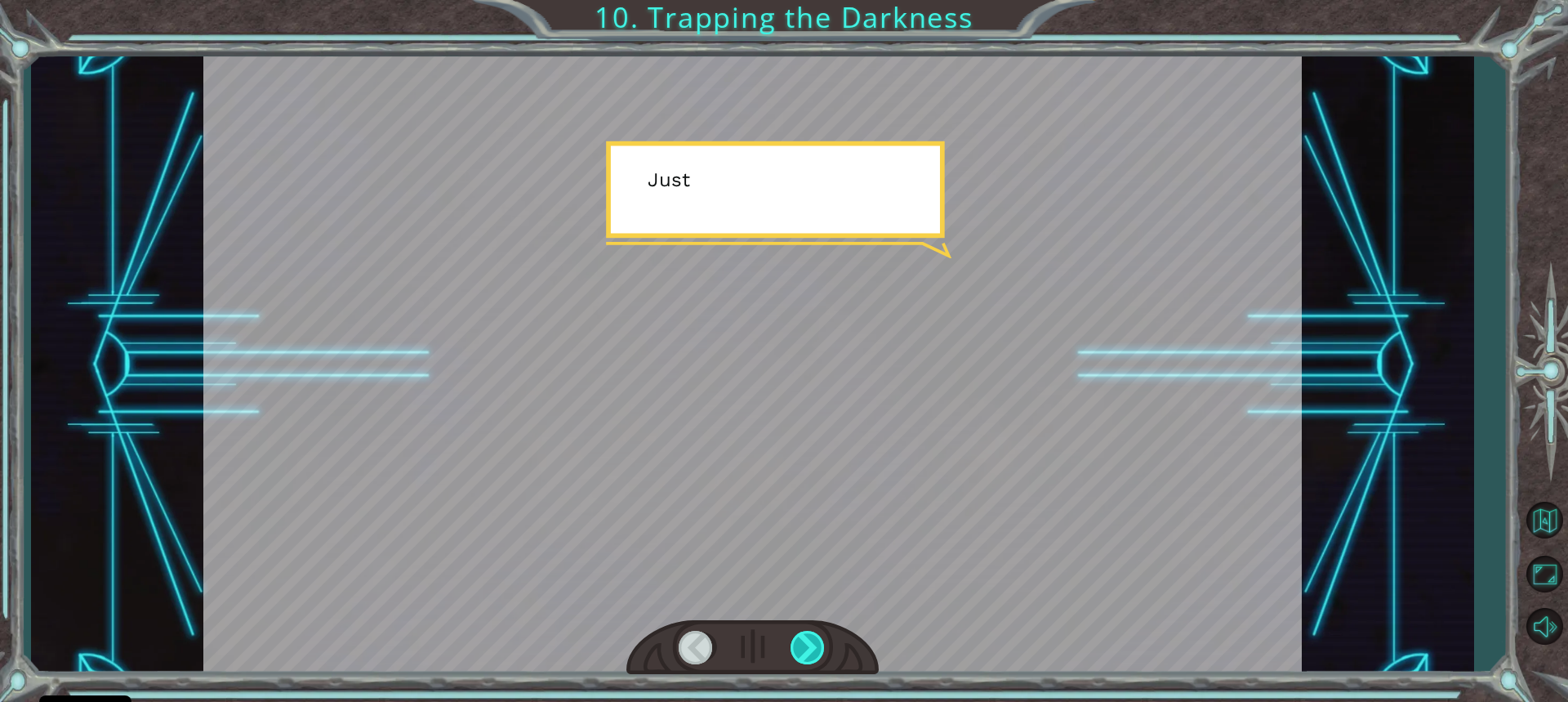
click at [811, 644] on div at bounding box center [808, 648] width 36 height 33
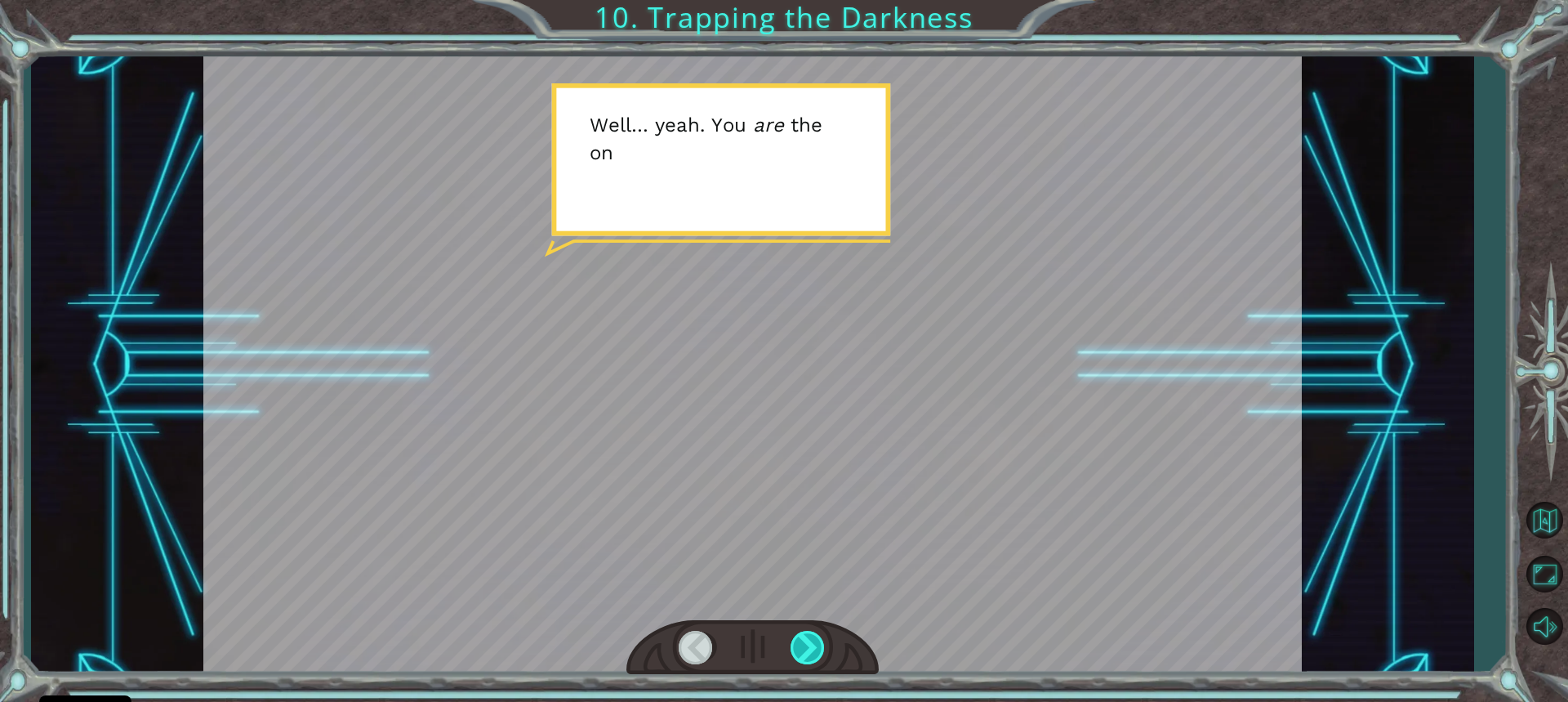
click at [808, 639] on div at bounding box center [808, 648] width 36 height 33
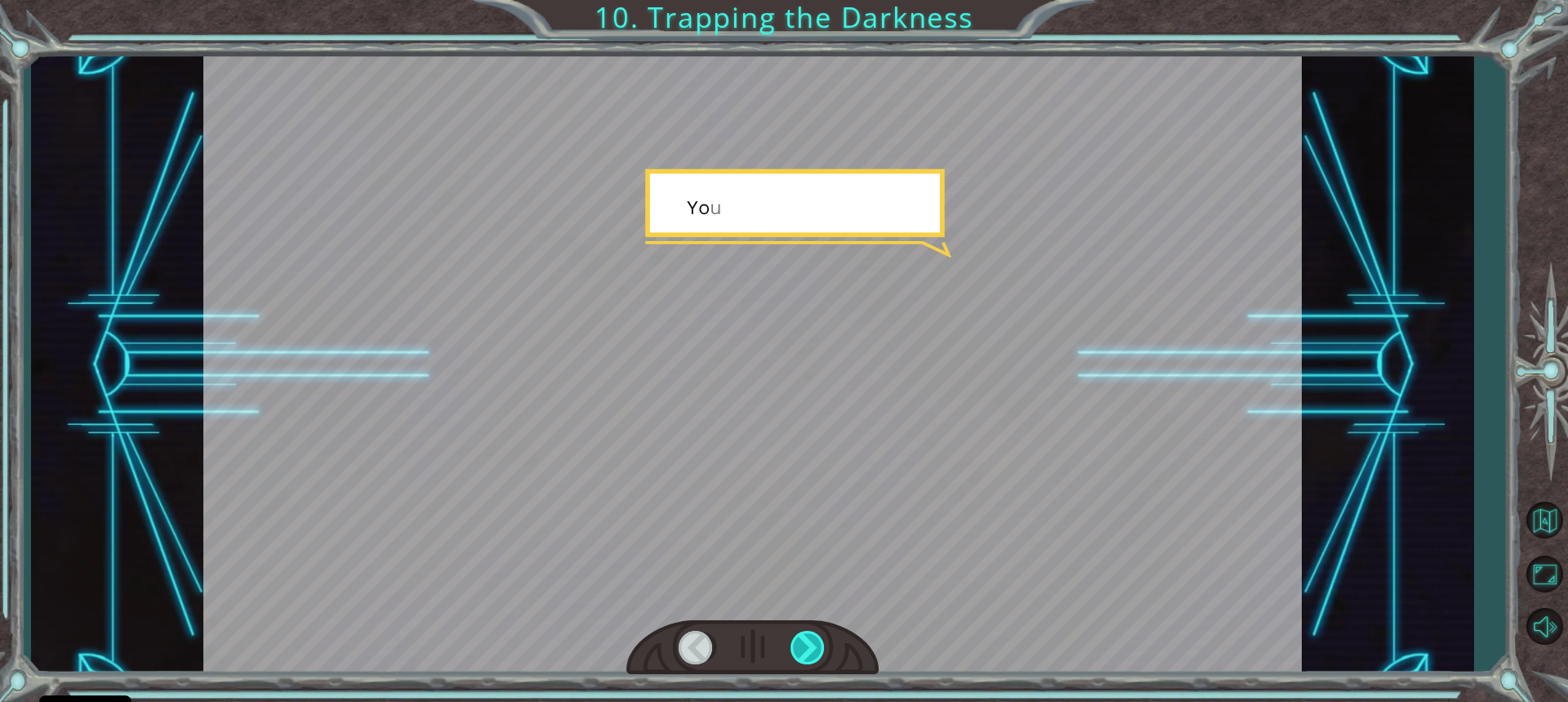
click at [808, 639] on div at bounding box center [808, 648] width 36 height 33
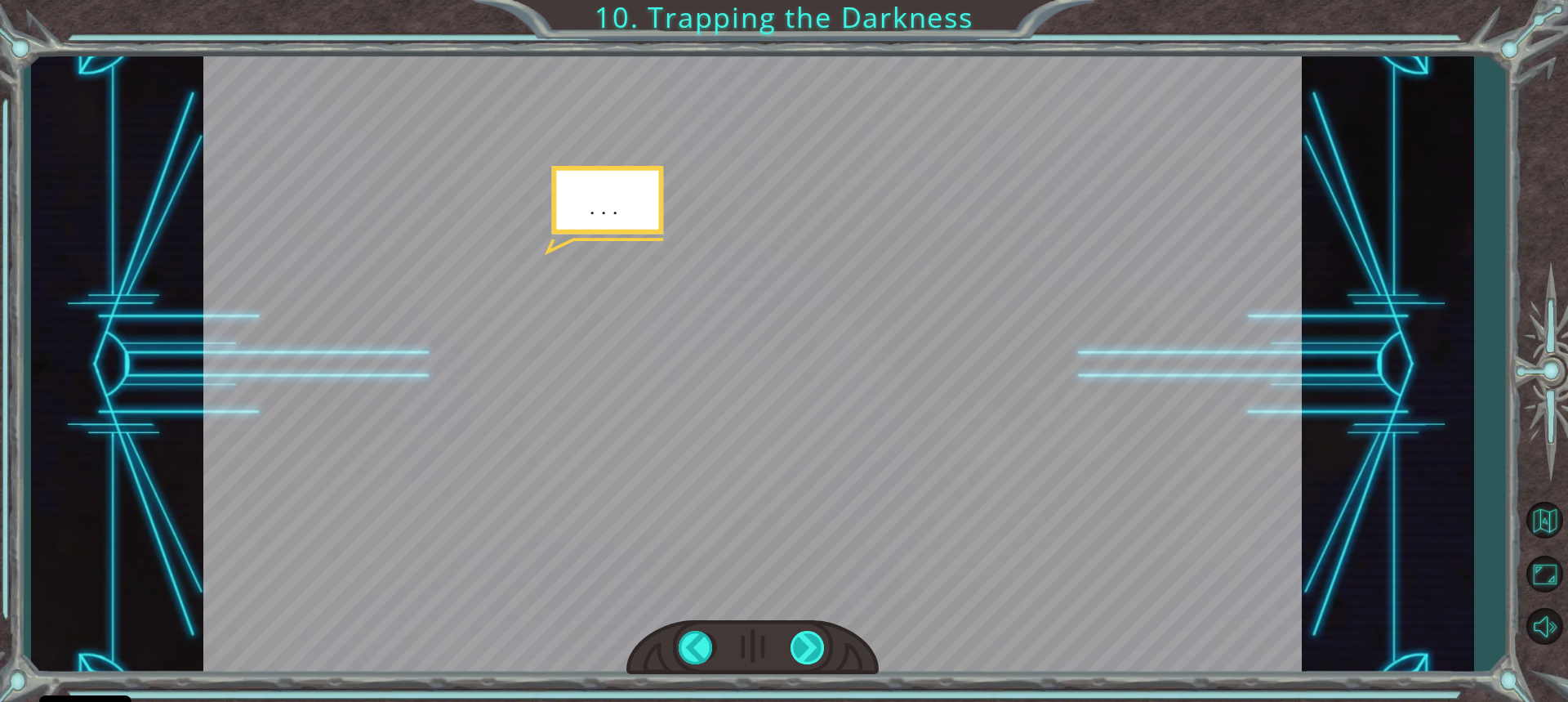
click at [808, 639] on div at bounding box center [808, 648] width 36 height 33
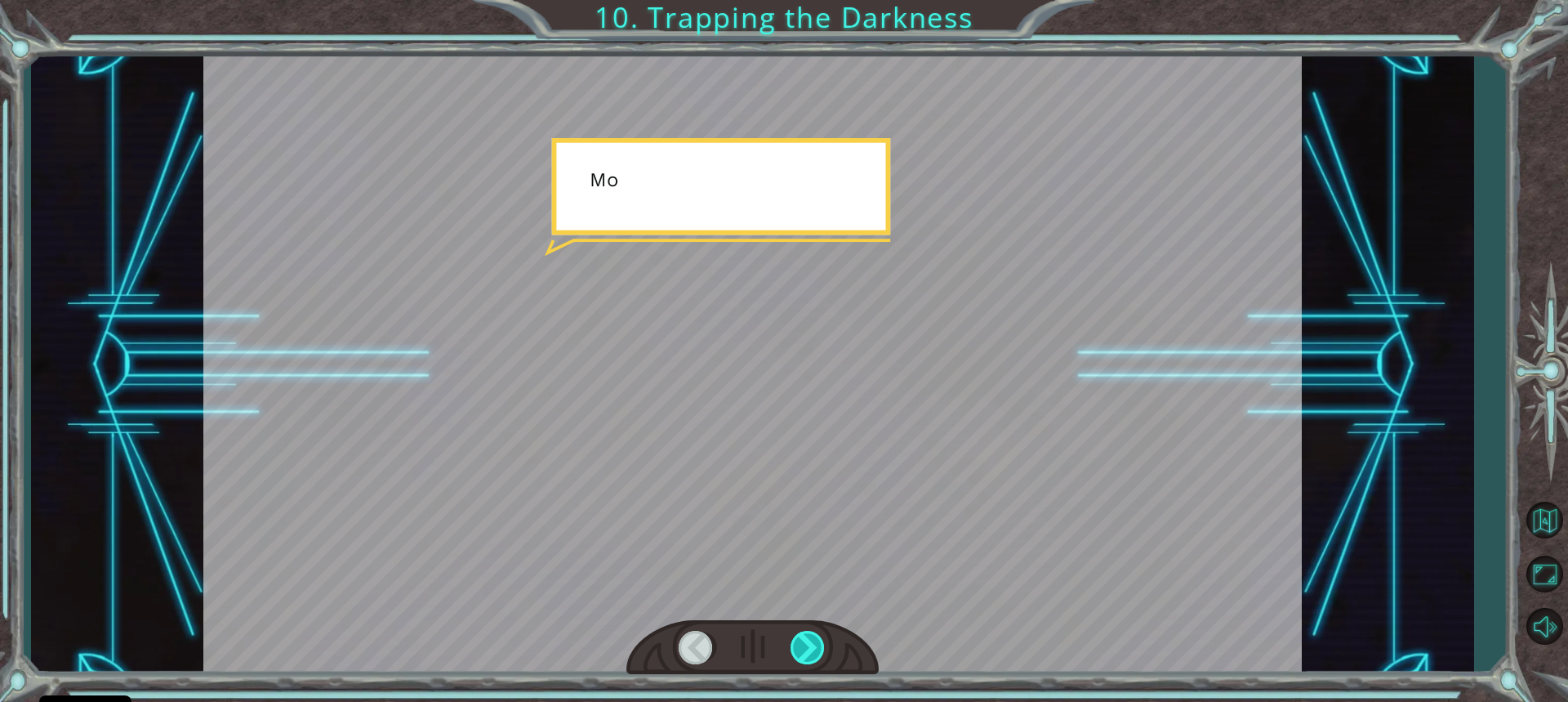
click at [808, 639] on div at bounding box center [808, 648] width 36 height 33
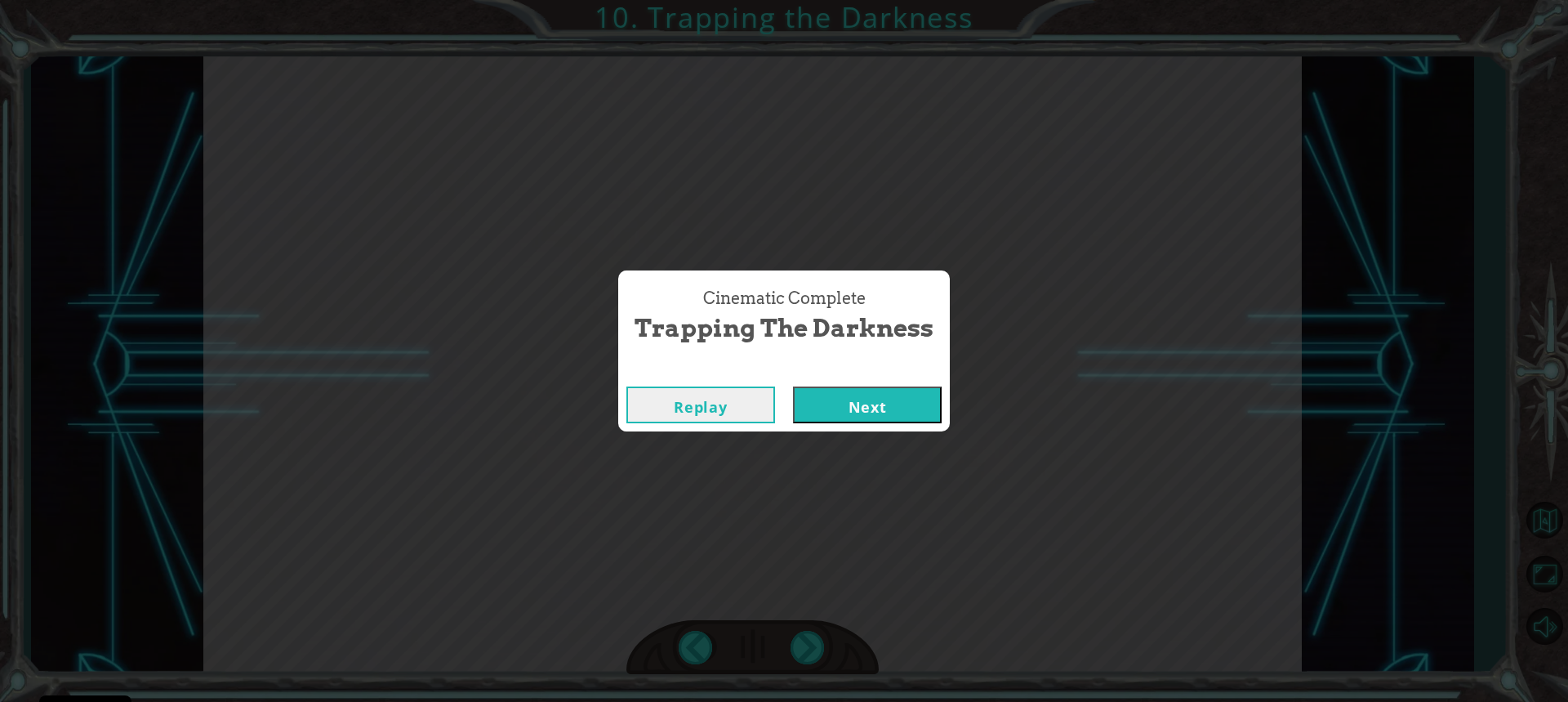
click at [893, 419] on button "Next" at bounding box center [867, 405] width 148 height 37
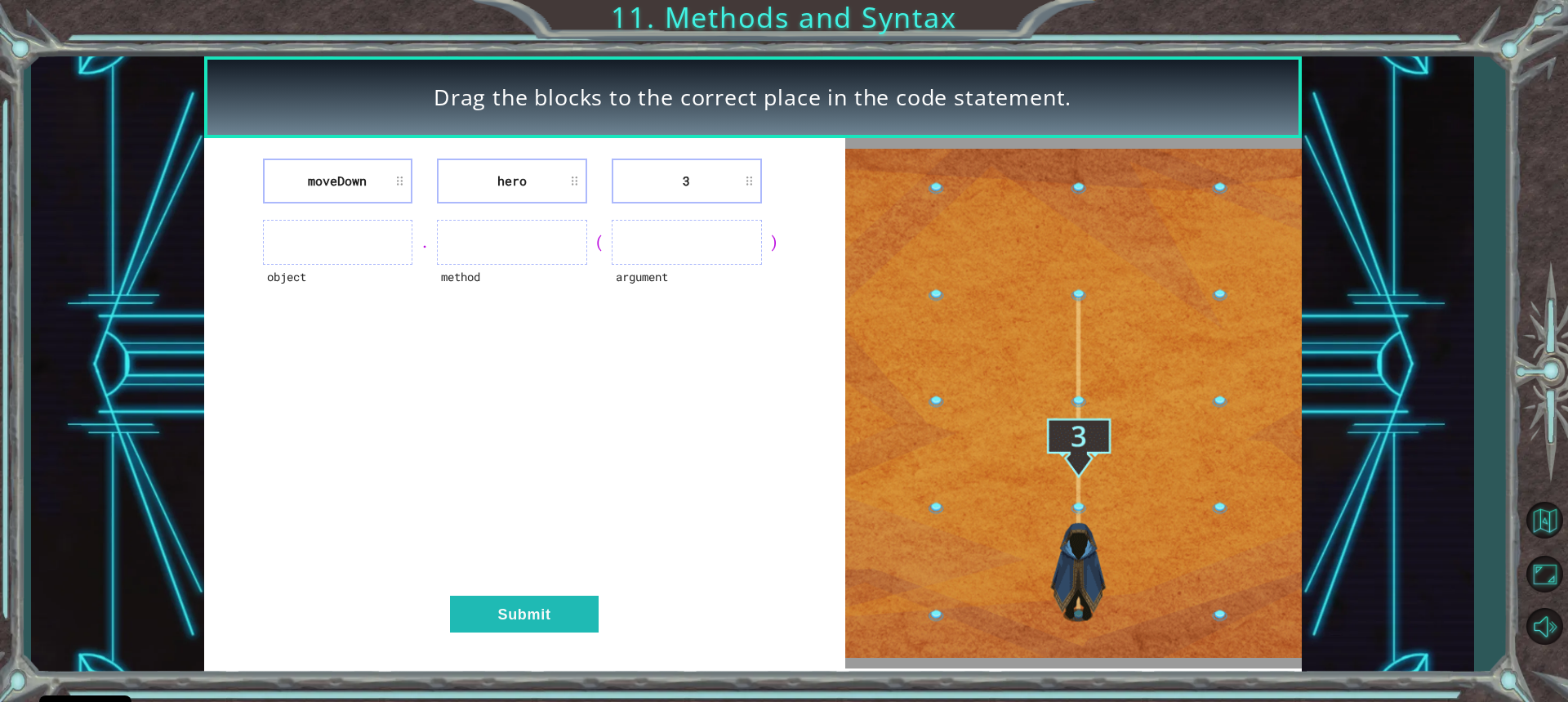
click at [376, 238] on ul at bounding box center [338, 243] width 150 height 45
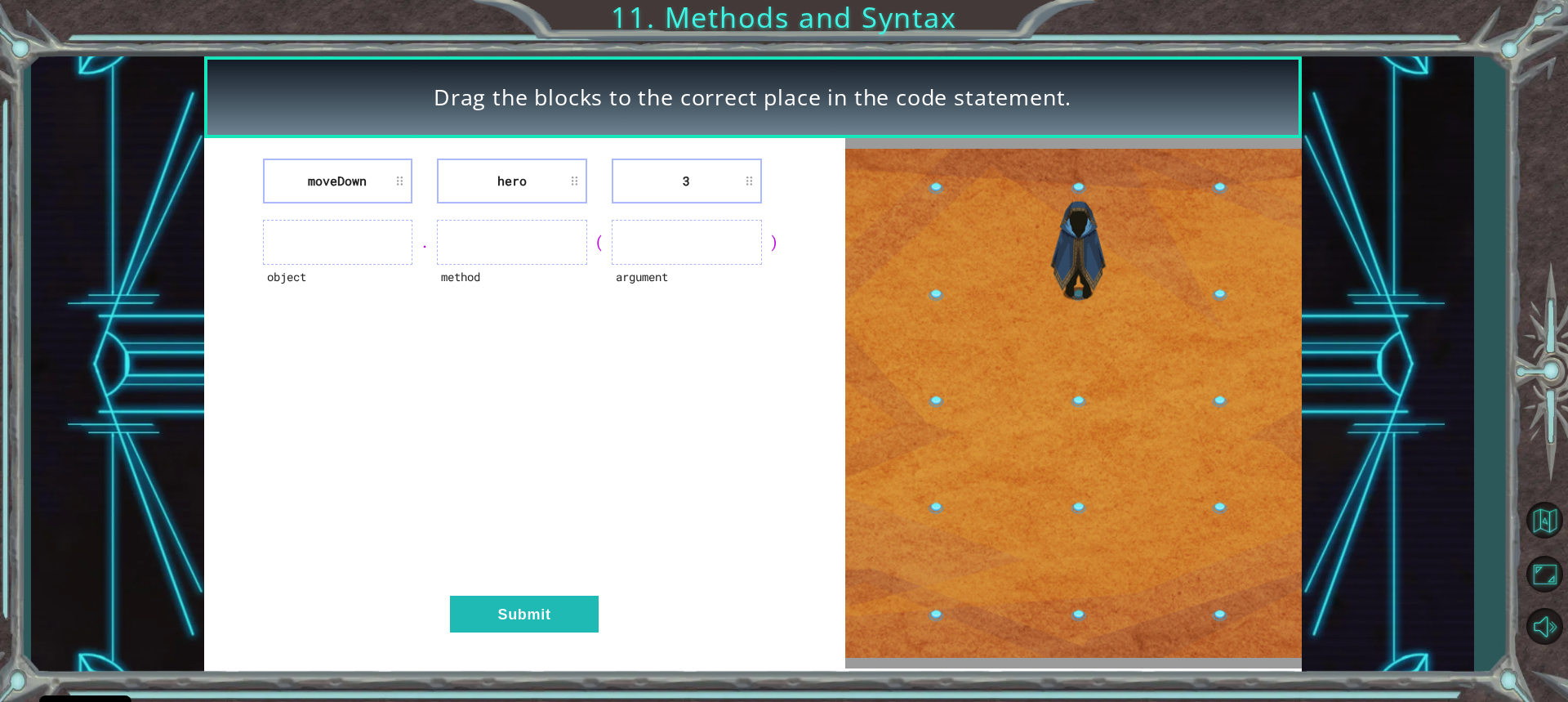
click at [552, 234] on ul at bounding box center [512, 243] width 150 height 45
click at [552, 202] on li "hero" at bounding box center [512, 181] width 150 height 45
click at [714, 251] on ul at bounding box center [687, 243] width 150 height 45
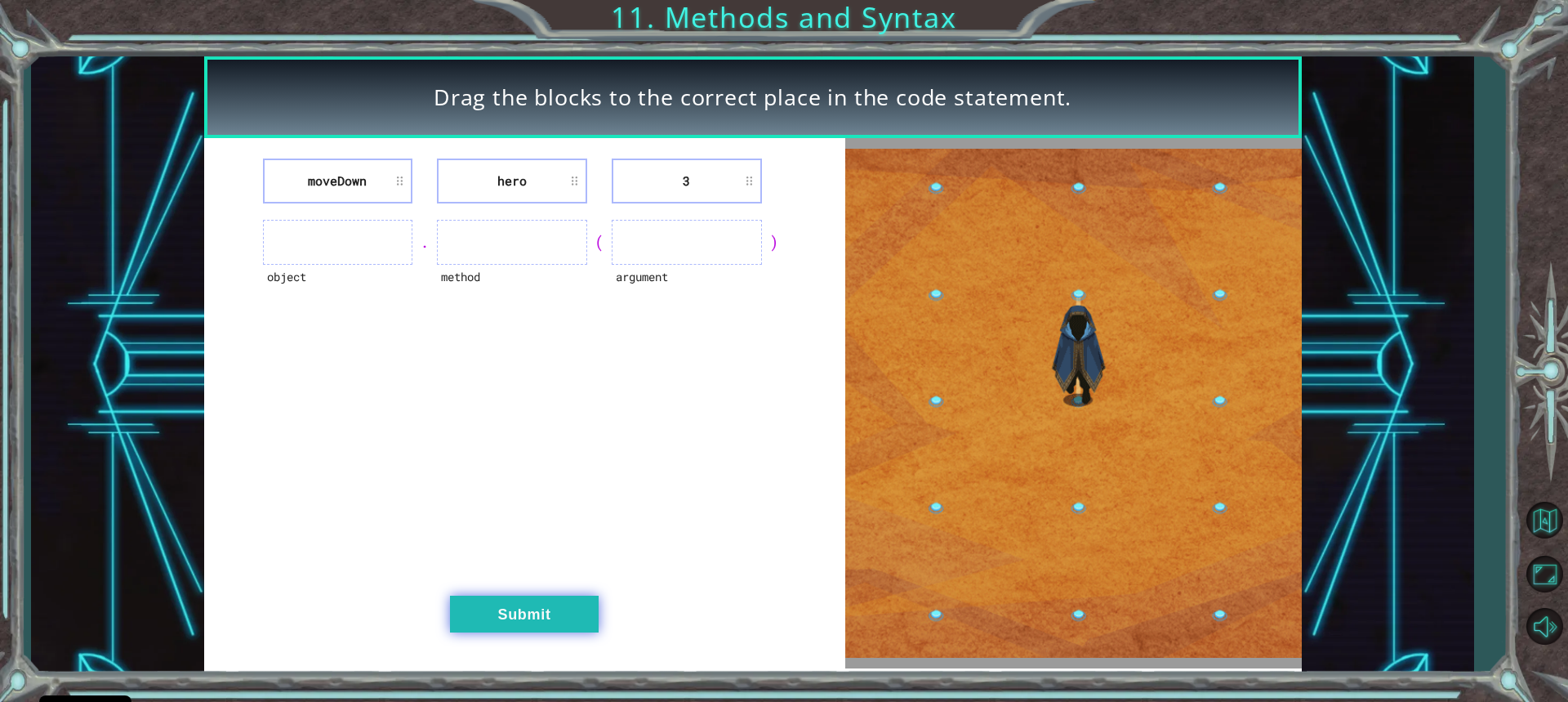
click at [587, 614] on button "Submit" at bounding box center [524, 614] width 148 height 37
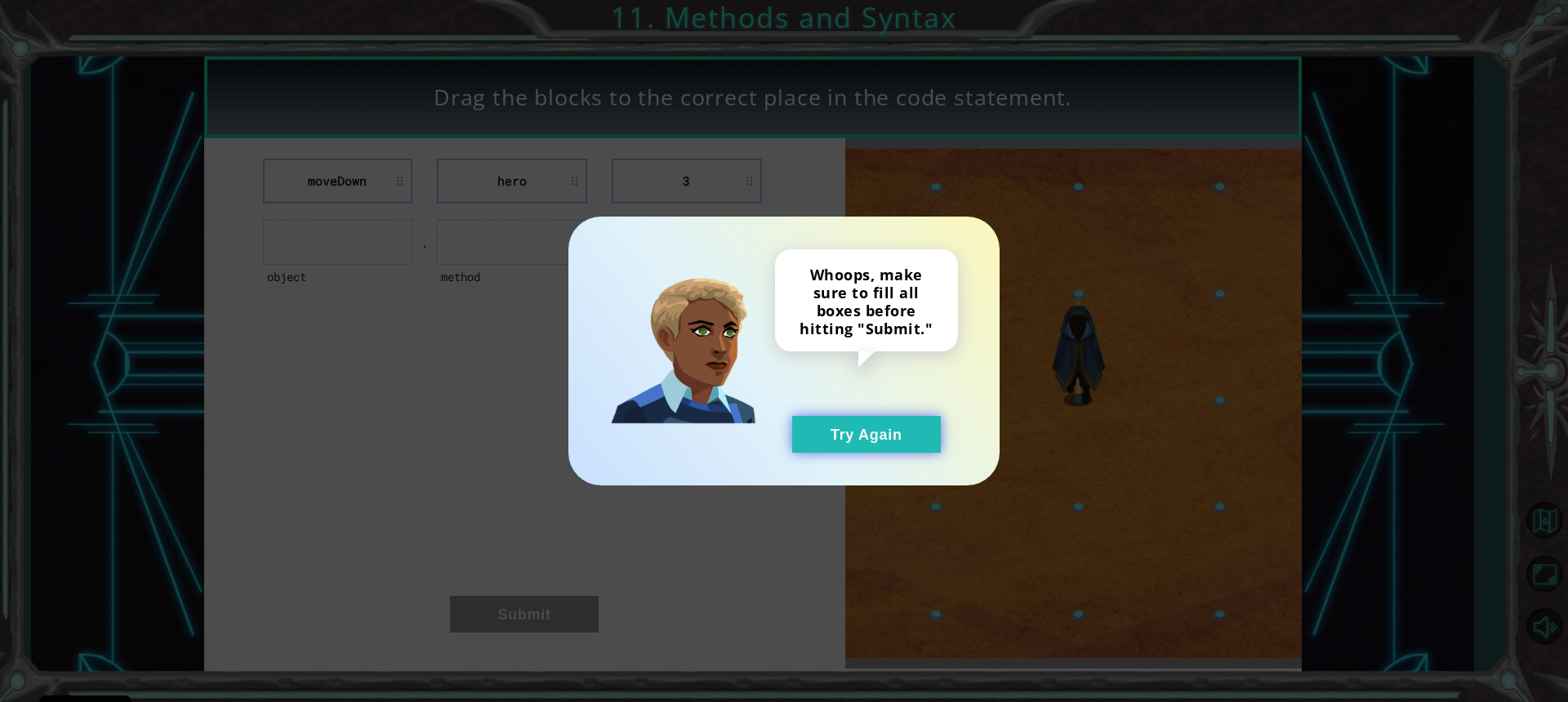
click at [896, 418] on button "Try Again" at bounding box center [866, 434] width 148 height 37
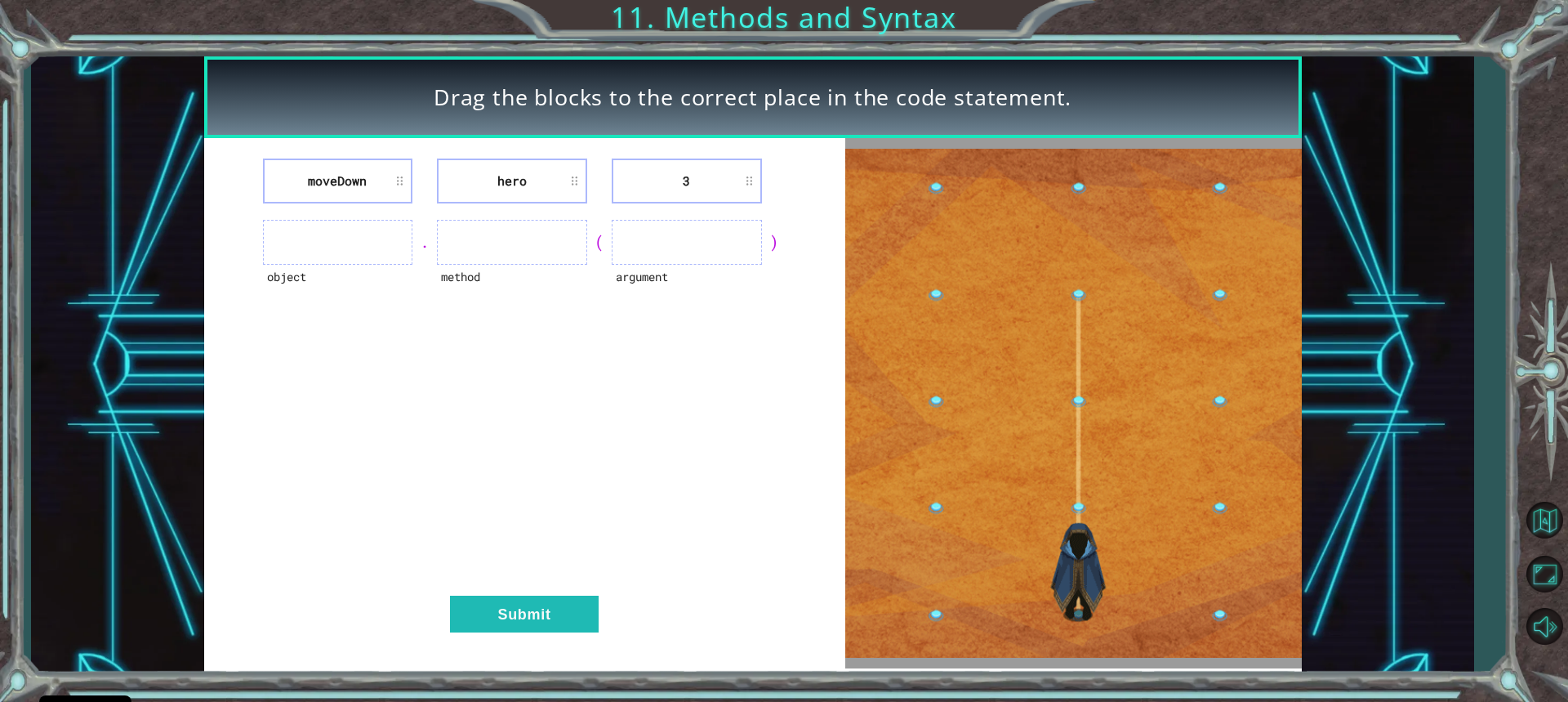
click at [527, 183] on li "hero" at bounding box center [512, 181] width 150 height 45
click at [574, 182] on li "hero" at bounding box center [512, 181] width 150 height 45
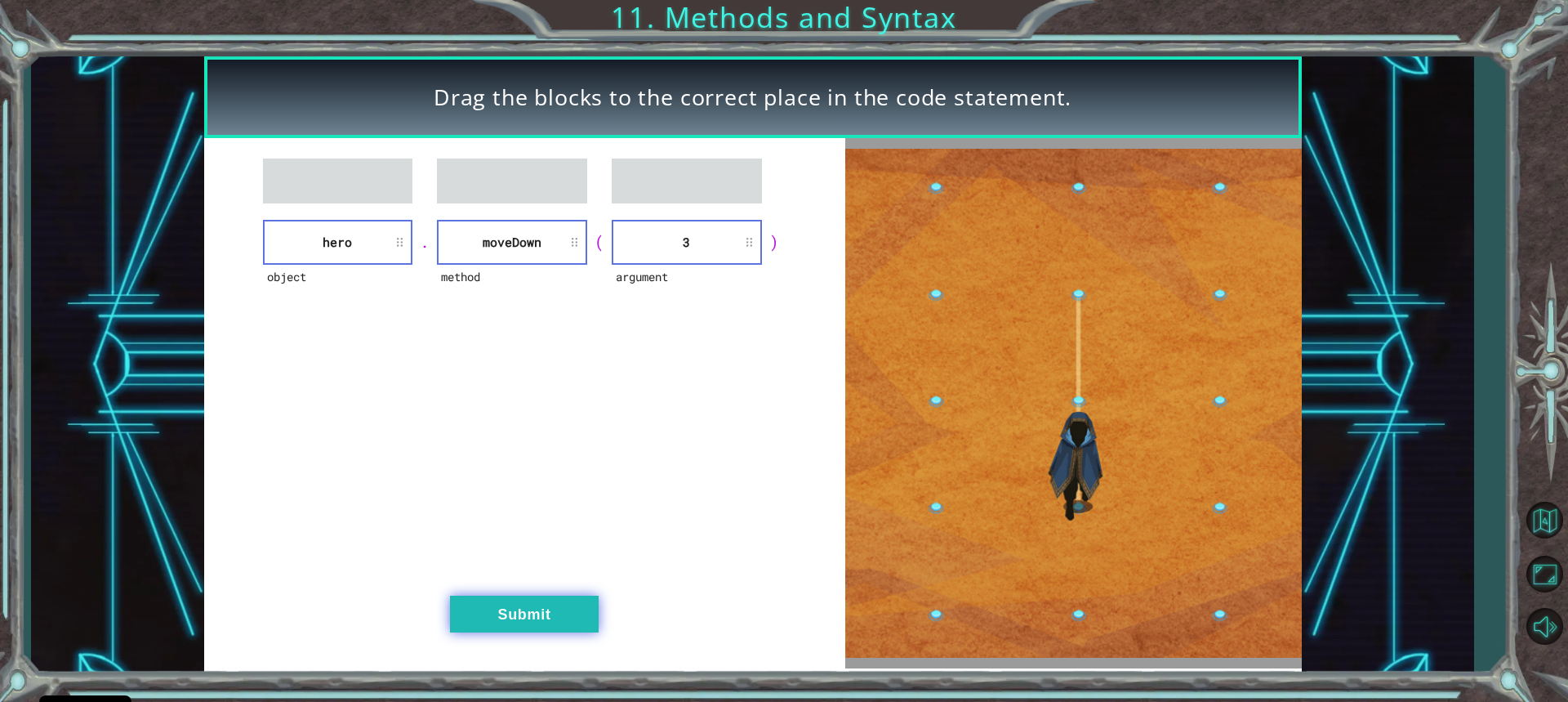
click at [516, 609] on button "Submit" at bounding box center [524, 614] width 148 height 37
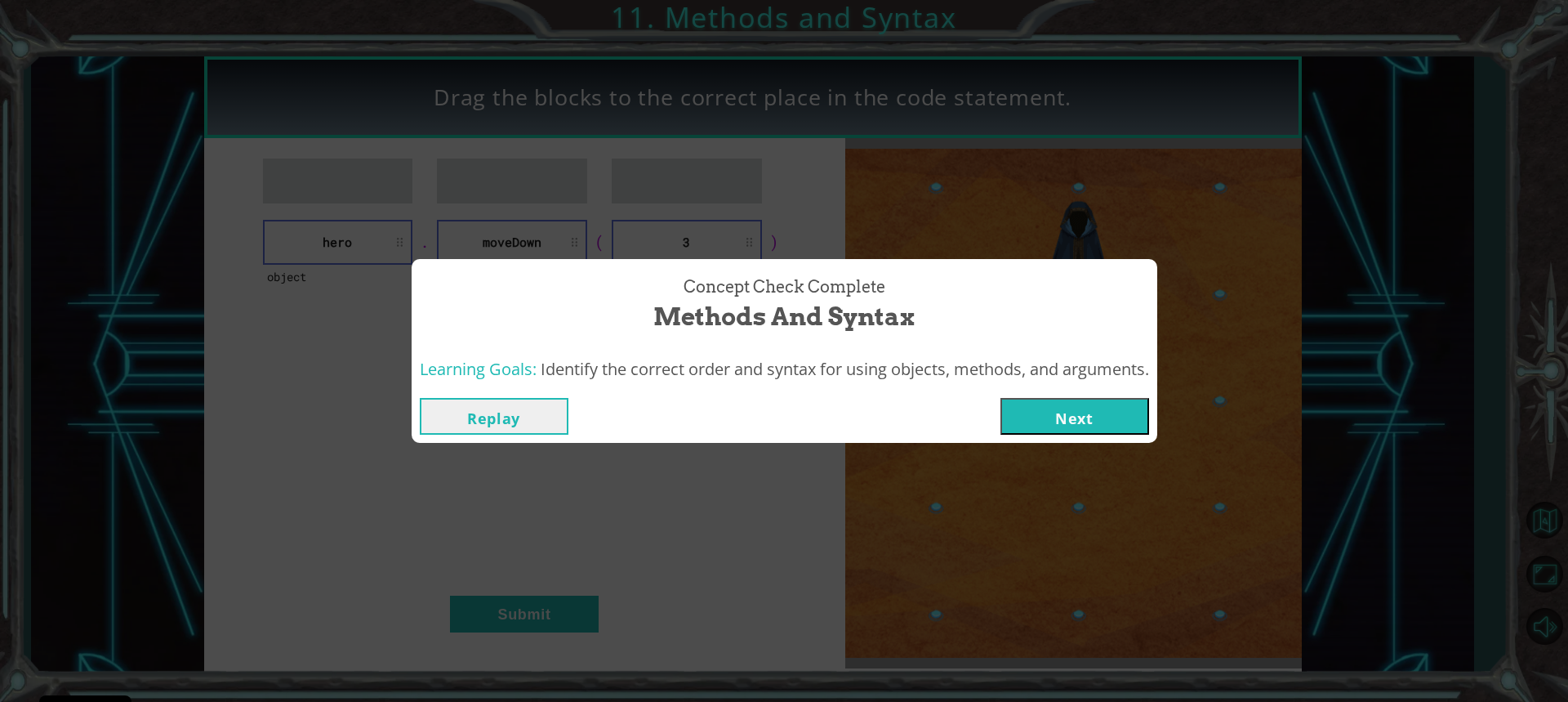
click at [1141, 396] on div "Replay Next" at bounding box center [784, 417] width 746 height 53
click at [1135, 414] on button "Next" at bounding box center [1075, 416] width 148 height 37
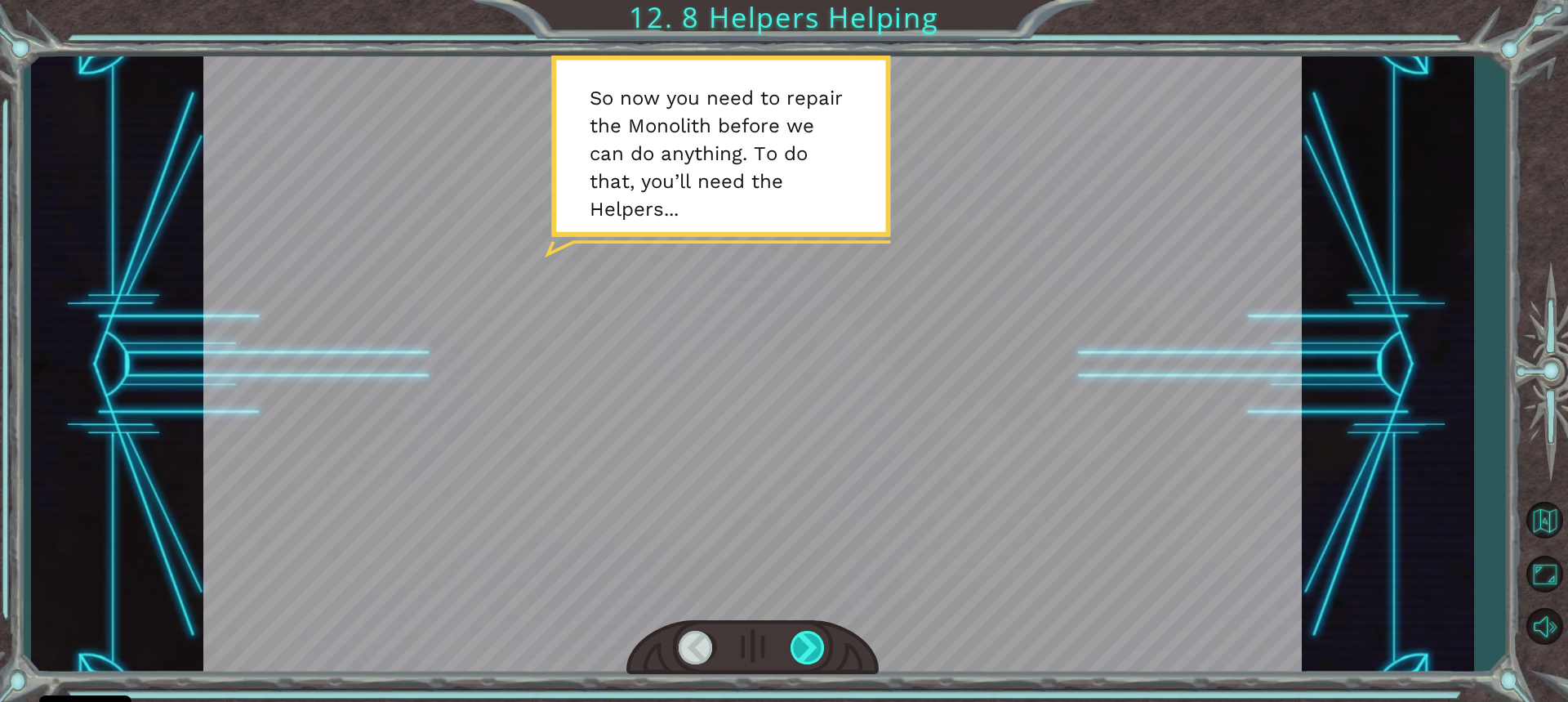
click at [826, 643] on div at bounding box center [808, 648] width 36 height 33
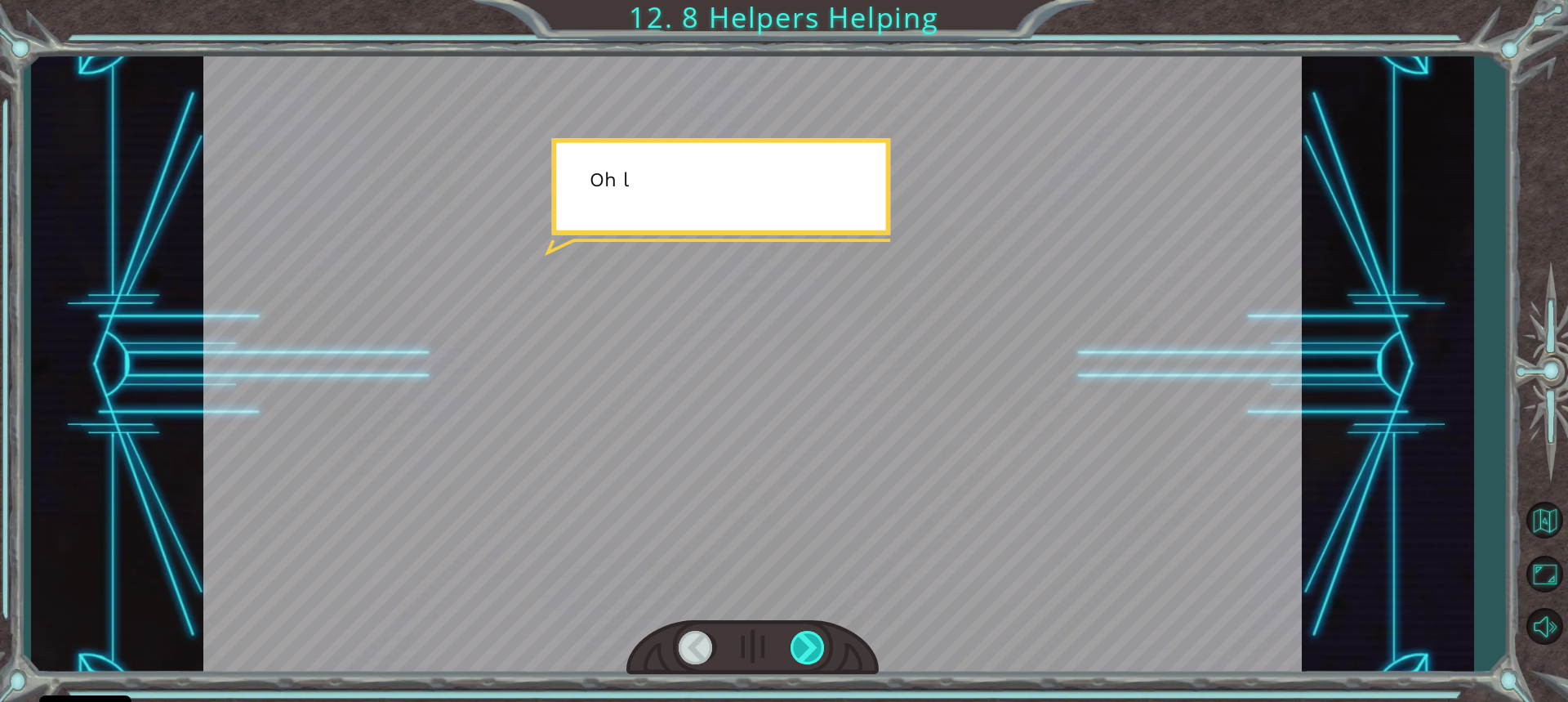
click at [826, 643] on div at bounding box center [808, 648] width 36 height 33
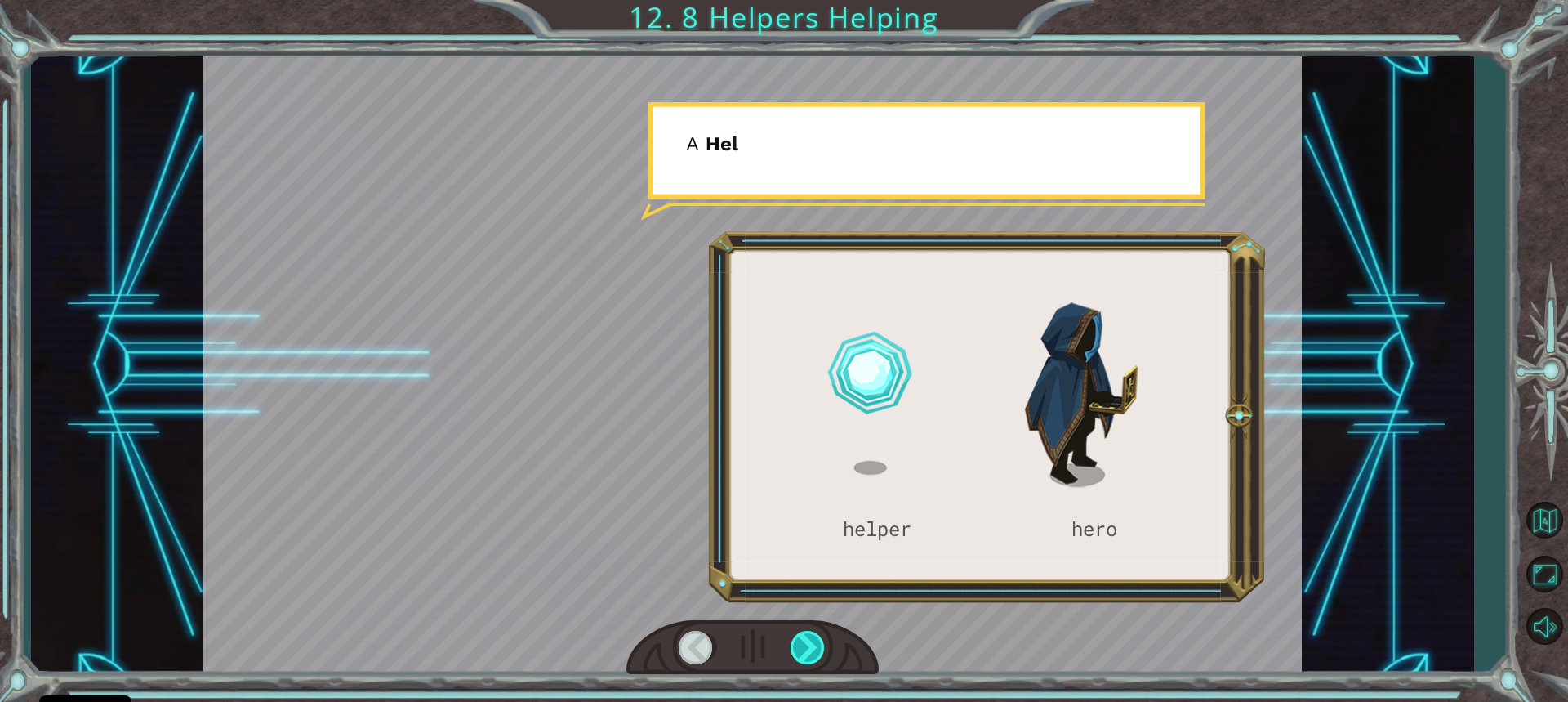
click at [808, 654] on div at bounding box center [808, 648] width 36 height 33
click at [808, 652] on div at bounding box center [808, 648] width 36 height 33
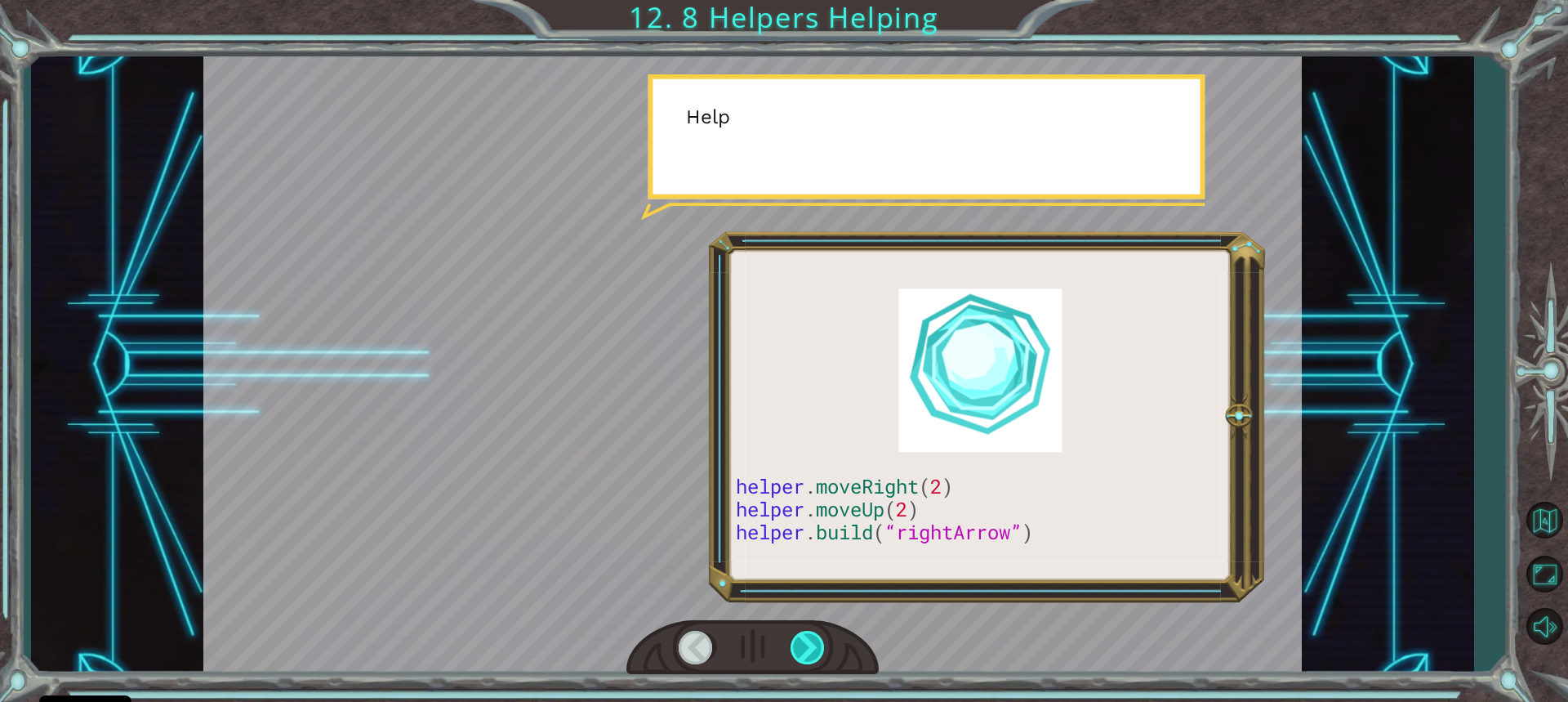
click at [808, 652] on div at bounding box center [808, 648] width 36 height 33
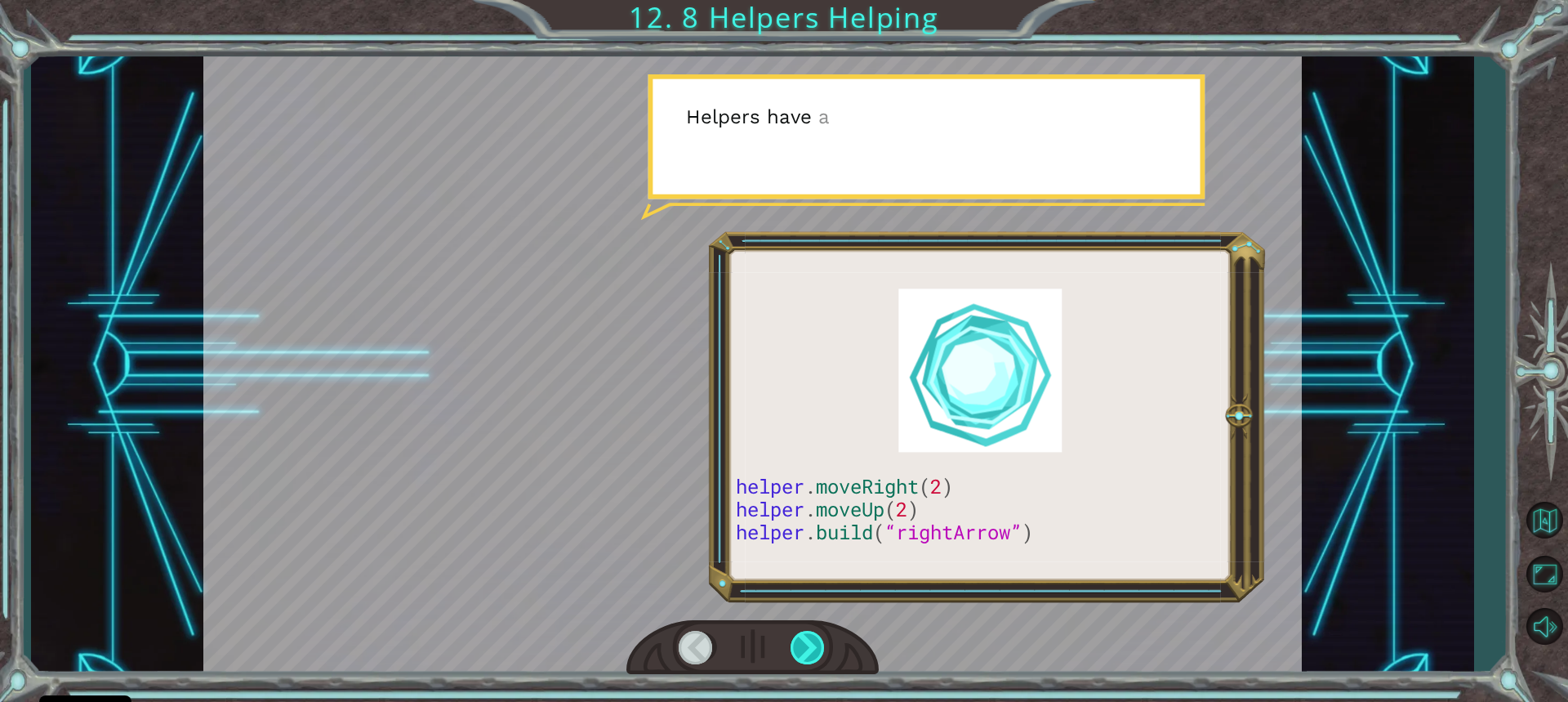
click at [808, 652] on div at bounding box center [808, 648] width 36 height 33
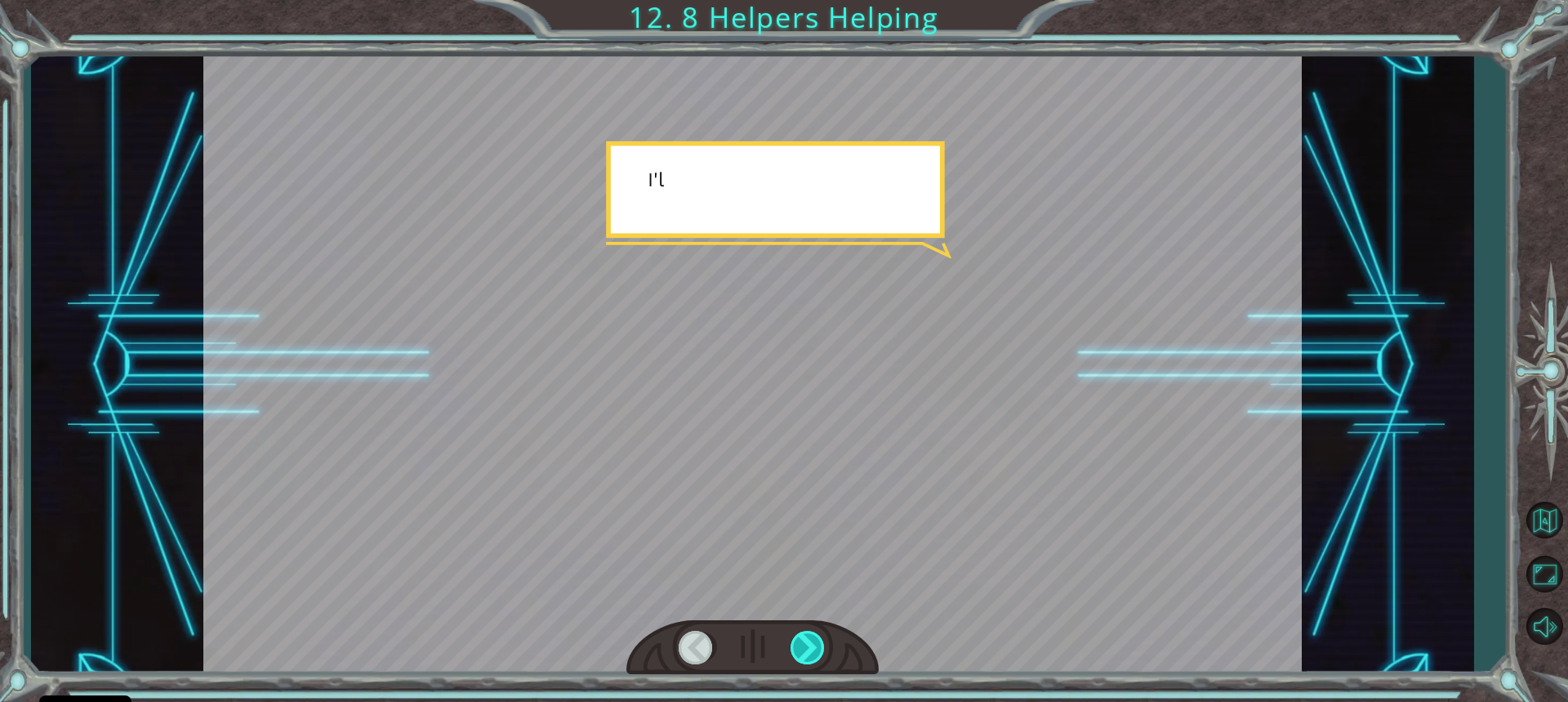
click at [807, 652] on div at bounding box center [808, 648] width 36 height 33
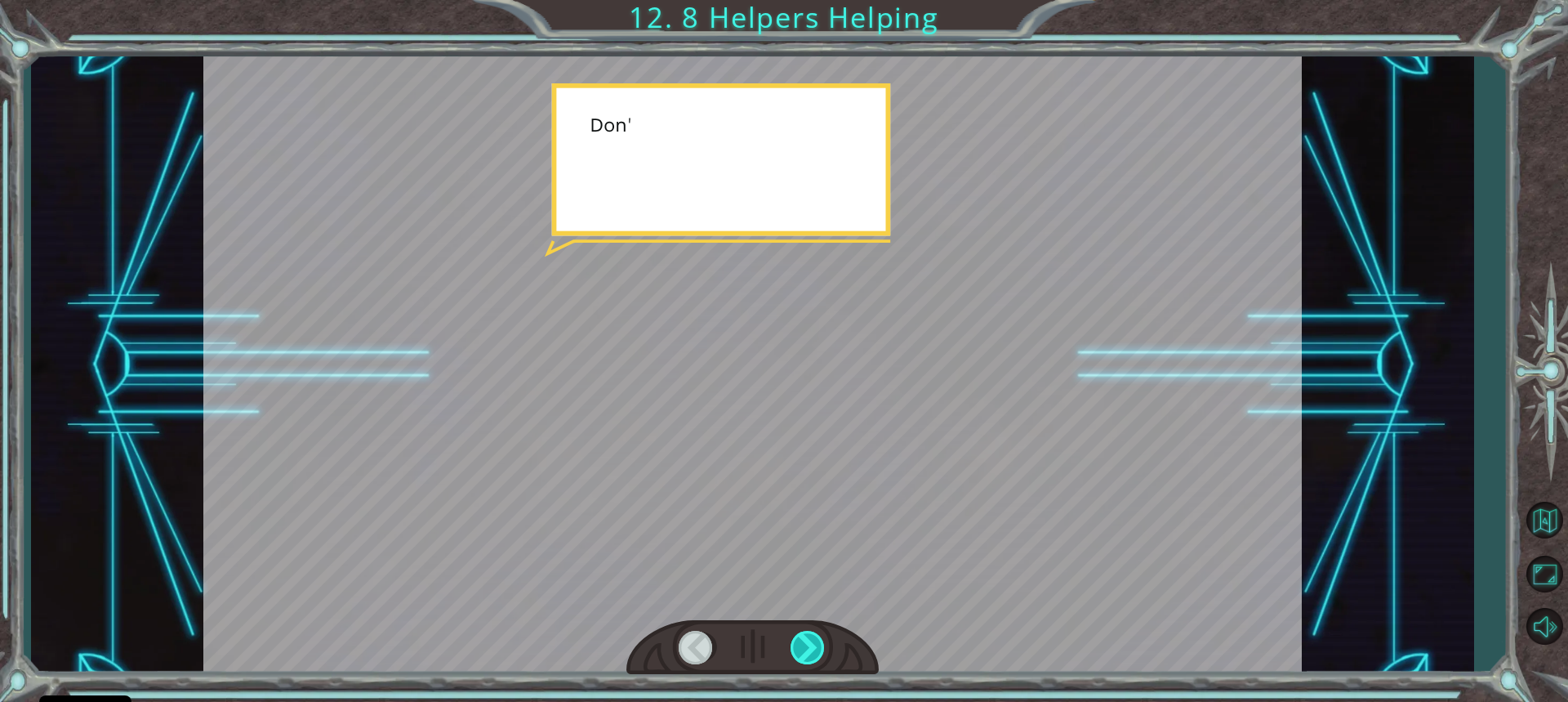
click at [807, 652] on div at bounding box center [808, 648] width 36 height 33
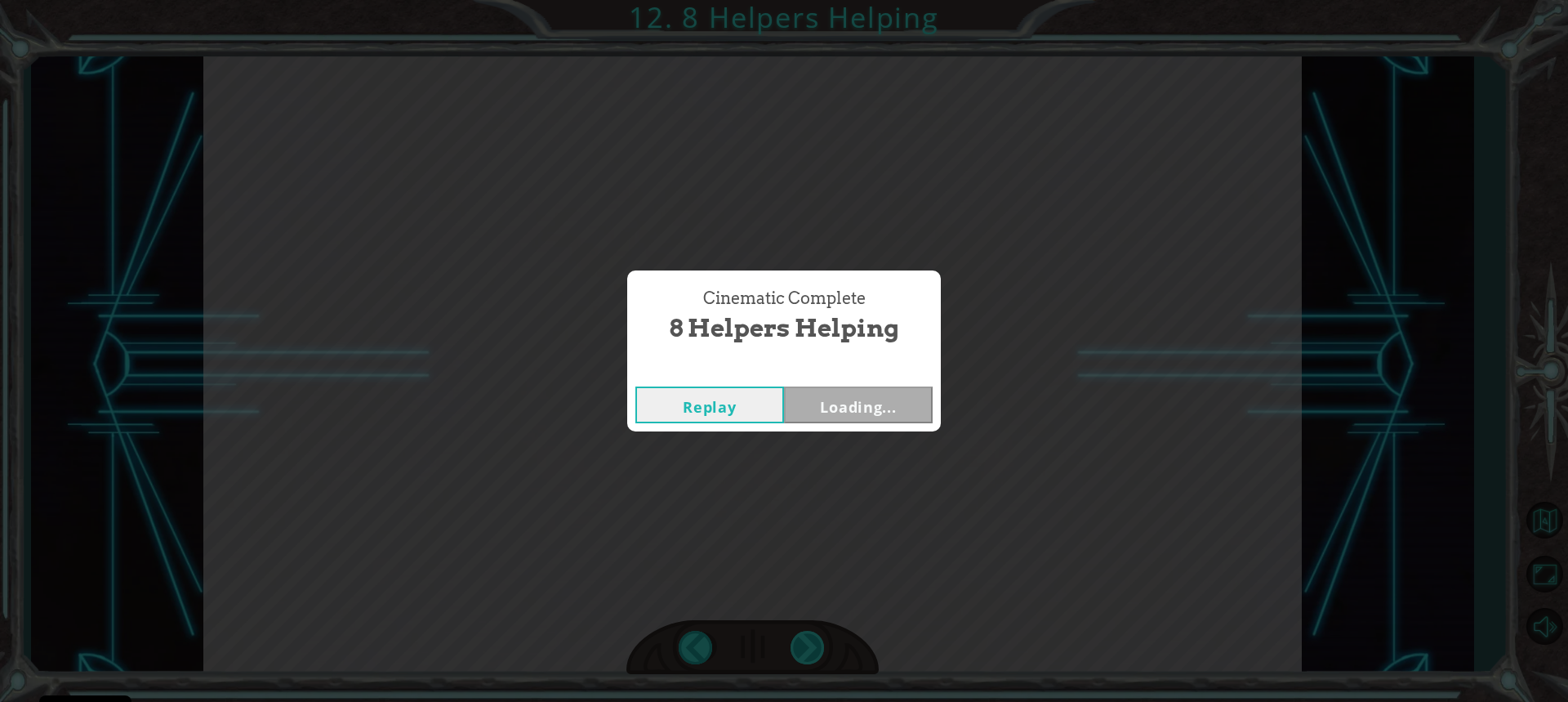
click at [807, 644] on div "Cinematic Complete 8 Helpers Helping Replay Loading..." at bounding box center [784, 351] width 1568 height 702
click at [842, 411] on button "Next" at bounding box center [858, 405] width 148 height 37
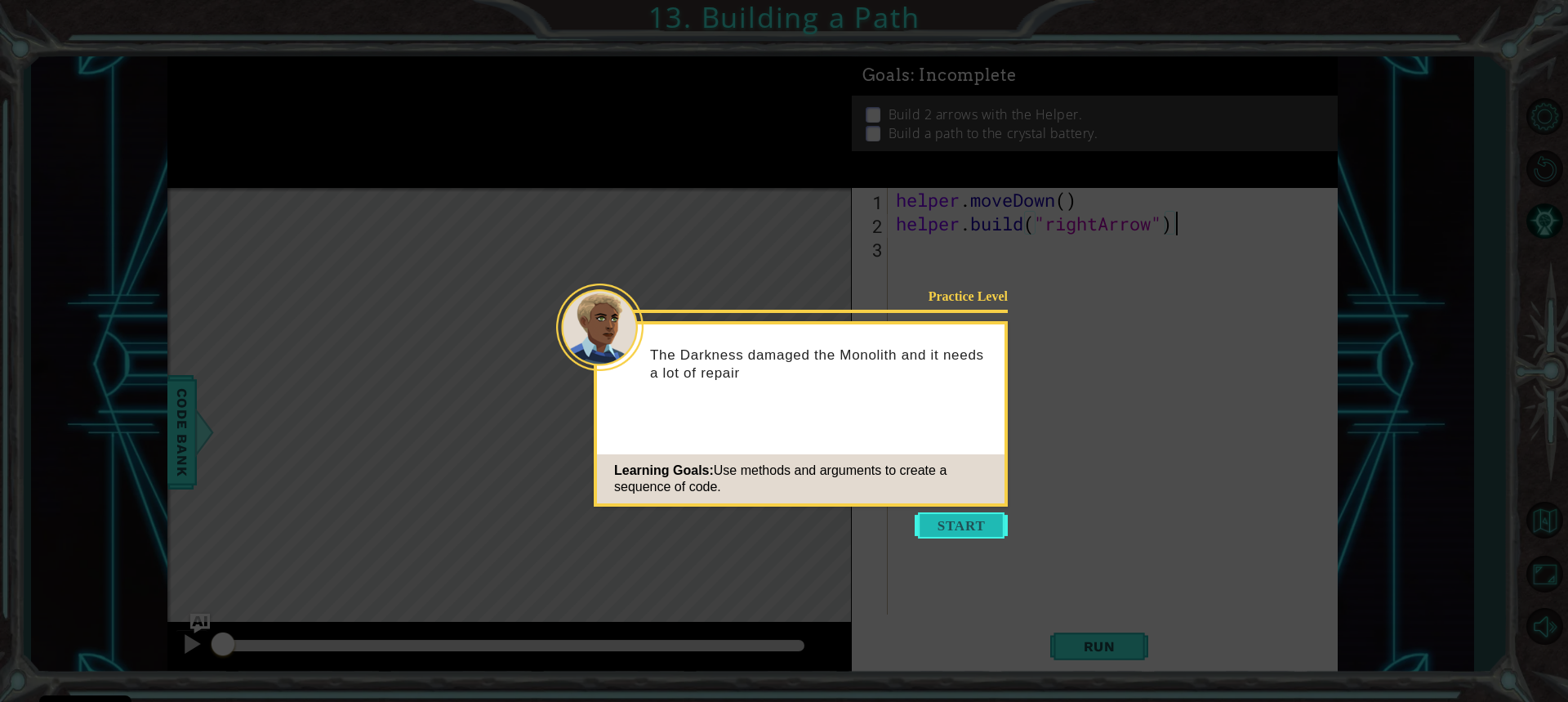
click at [966, 528] on button "Start" at bounding box center [961, 525] width 93 height 26
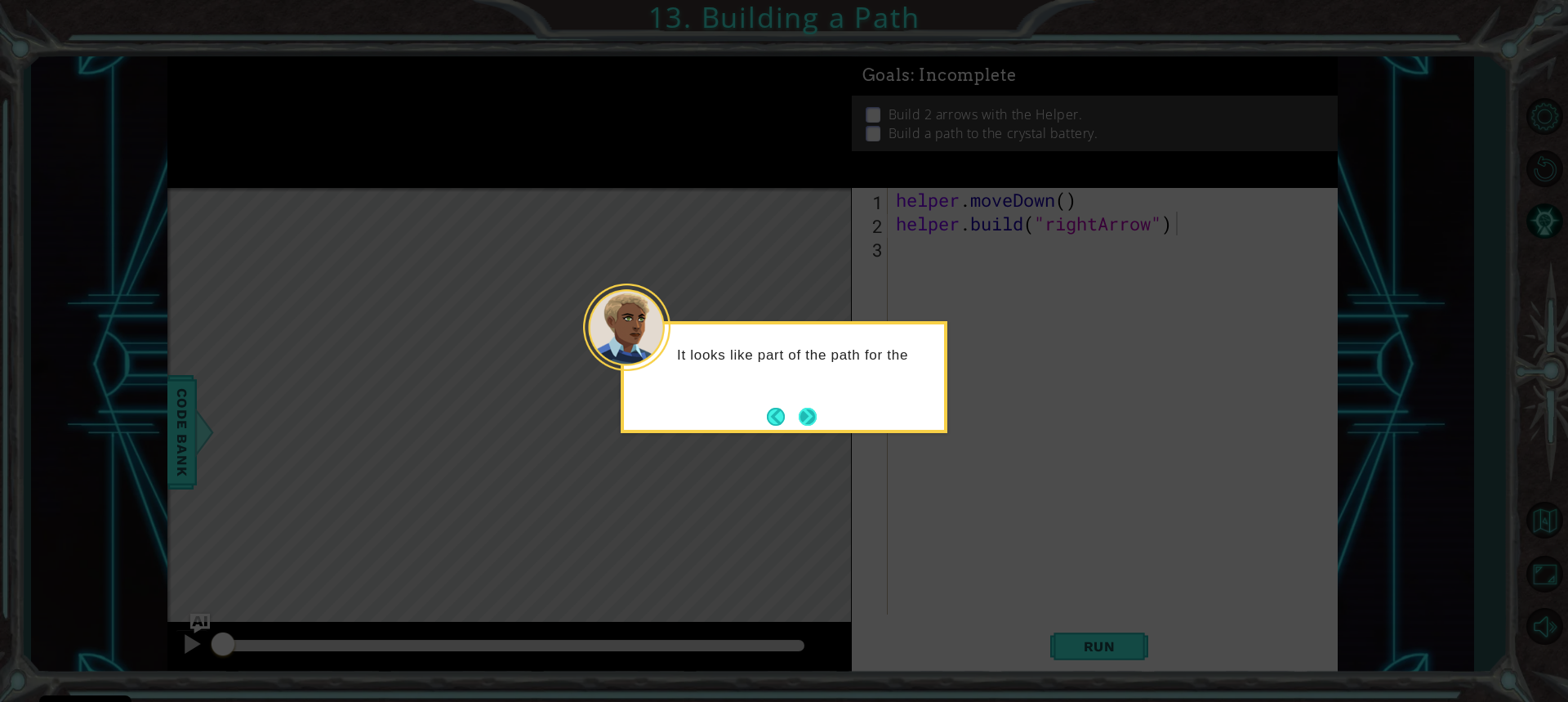
click at [806, 420] on button "Next" at bounding box center [807, 416] width 30 height 30
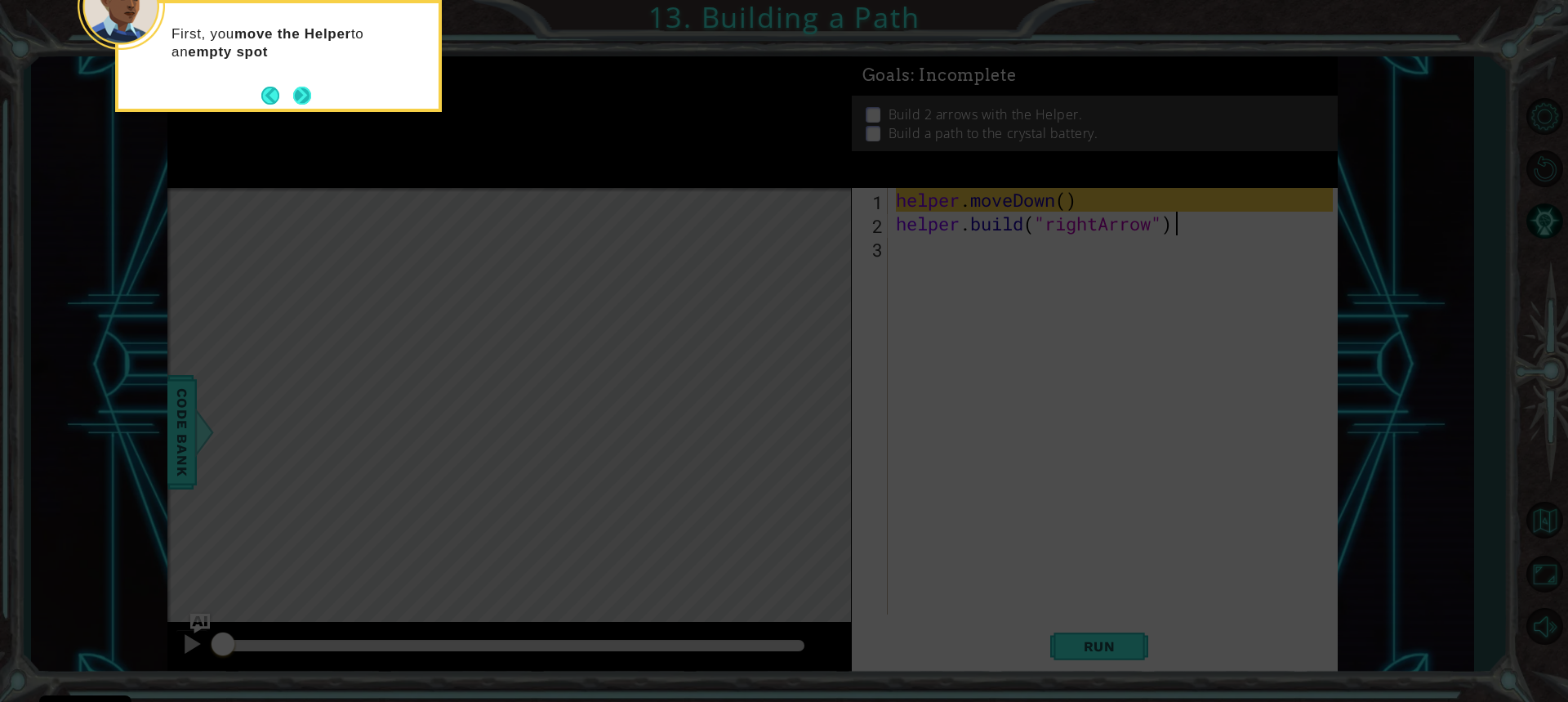
click at [314, 98] on div "First, you move the Helper to an empty spot" at bounding box center [278, 56] width 327 height 112
click at [307, 90] on button "Next" at bounding box center [302, 95] width 27 height 28
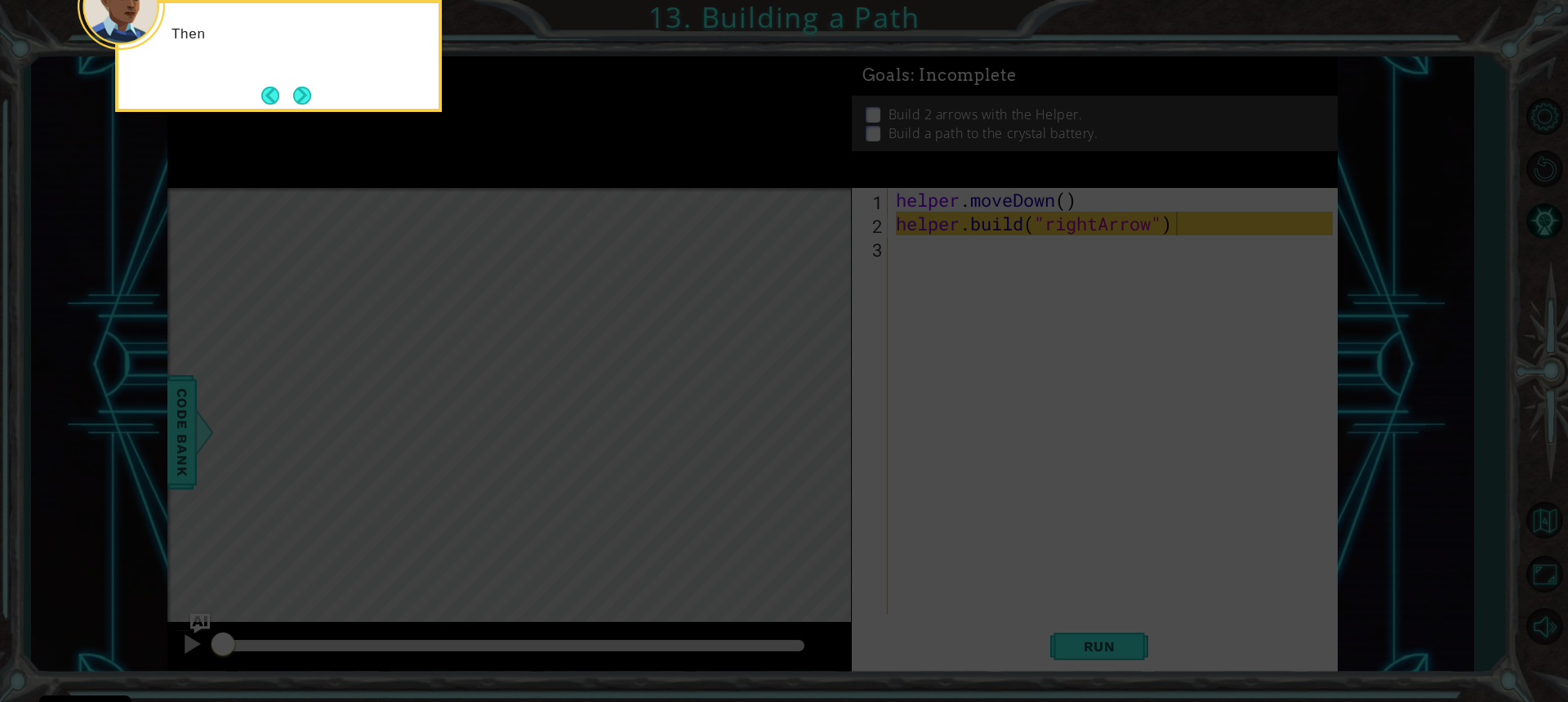
click at [307, 90] on button "Next" at bounding box center [302, 95] width 29 height 29
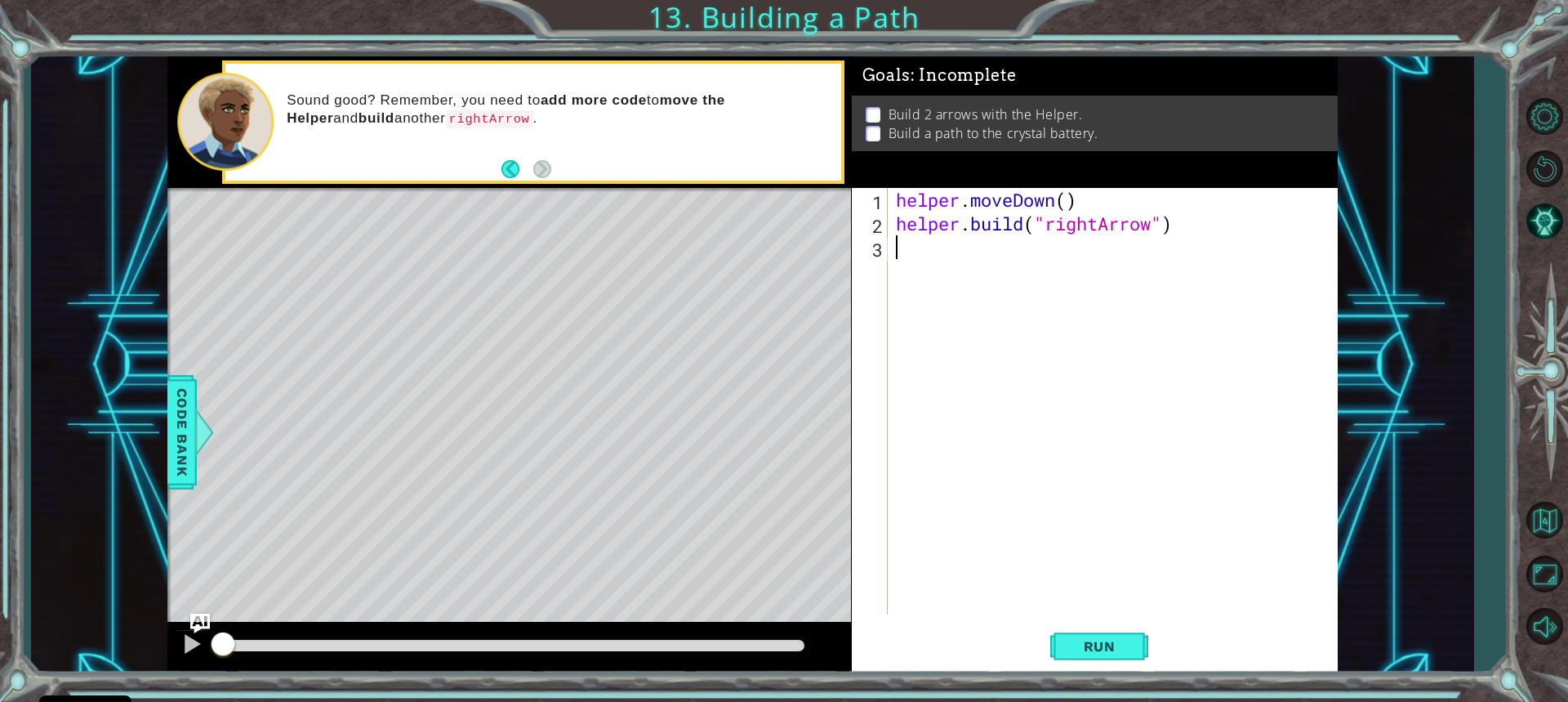
click at [900, 261] on div "helper . moveDown ( ) helper . build ( "rightArrow" )" at bounding box center [1117, 424] width 448 height 474
click at [1081, 643] on span "Run" at bounding box center [1099, 647] width 64 height 17
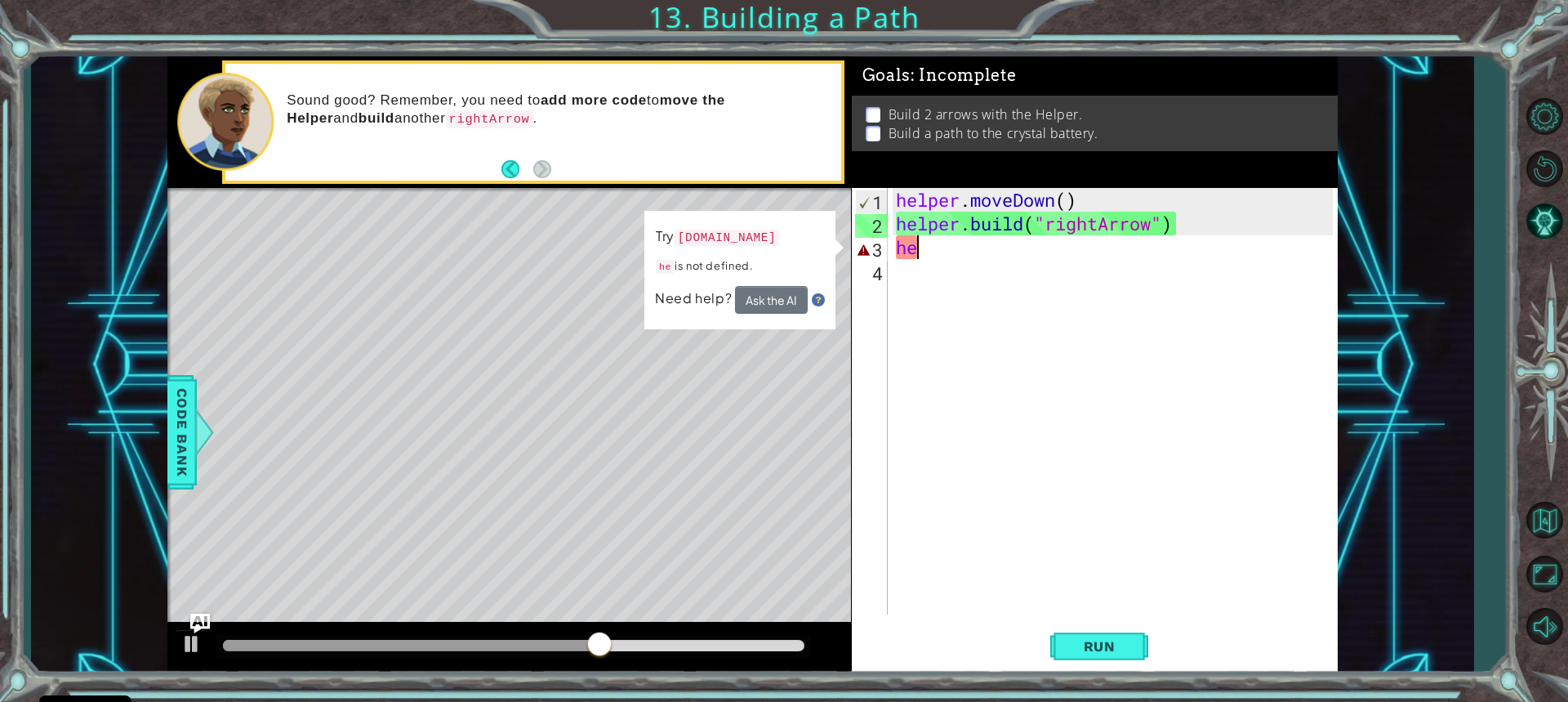
click at [975, 243] on div "helper . moveDown ( ) helper . build ( "rightArrow" ) he" at bounding box center [1117, 424] width 448 height 474
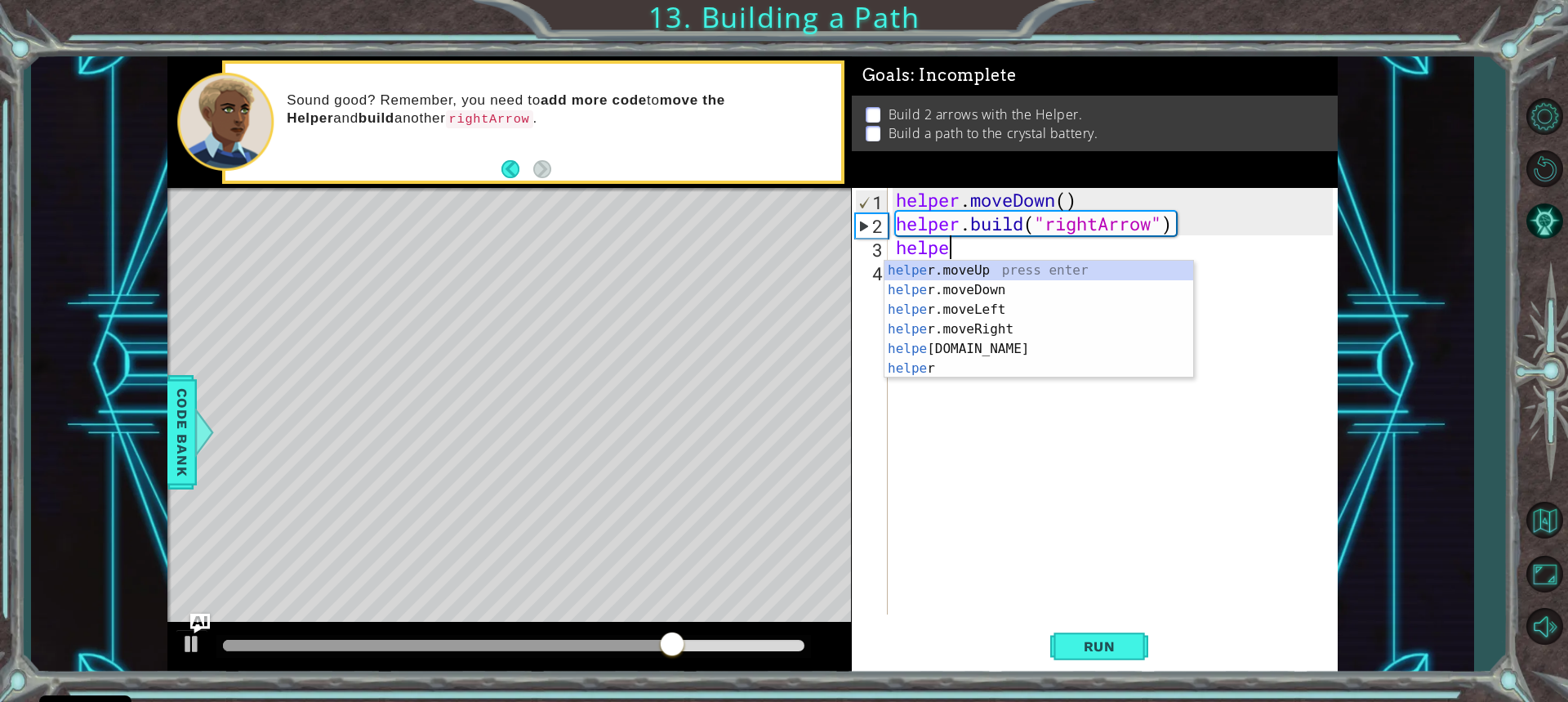
scroll to position [0, 2]
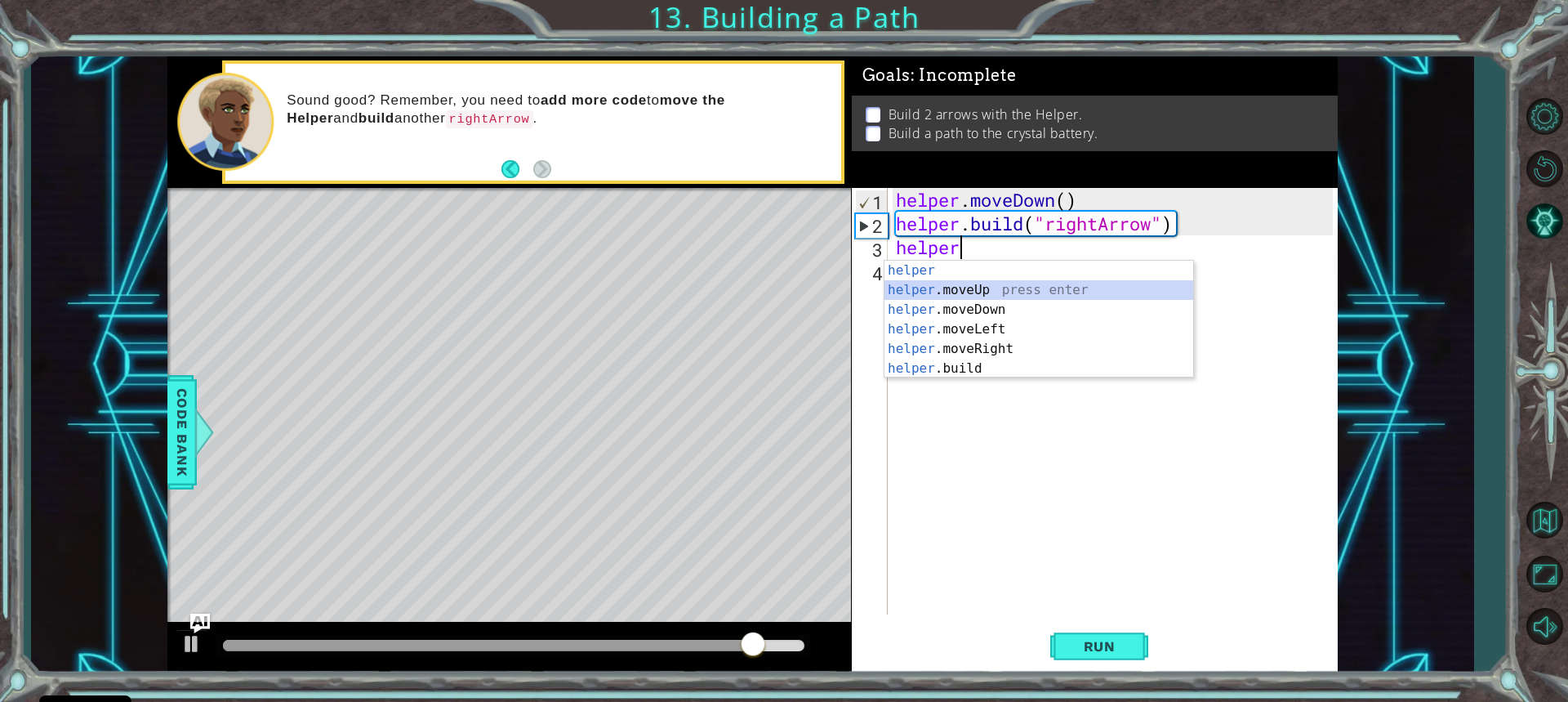
click at [1001, 286] on div "helper press enter helper .moveUp press enter helper .moveDown press enter help…" at bounding box center [1039, 339] width 309 height 157
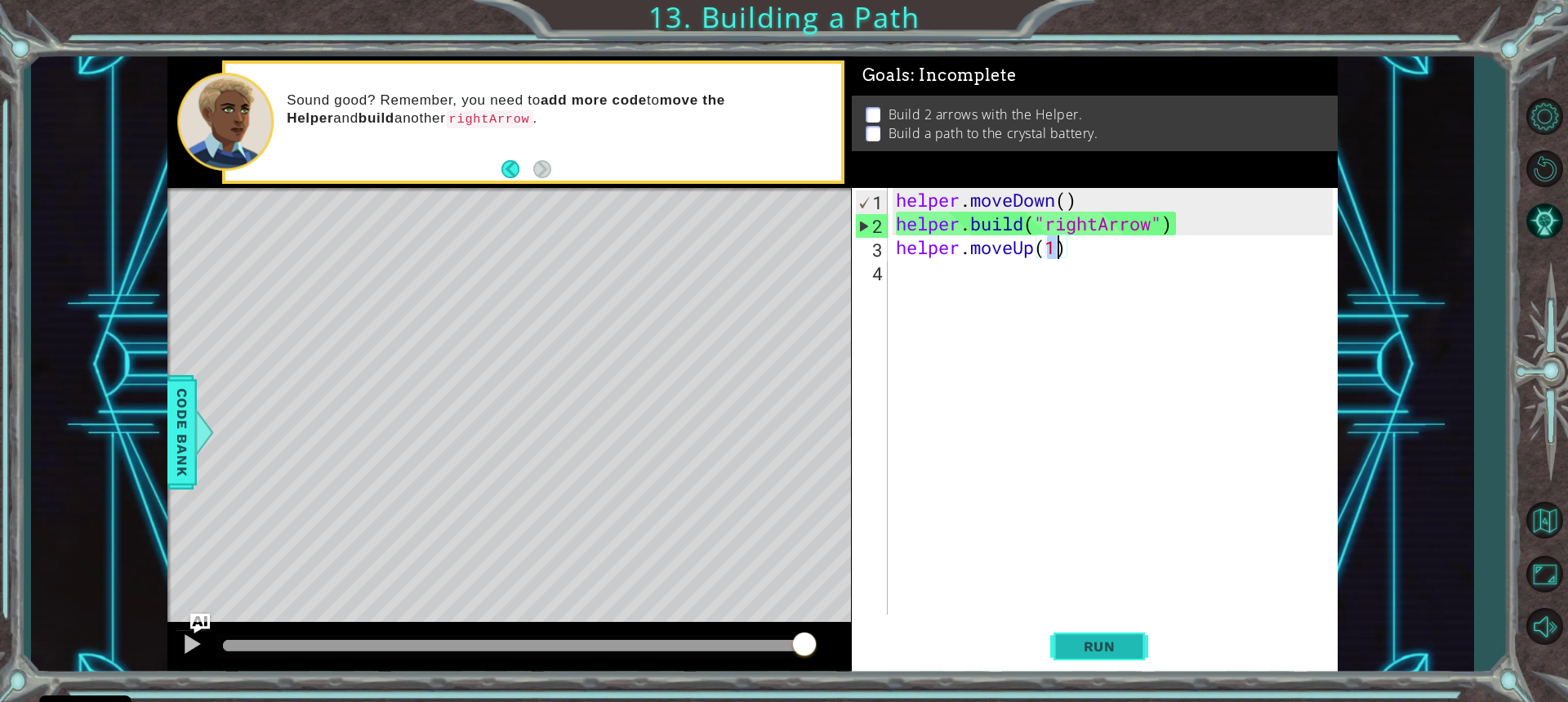
type textarea "helper.moveUp(1)"
click at [1116, 640] on span "Run" at bounding box center [1099, 647] width 64 height 17
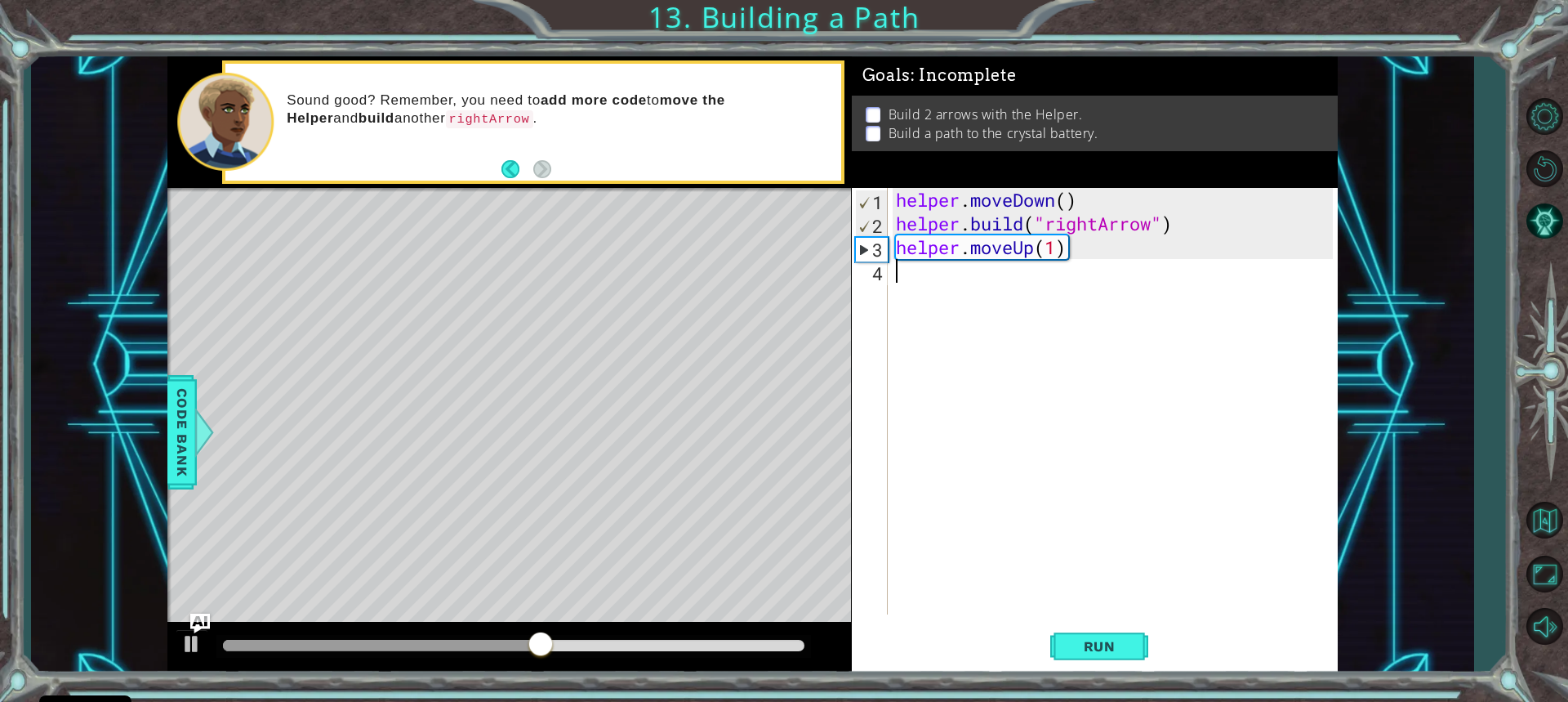
click at [955, 288] on div "helper . moveDown ( ) helper . build ( "rightArrow" ) helper . moveUp ( 1 )" at bounding box center [1117, 424] width 448 height 474
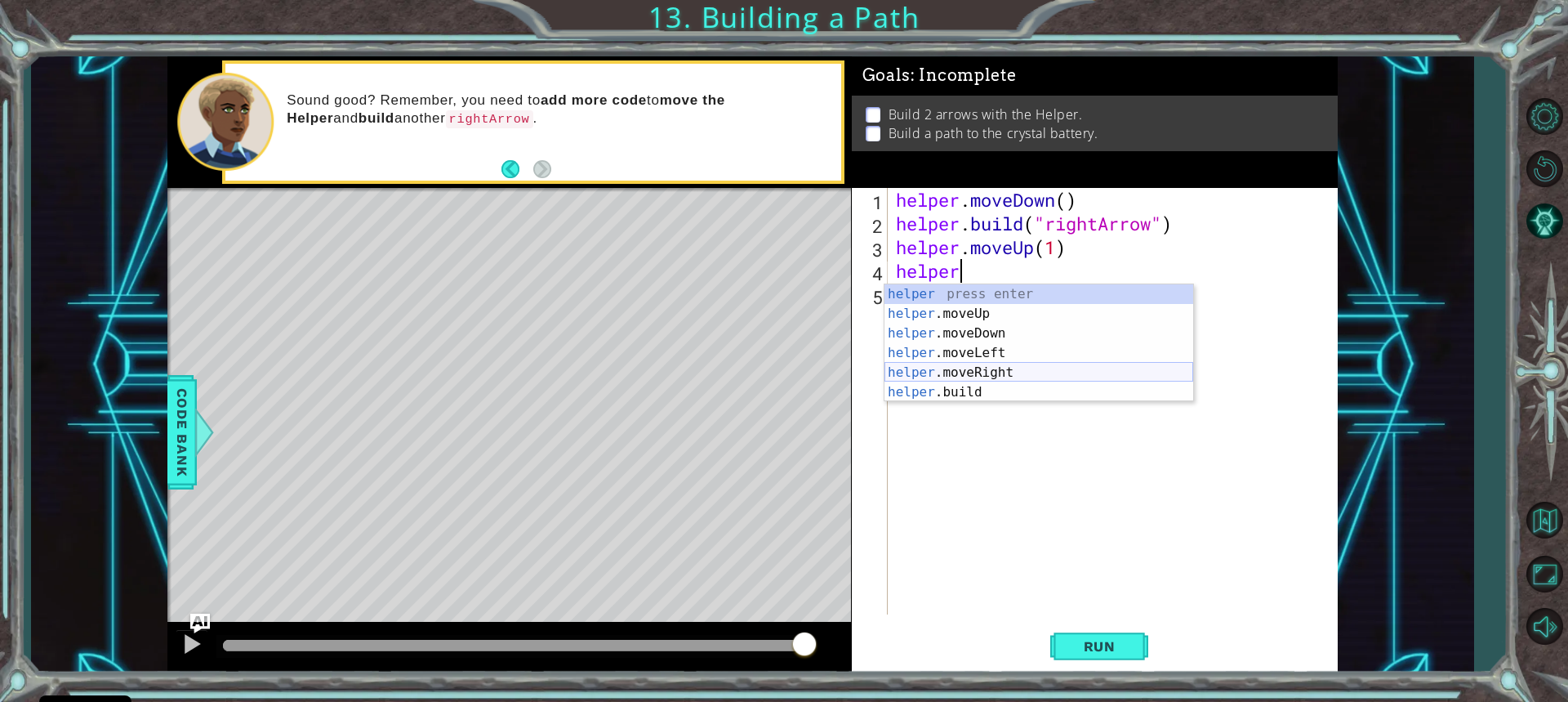
click at [1018, 366] on div "helper press enter helper .moveUp press enter helper .moveDown press enter help…" at bounding box center [1039, 363] width 309 height 157
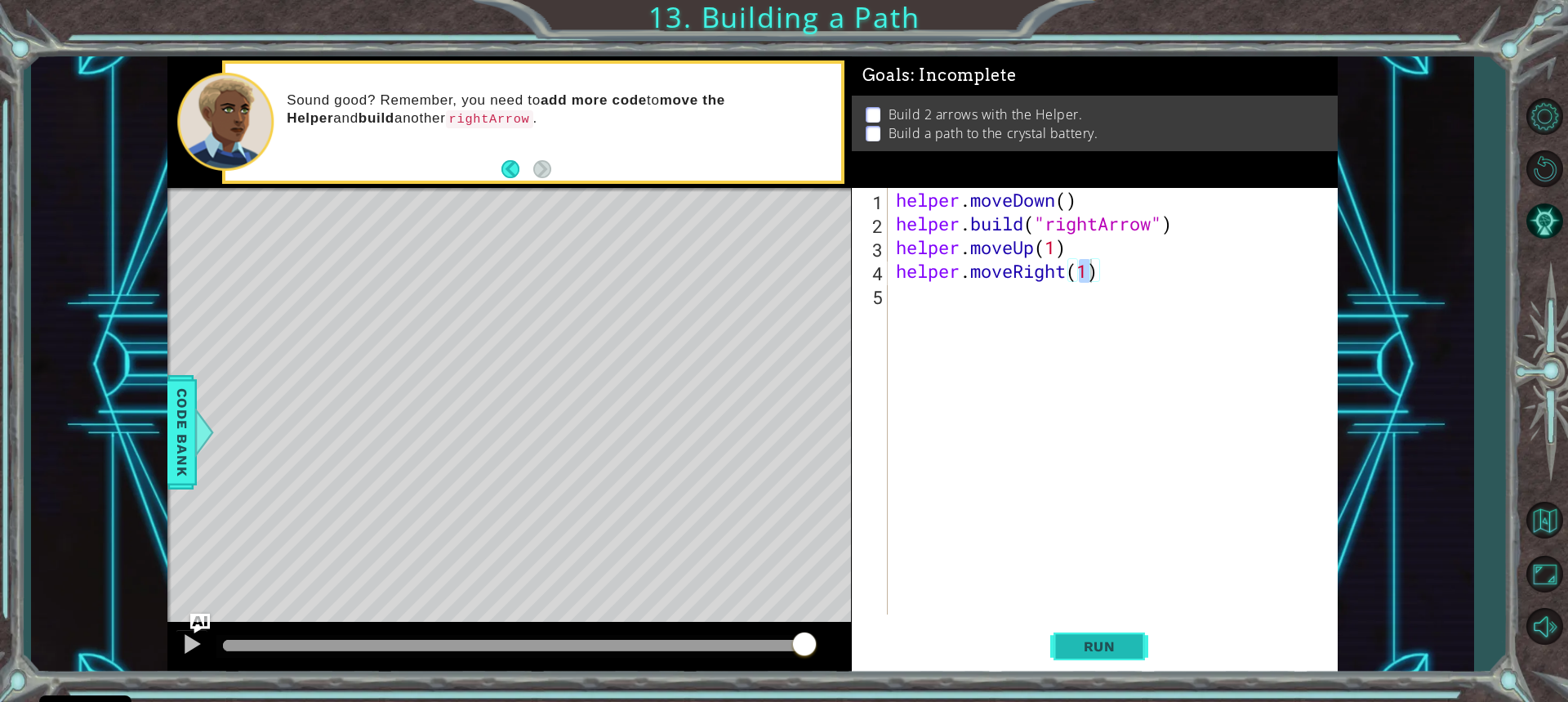
click at [1097, 644] on span "Run" at bounding box center [1099, 647] width 64 height 17
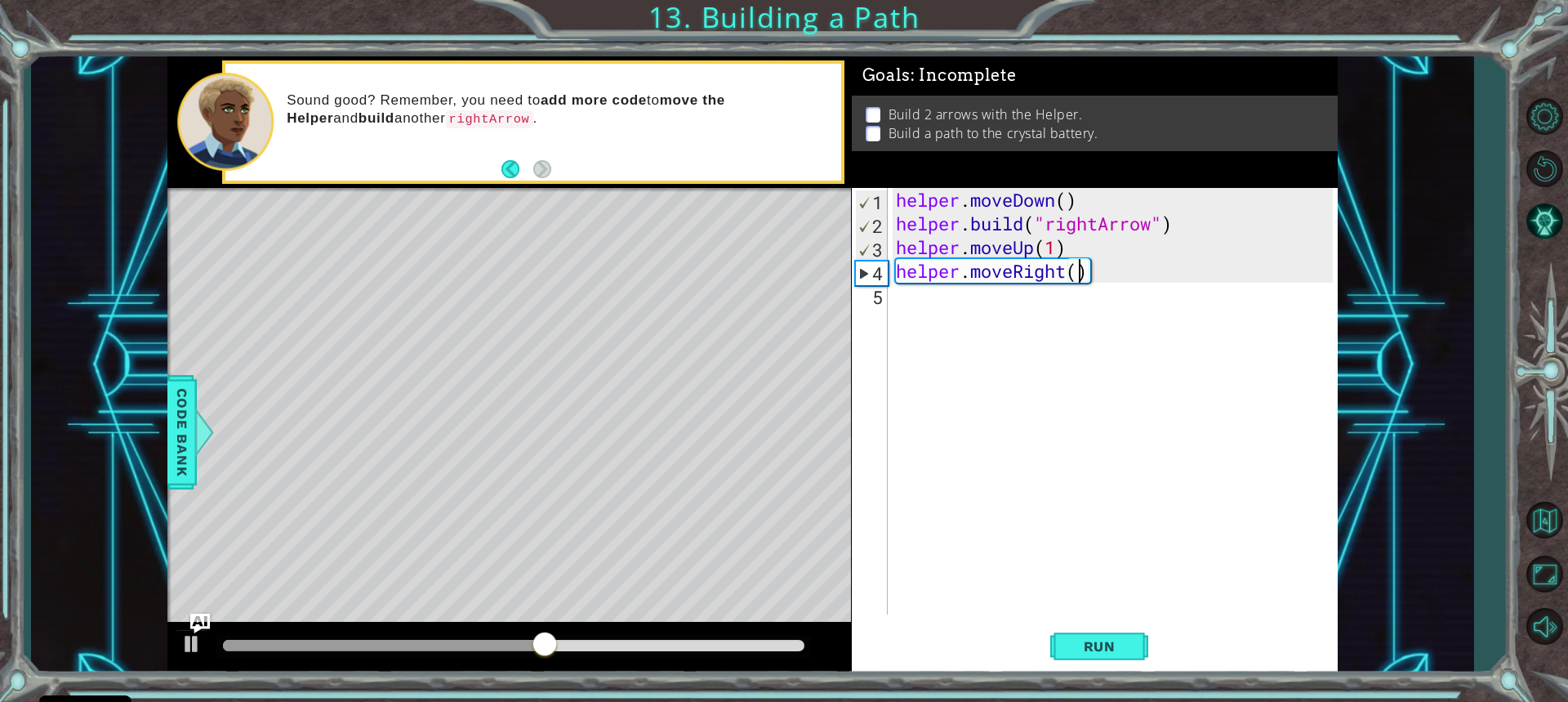
type textarea "helper.moveRight(5)"
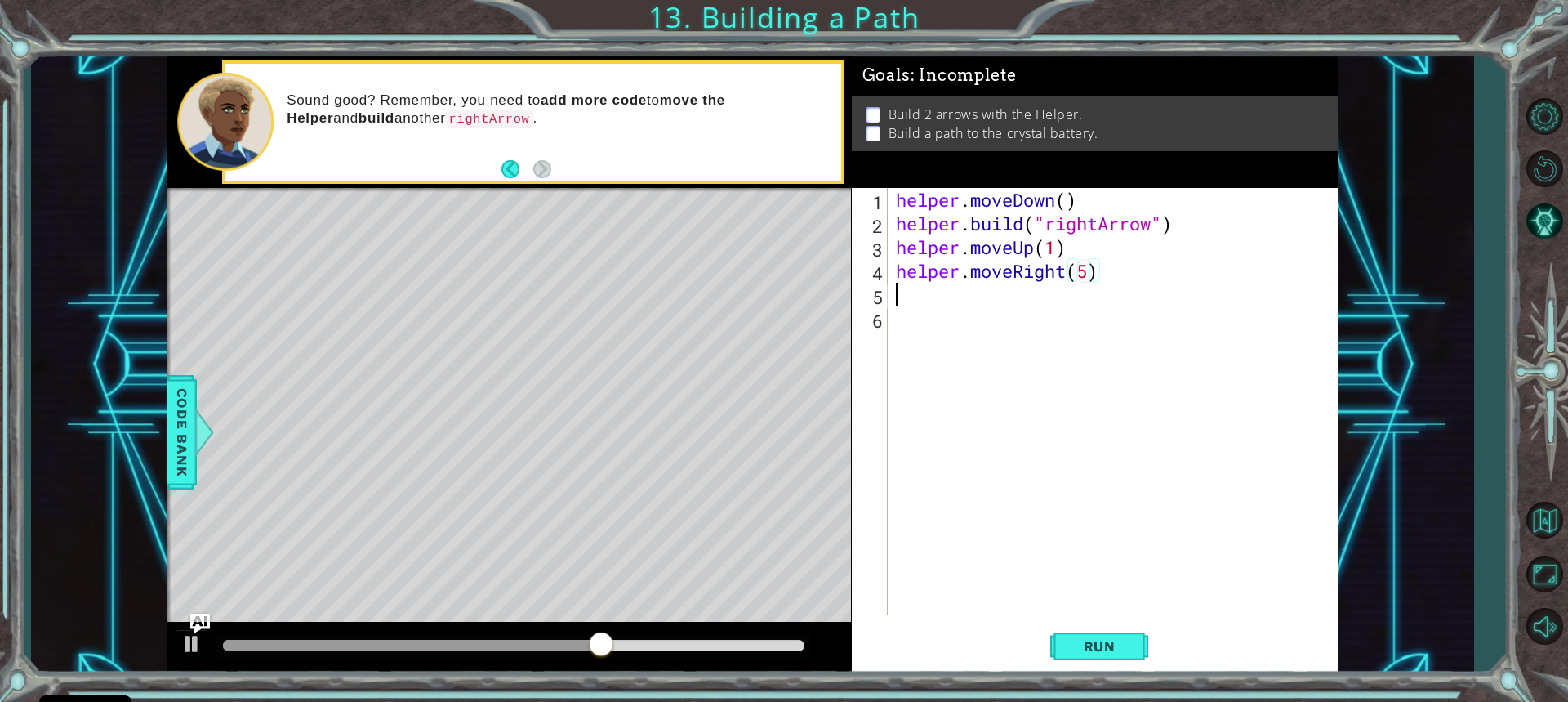
scroll to position [0, 0]
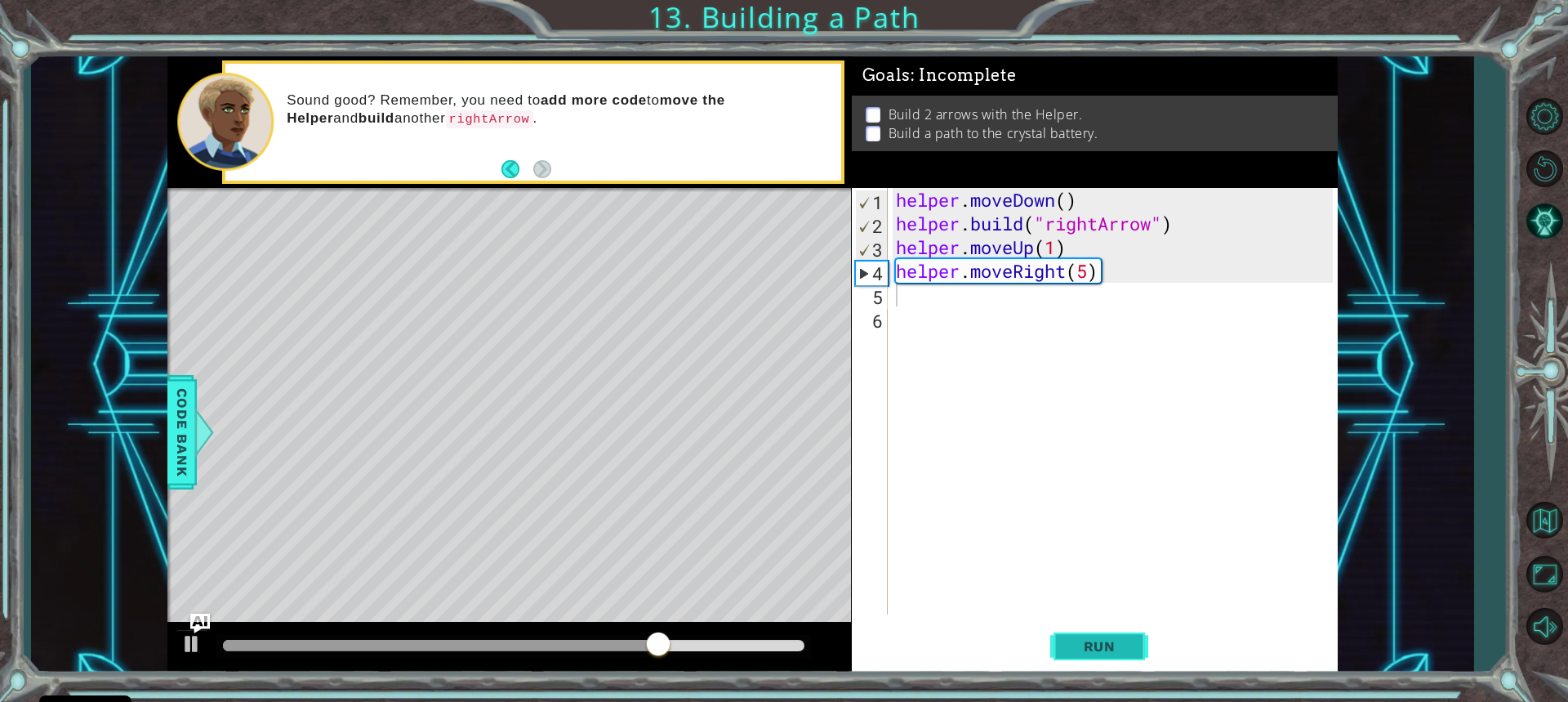
click at [1096, 639] on span "Run" at bounding box center [1099, 647] width 64 height 17
click at [178, 450] on span "Code Bank" at bounding box center [182, 433] width 26 height 100
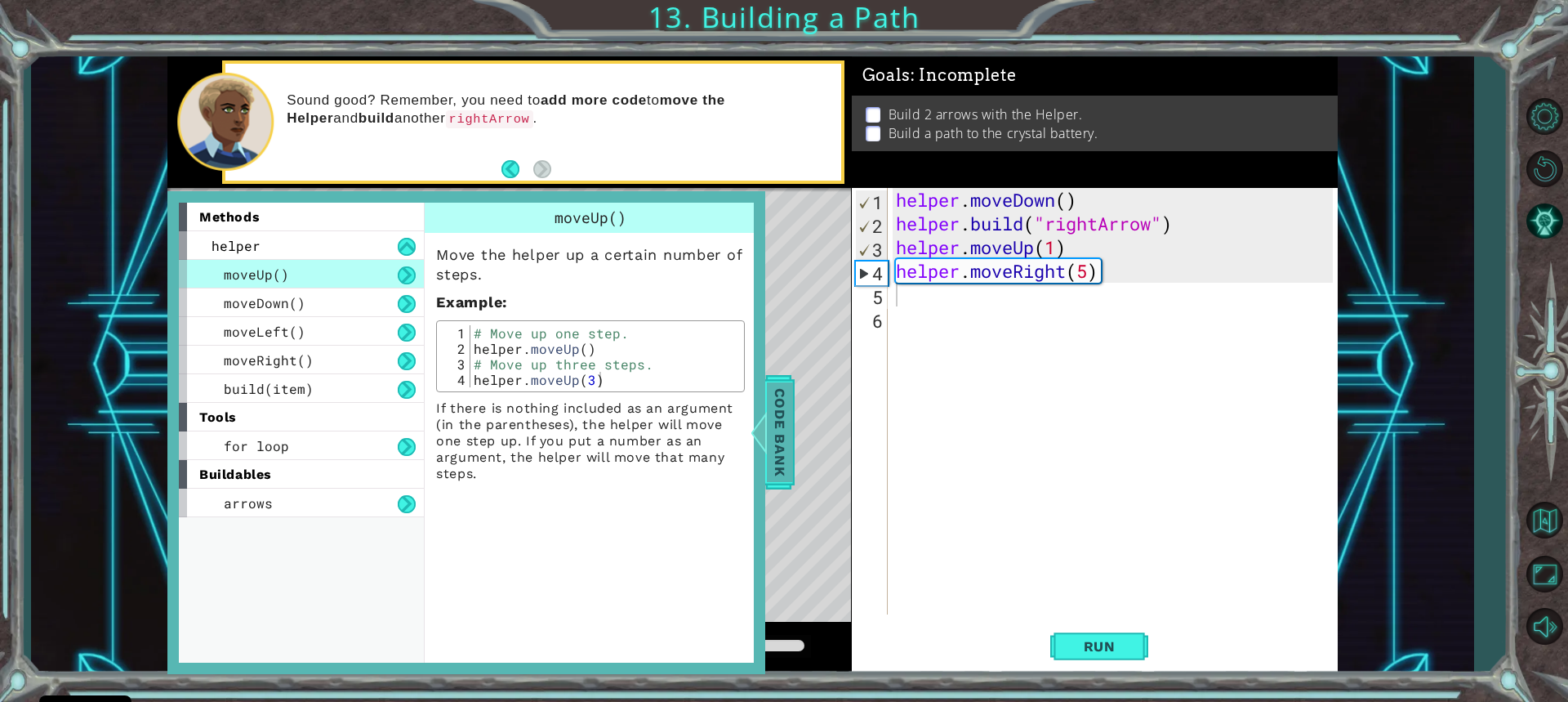
click at [795, 479] on div "methods helper moveUp() moveDown() moveLeft() moveRight() build(item) tools for…" at bounding box center [752, 365] width 1171 height 618
click at [788, 421] on span "Code Bank" at bounding box center [780, 433] width 26 height 100
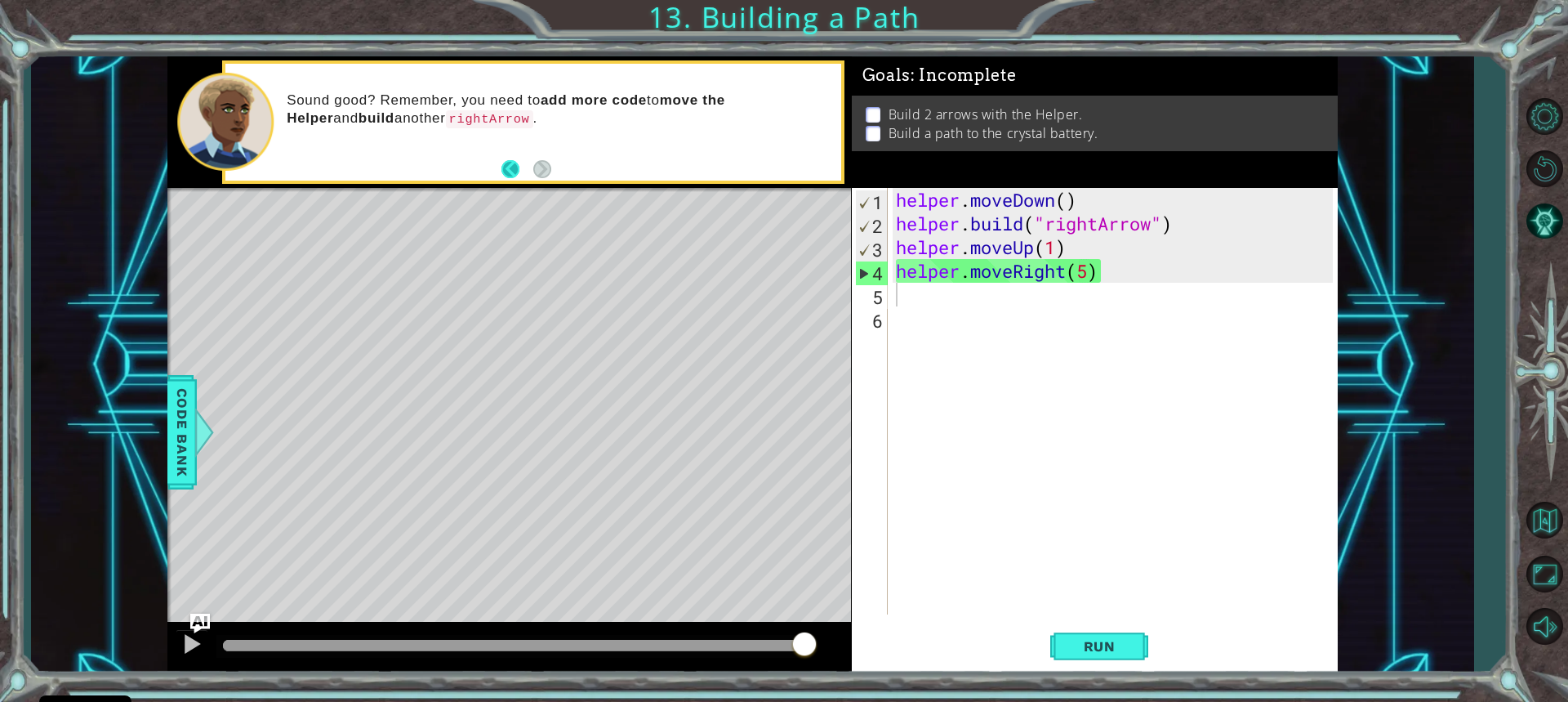
click at [516, 169] on button "Back" at bounding box center [517, 169] width 32 height 18
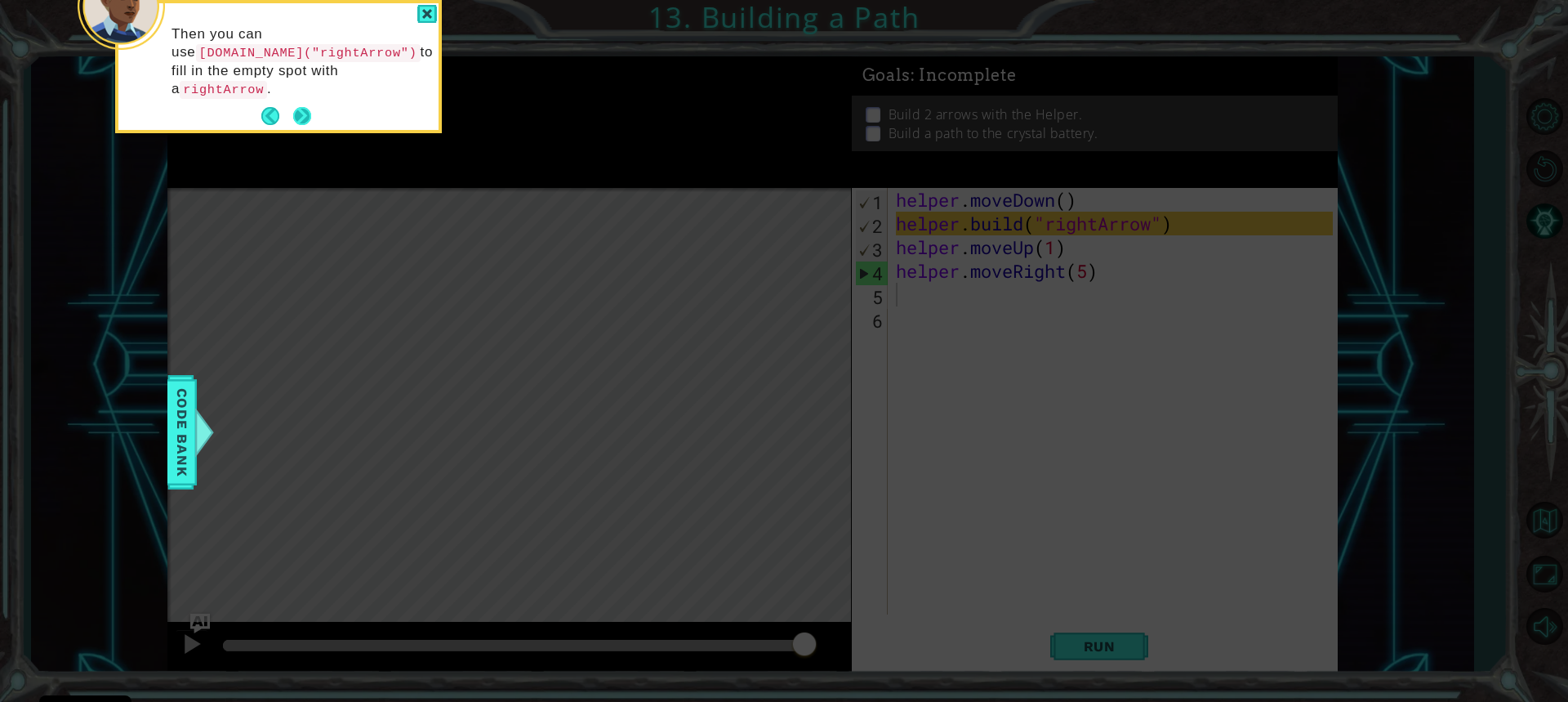
click at [297, 103] on button "Next" at bounding box center [302, 117] width 28 height 28
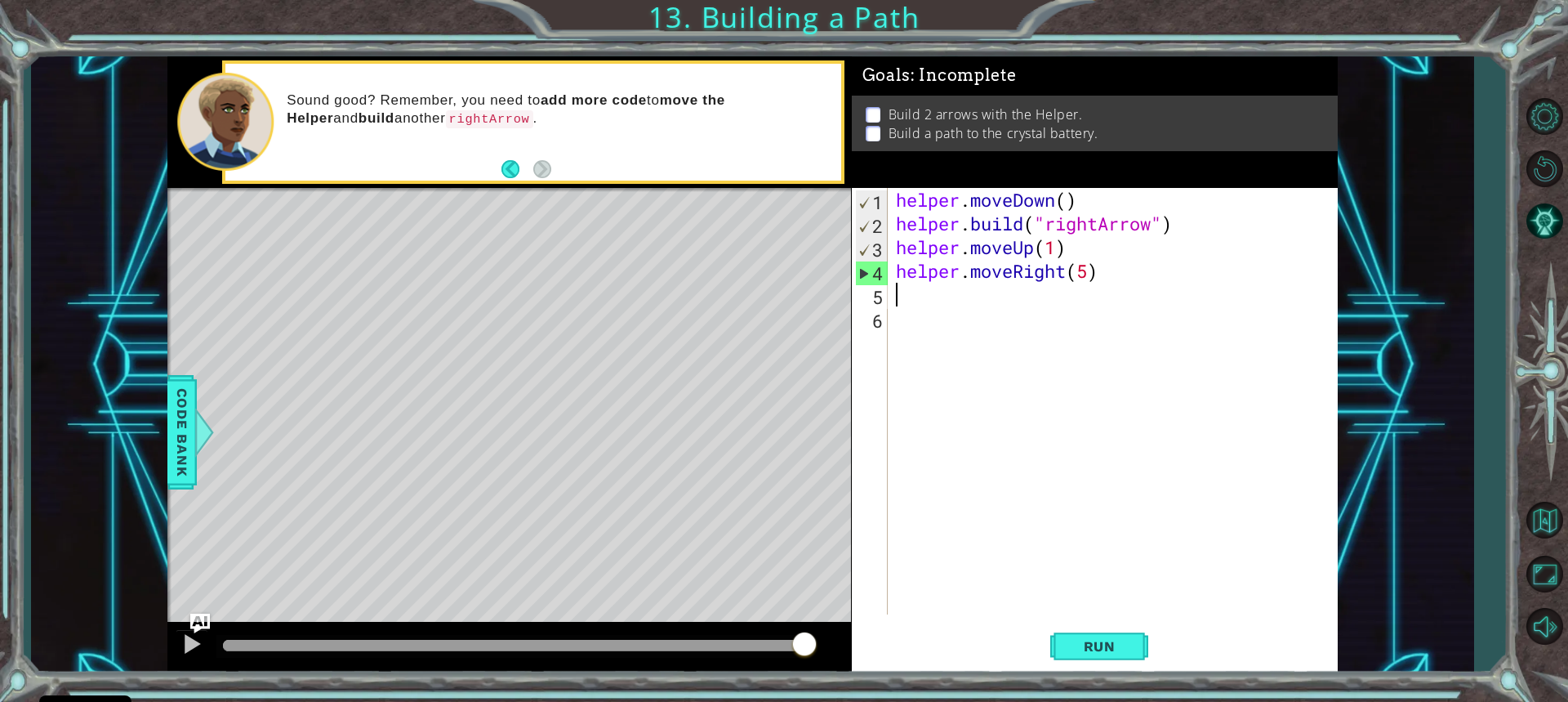
click at [930, 306] on div "helper . moveDown ( ) helper . build ( "rightArrow" ) helper . moveUp ( 1 ) hel…" at bounding box center [1117, 424] width 448 height 474
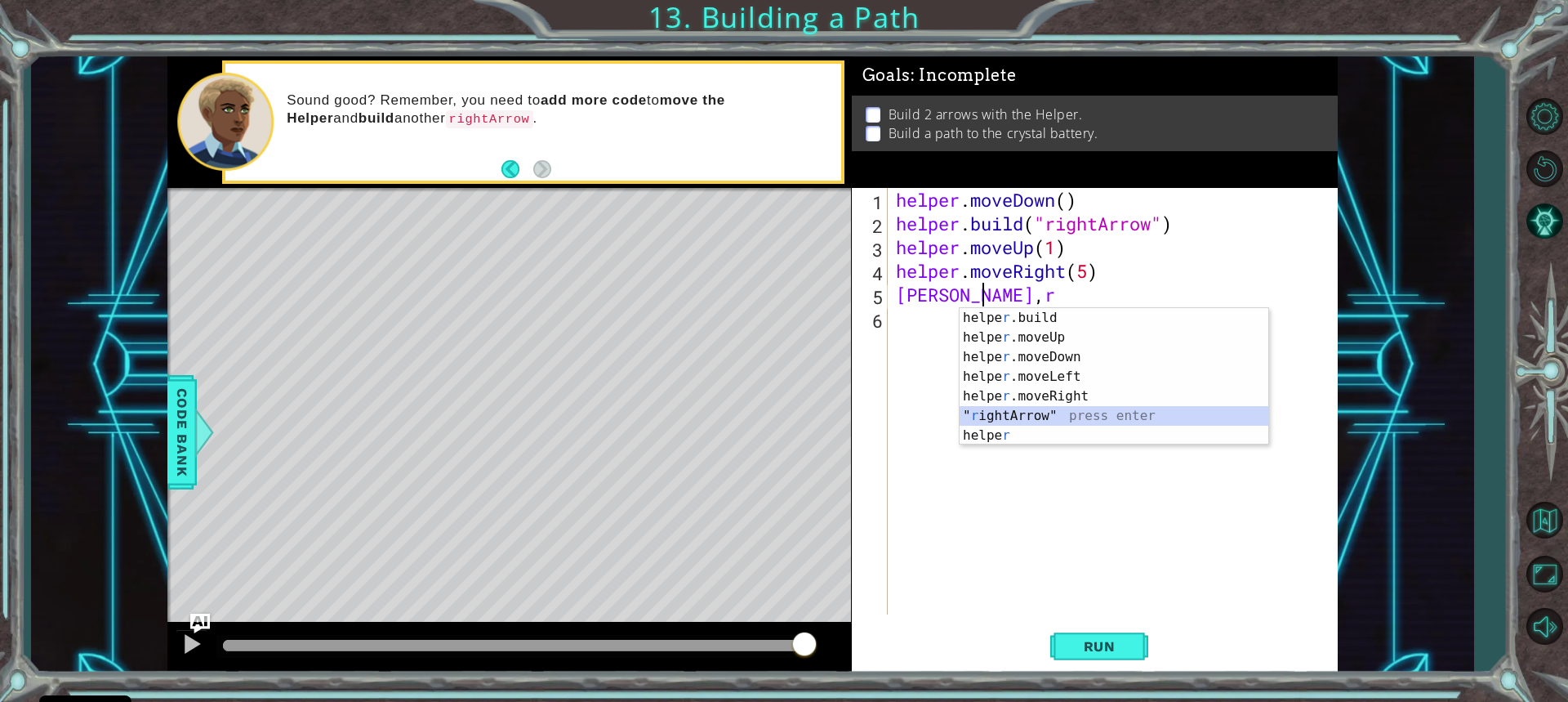
click at [1060, 421] on div "helpe [PERSON_NAME]build press enter helpe r .moveUp press enter helpe [PERSON_…" at bounding box center [1114, 397] width 309 height 177
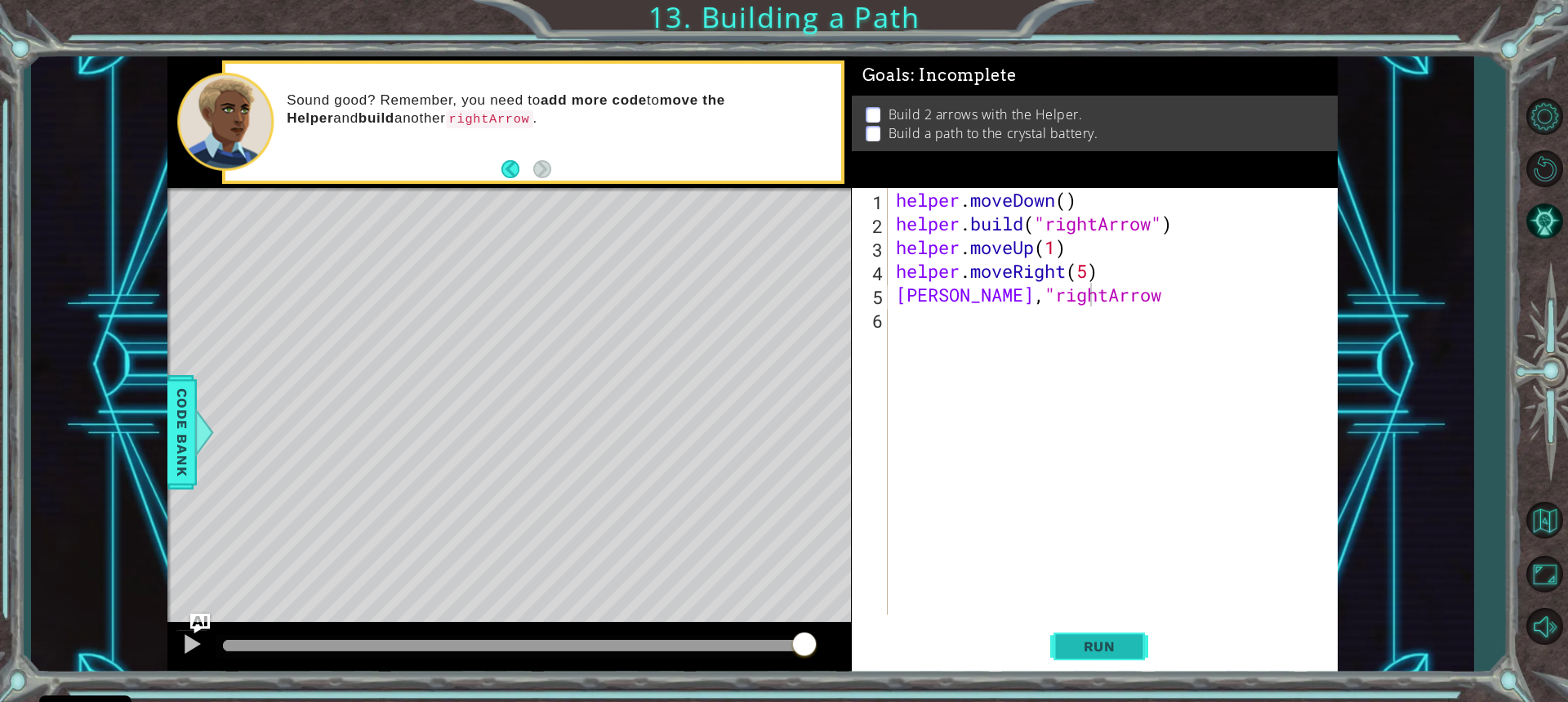
click at [1116, 636] on button "Run" at bounding box center [1100, 646] width 98 height 48
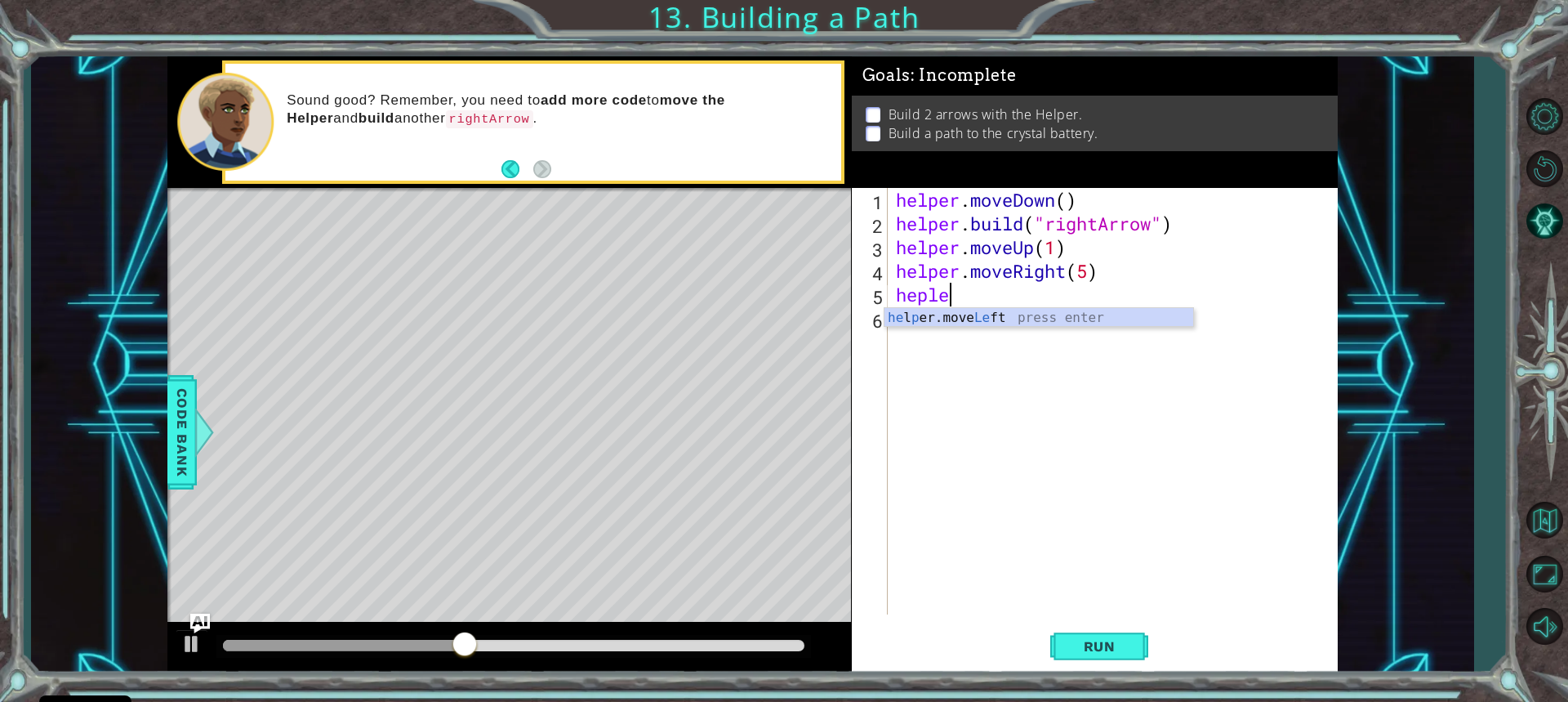
scroll to position [0, 2]
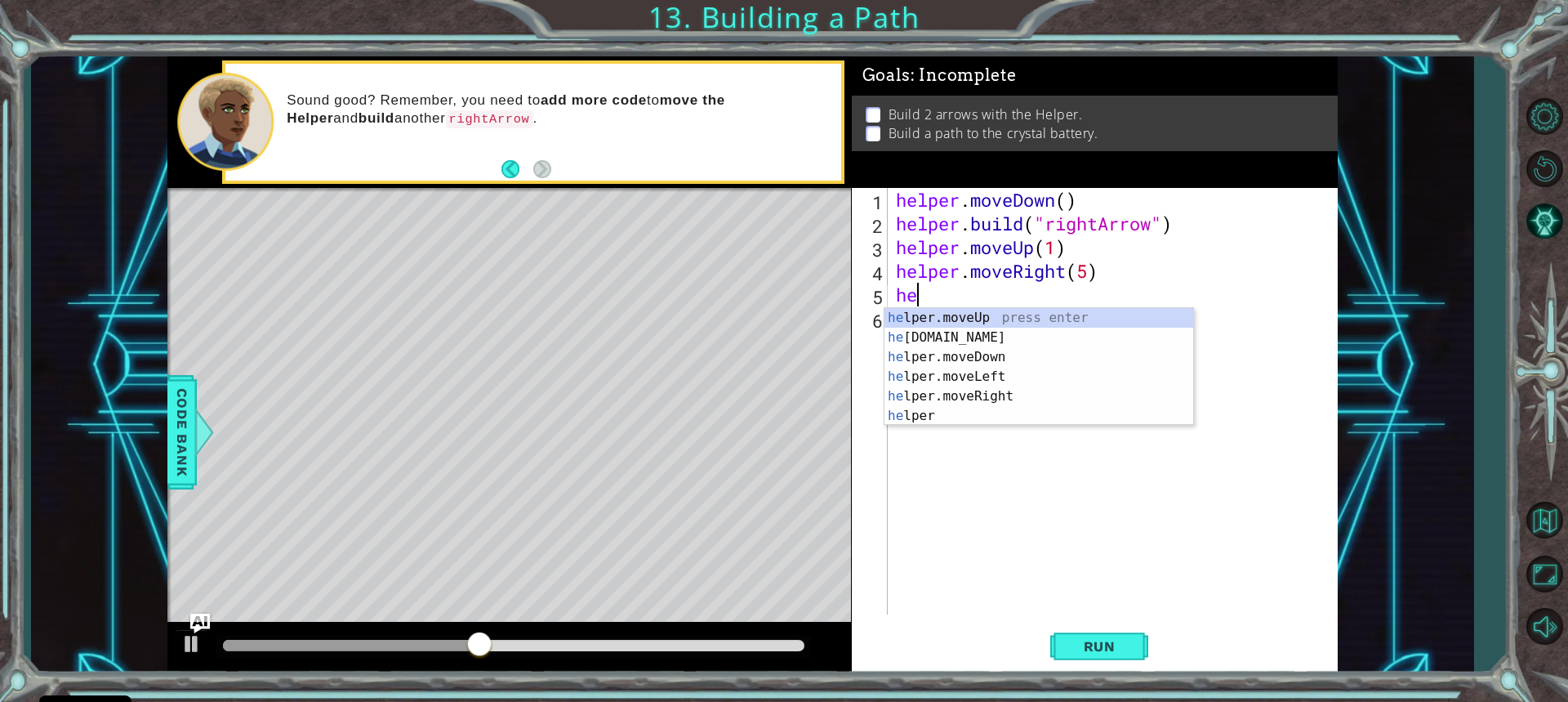
type textarea "h"
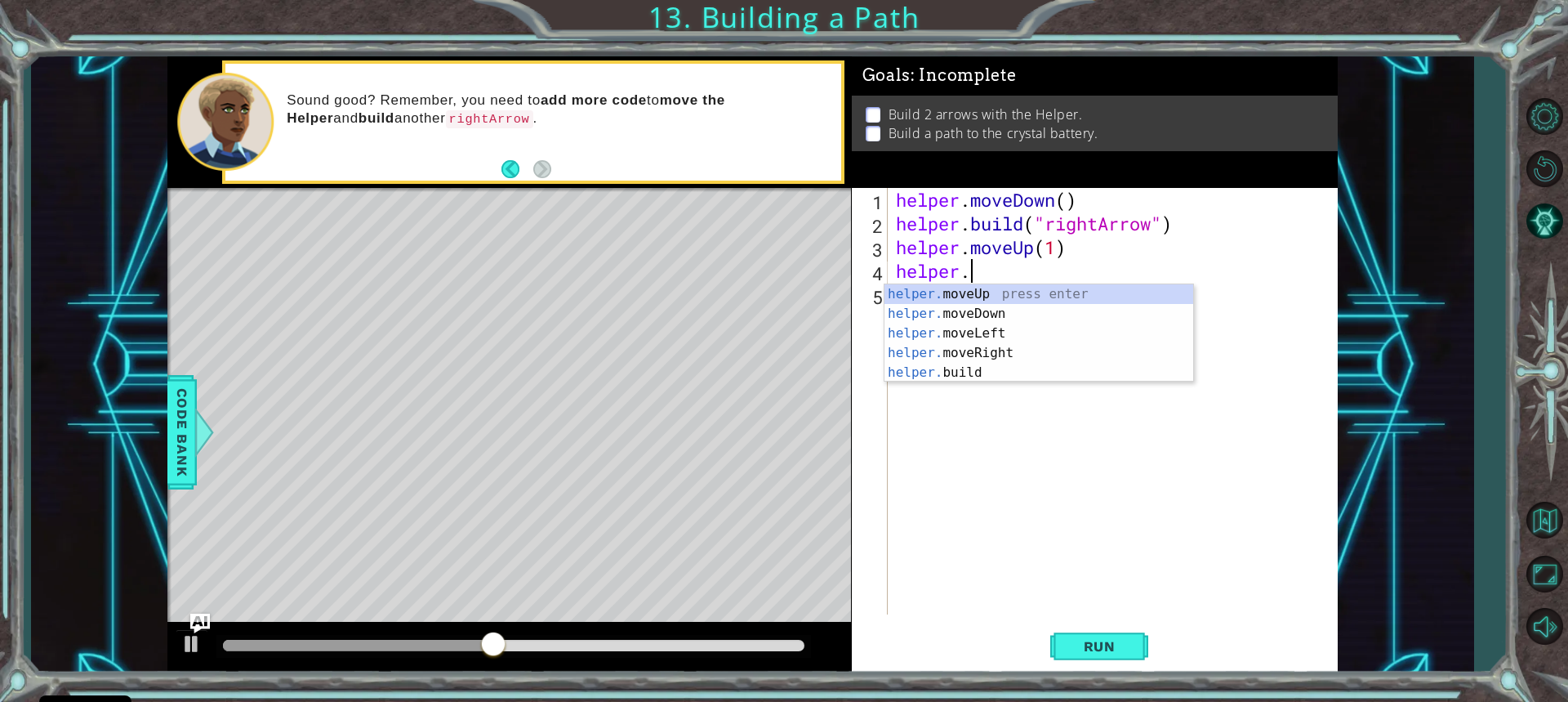
type textarea "helper"
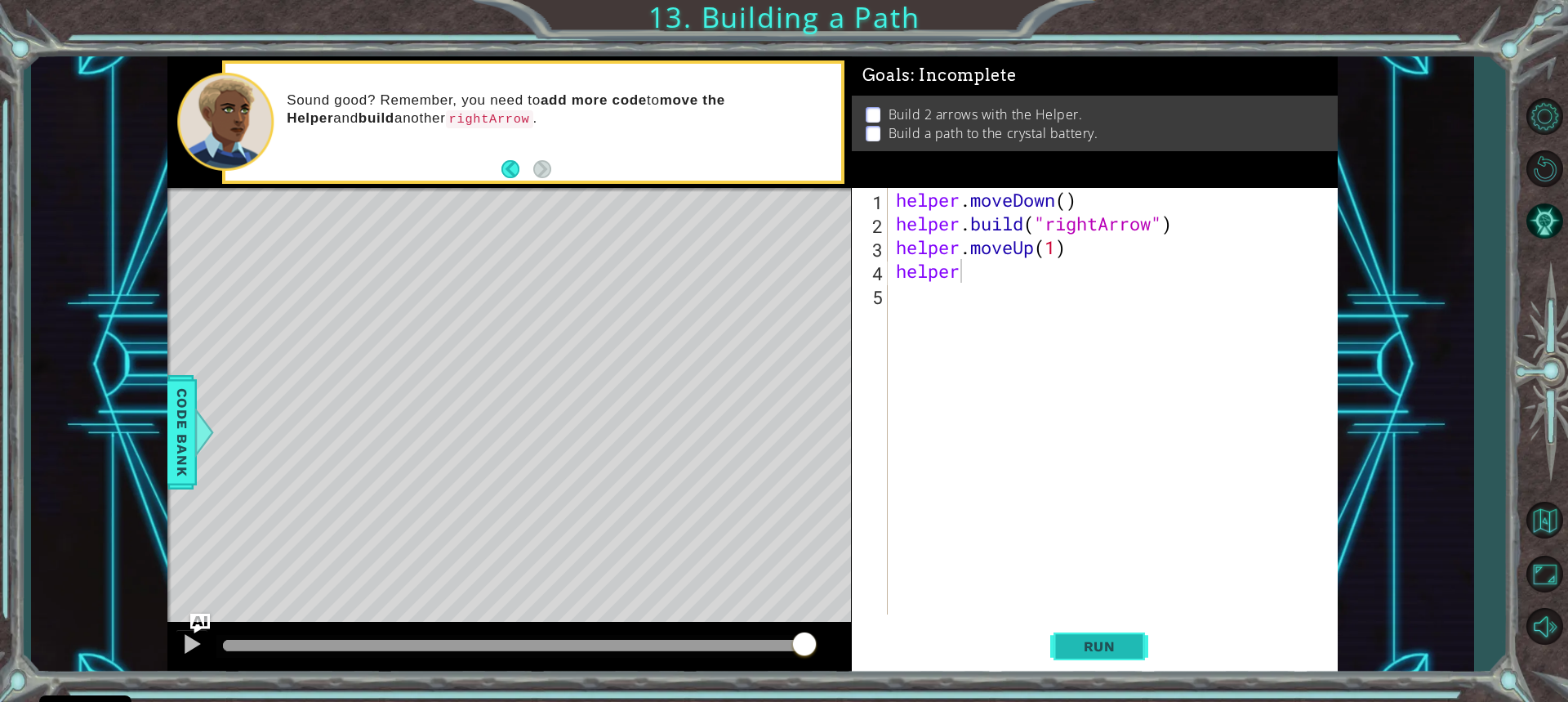
drag, startPoint x: 1132, startPoint y: 649, endPoint x: 1116, endPoint y: 651, distance: 16.1
click at [1124, 655] on button "Run" at bounding box center [1100, 646] width 98 height 48
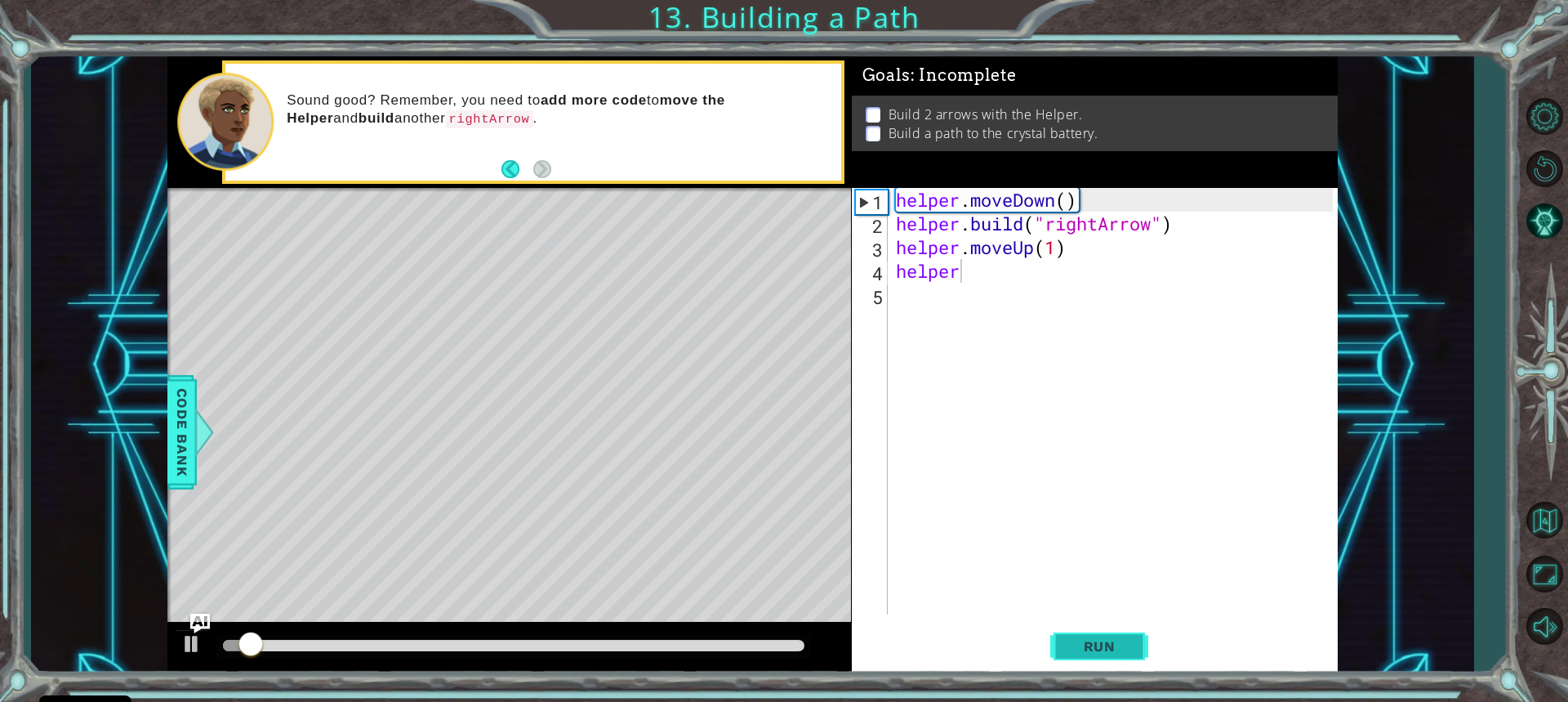
click at [1105, 642] on span "Run" at bounding box center [1099, 647] width 64 height 17
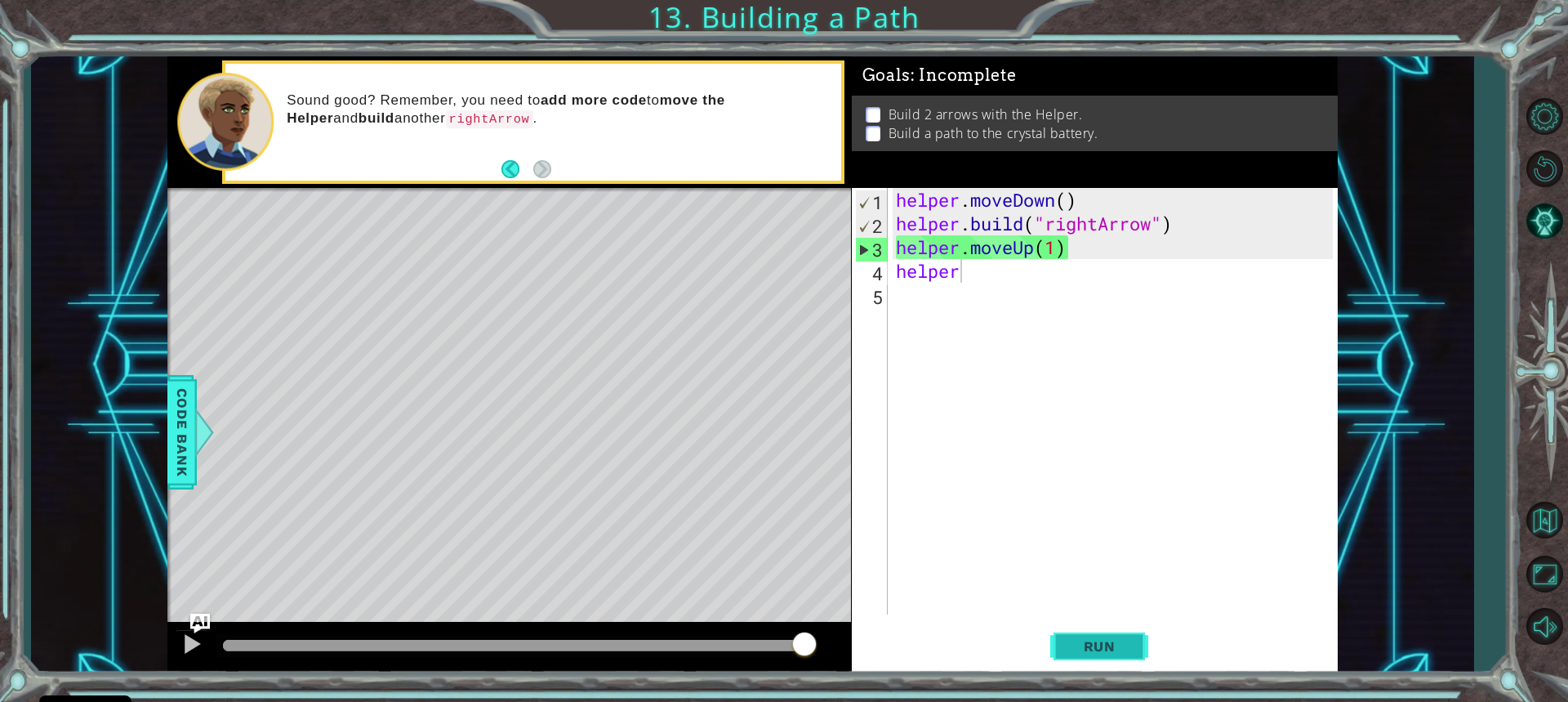
click at [1072, 641] on span "Run" at bounding box center [1099, 647] width 64 height 17
